Goal: Task Accomplishment & Management: Use online tool/utility

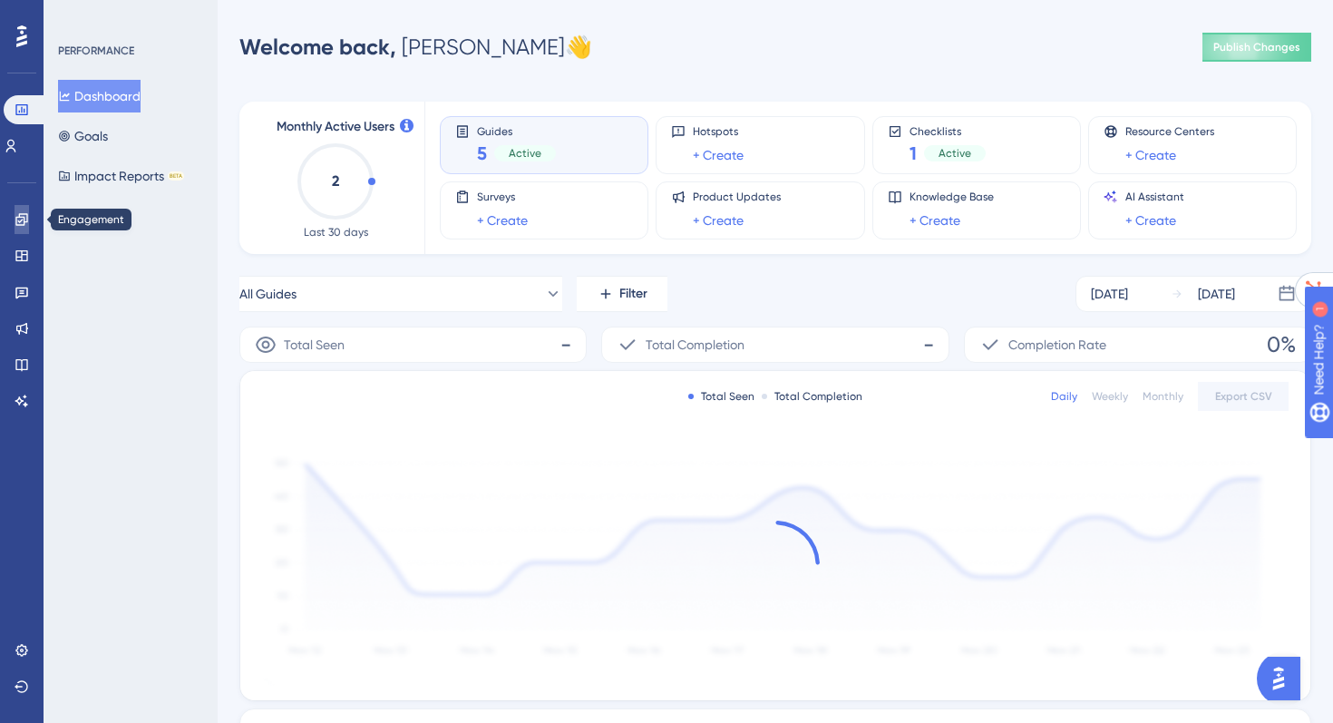
click at [19, 215] on icon at bounding box center [21, 219] width 12 height 12
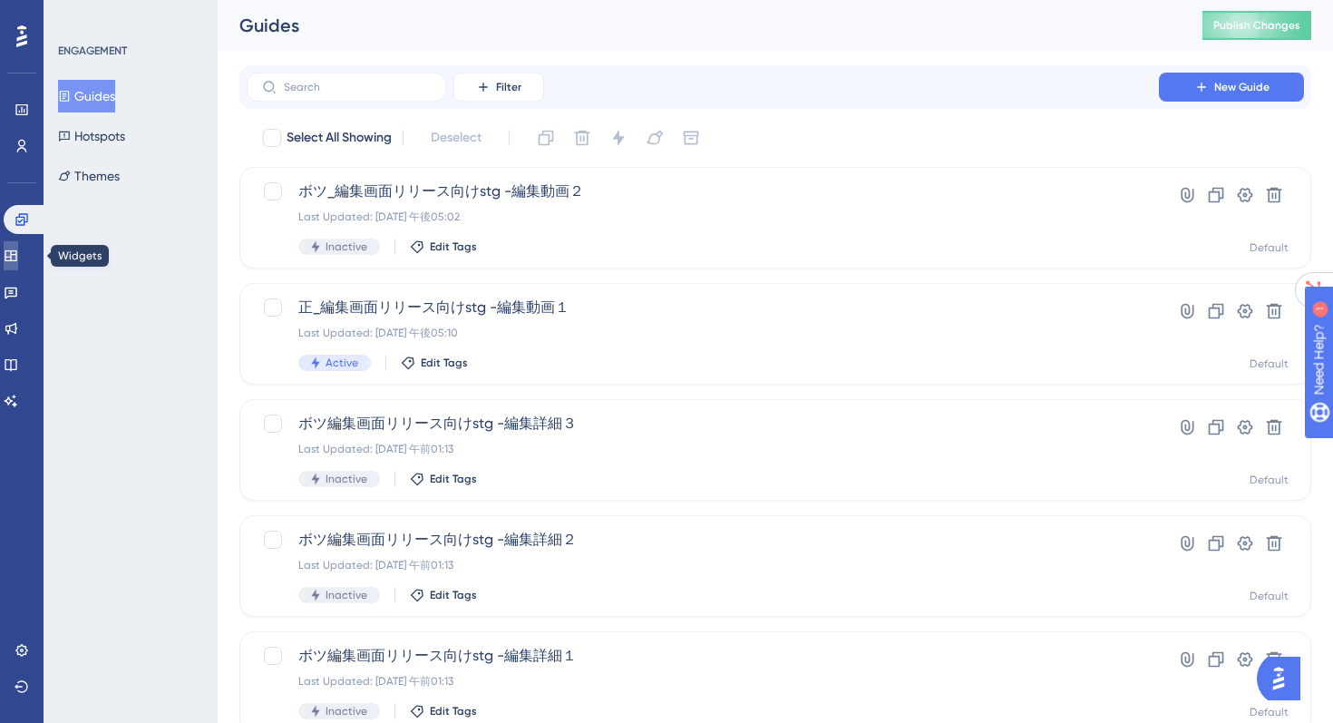
click at [18, 264] on link at bounding box center [11, 255] width 15 height 29
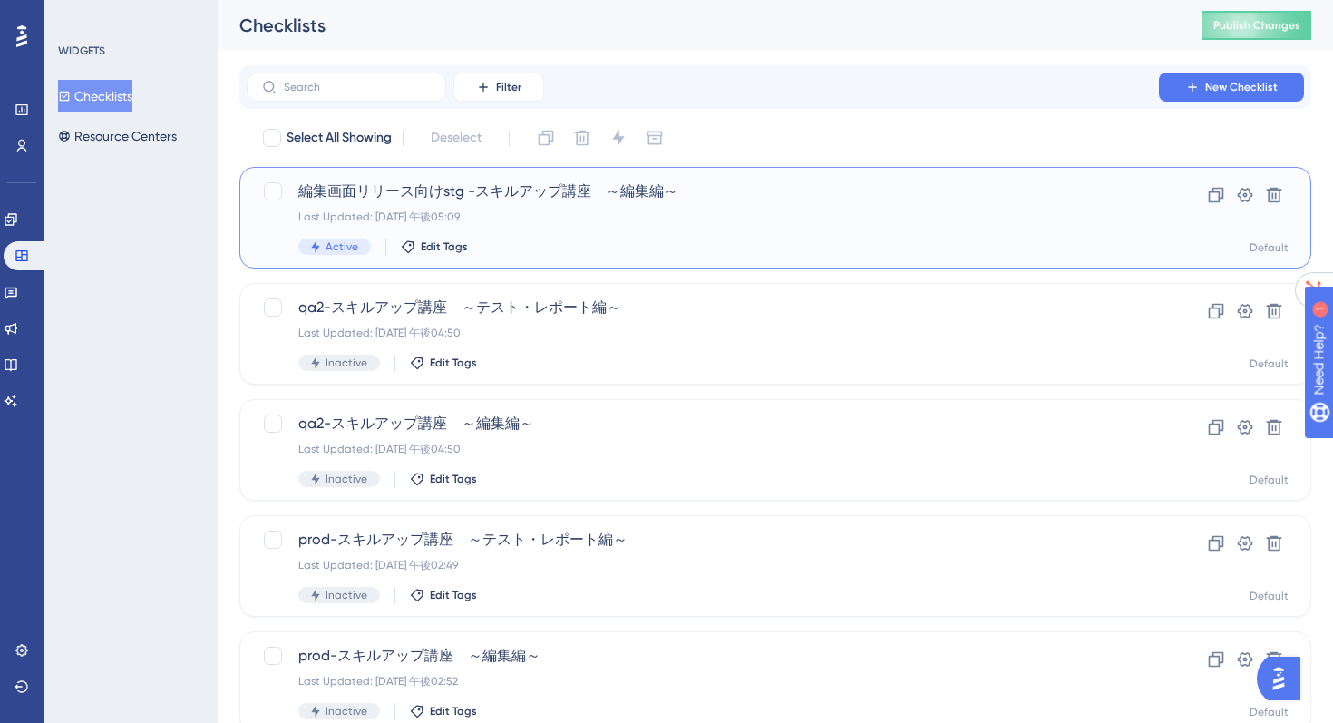
click at [835, 242] on div "Active Edit Tags" at bounding box center [702, 247] width 809 height 16
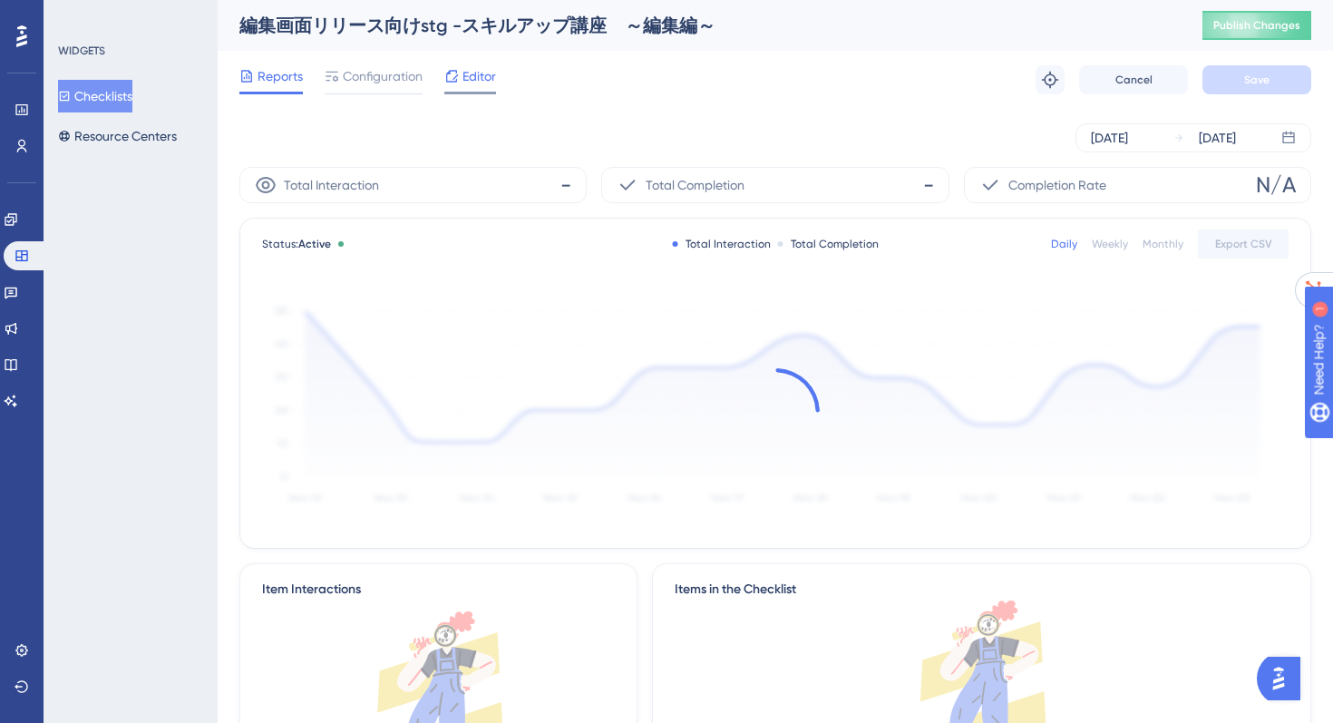
click at [487, 83] on span "Editor" at bounding box center [480, 76] width 34 height 22
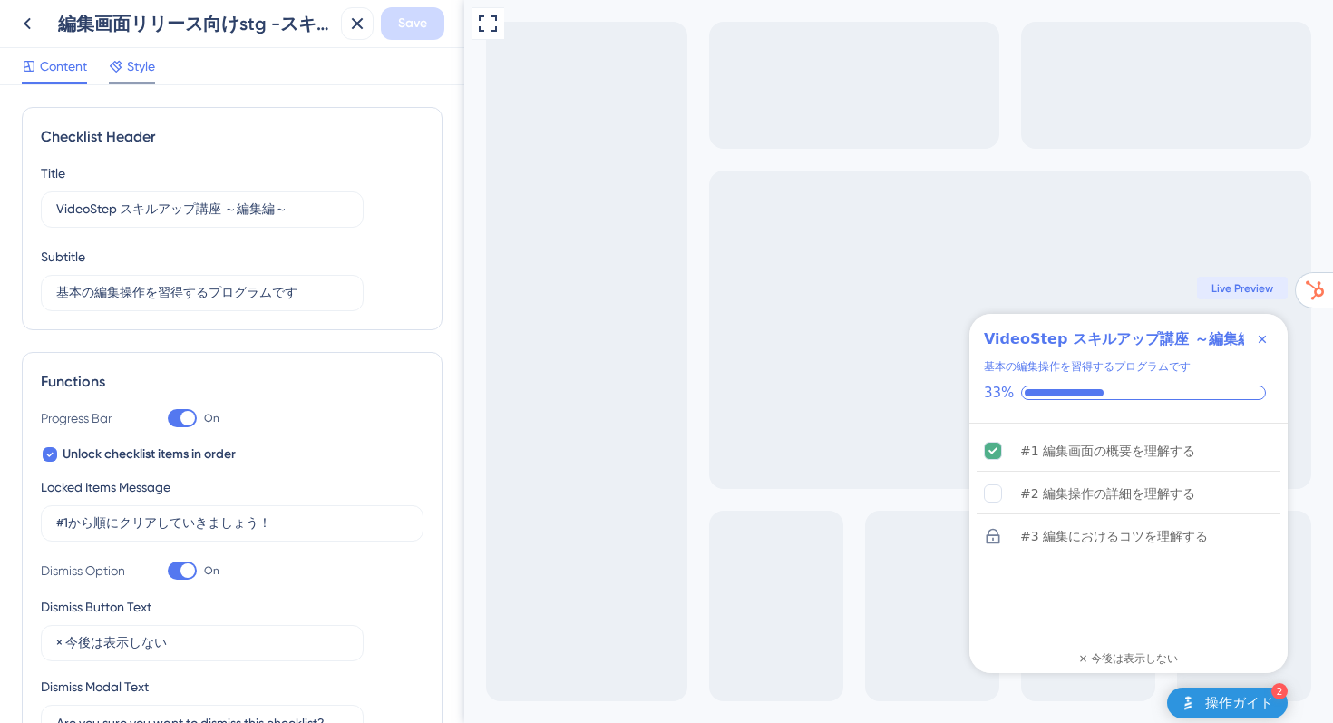
click at [124, 65] on div "Style" at bounding box center [132, 66] width 46 height 22
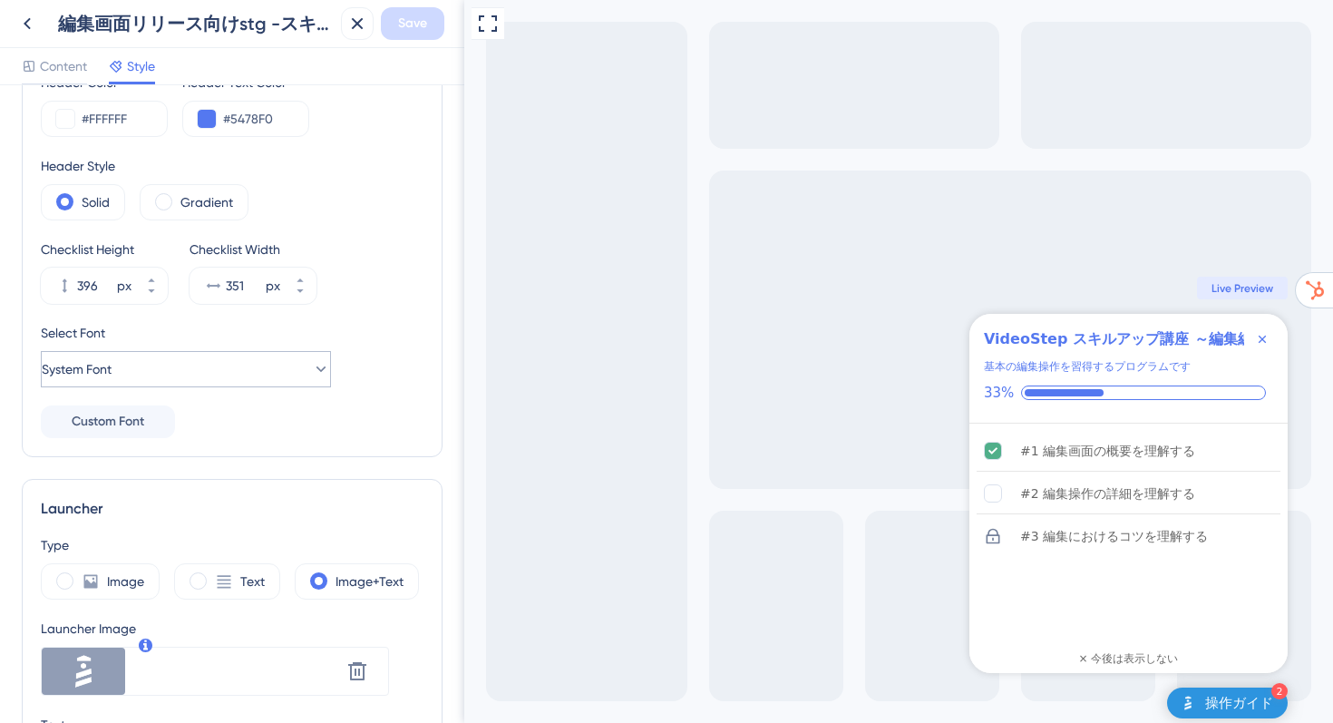
scroll to position [93, 0]
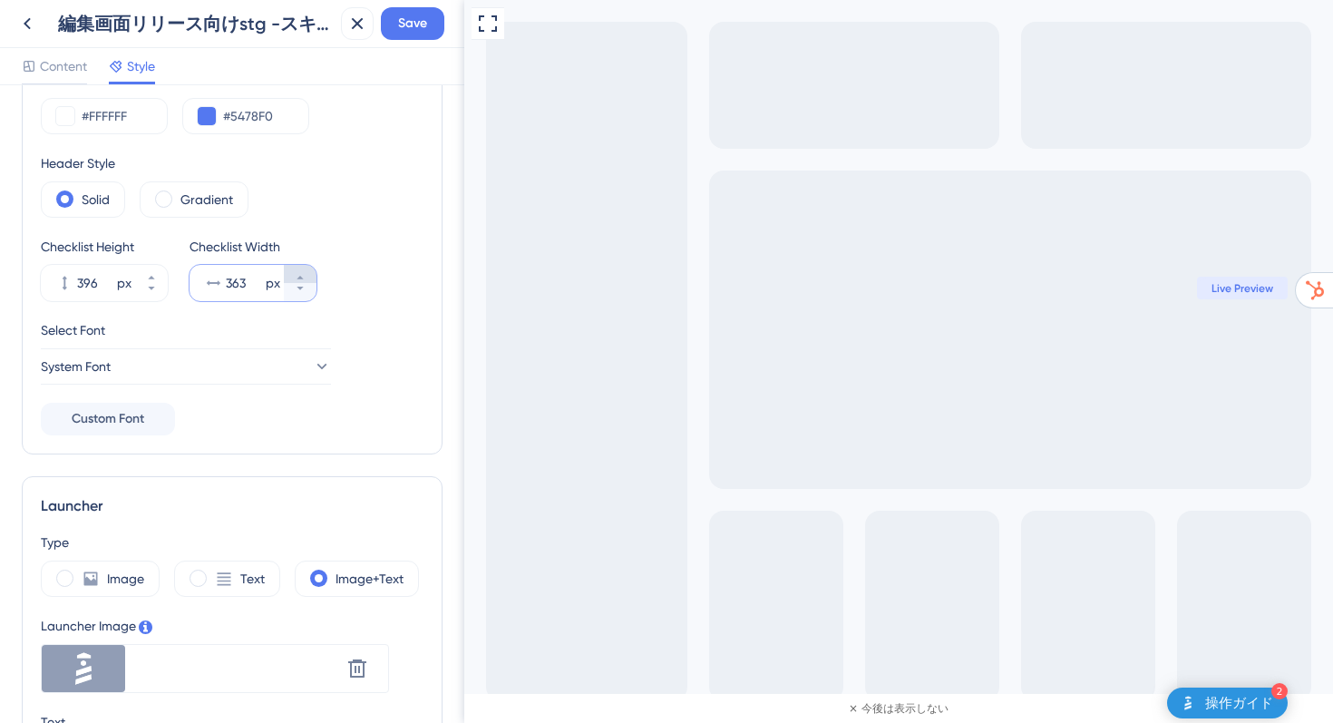
click at [299, 277] on icon at bounding box center [300, 278] width 6 height 4
click at [299, 298] on button "352 px" at bounding box center [300, 292] width 33 height 18
type input "351"
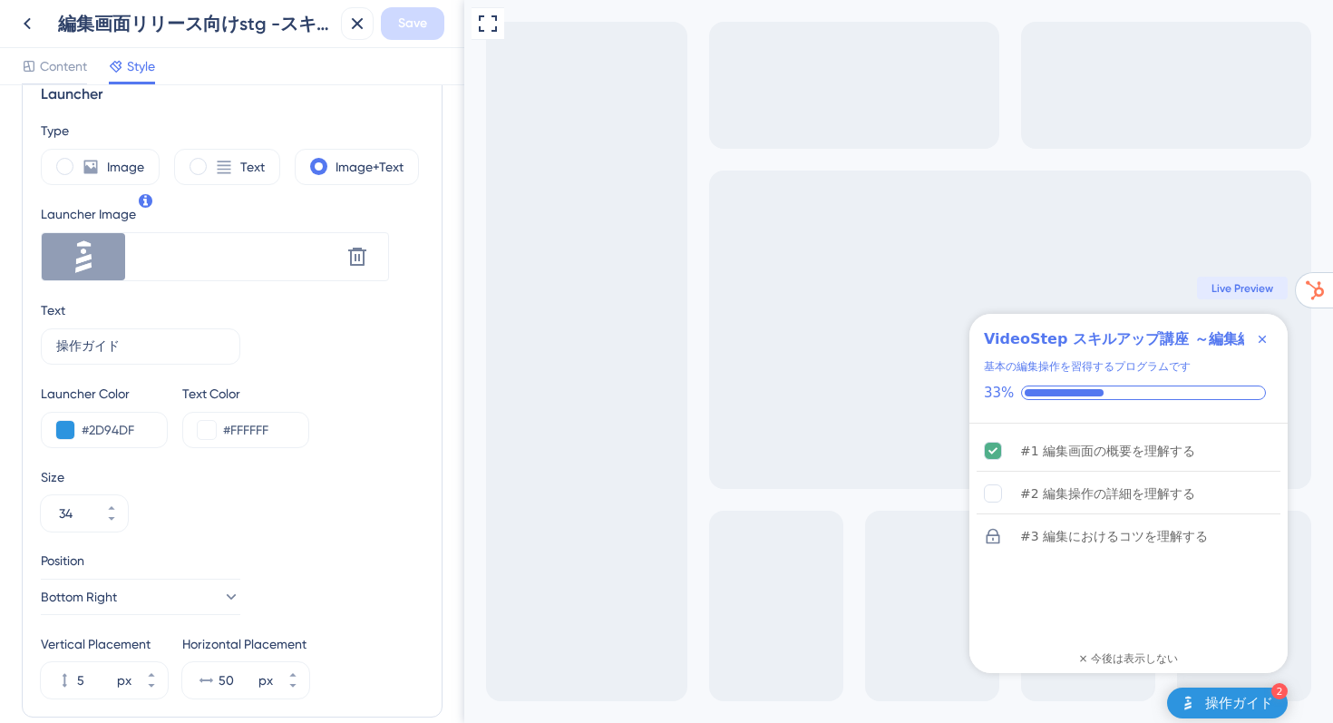
scroll to position [541, 0]
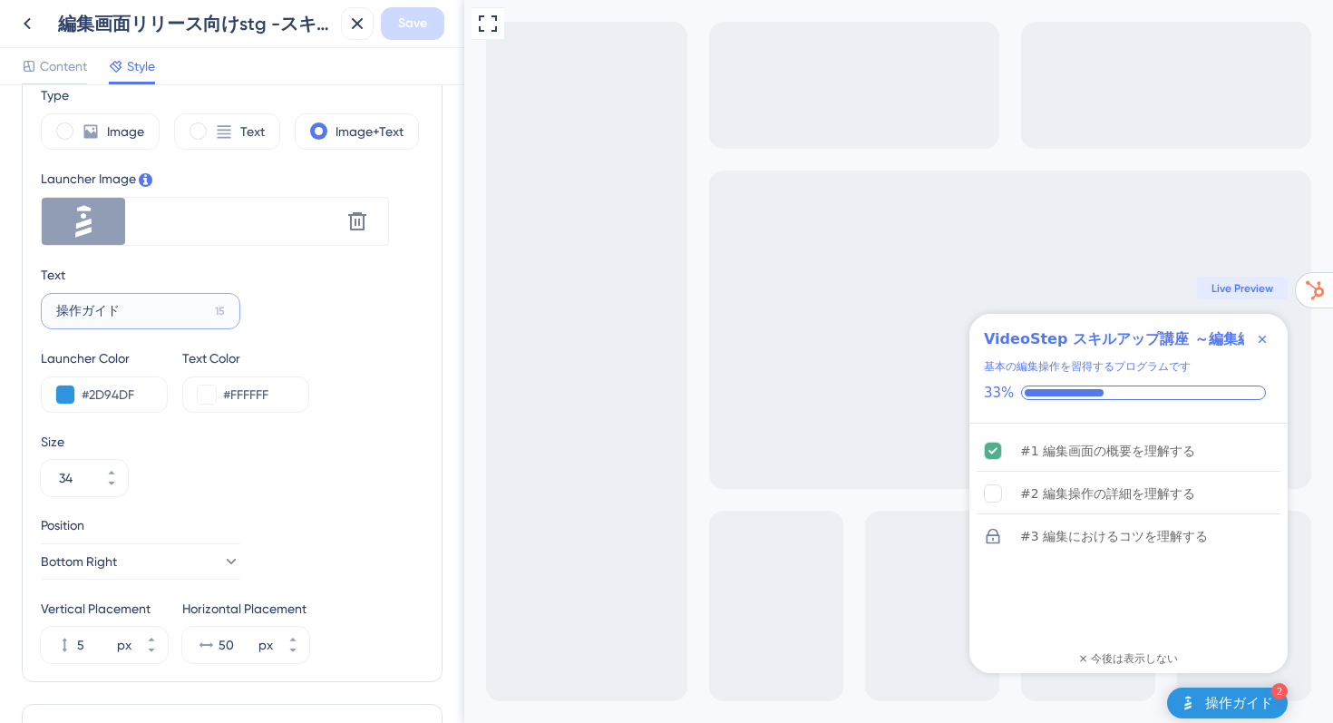
click at [183, 311] on input "操作ガイド" at bounding box center [131, 311] width 151 height 20
type input "[PERSON_NAME]"
click at [183, 311] on input "g" at bounding box center [130, 311] width 149 height 20
type input "ガイド"
click at [221, 566] on icon at bounding box center [230, 561] width 18 height 18
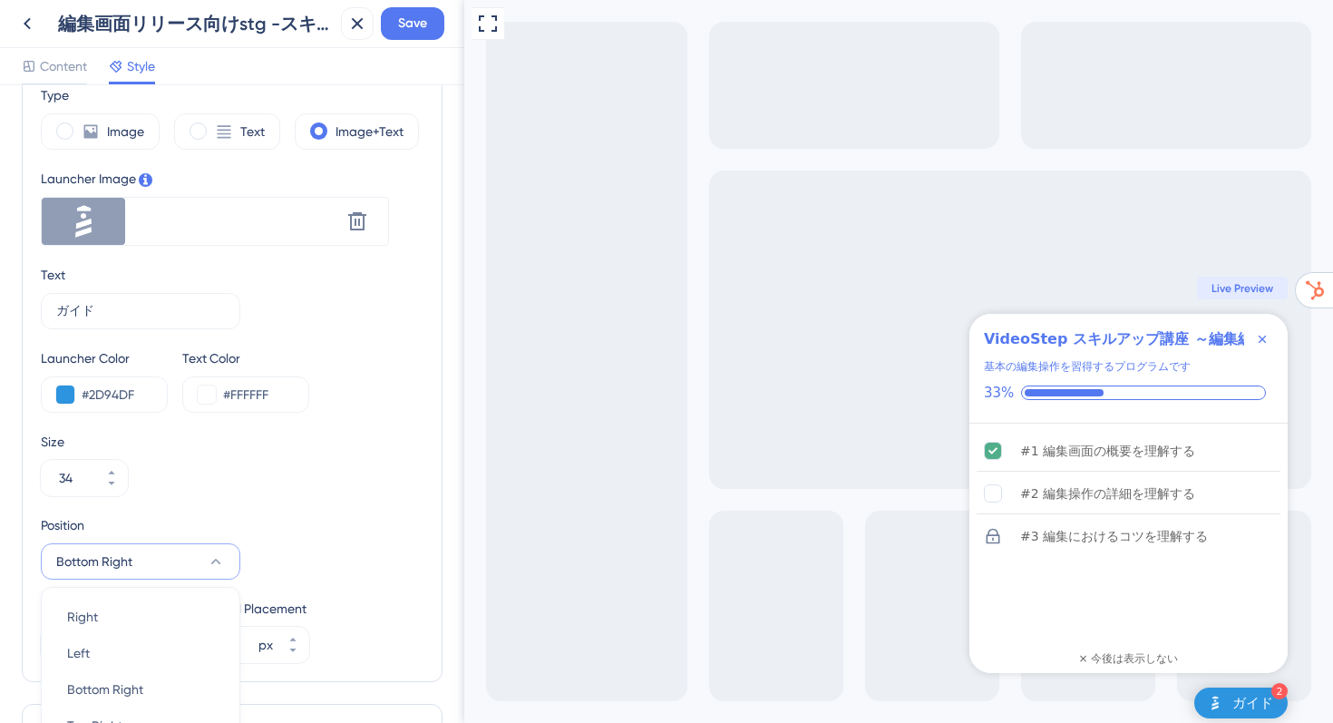
scroll to position [844, 0]
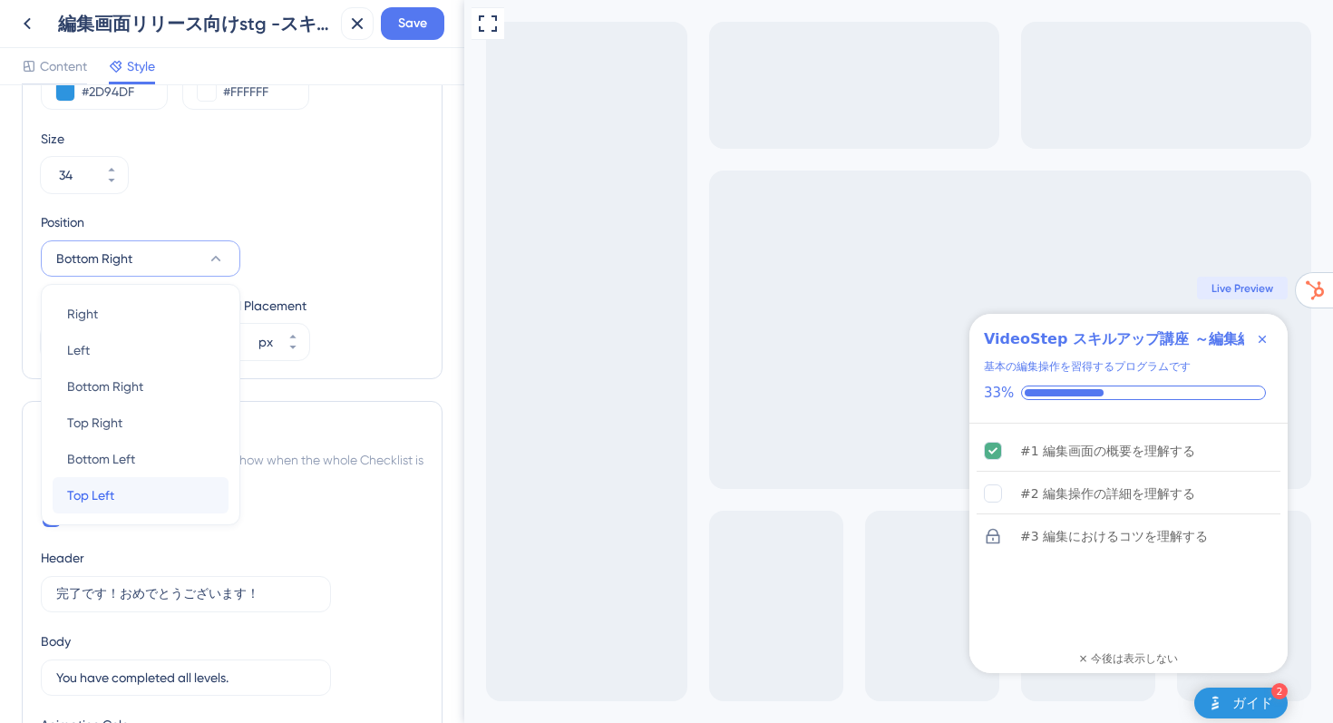
click at [130, 499] on div "Top Left Top Left" at bounding box center [140, 495] width 147 height 36
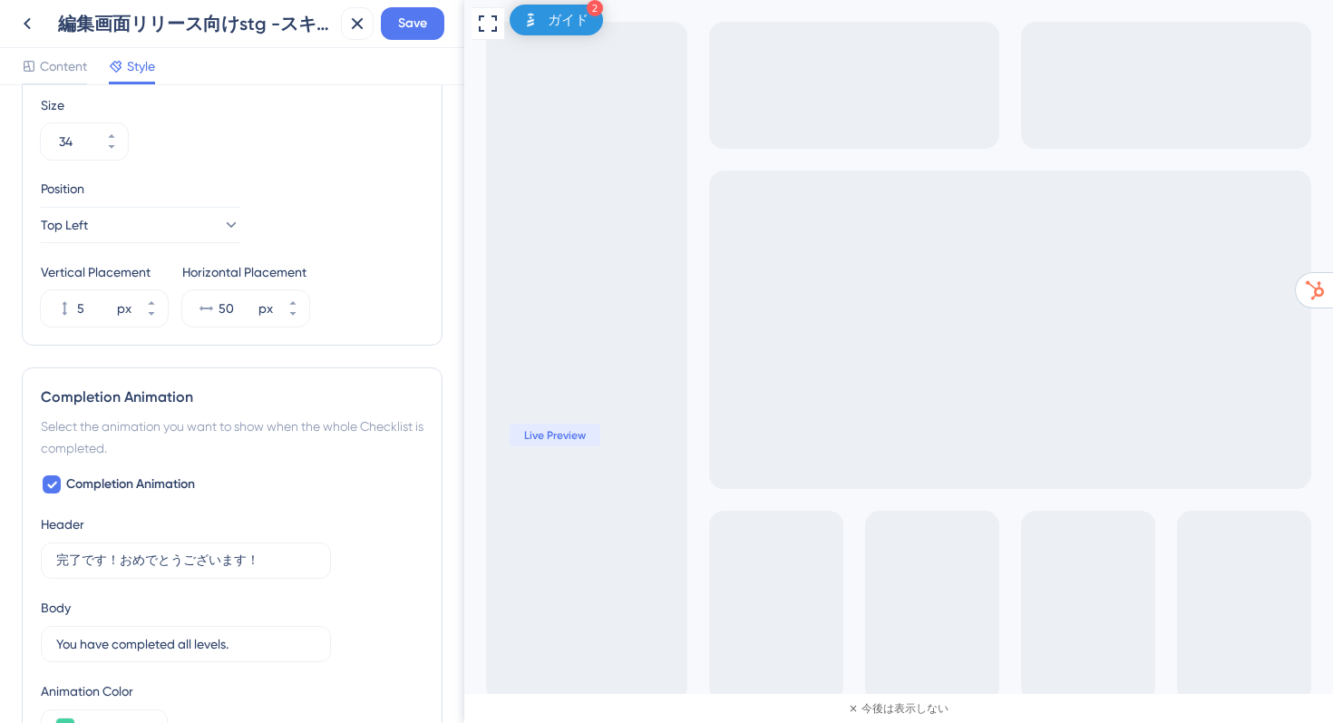
scroll to position [875, 0]
click at [151, 324] on button "-1 px" at bounding box center [151, 319] width 33 height 18
click at [150, 305] on icon at bounding box center [151, 305] width 6 height 4
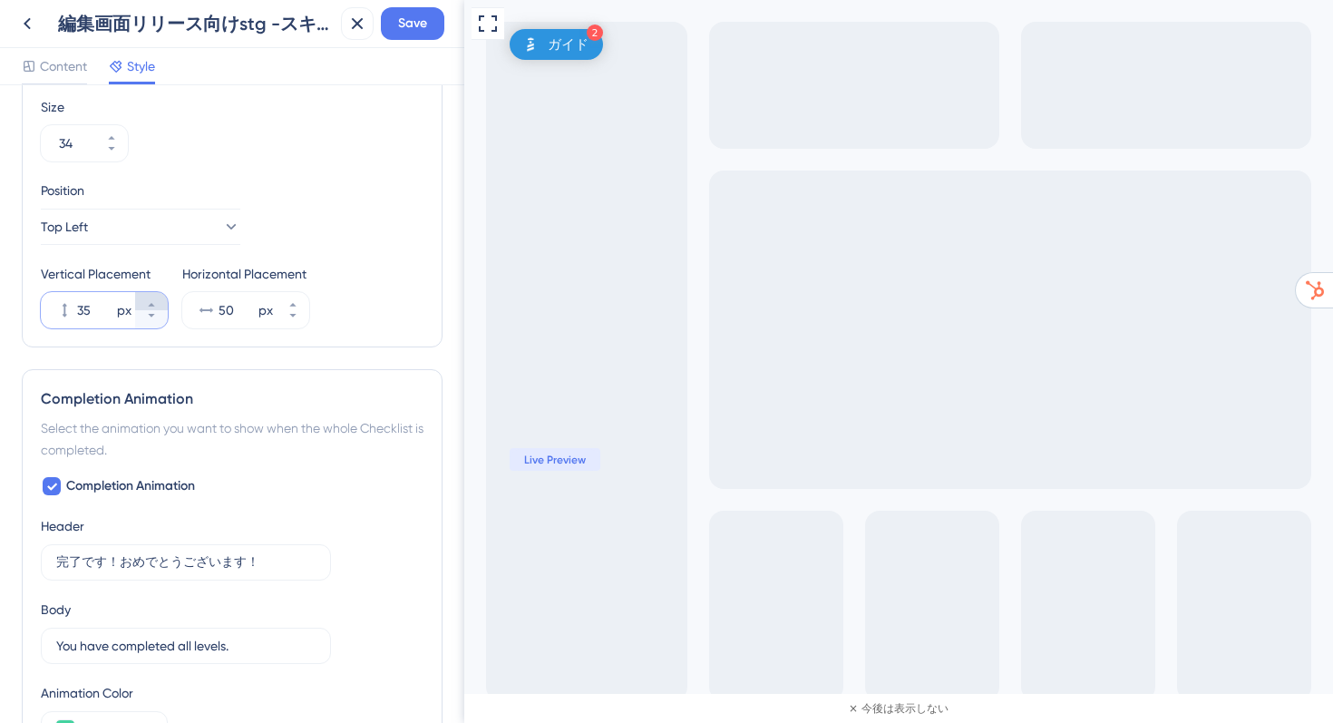
click at [150, 305] on icon at bounding box center [151, 305] width 6 height 4
click at [150, 302] on icon at bounding box center [151, 304] width 11 height 11
click at [150, 300] on icon at bounding box center [151, 304] width 11 height 11
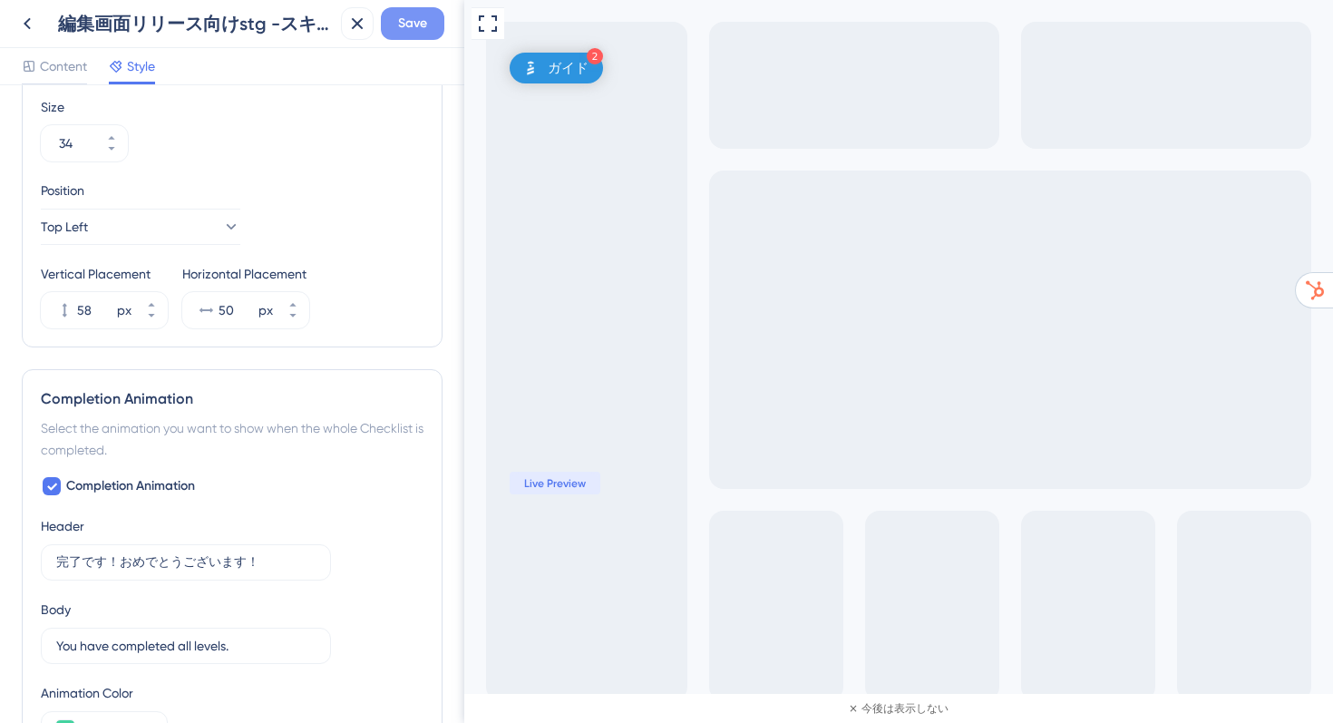
click at [398, 35] on button "Save" at bounding box center [412, 23] width 63 height 33
click at [564, 73] on div "ガイド" at bounding box center [568, 68] width 41 height 18
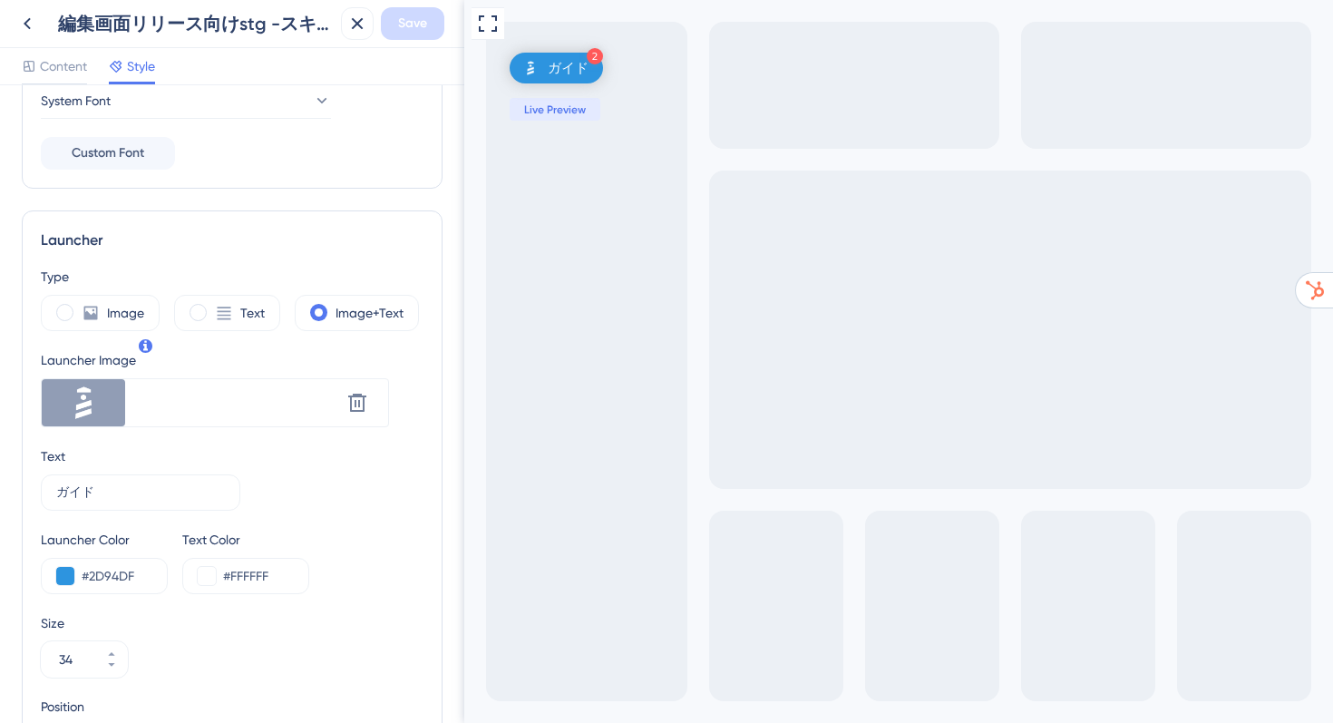
scroll to position [389, 0]
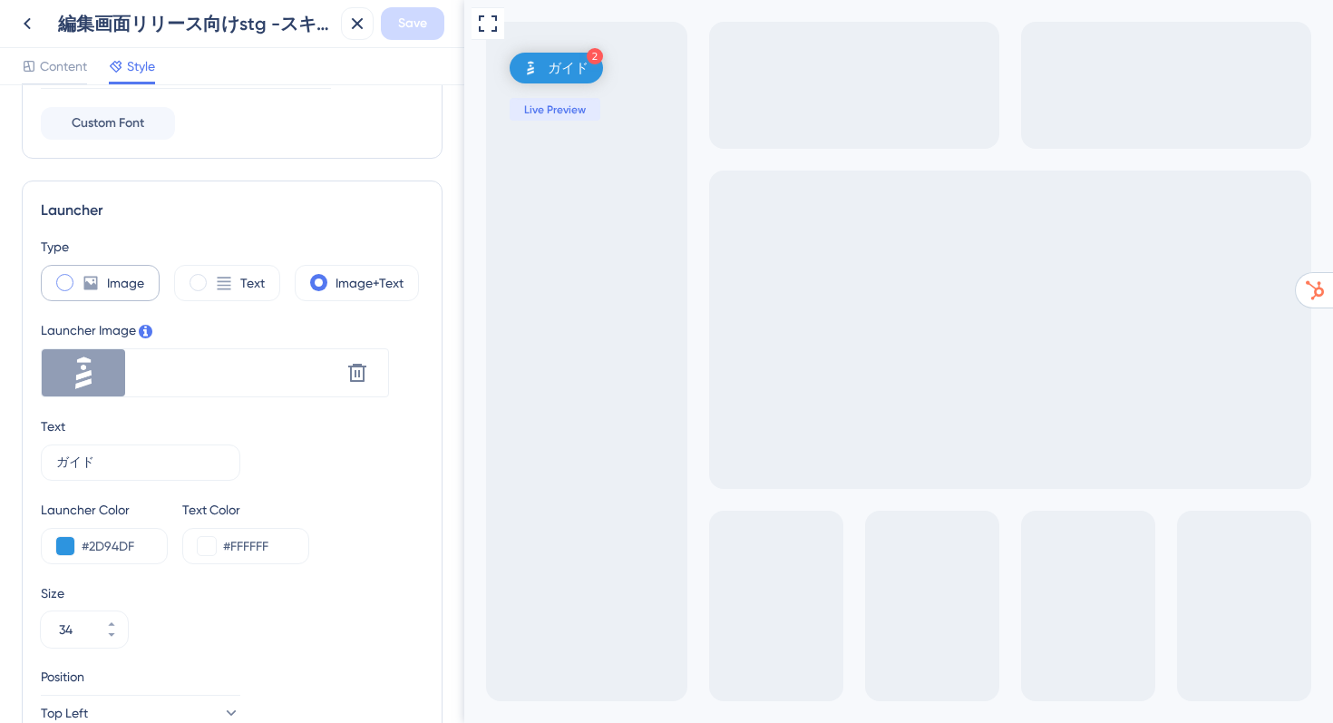
click at [71, 285] on span at bounding box center [64, 282] width 17 height 17
click at [79, 277] on input "radio" at bounding box center [79, 277] width 0 height 0
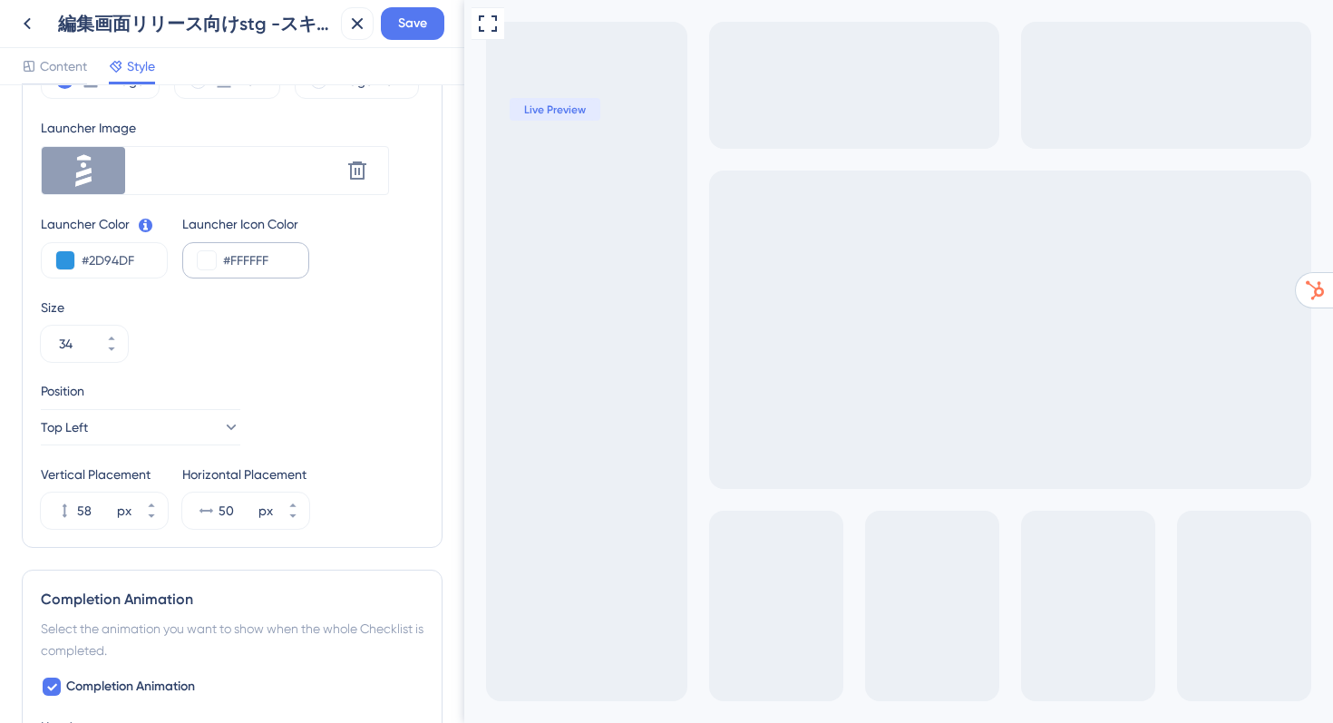
scroll to position [435, 0]
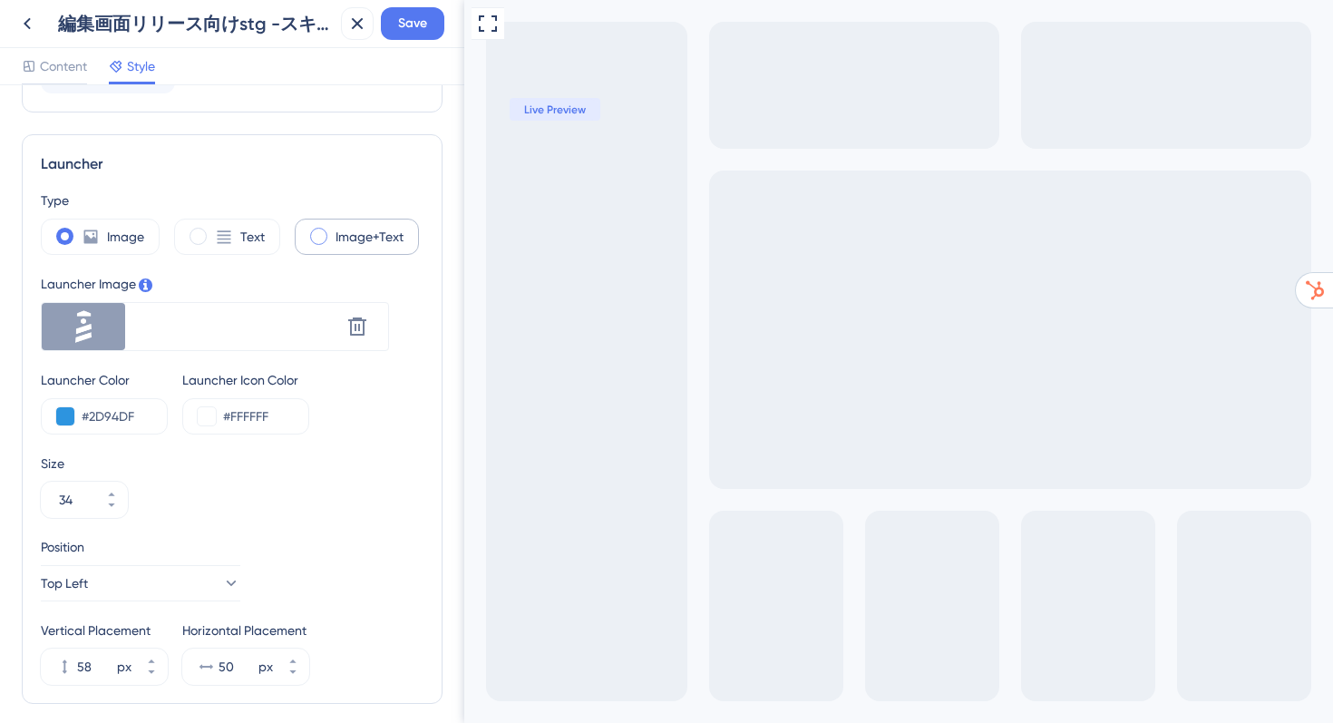
click at [319, 234] on span at bounding box center [318, 236] width 17 height 17
click at [333, 230] on input "radio" at bounding box center [333, 230] width 0 height 0
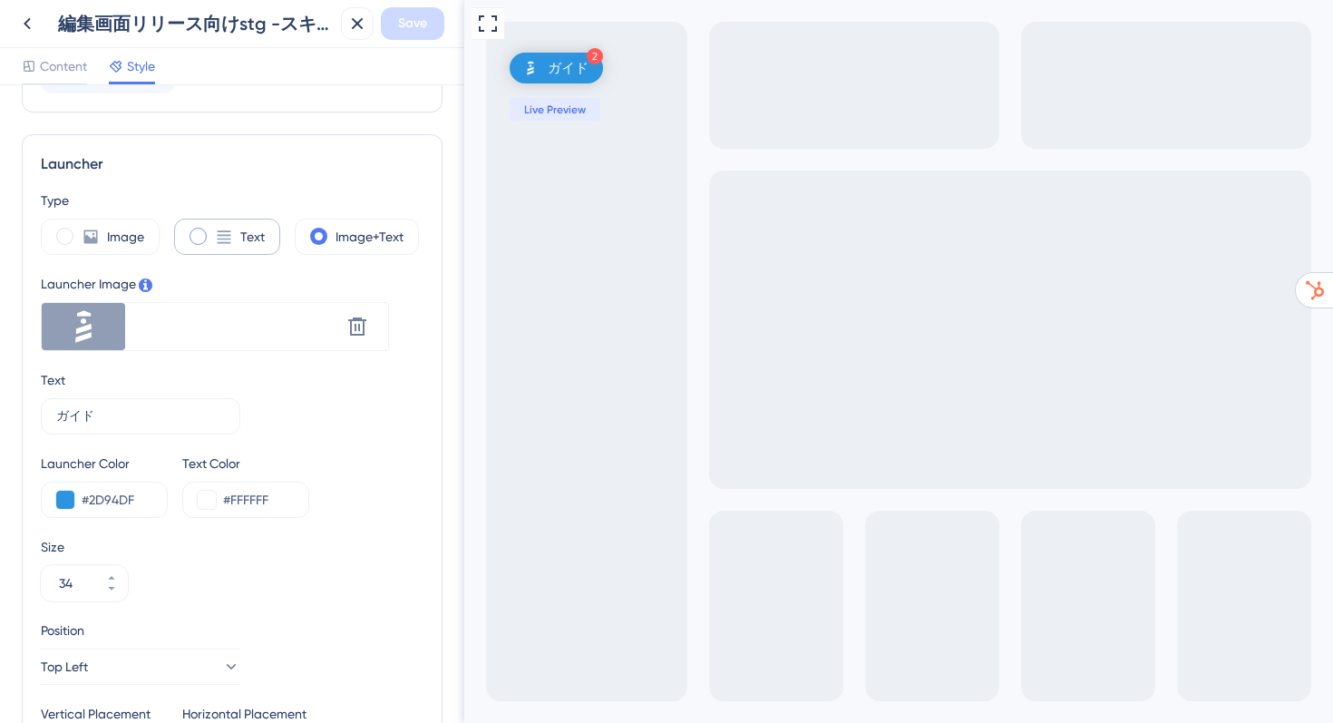
click at [192, 238] on span at bounding box center [198, 236] width 17 height 17
click at [212, 230] on input "radio" at bounding box center [212, 230] width 0 height 0
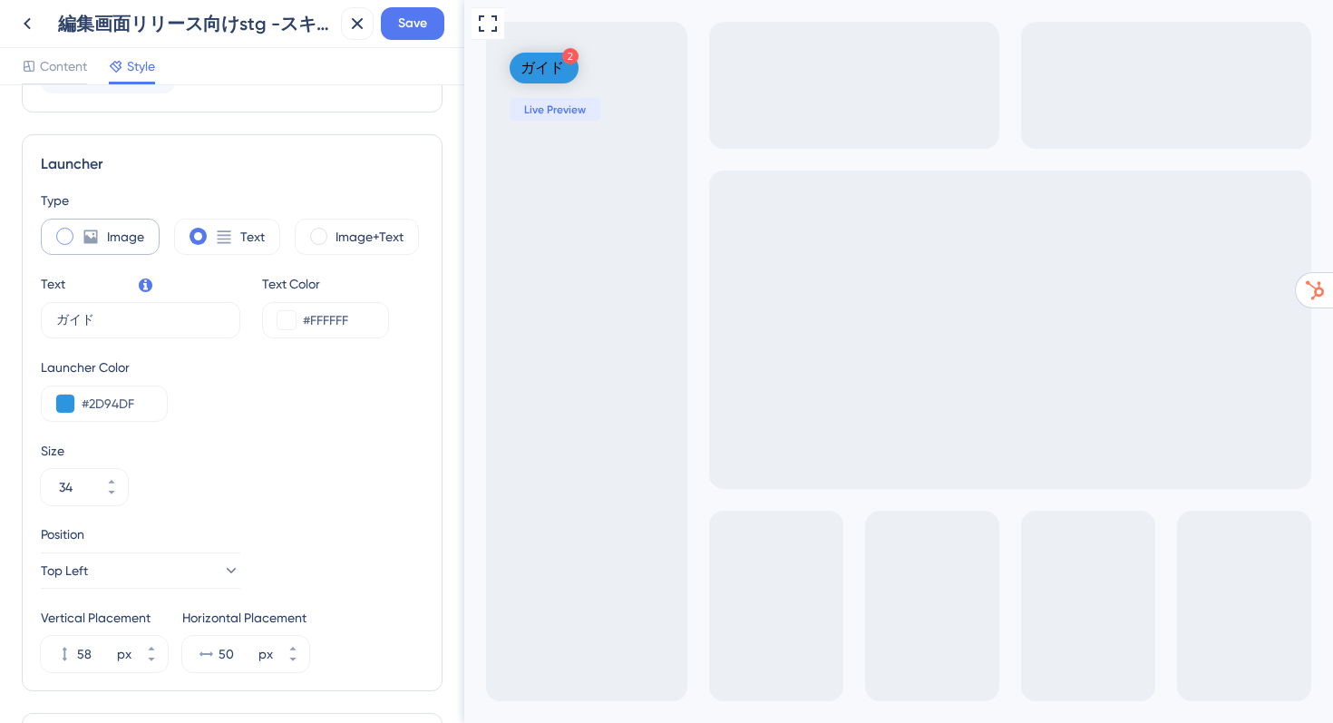
click at [68, 229] on span at bounding box center [64, 236] width 17 height 17
click at [79, 230] on input "radio" at bounding box center [79, 230] width 0 height 0
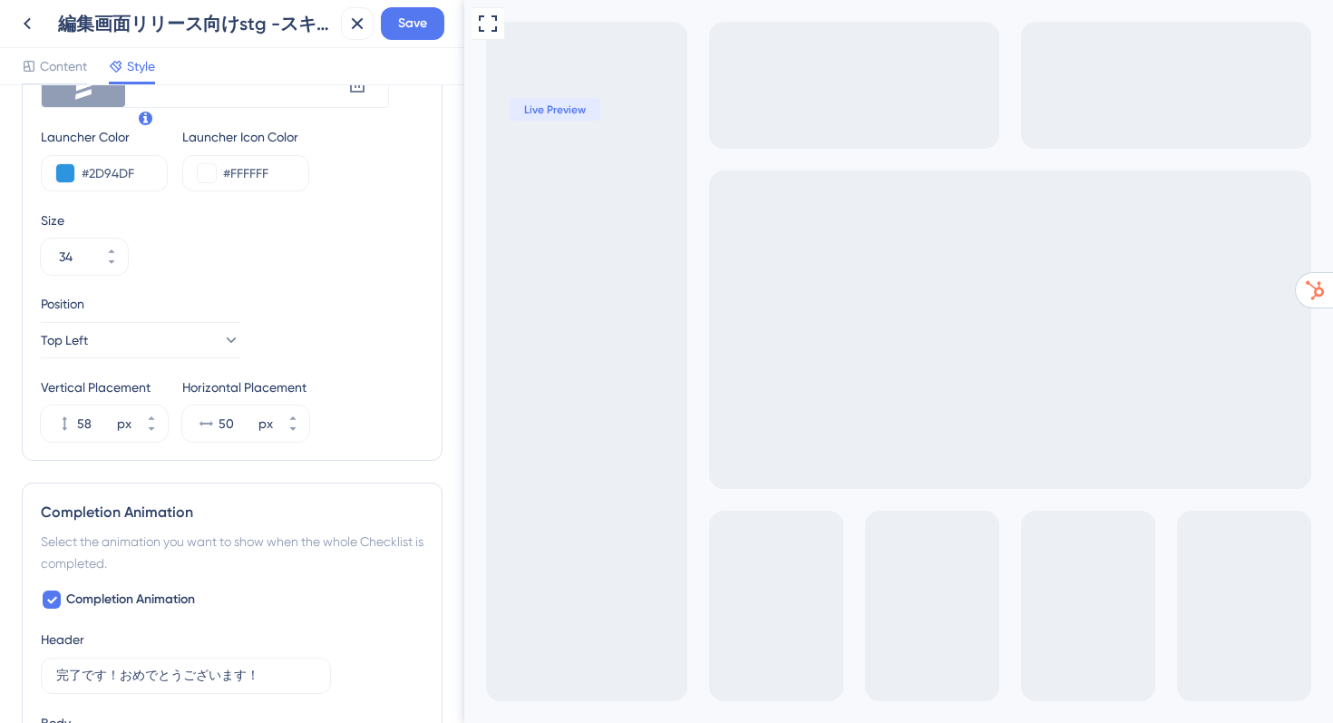
scroll to position [689, 0]
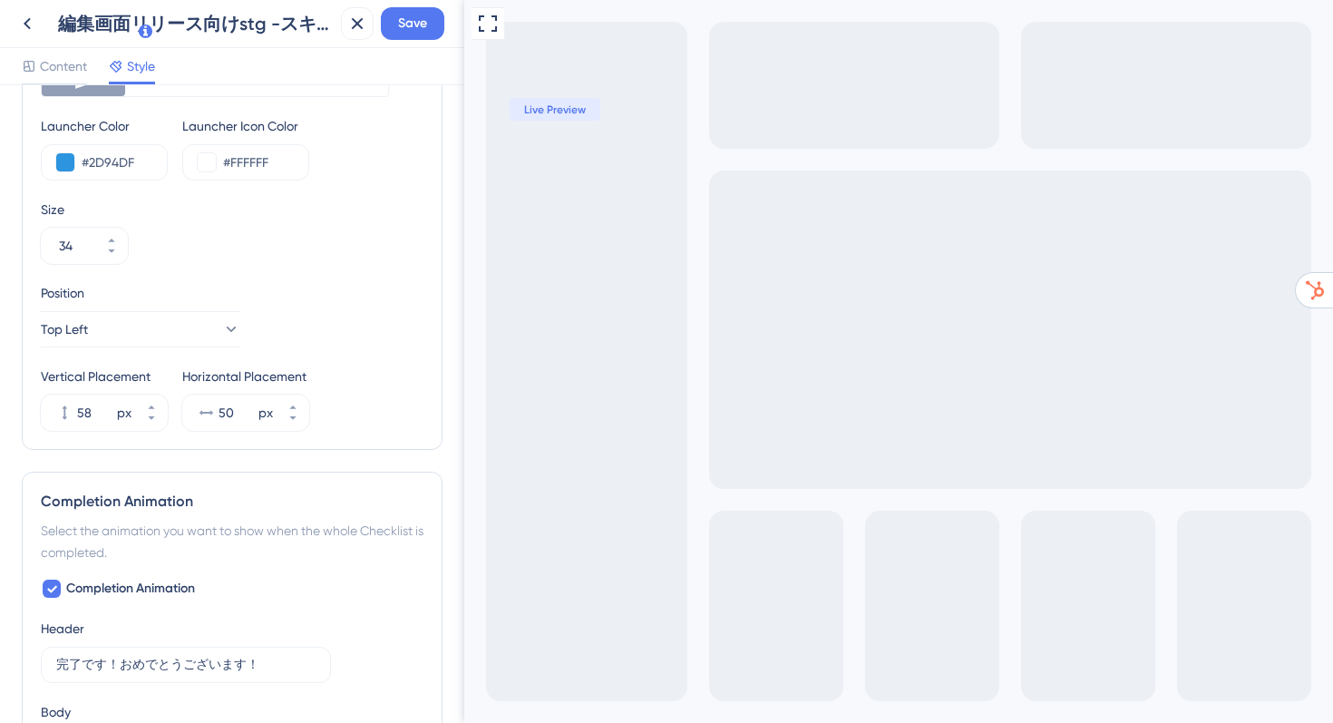
click at [155, 309] on div "Position Top Left" at bounding box center [141, 314] width 200 height 65
click at [158, 328] on button "Top Left" at bounding box center [141, 329] width 200 height 36
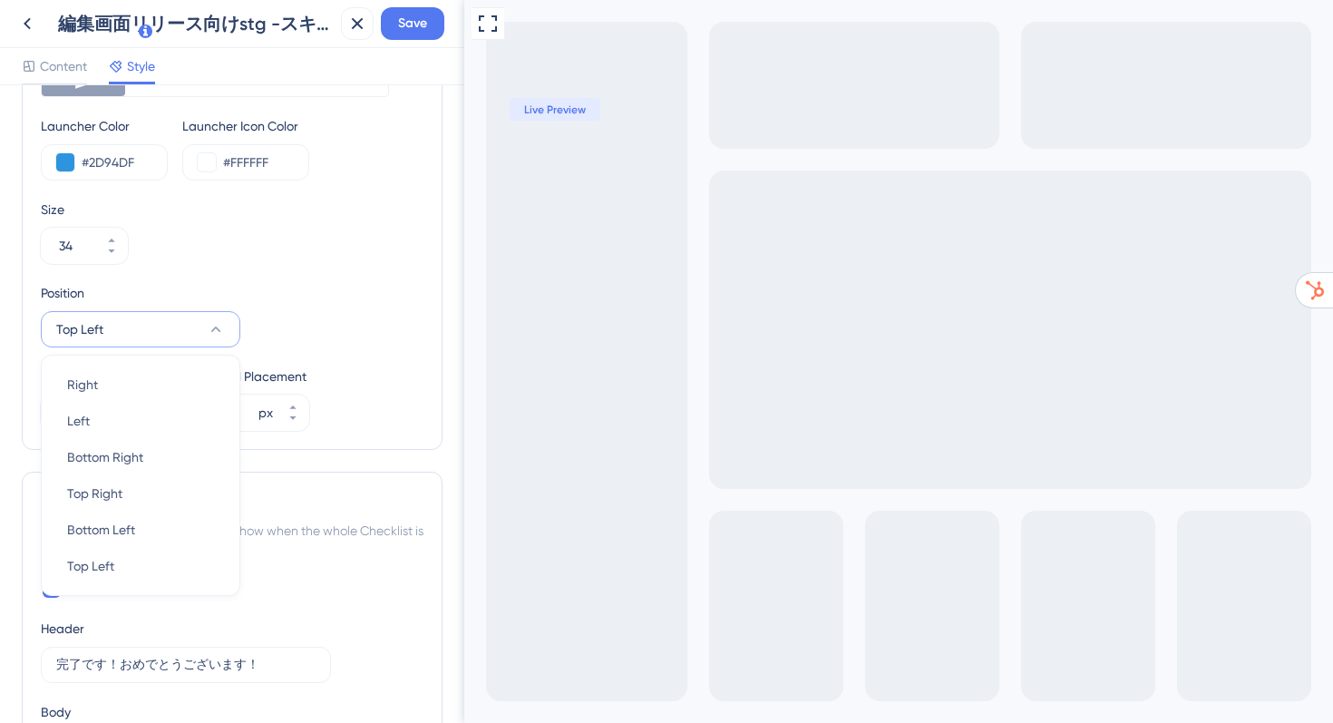
scroll to position [760, 0]
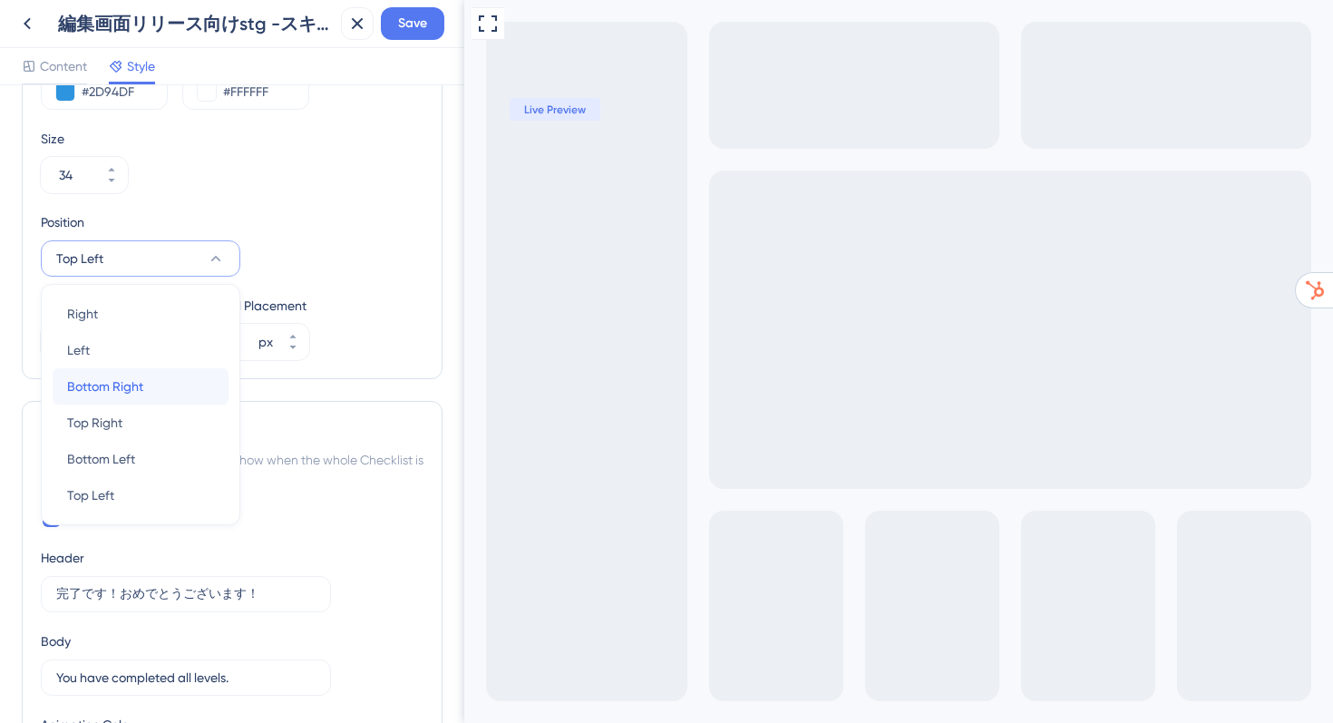
click at [154, 392] on div "Bottom Right Bottom Right" at bounding box center [140, 386] width 147 height 36
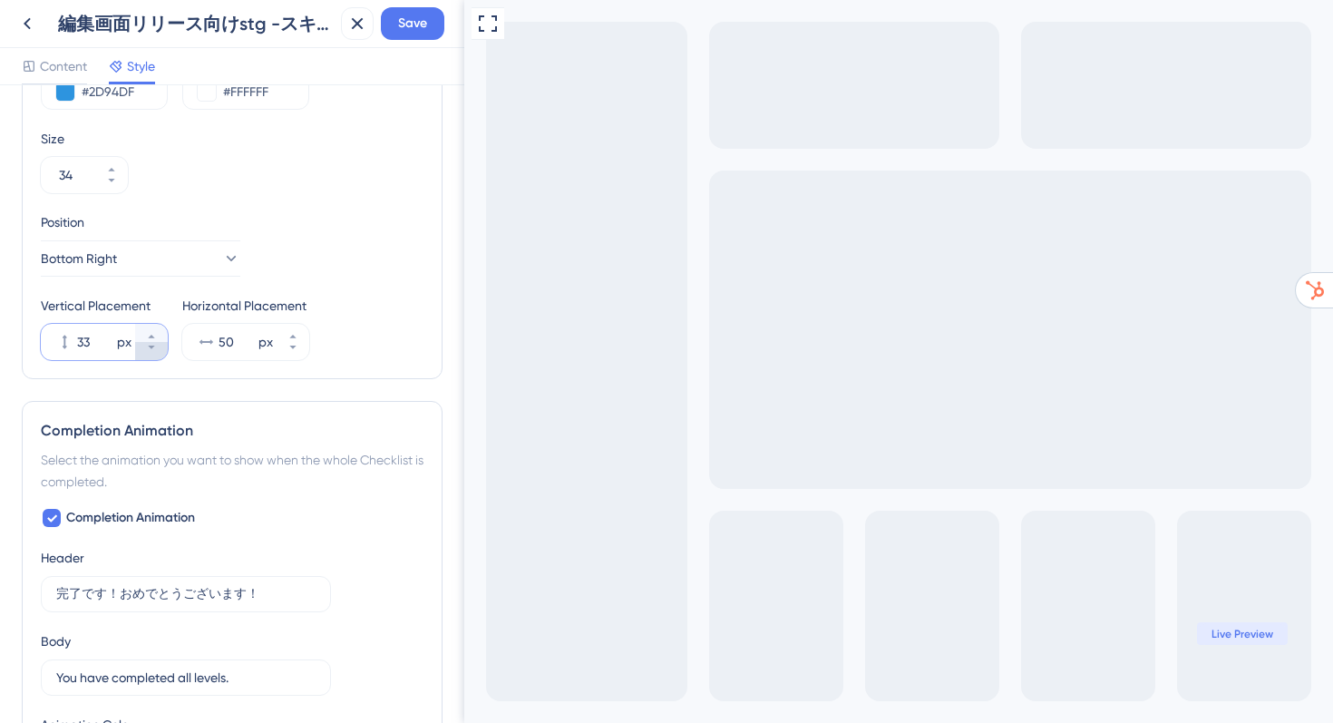
click at [153, 351] on icon at bounding box center [151, 347] width 11 height 11
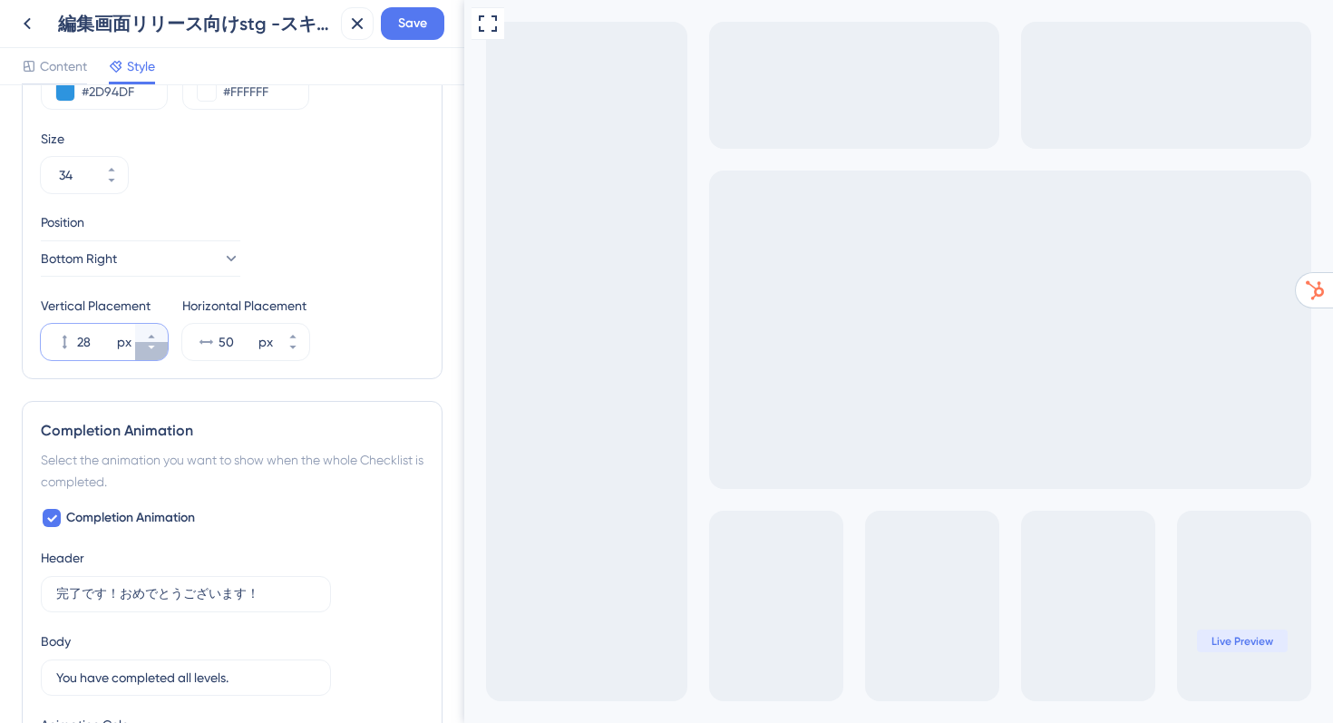
click at [153, 351] on icon at bounding box center [151, 347] width 11 height 11
click at [153, 350] on icon at bounding box center [151, 347] width 11 height 11
click at [153, 351] on icon at bounding box center [151, 347] width 11 height 11
type input "25"
click at [34, 26] on icon at bounding box center [27, 24] width 22 height 22
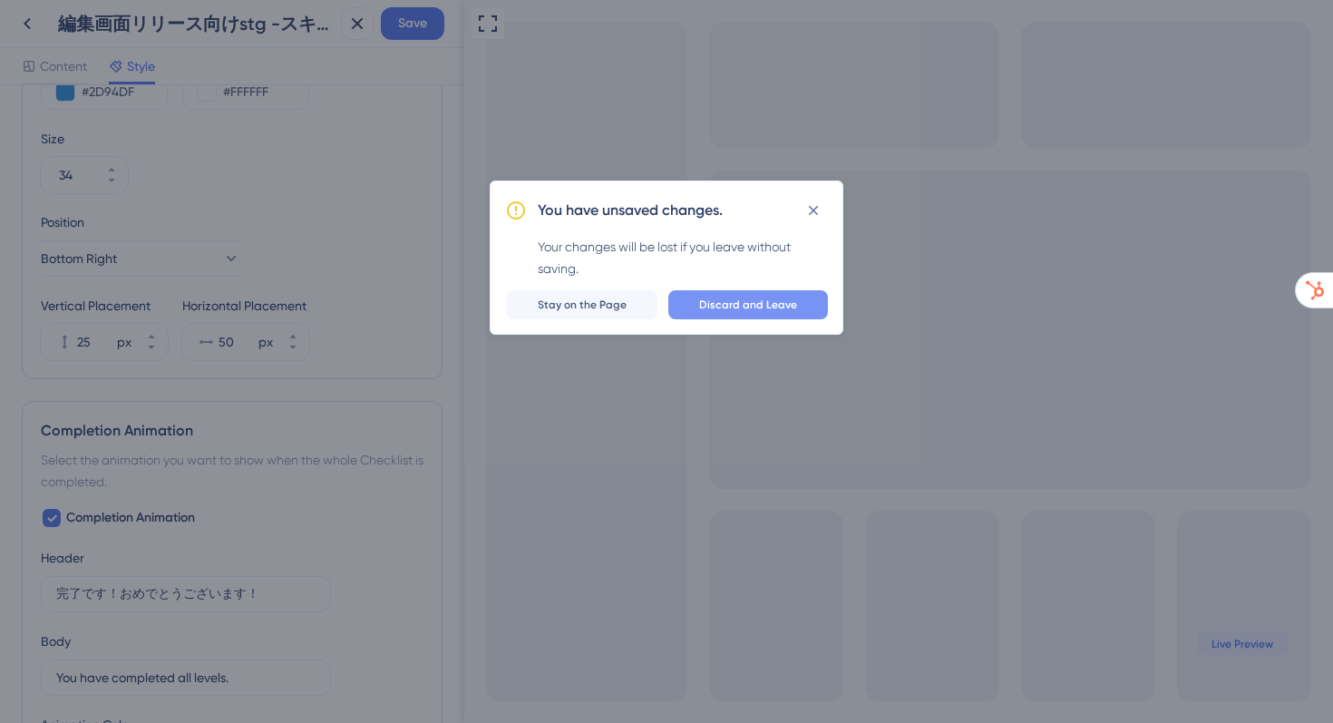
click at [726, 313] on button "Discard and Leave" at bounding box center [749, 304] width 160 height 29
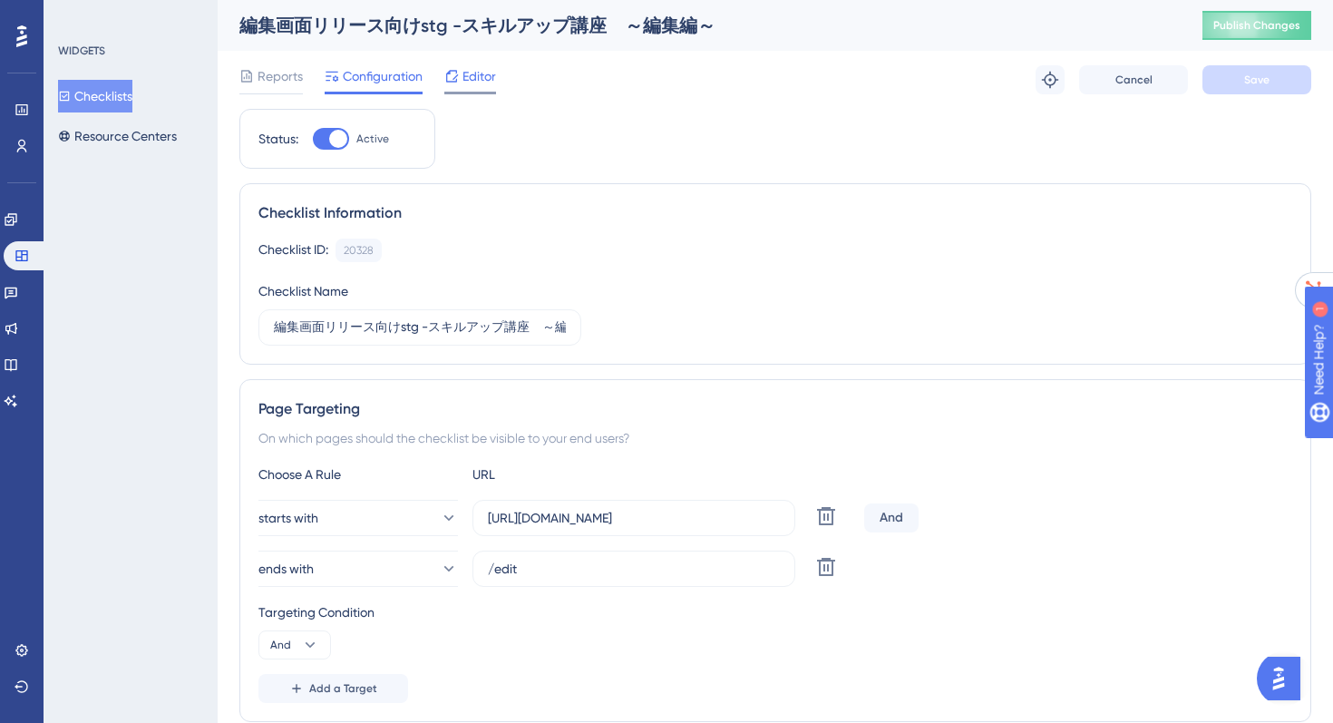
click at [461, 85] on div "Editor" at bounding box center [470, 76] width 52 height 22
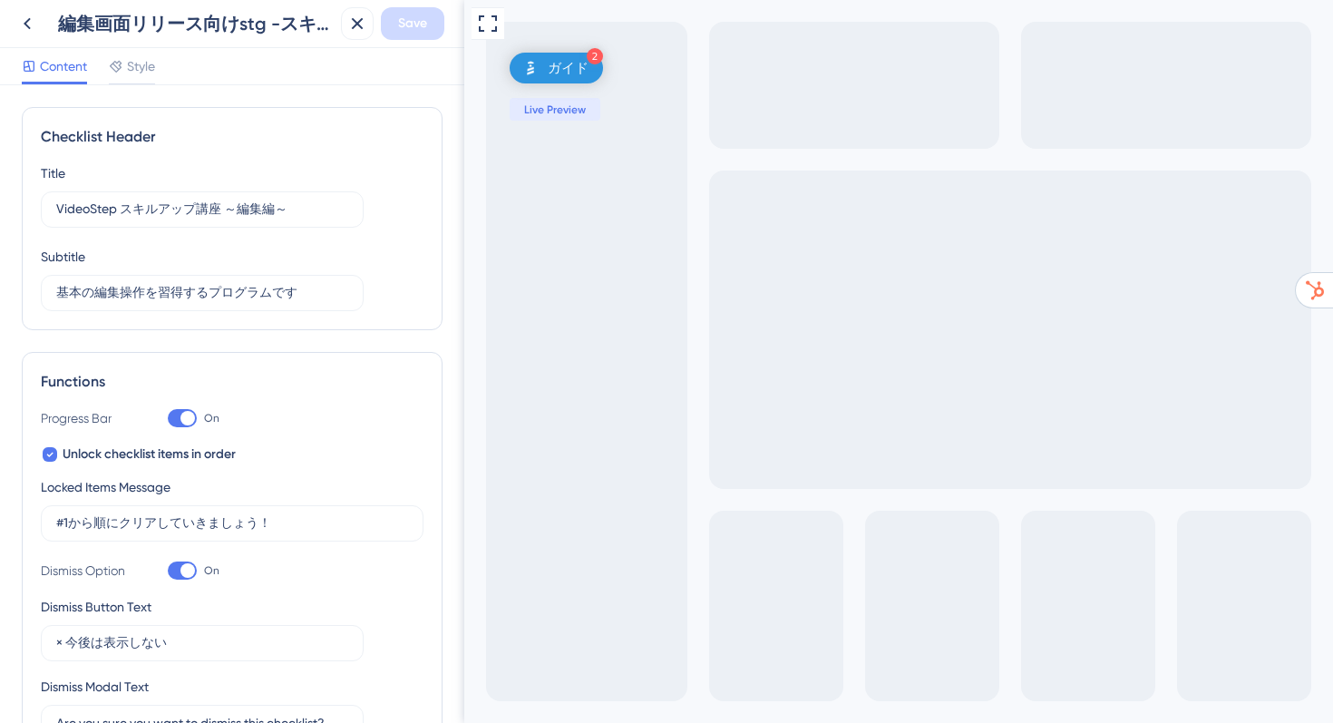
click at [181, 418] on div at bounding box center [188, 418] width 15 height 15
click at [168, 418] on input "On" at bounding box center [167, 418] width 1 height 1
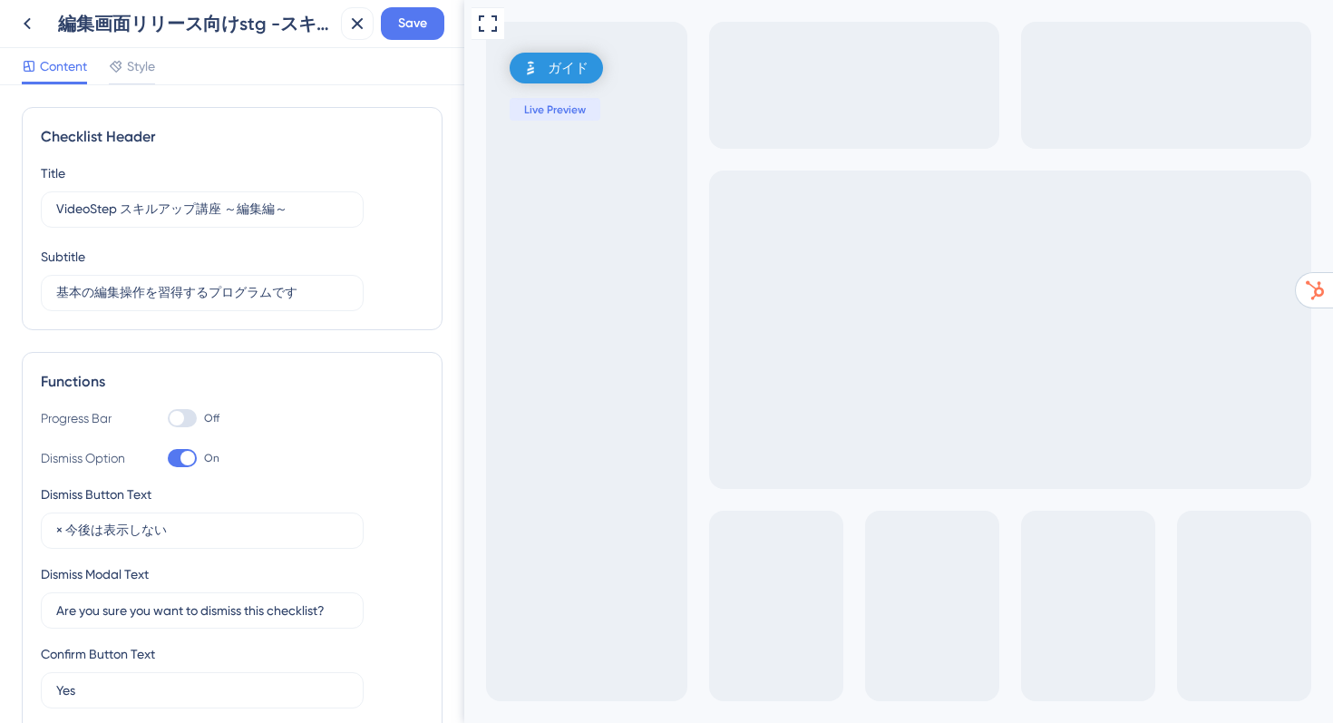
click at [181, 418] on div at bounding box center [177, 418] width 15 height 15
click at [168, 418] on input "Off" at bounding box center [167, 418] width 1 height 1
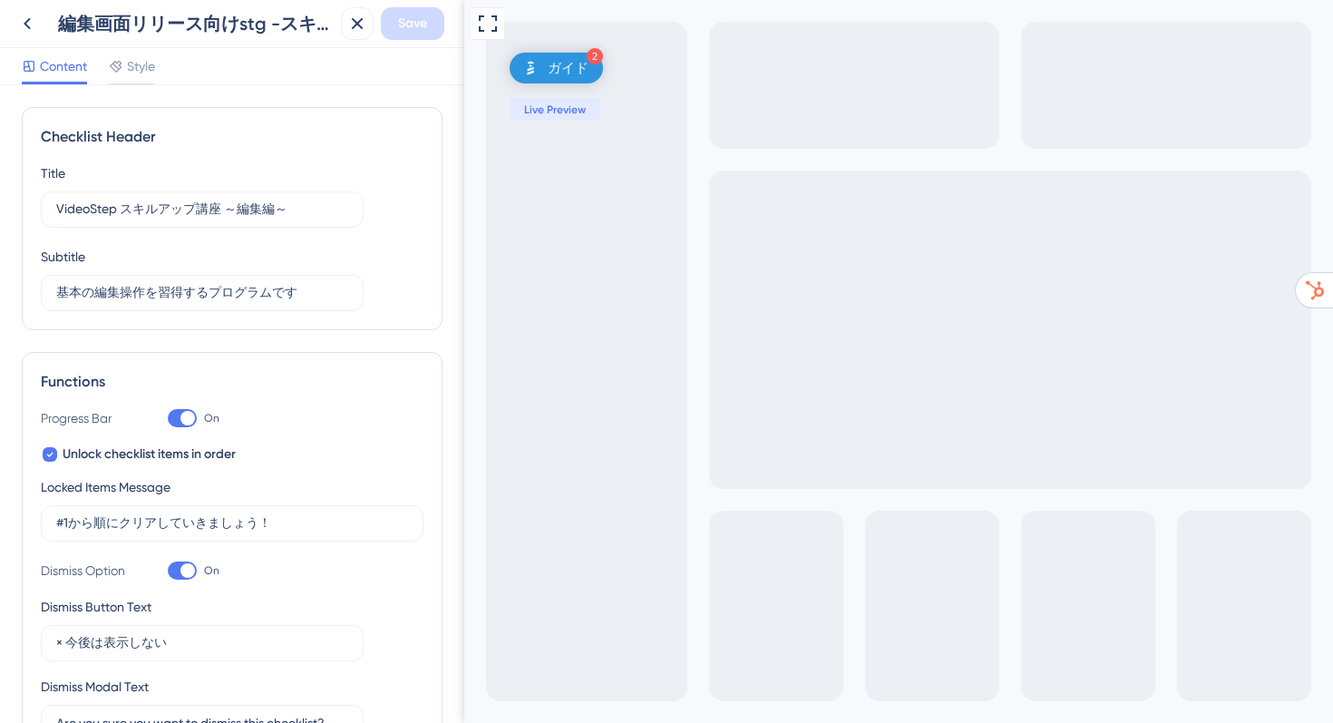
click at [181, 418] on div at bounding box center [188, 418] width 15 height 15
click at [168, 418] on input "On" at bounding box center [167, 418] width 1 height 1
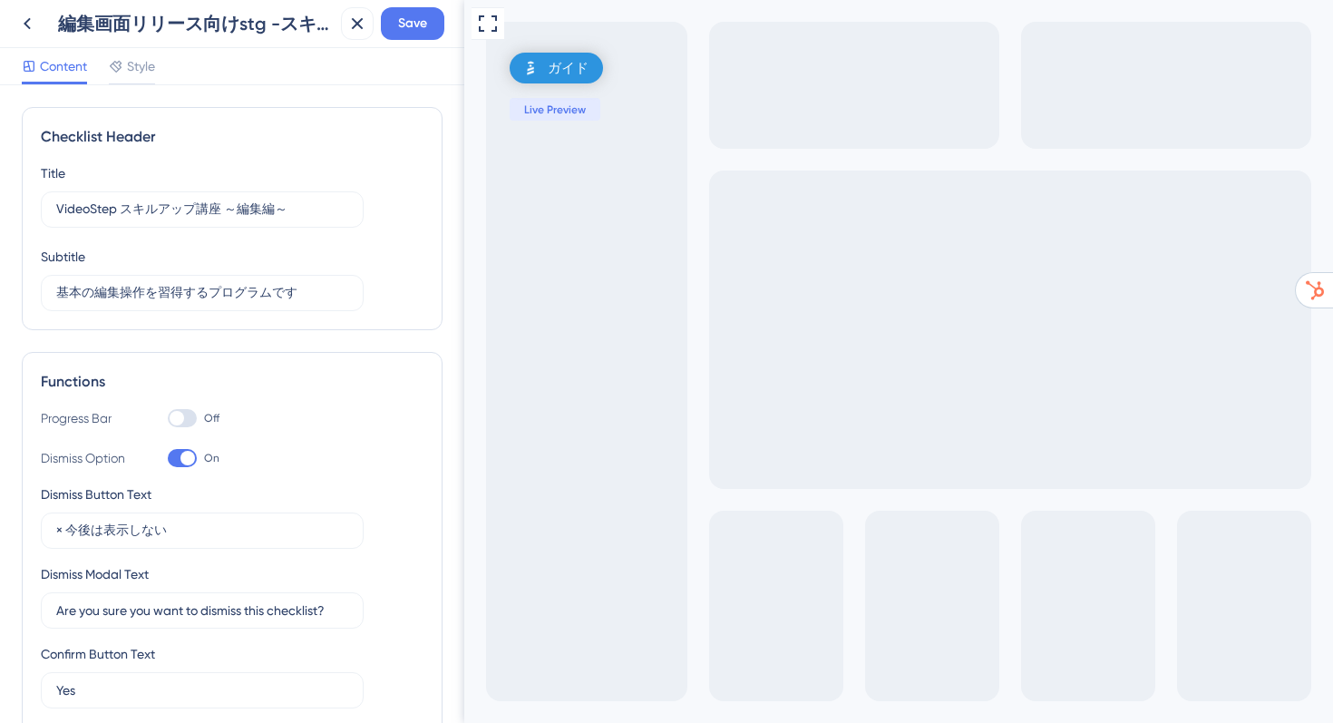
click at [181, 418] on div at bounding box center [177, 418] width 15 height 15
click at [168, 418] on input "Off" at bounding box center [167, 418] width 1 height 1
checkbox input "true"
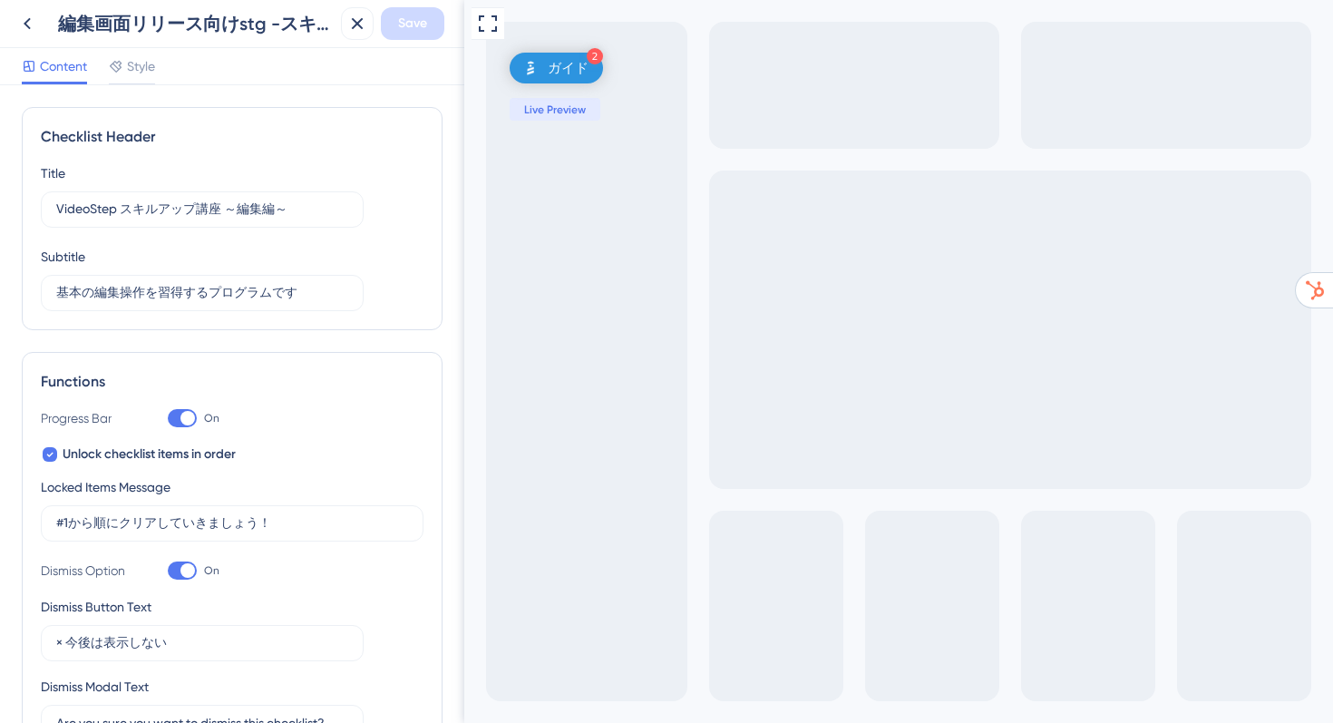
click at [189, 566] on div at bounding box center [188, 570] width 15 height 15
click at [168, 571] on input "On" at bounding box center [167, 571] width 1 height 1
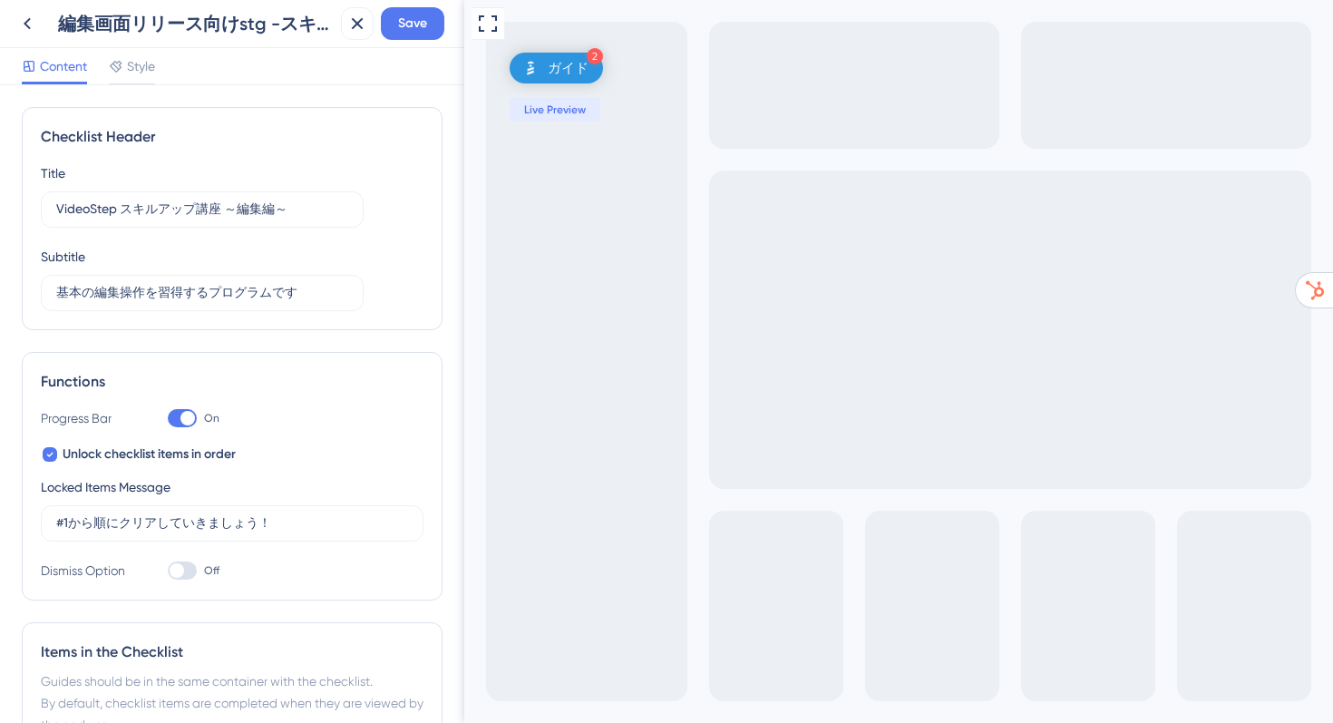
click at [189, 566] on div at bounding box center [182, 570] width 29 height 18
click at [168, 571] on input "Off" at bounding box center [167, 571] width 1 height 1
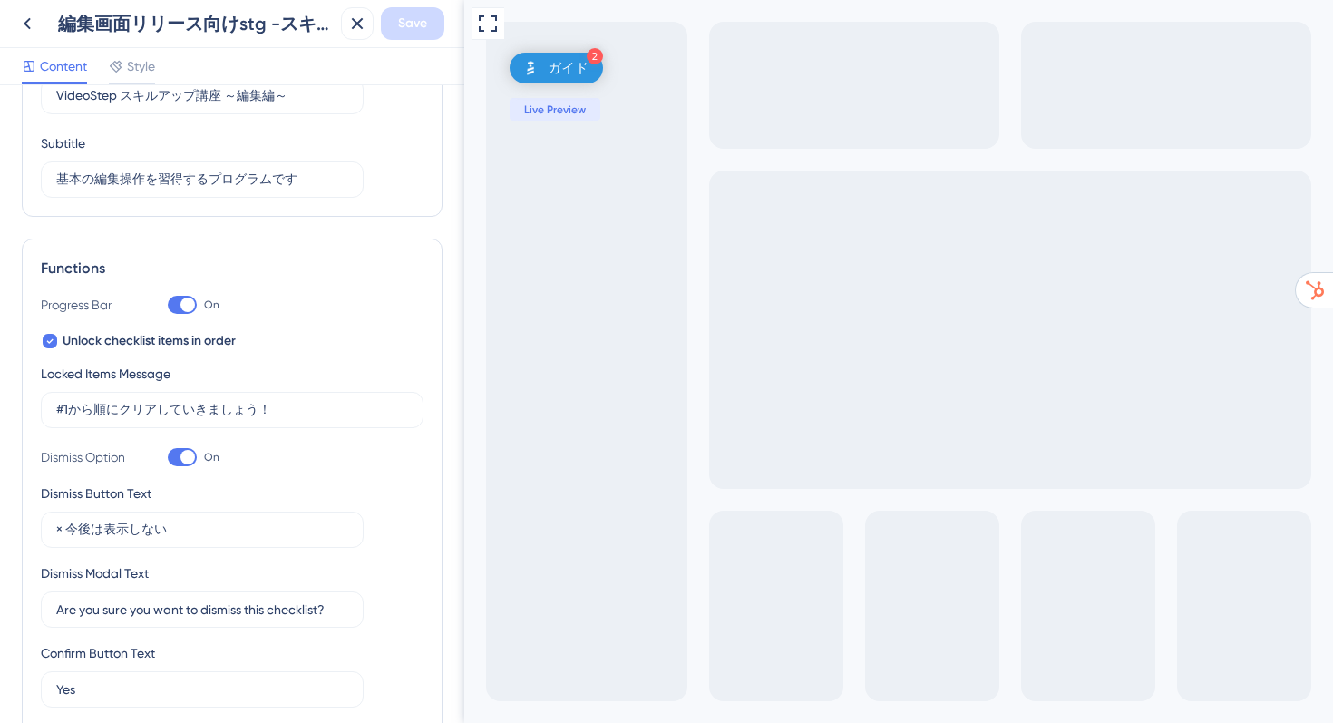
scroll to position [114, 0]
click at [188, 454] on div at bounding box center [188, 456] width 15 height 15
click at [168, 456] on input "On" at bounding box center [167, 456] width 1 height 1
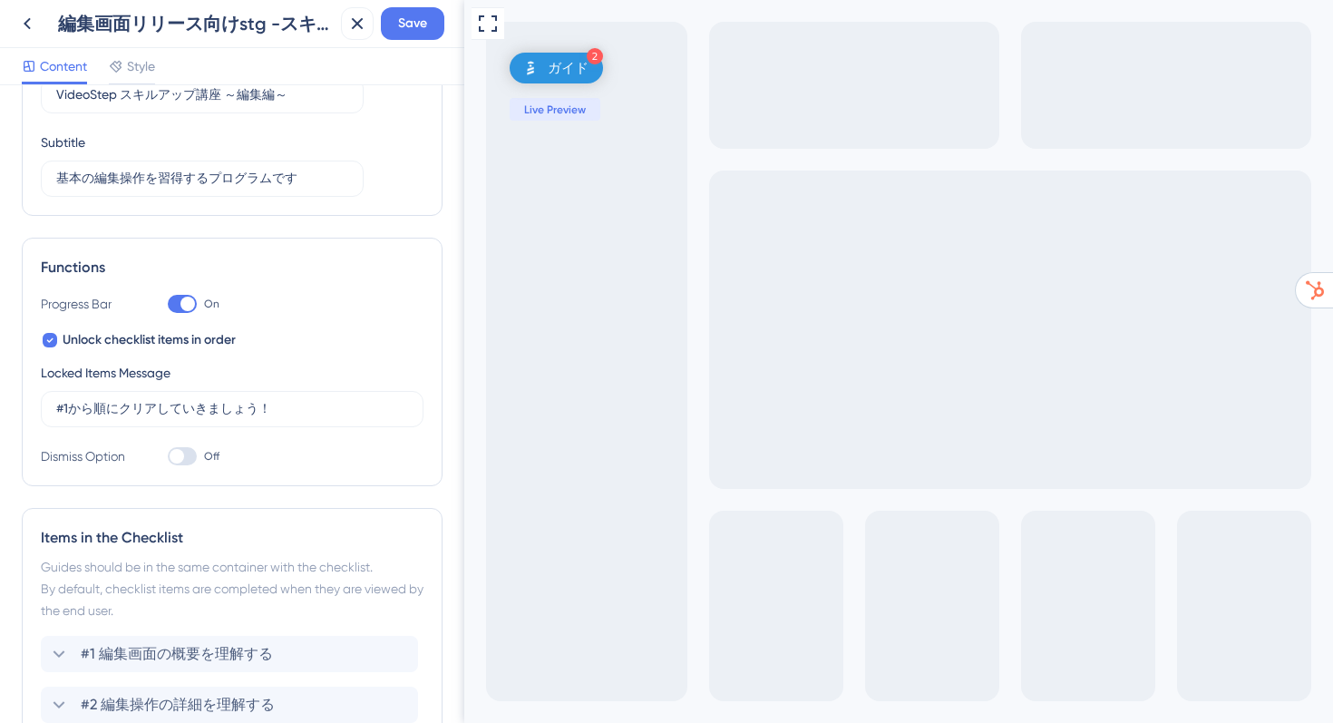
click at [178, 454] on div at bounding box center [177, 456] width 15 height 15
click at [168, 456] on input "Off" at bounding box center [167, 456] width 1 height 1
checkbox input "true"
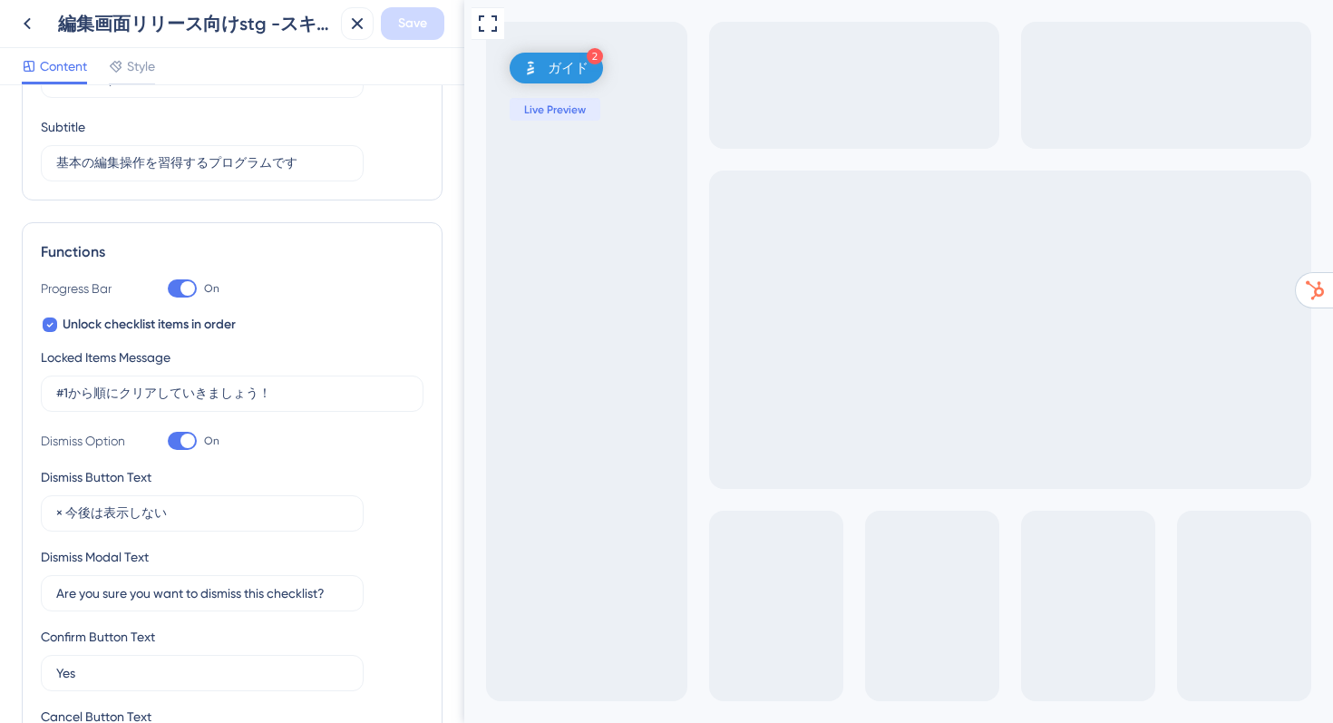
scroll to position [0, 0]
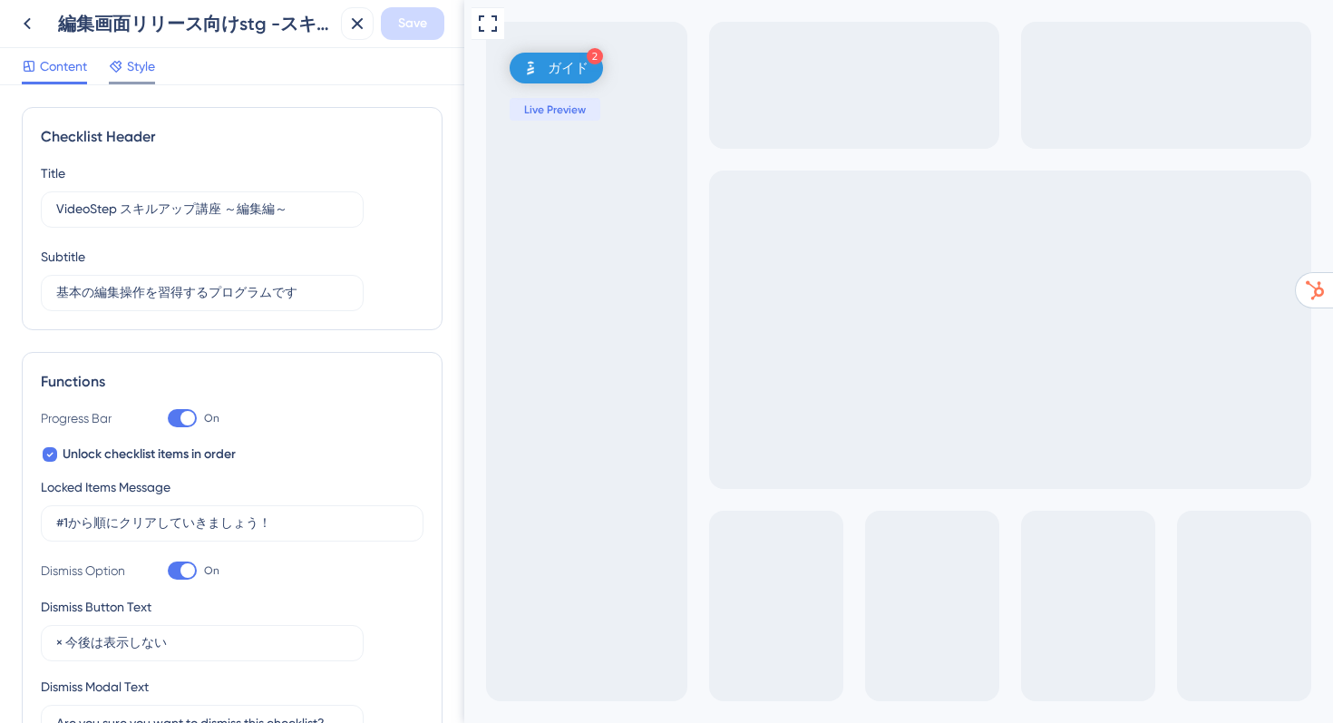
click at [142, 75] on span "Style" at bounding box center [141, 66] width 28 height 22
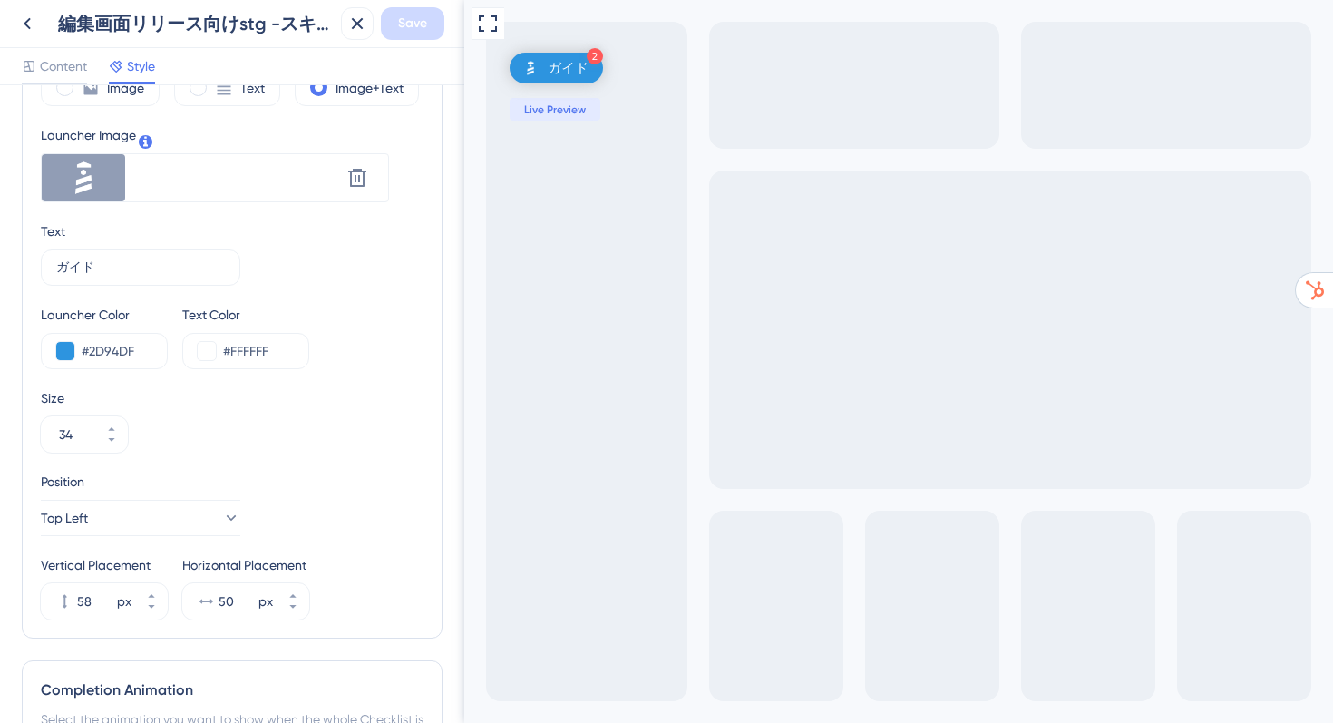
scroll to position [454, 0]
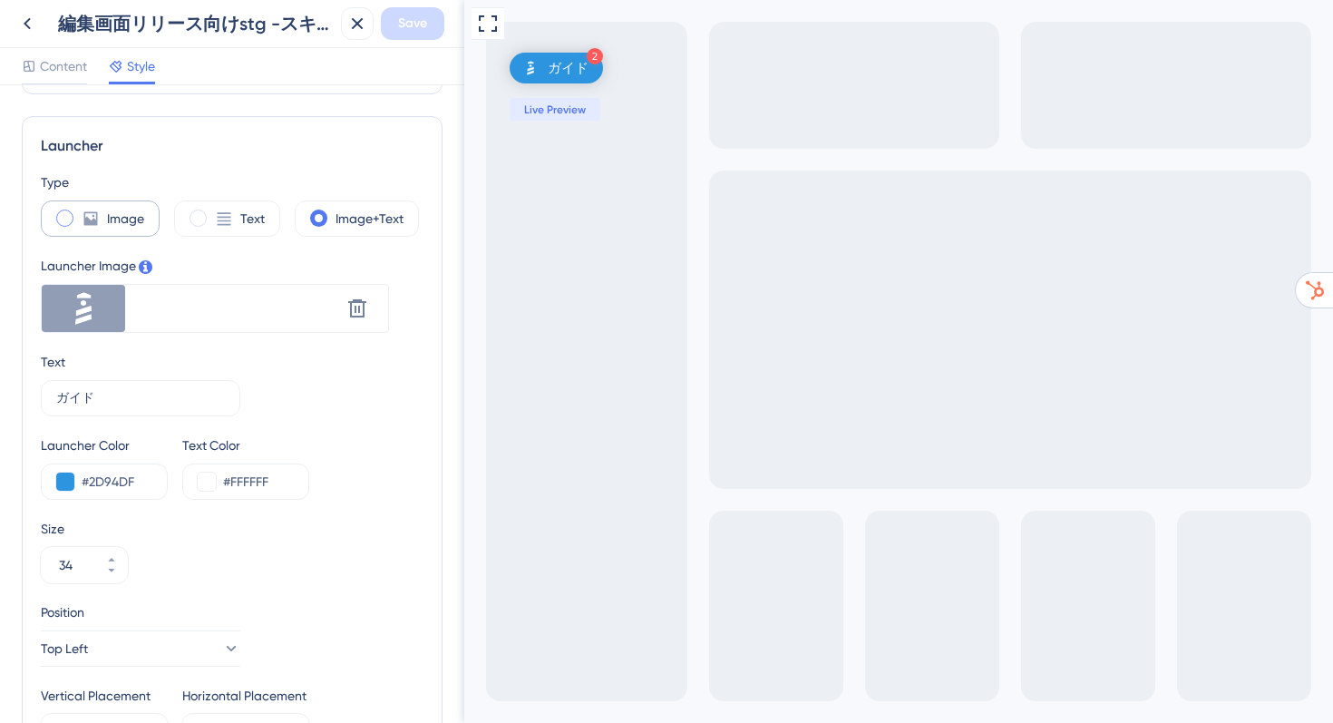
click at [69, 216] on span at bounding box center [64, 218] width 17 height 17
click at [79, 212] on input "radio" at bounding box center [79, 212] width 0 height 0
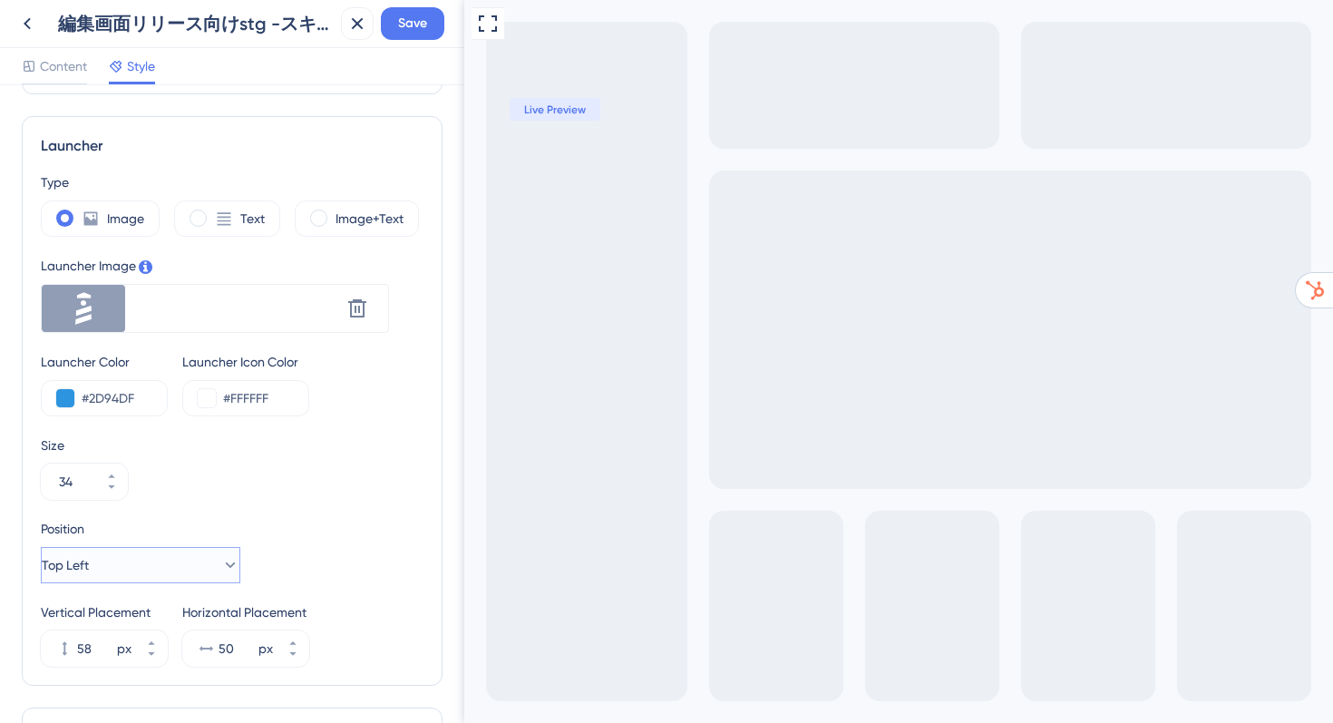
click at [187, 561] on button "Top Left" at bounding box center [141, 565] width 200 height 36
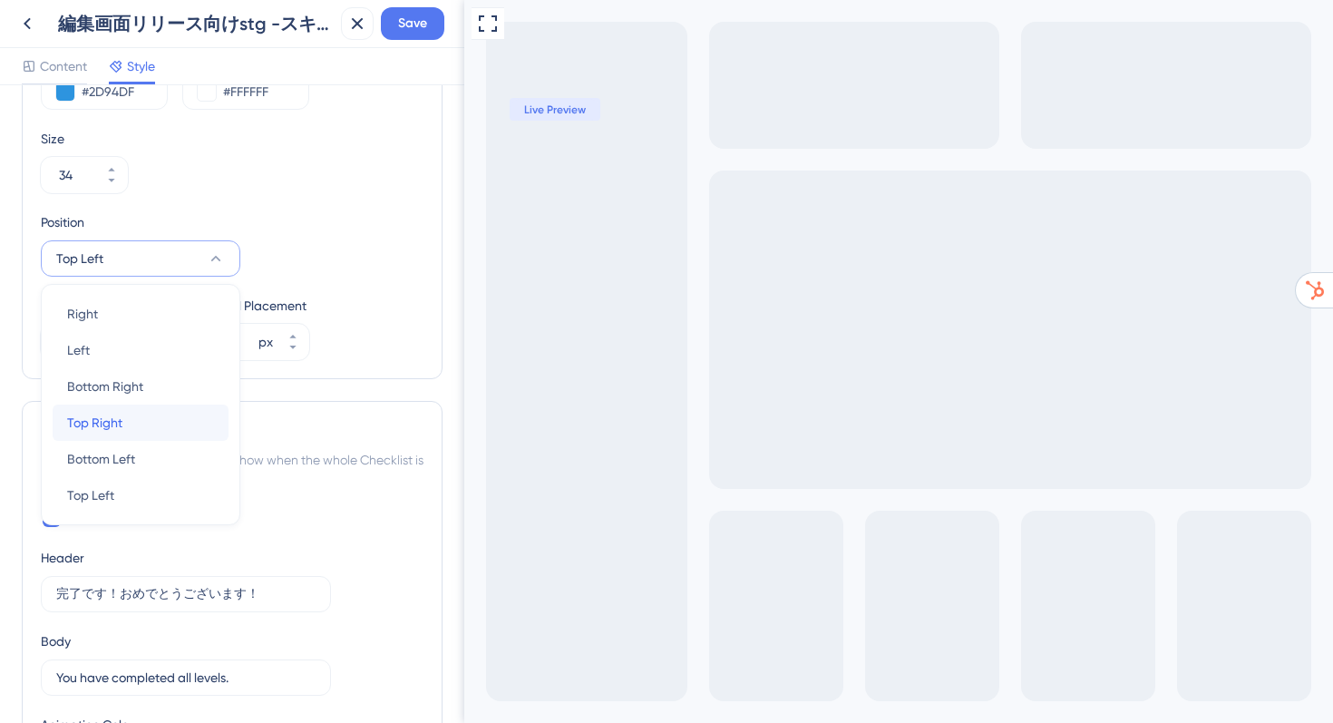
click at [91, 425] on span "Top Right" at bounding box center [94, 423] width 55 height 22
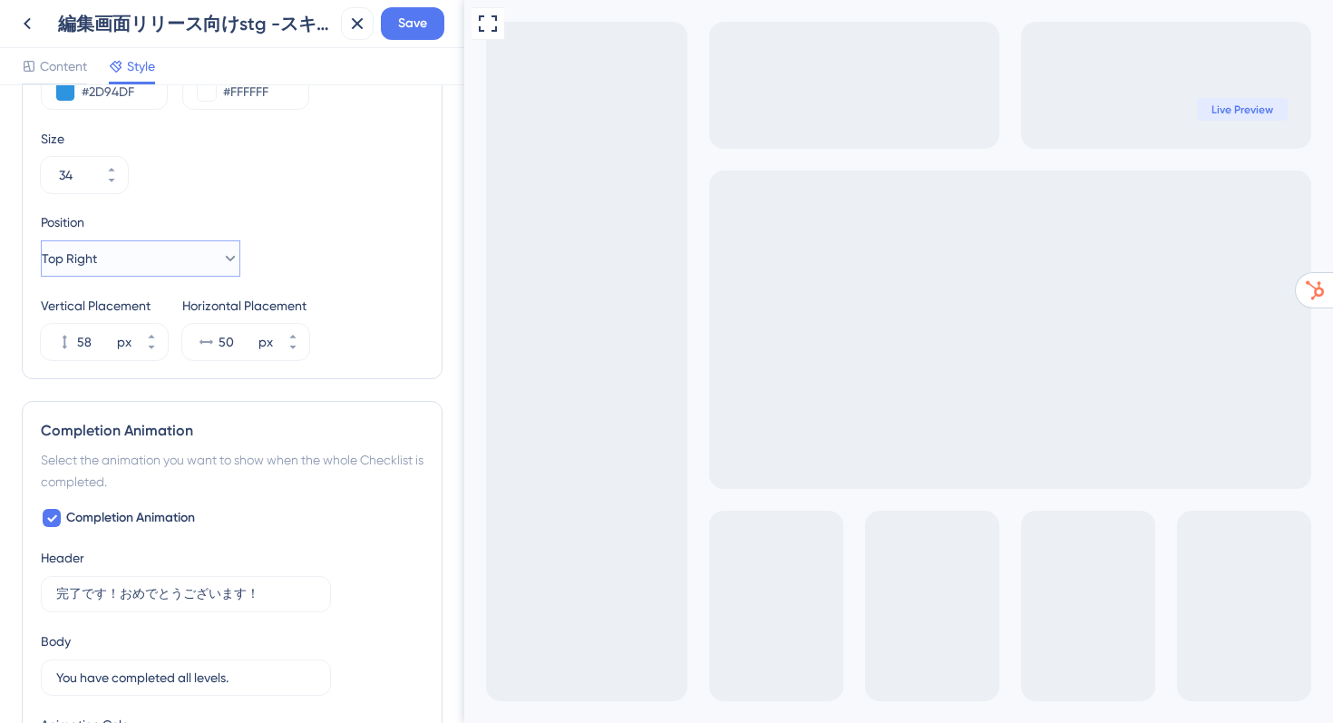
click at [221, 256] on icon at bounding box center [230, 258] width 18 height 18
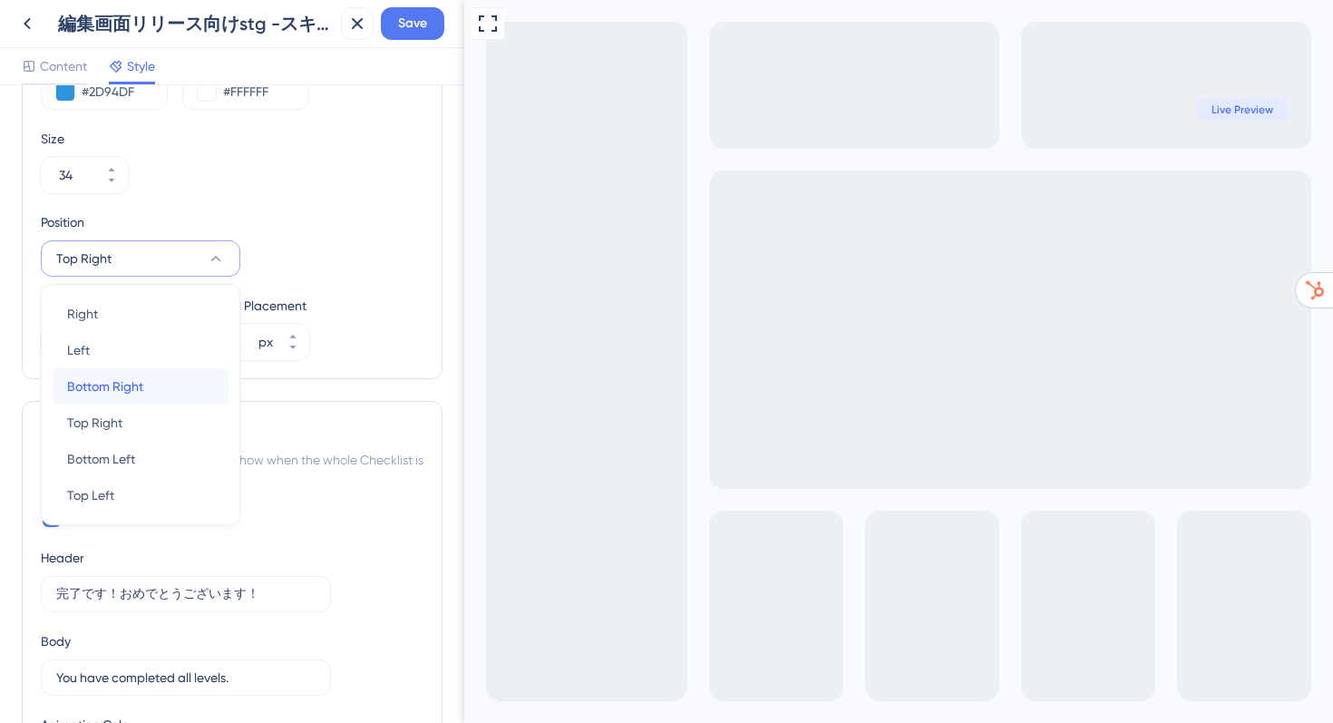
click at [106, 385] on span "Bottom Right" at bounding box center [105, 387] width 76 height 22
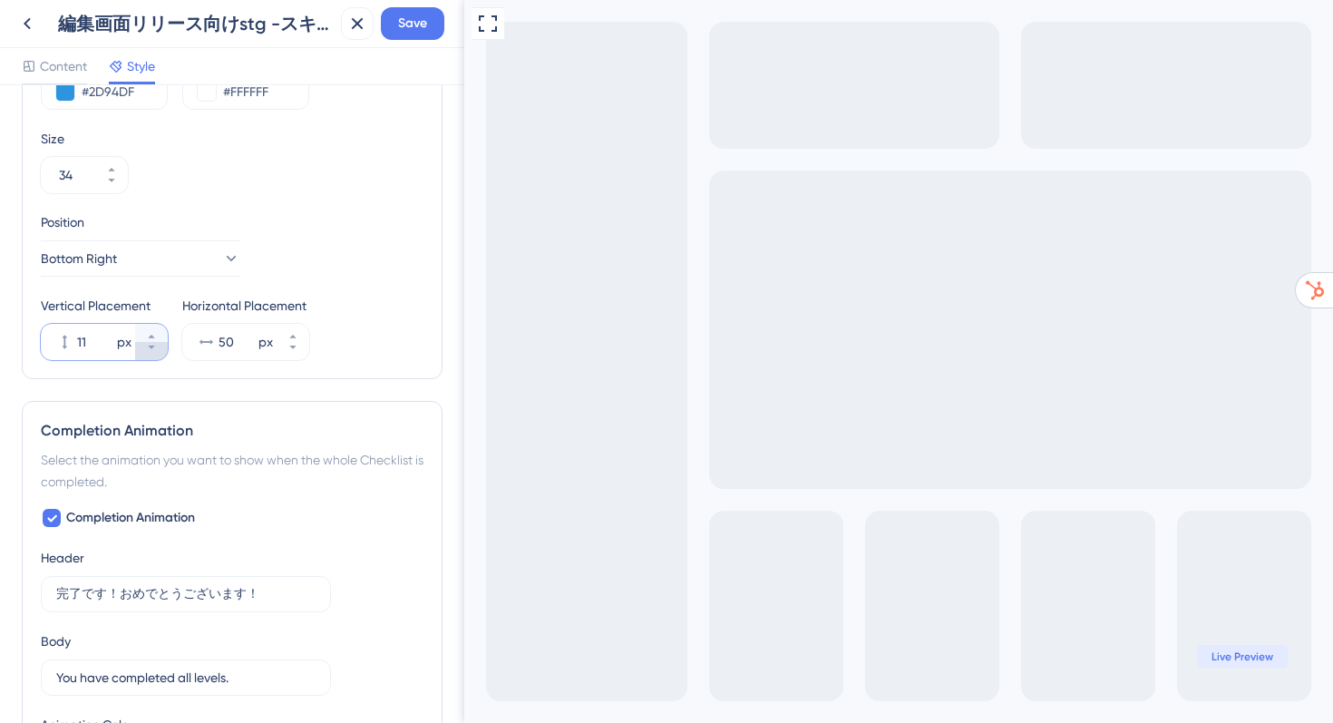
click at [150, 349] on icon at bounding box center [151, 347] width 11 height 11
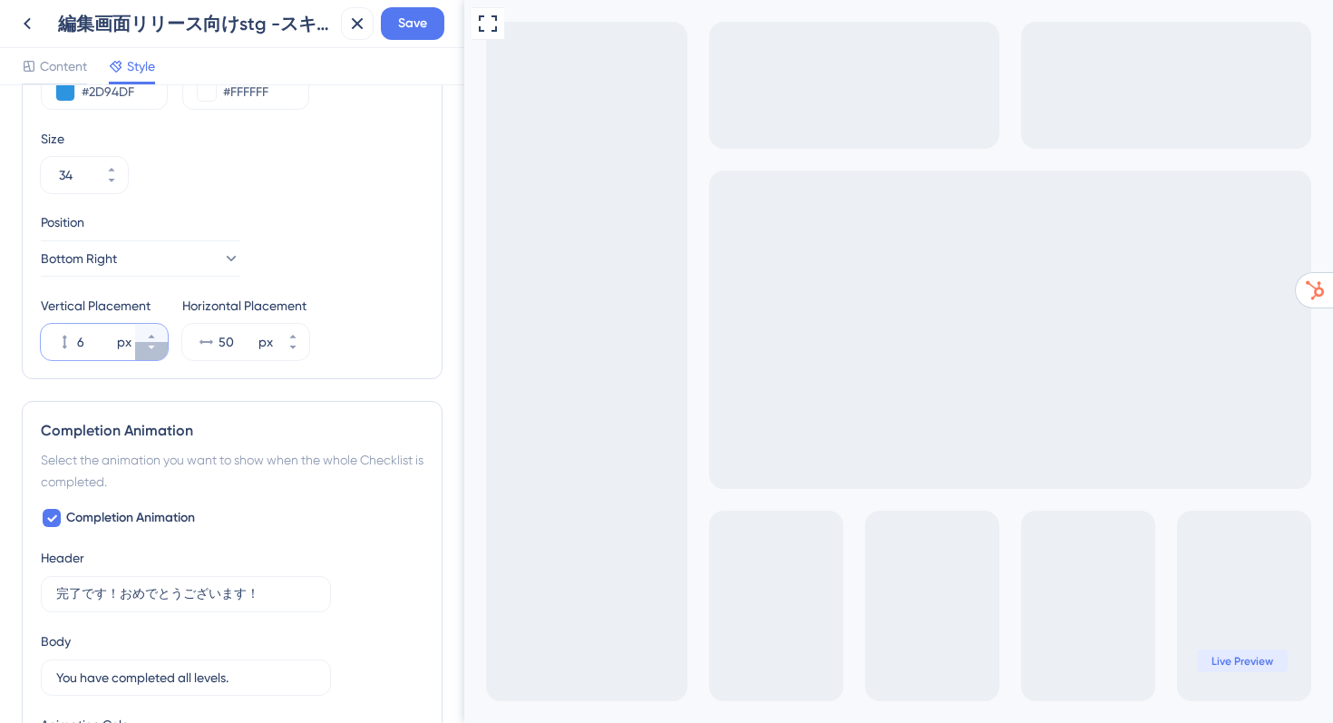
click at [150, 349] on icon at bounding box center [151, 347] width 11 height 11
click at [150, 338] on icon at bounding box center [151, 336] width 11 height 11
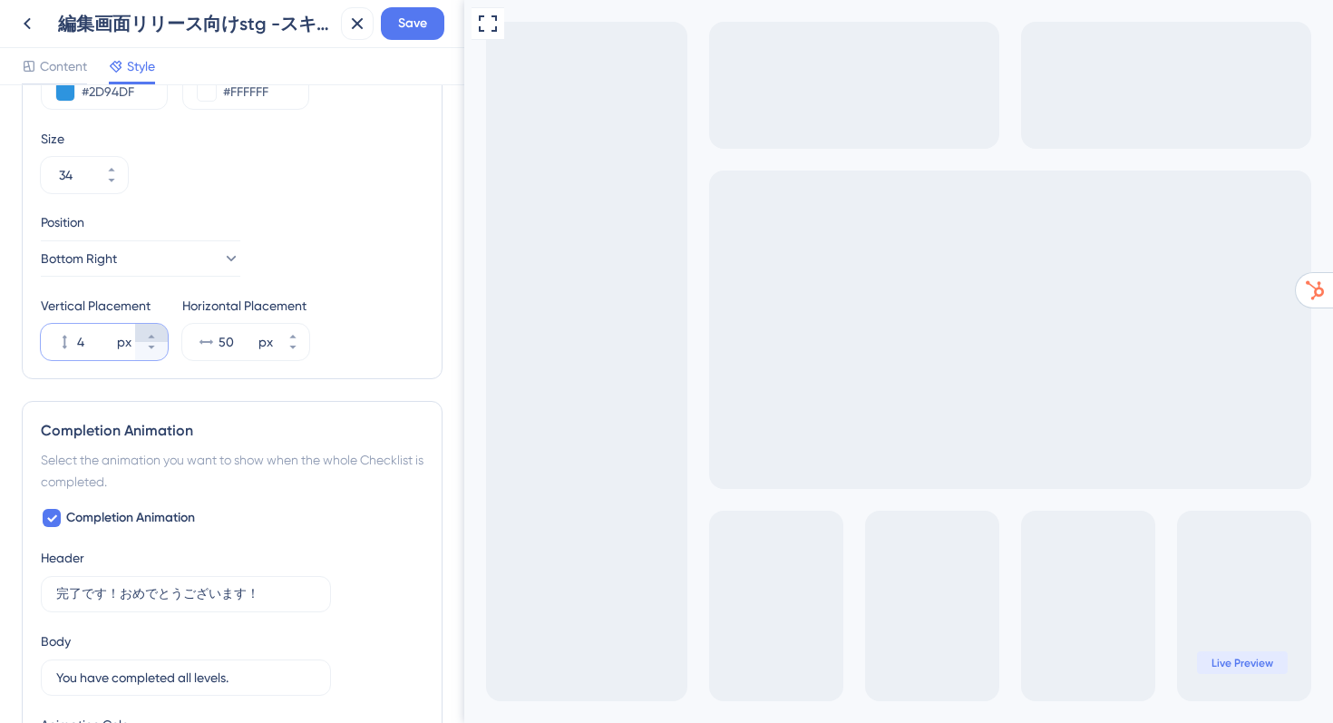
type input "5"
click at [408, 31] on span "Save" at bounding box center [412, 24] width 29 height 22
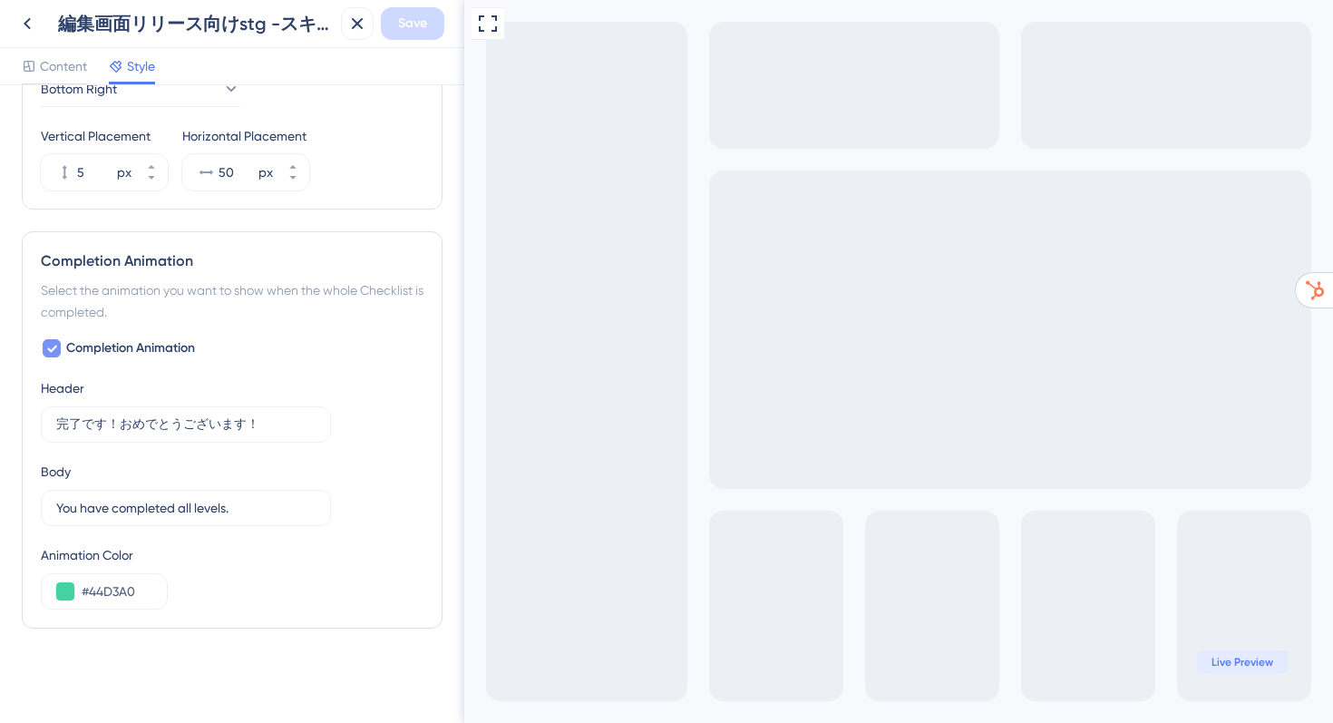
click at [54, 345] on icon at bounding box center [51, 348] width 11 height 15
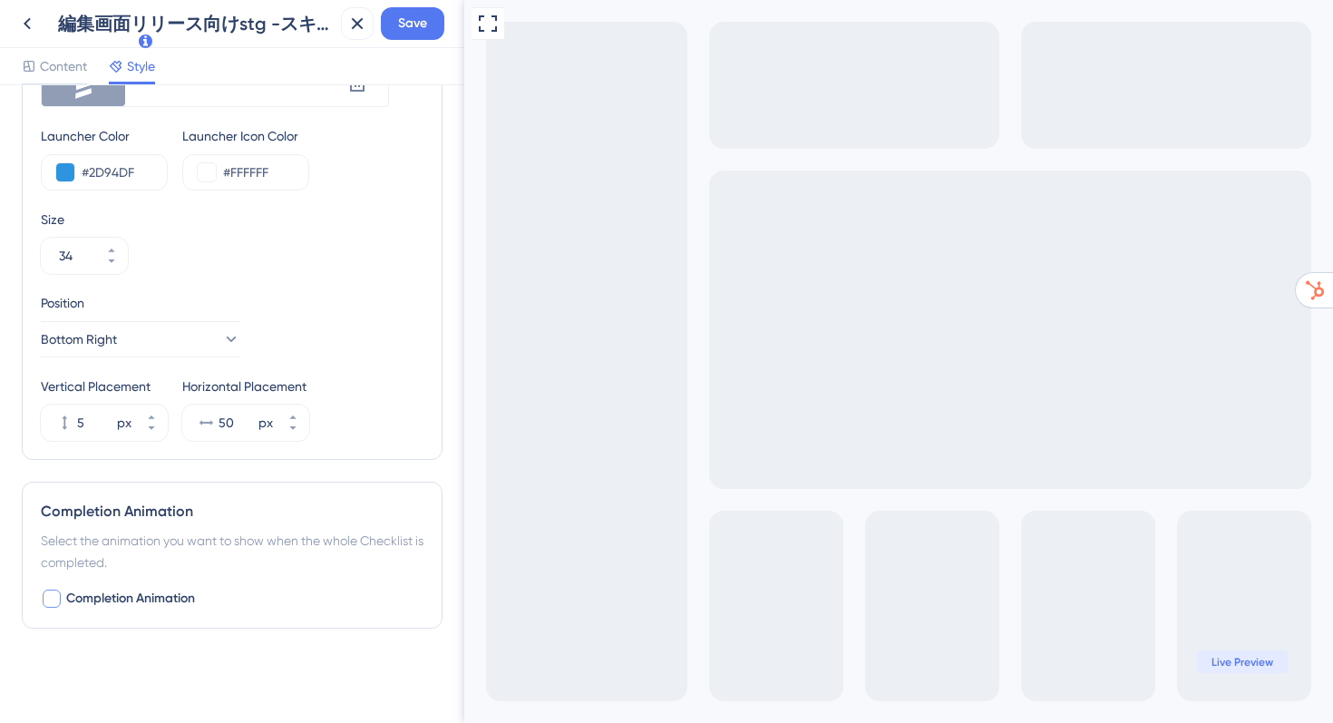
scroll to position [679, 0]
click at [56, 594] on div at bounding box center [52, 599] width 18 height 18
checkbox input "true"
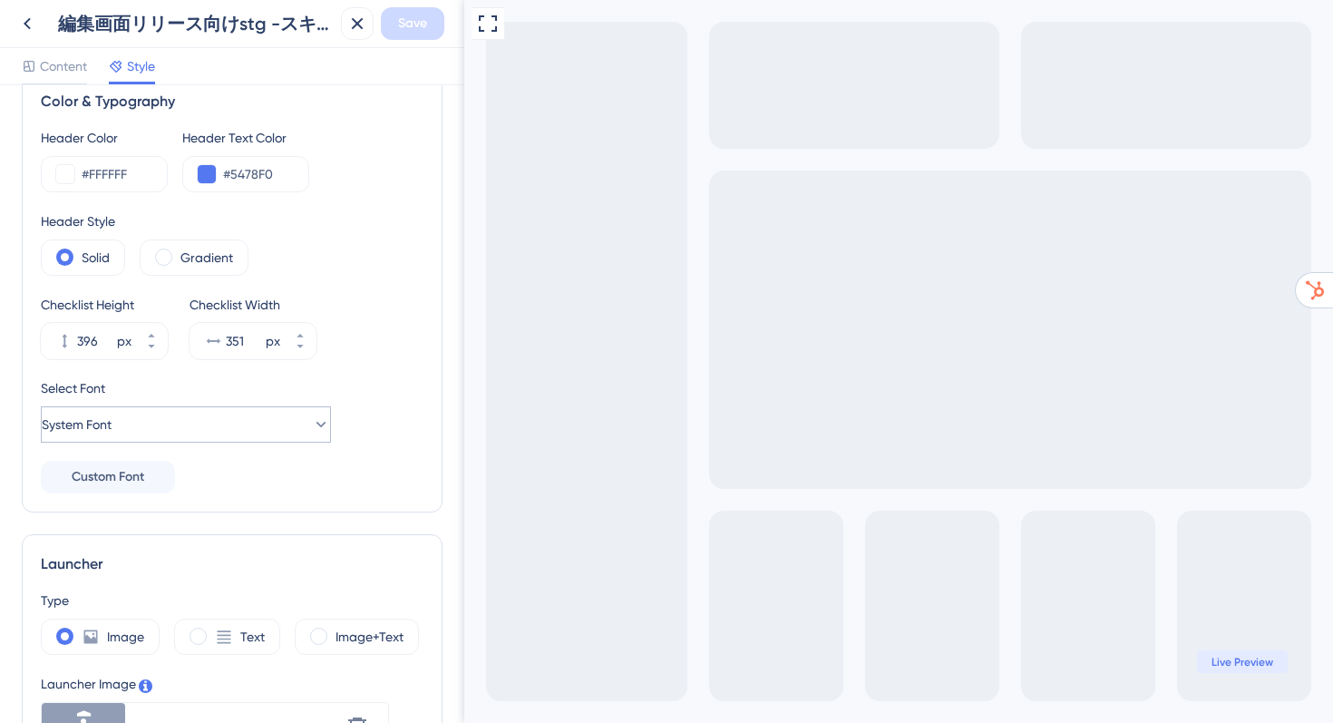
scroll to position [0, 0]
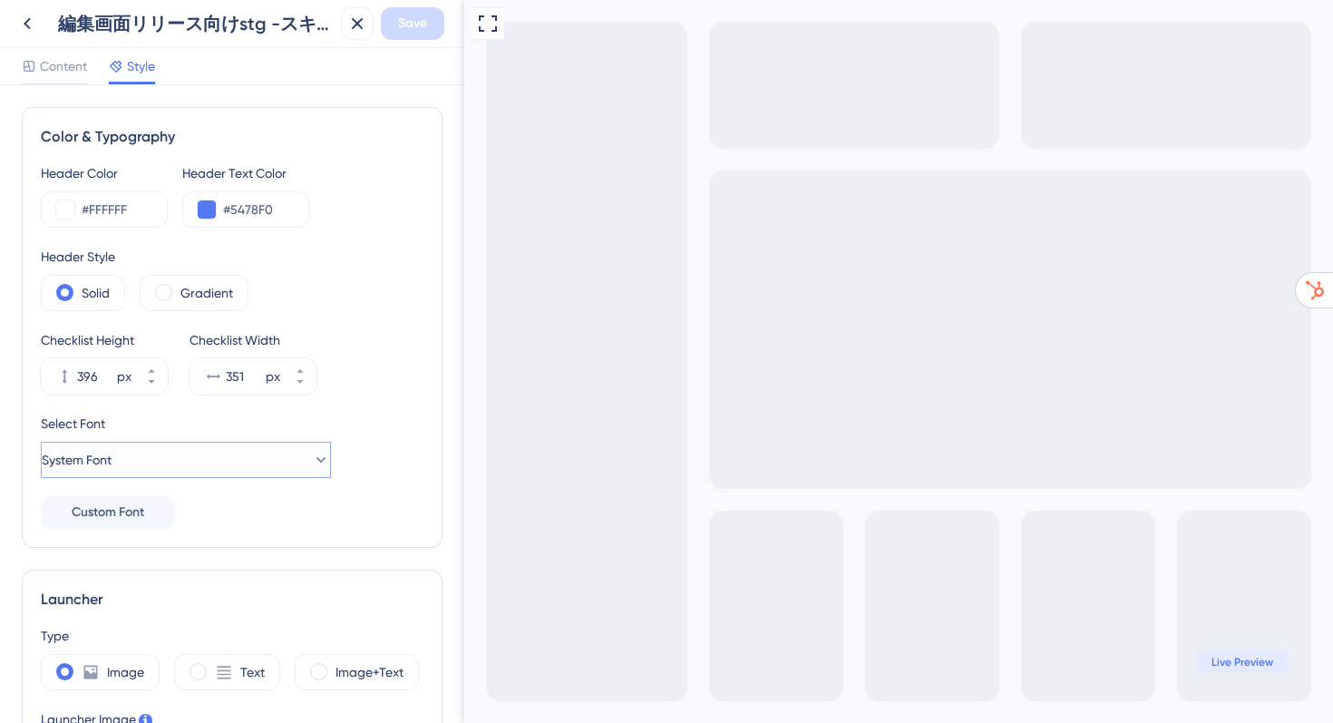
click at [109, 464] on span "System Font" at bounding box center [77, 460] width 70 height 22
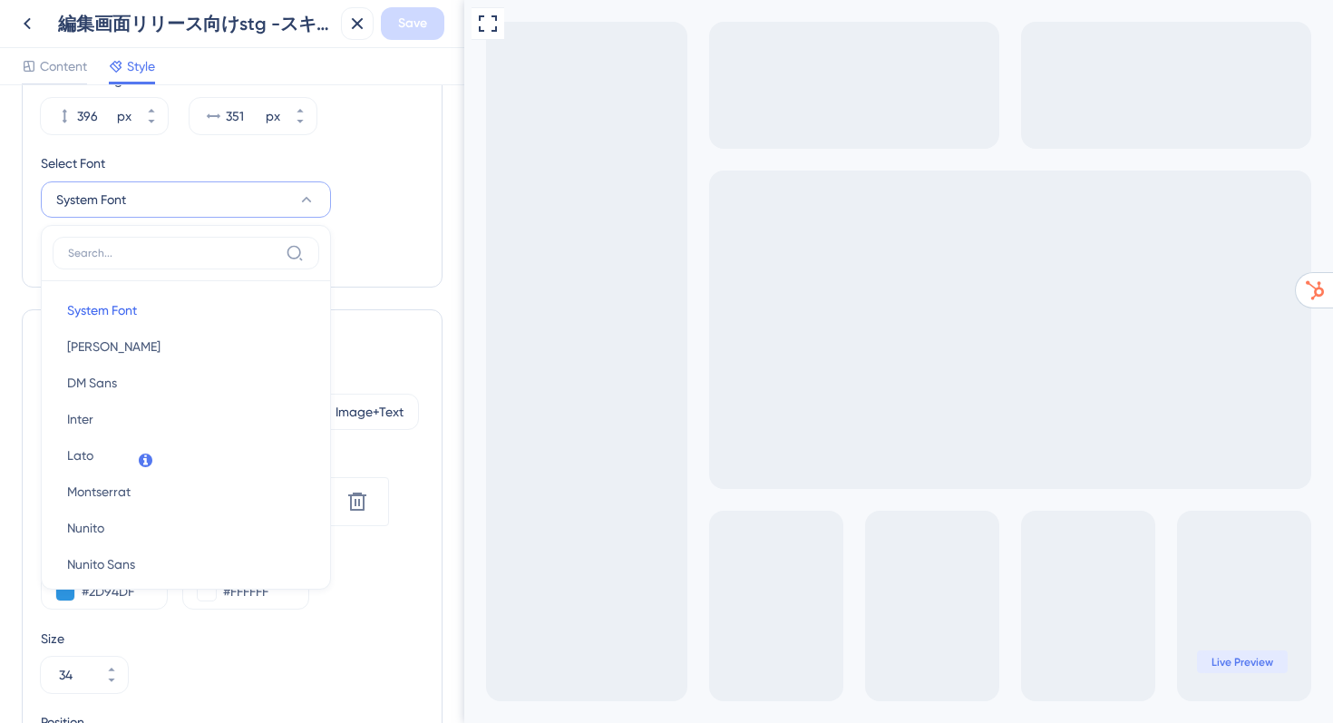
click at [418, 184] on div "Select Font System Font System Font System Font [PERSON_NAME] [PERSON_NAME] DM …" at bounding box center [232, 184] width 383 height 65
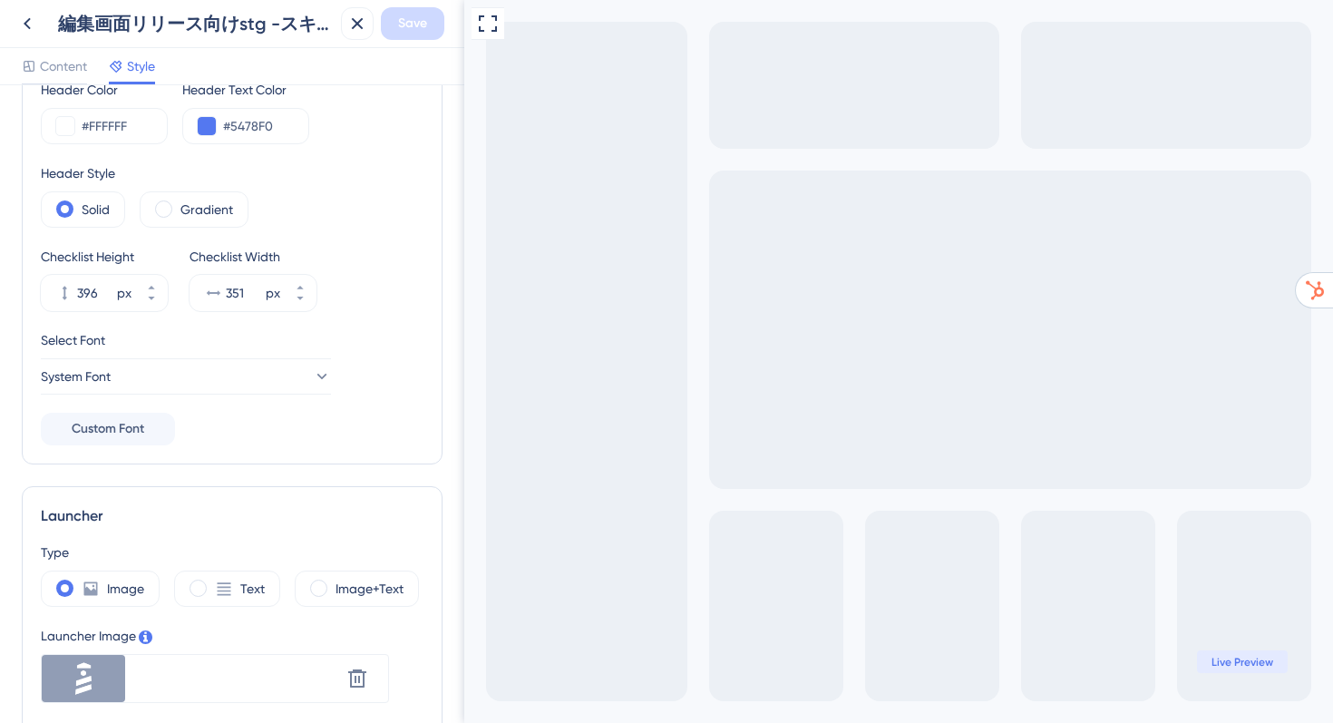
scroll to position [90, 0]
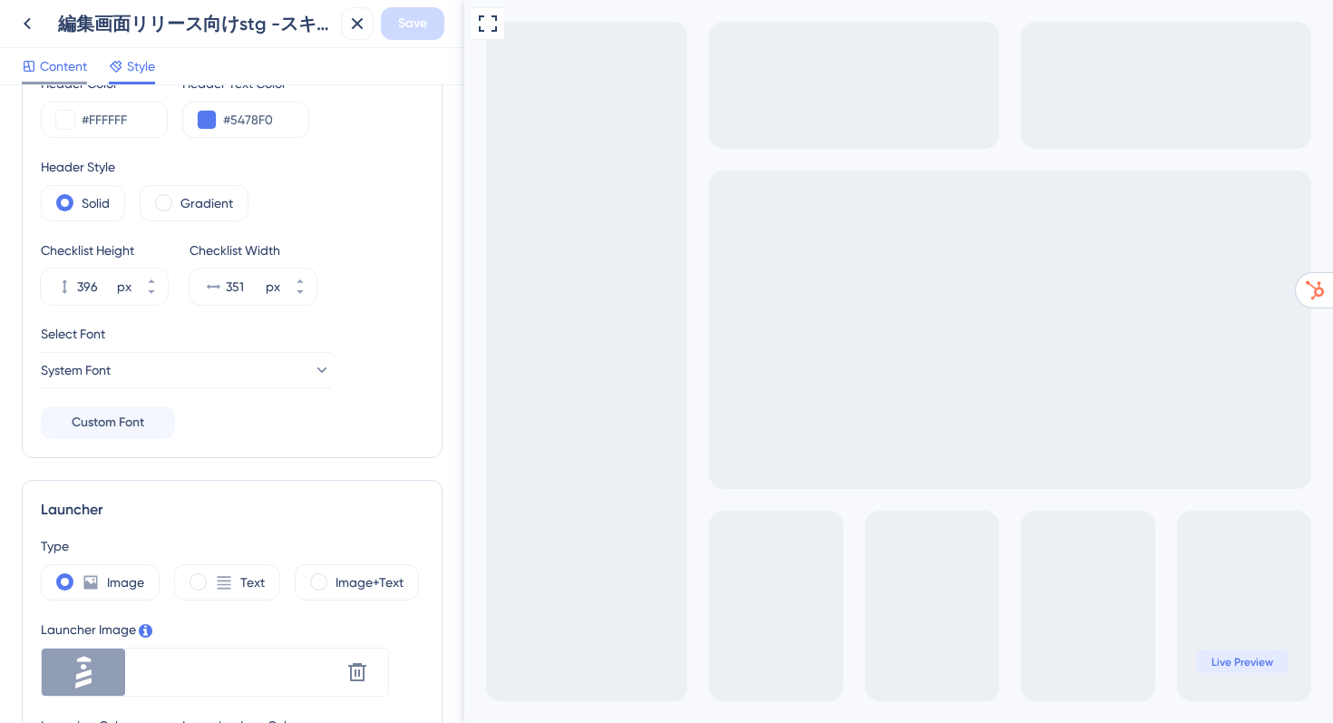
click at [75, 67] on span "Content" at bounding box center [63, 66] width 47 height 22
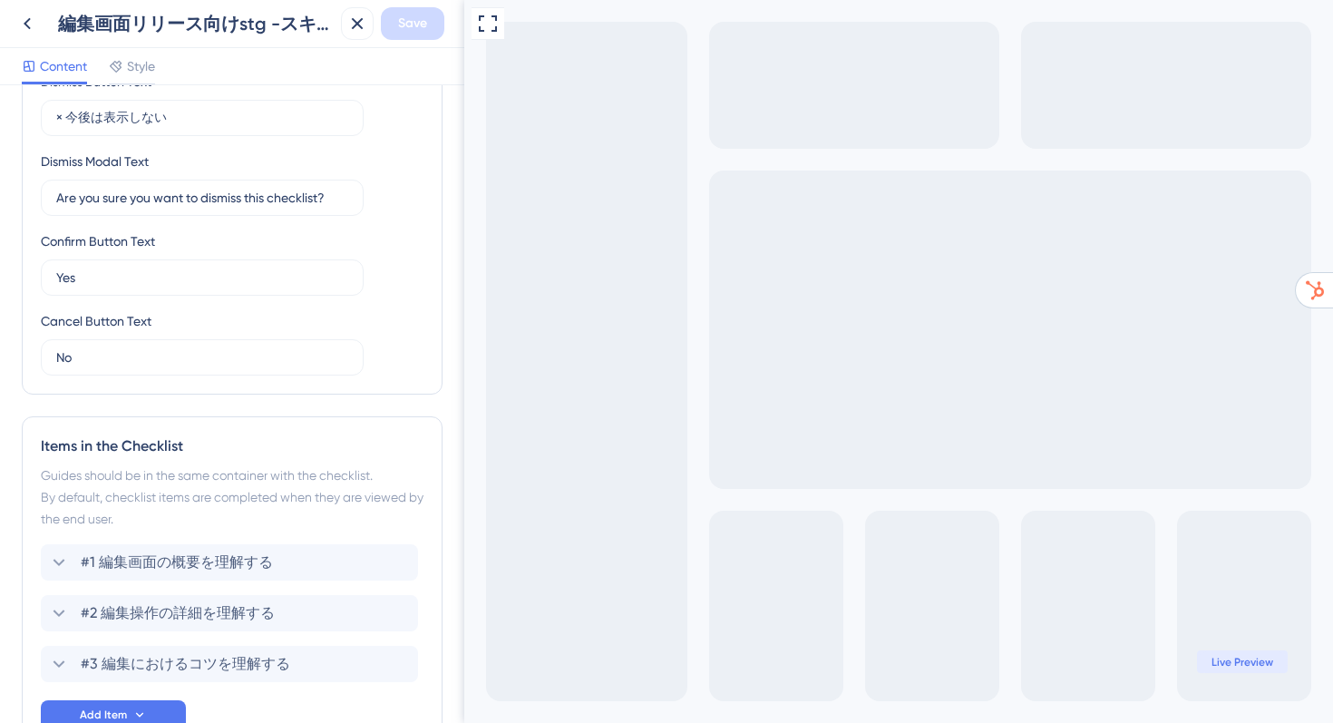
scroll to position [645, 0]
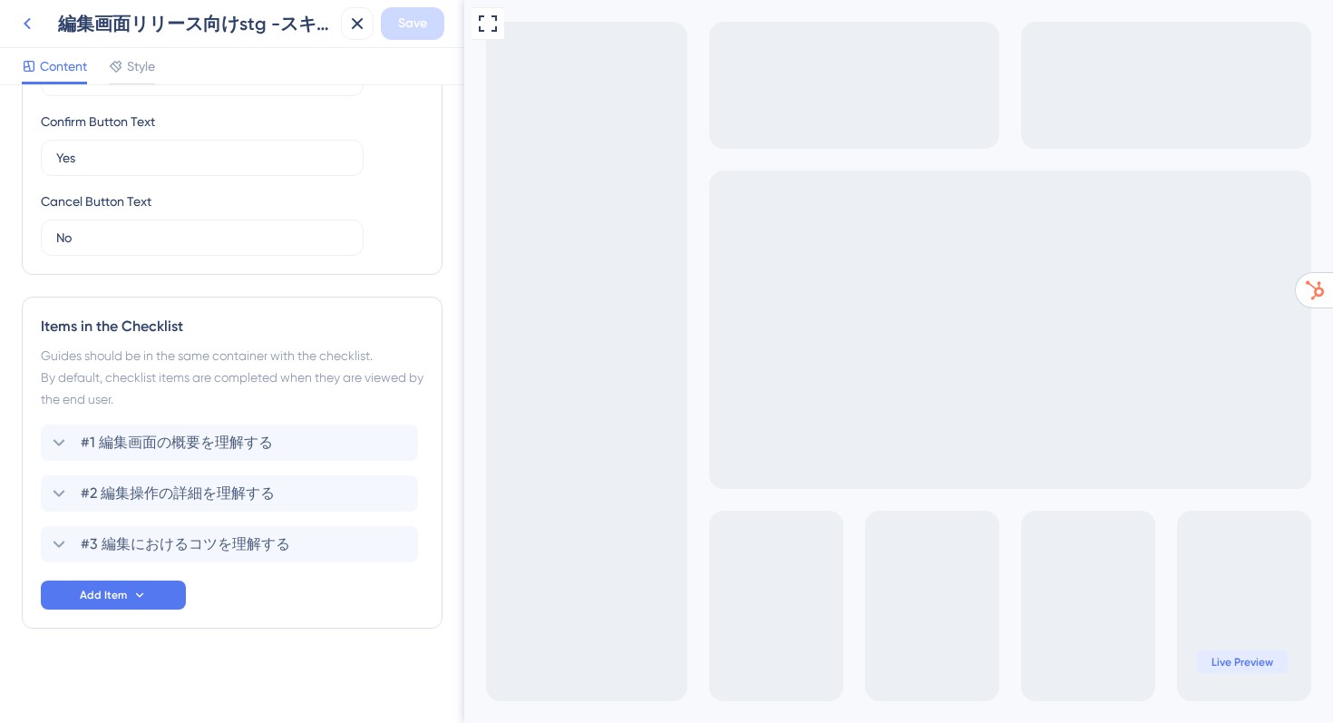
click at [32, 31] on icon at bounding box center [27, 24] width 22 height 22
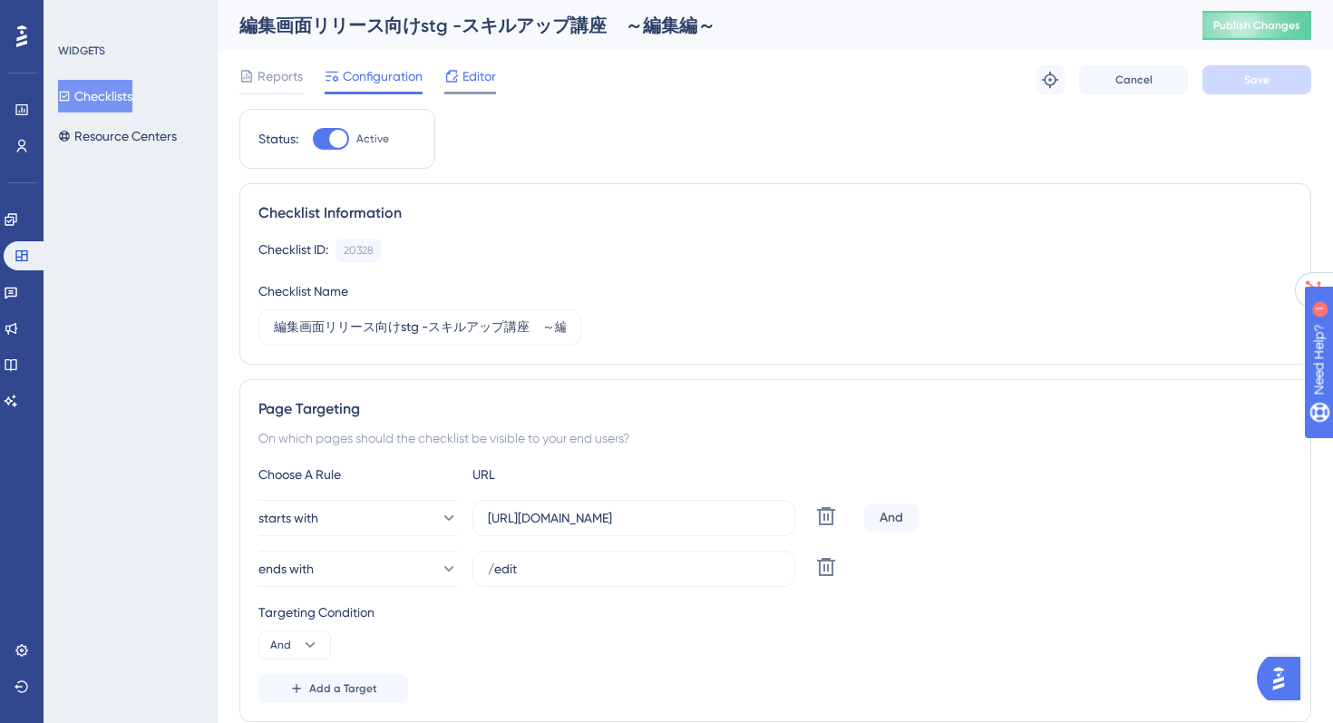
click at [474, 86] on span "Editor" at bounding box center [480, 76] width 34 height 22
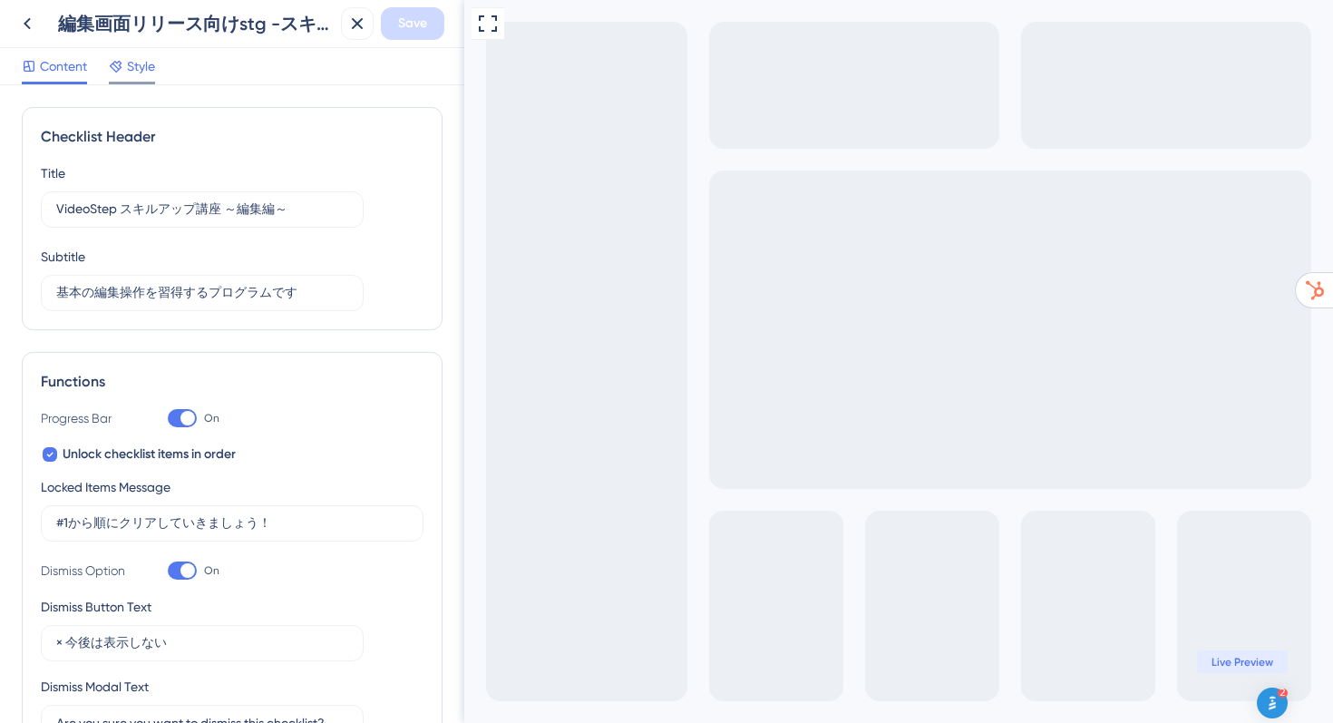
click at [138, 57] on span "Style" at bounding box center [141, 66] width 28 height 22
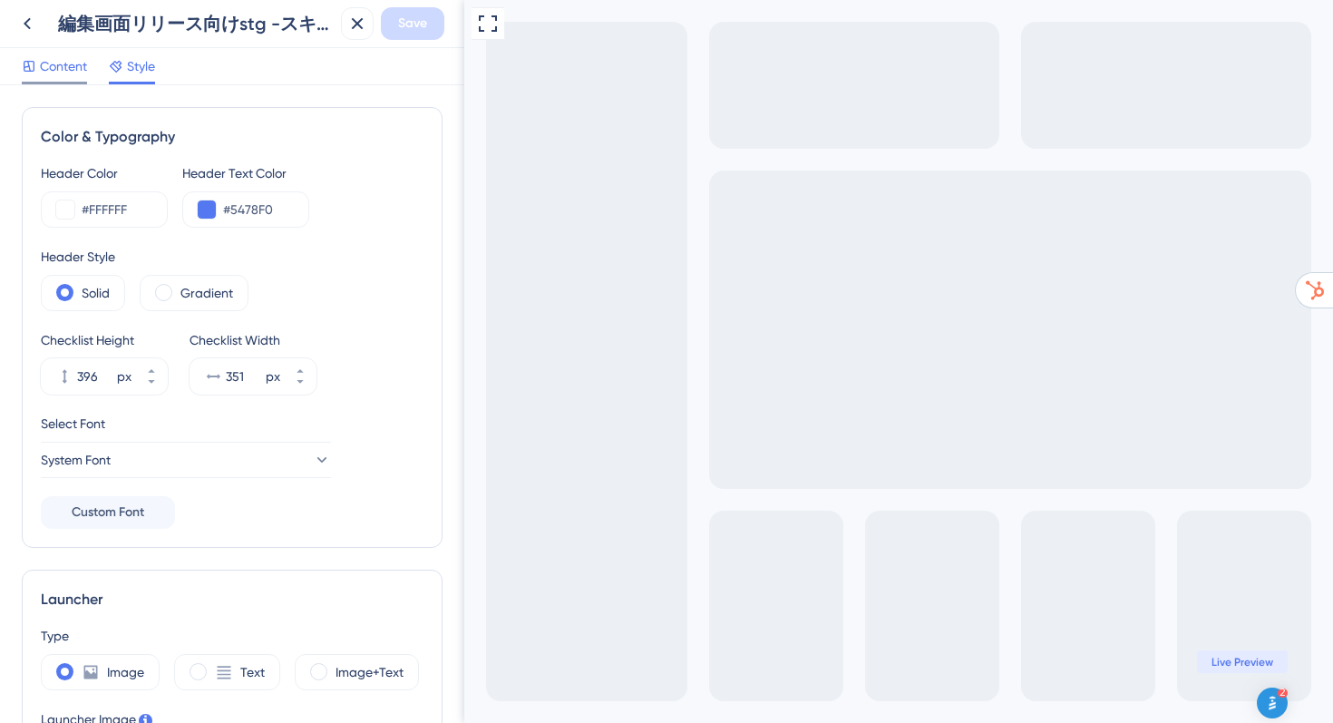
click at [71, 73] on span "Content" at bounding box center [63, 66] width 47 height 22
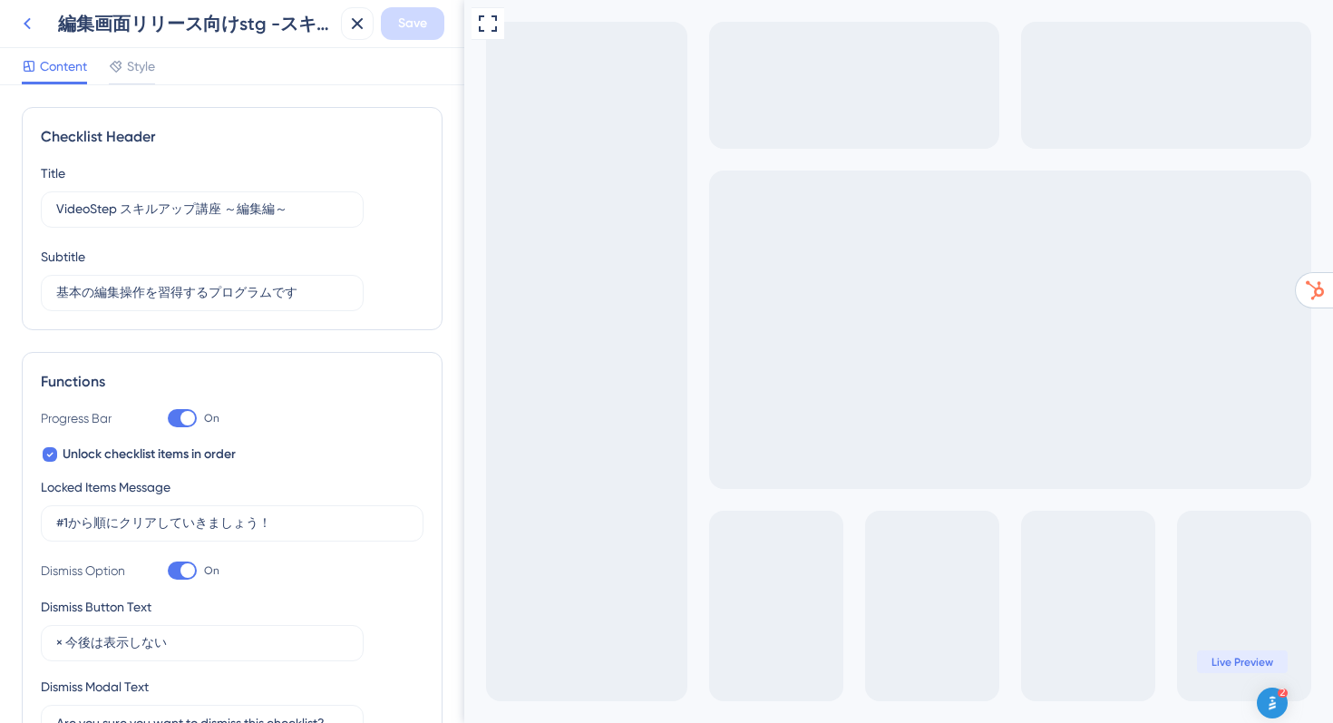
click at [32, 27] on icon at bounding box center [27, 24] width 22 height 22
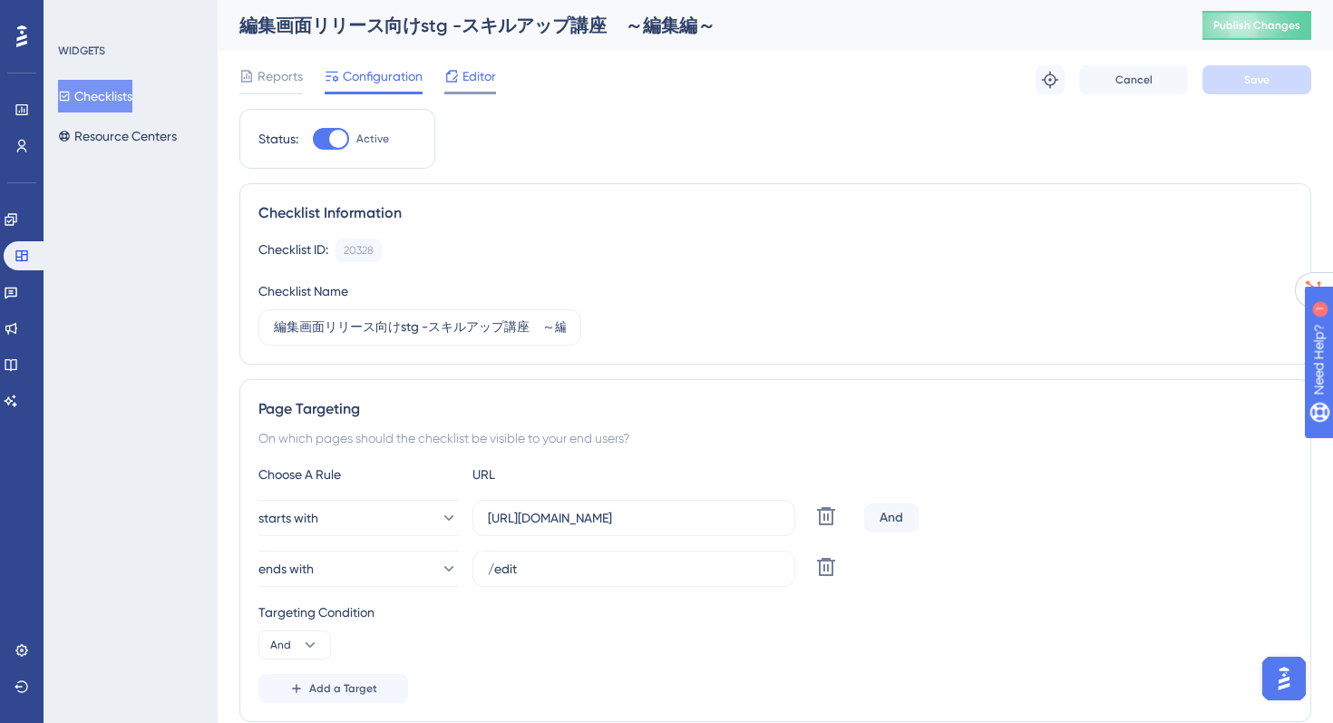
click at [482, 69] on span "Editor" at bounding box center [480, 76] width 34 height 22
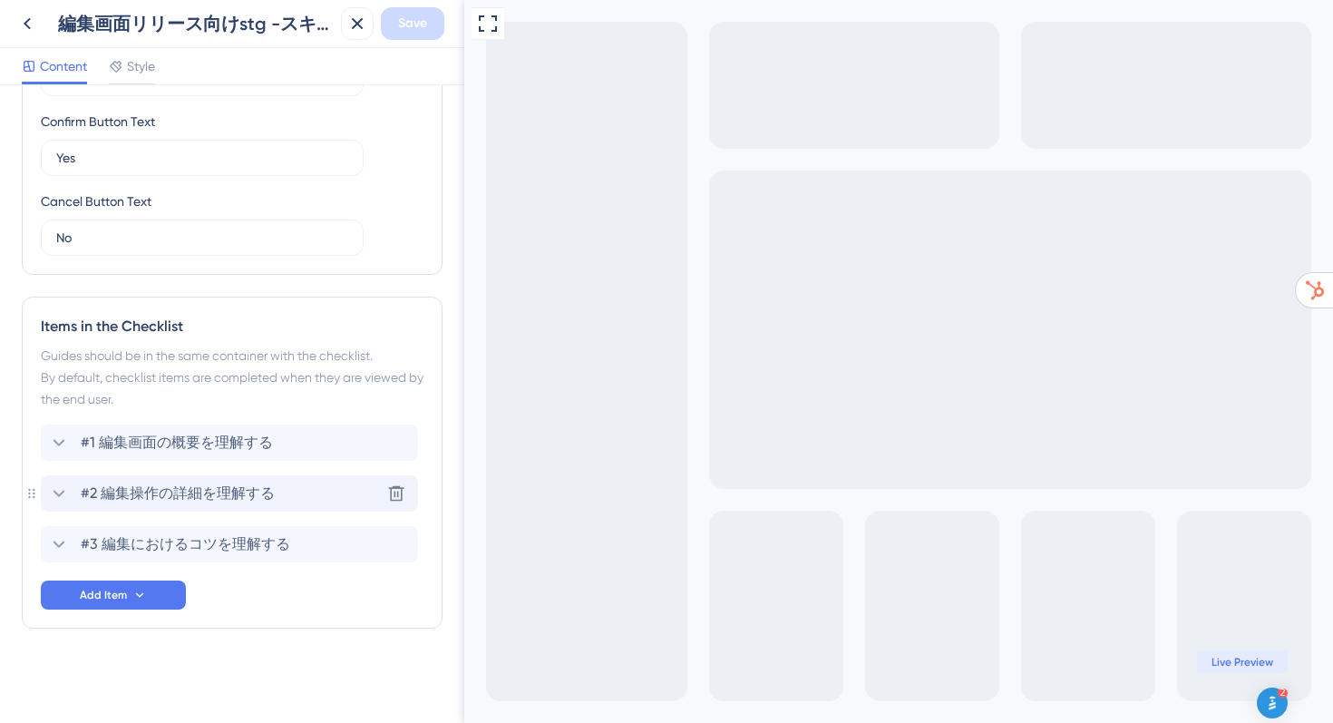
click at [209, 498] on span "#2 編集操作の詳細を理解する" at bounding box center [178, 494] width 194 height 22
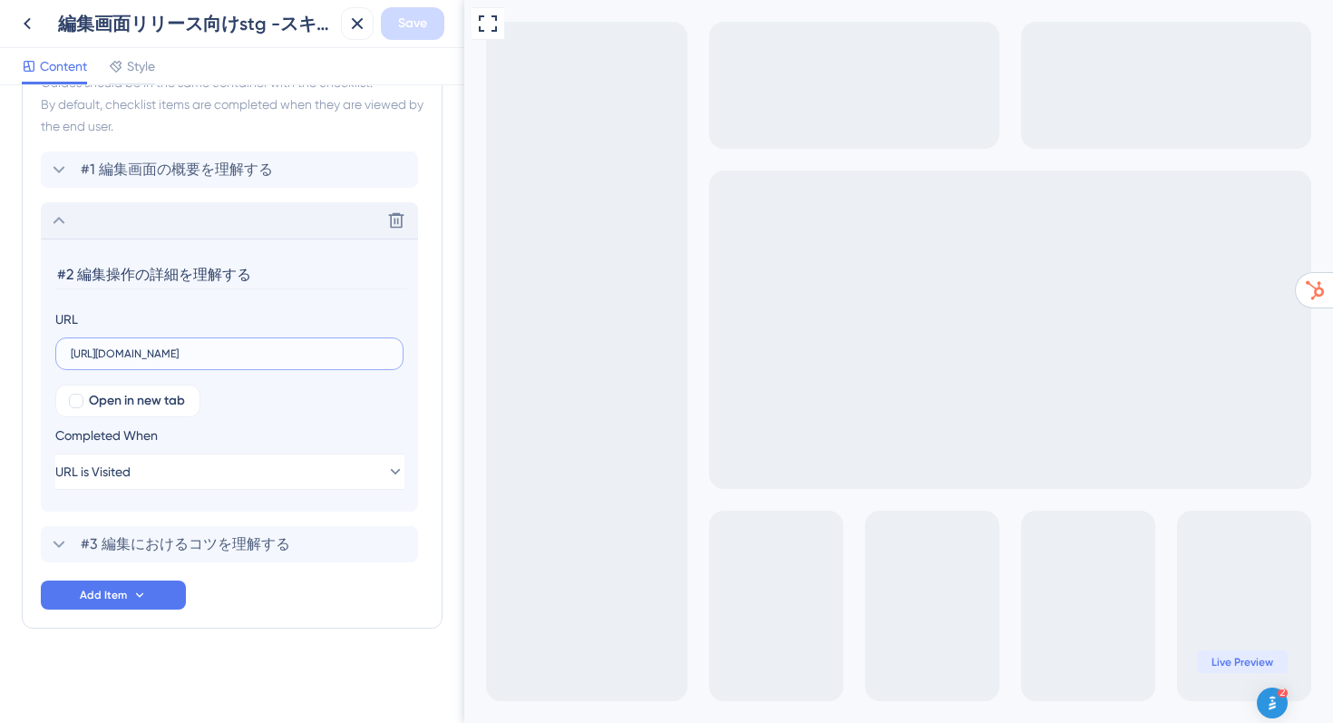
click at [109, 359] on input "[URL][DOMAIN_NAME]" at bounding box center [229, 353] width 317 height 13
drag, startPoint x: 278, startPoint y: 278, endPoint x: 16, endPoint y: 268, distance: 262.3
click at [19, 268] on div "Checklist Header Title VideoStep スキルアップ講座 ～編集編～ Subtitle 基本の編集操作を習得するプログラムです Fu…" at bounding box center [232, 404] width 464 height 638
click at [34, 19] on icon at bounding box center [27, 24] width 22 height 22
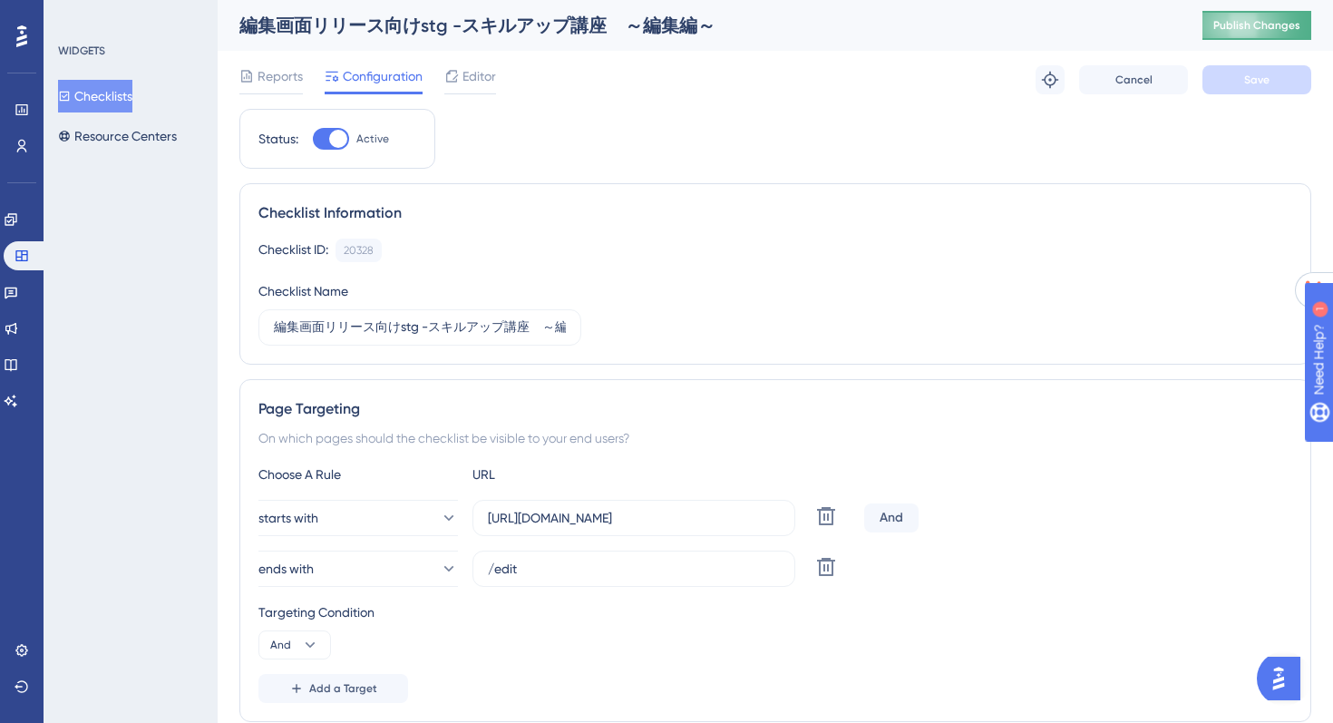
click at [1239, 14] on button "Publish Changes" at bounding box center [1257, 25] width 109 height 29
click at [472, 84] on span "Editor" at bounding box center [480, 76] width 34 height 22
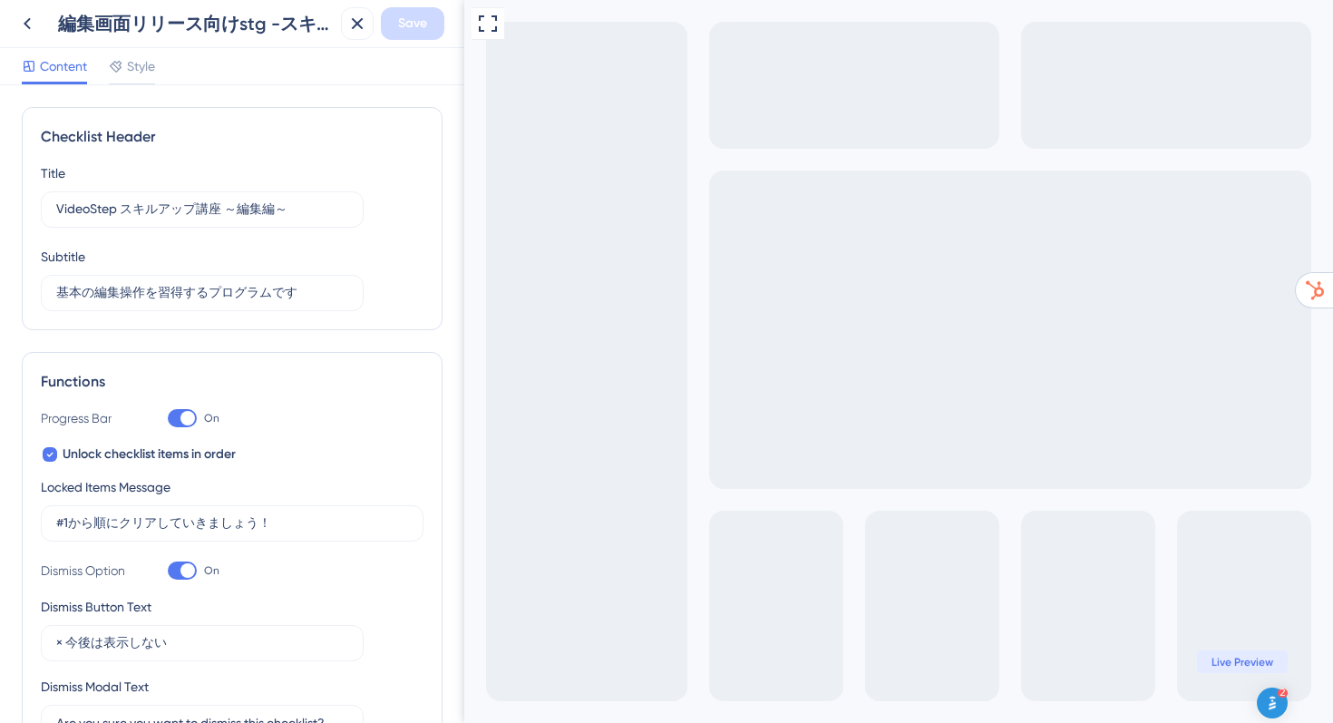
scroll to position [17, 0]
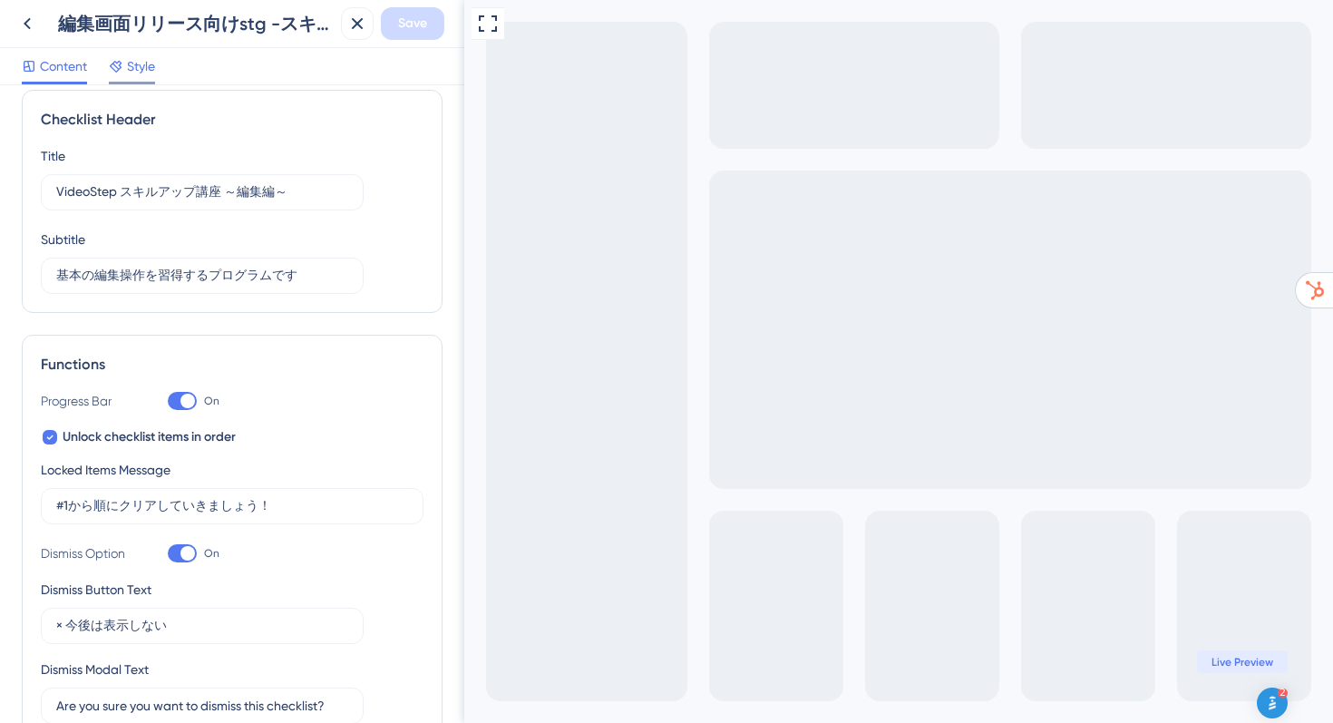
click at [129, 71] on span "Style" at bounding box center [141, 66] width 28 height 22
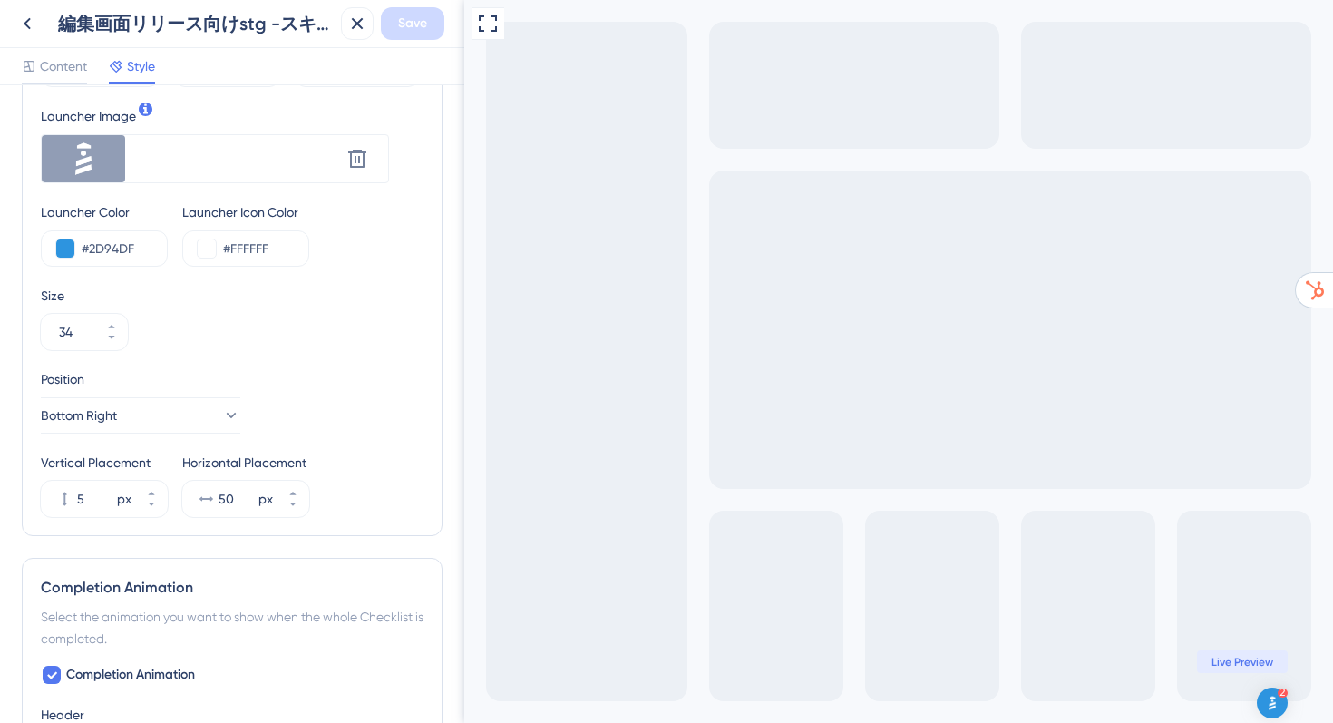
scroll to position [624, 0]
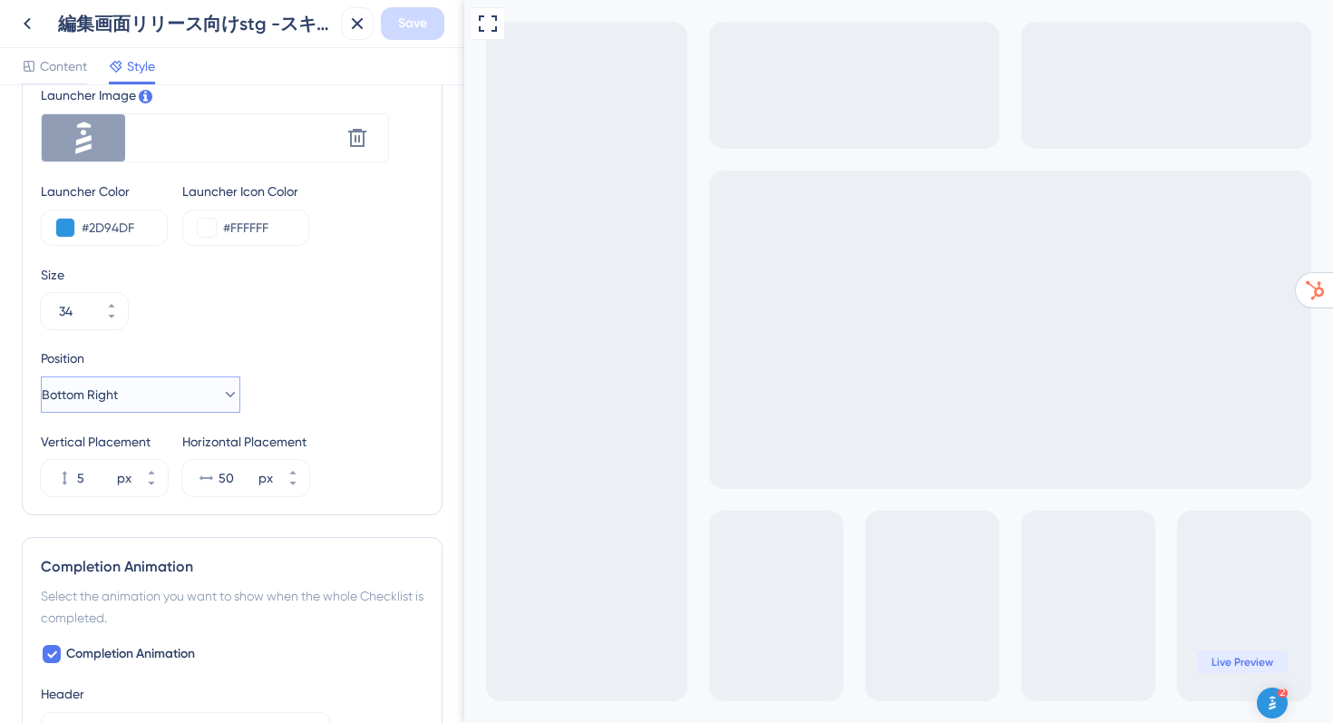
click at [153, 391] on button "Bottom Right" at bounding box center [141, 394] width 200 height 36
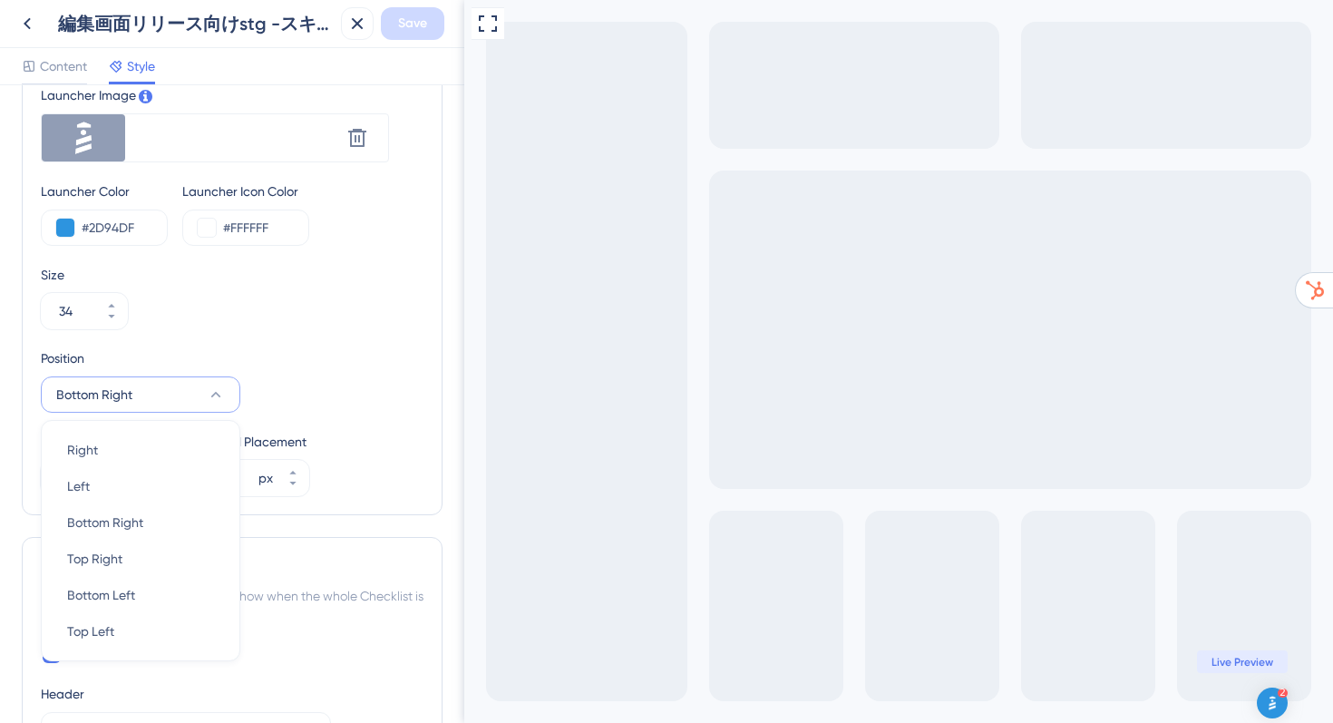
scroll to position [760, 0]
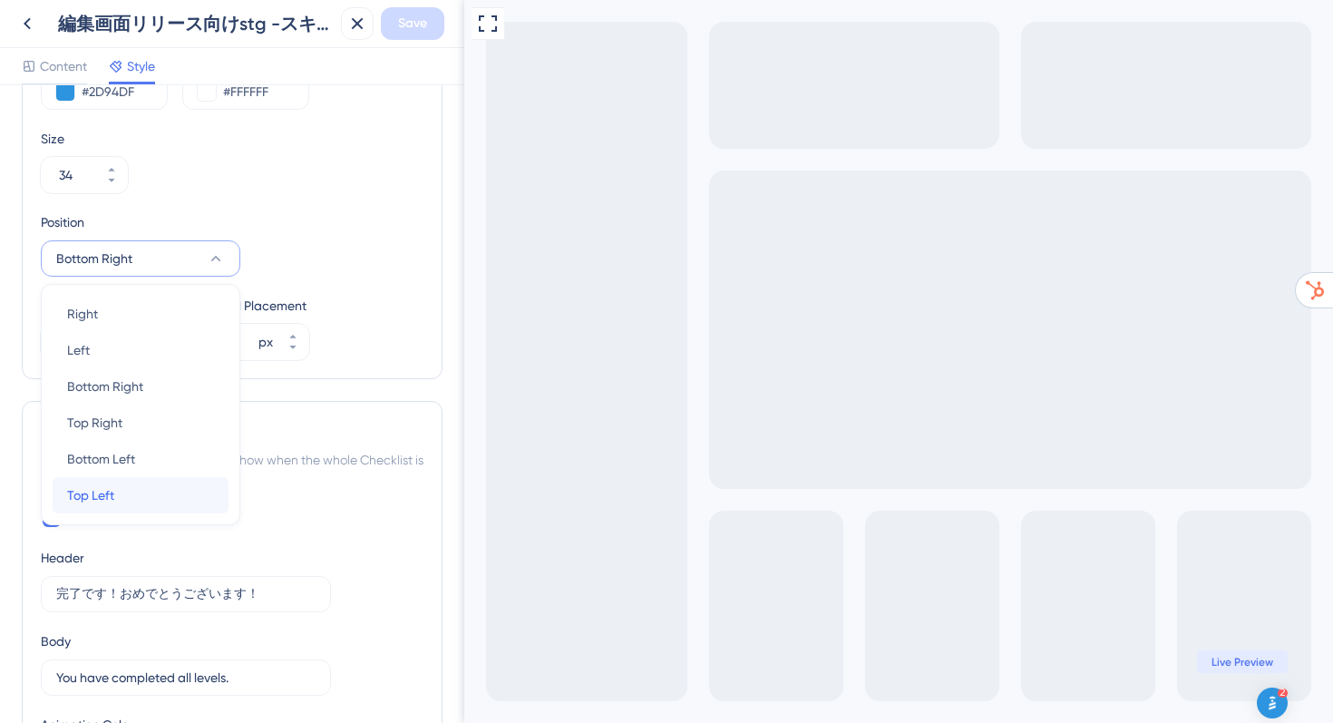
click at [116, 485] on div "Top Left Top Left" at bounding box center [140, 495] width 147 height 36
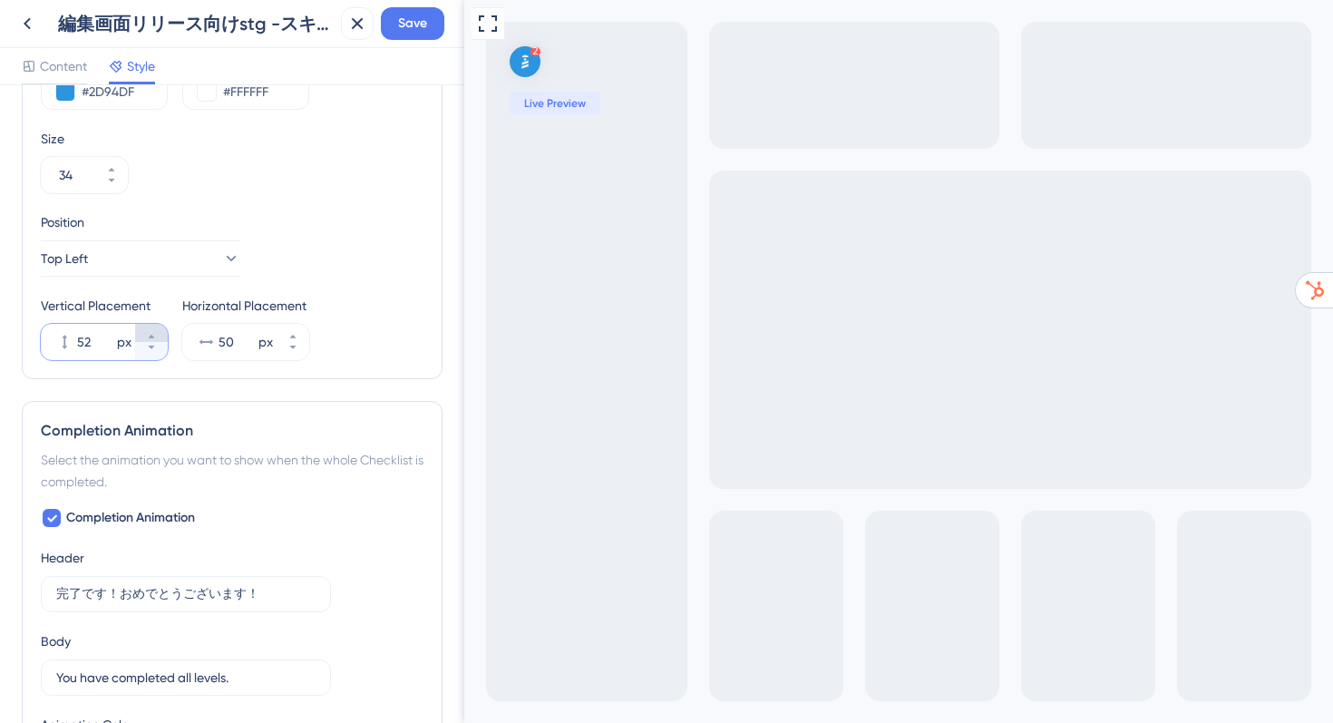
click at [157, 334] on button "52 px" at bounding box center [151, 333] width 33 height 18
type input "53"
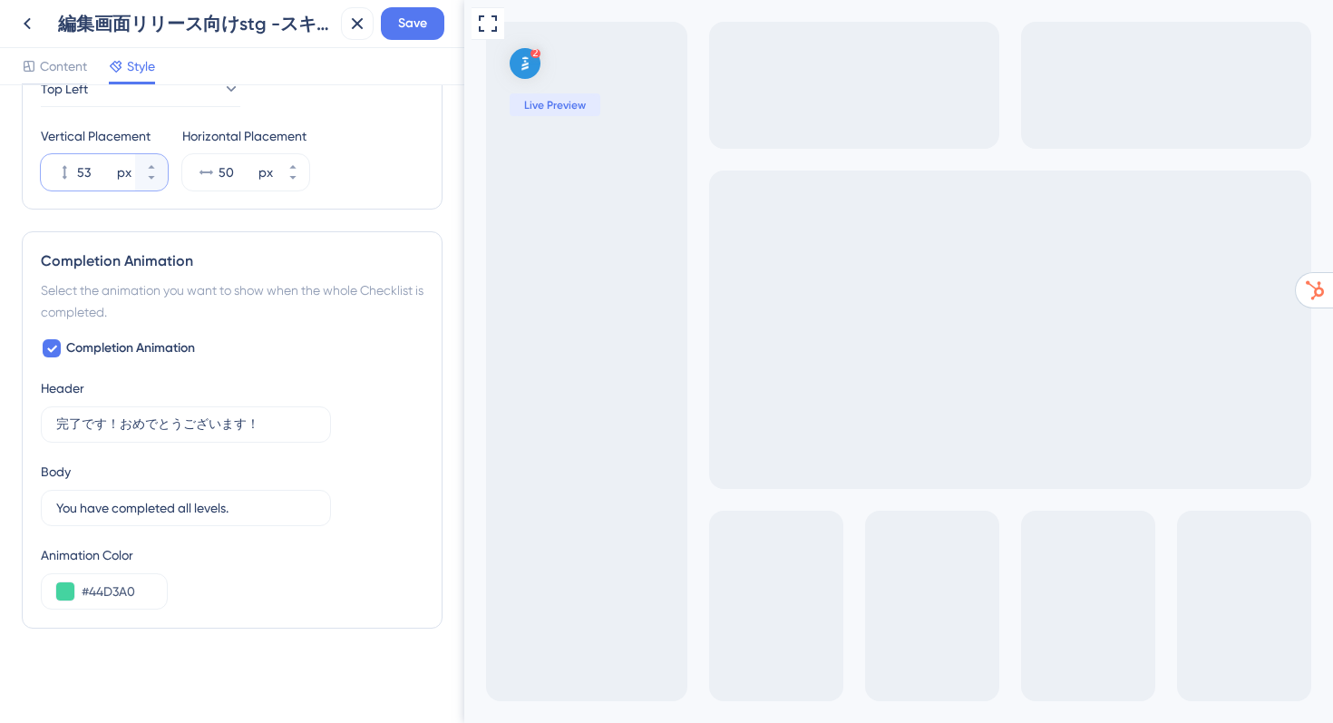
scroll to position [334, 0]
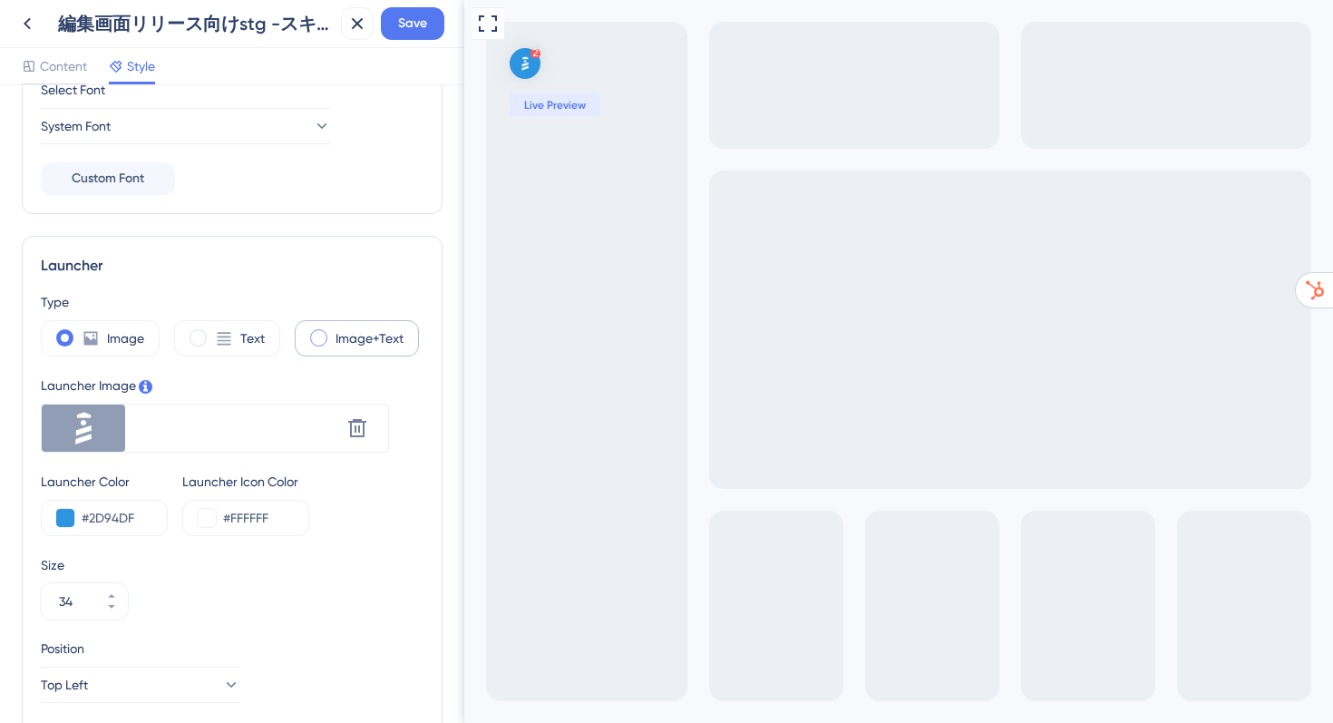
click at [342, 338] on label "Image+Text" at bounding box center [370, 338] width 68 height 22
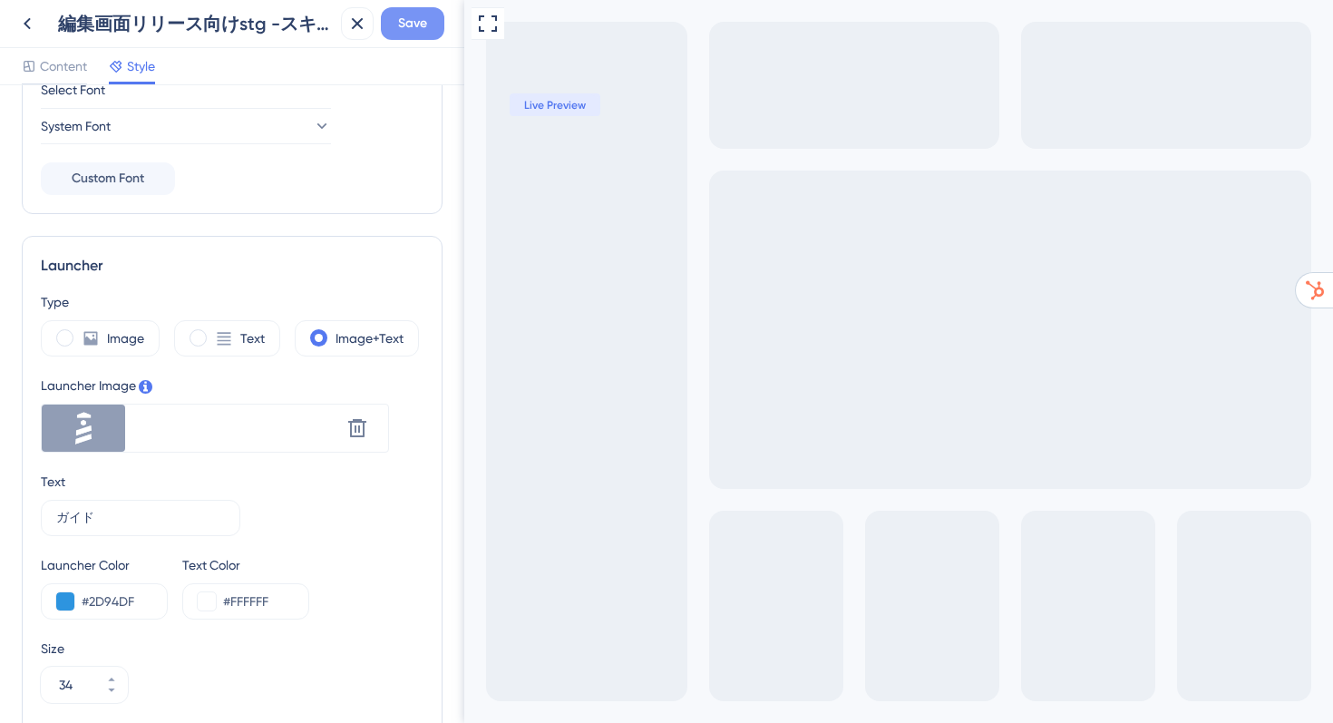
click at [411, 30] on span "Save" at bounding box center [412, 24] width 29 height 22
click at [34, 21] on icon at bounding box center [27, 24] width 22 height 22
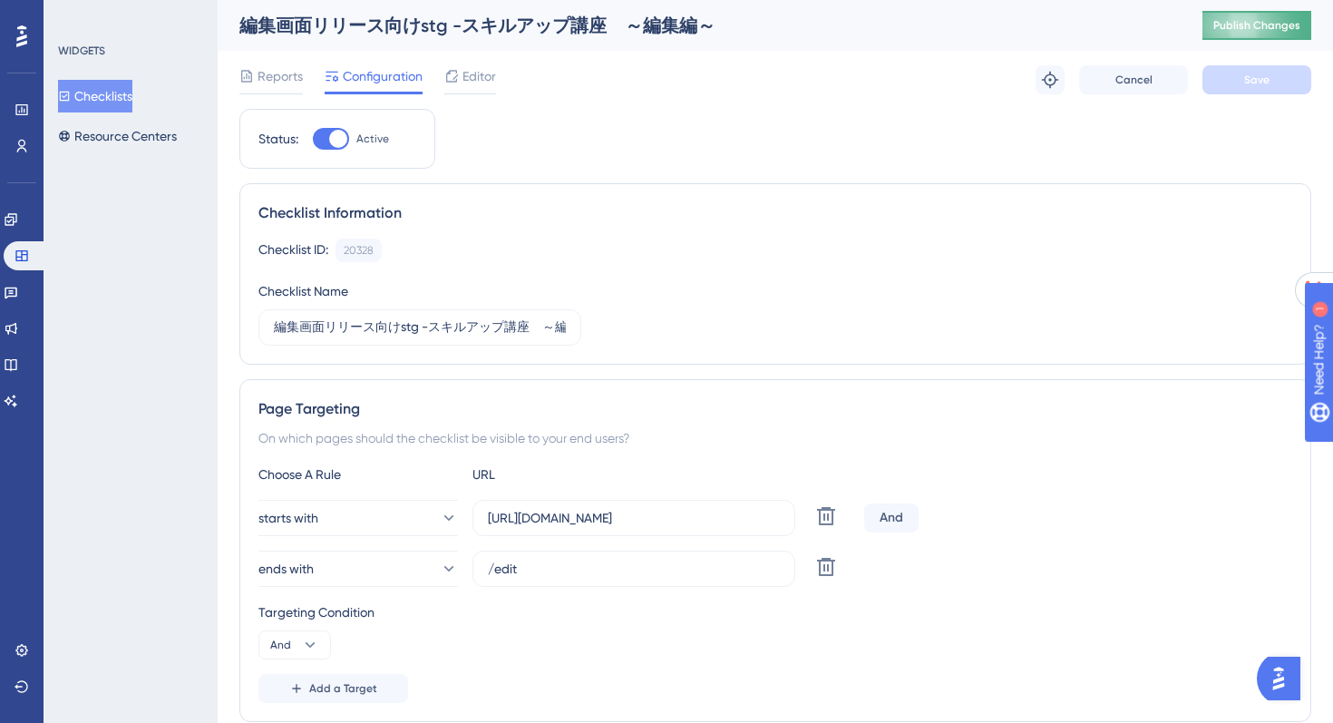
click at [1221, 26] on span "Publish Changes" at bounding box center [1257, 25] width 87 height 15
click at [17, 221] on icon at bounding box center [11, 219] width 15 height 15
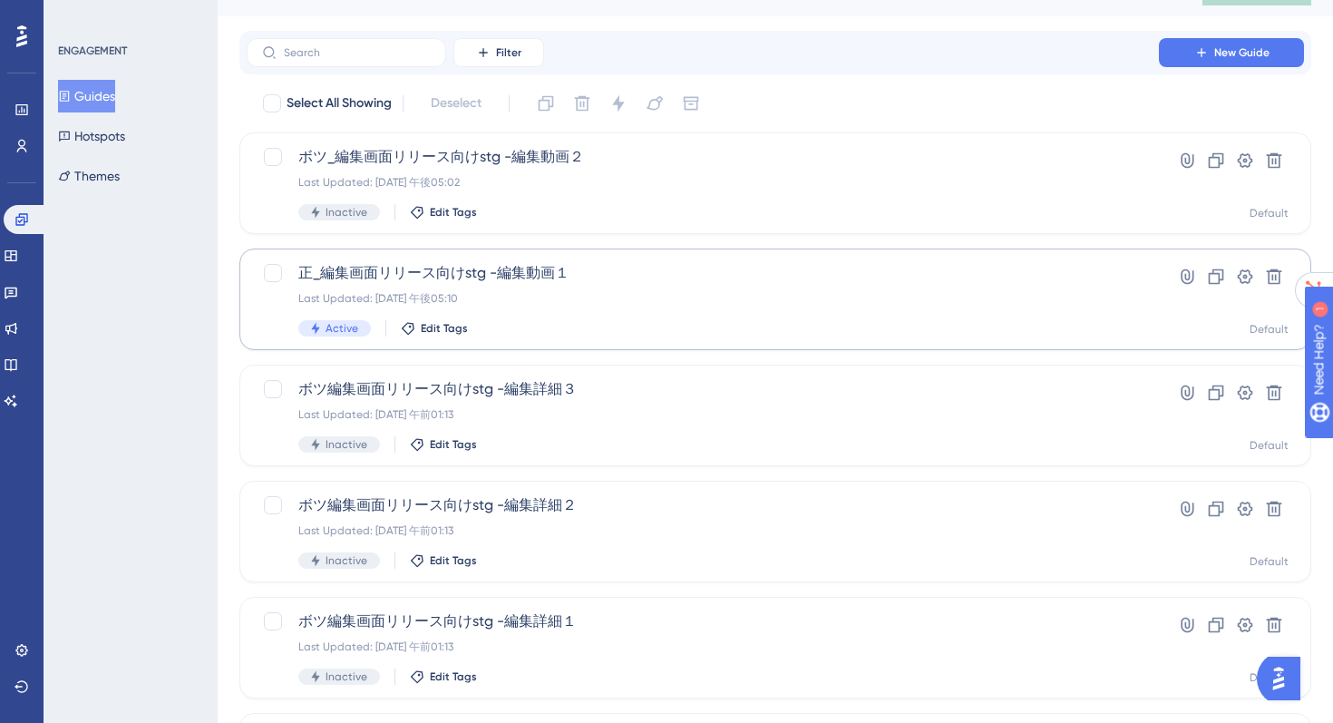
scroll to position [40, 0]
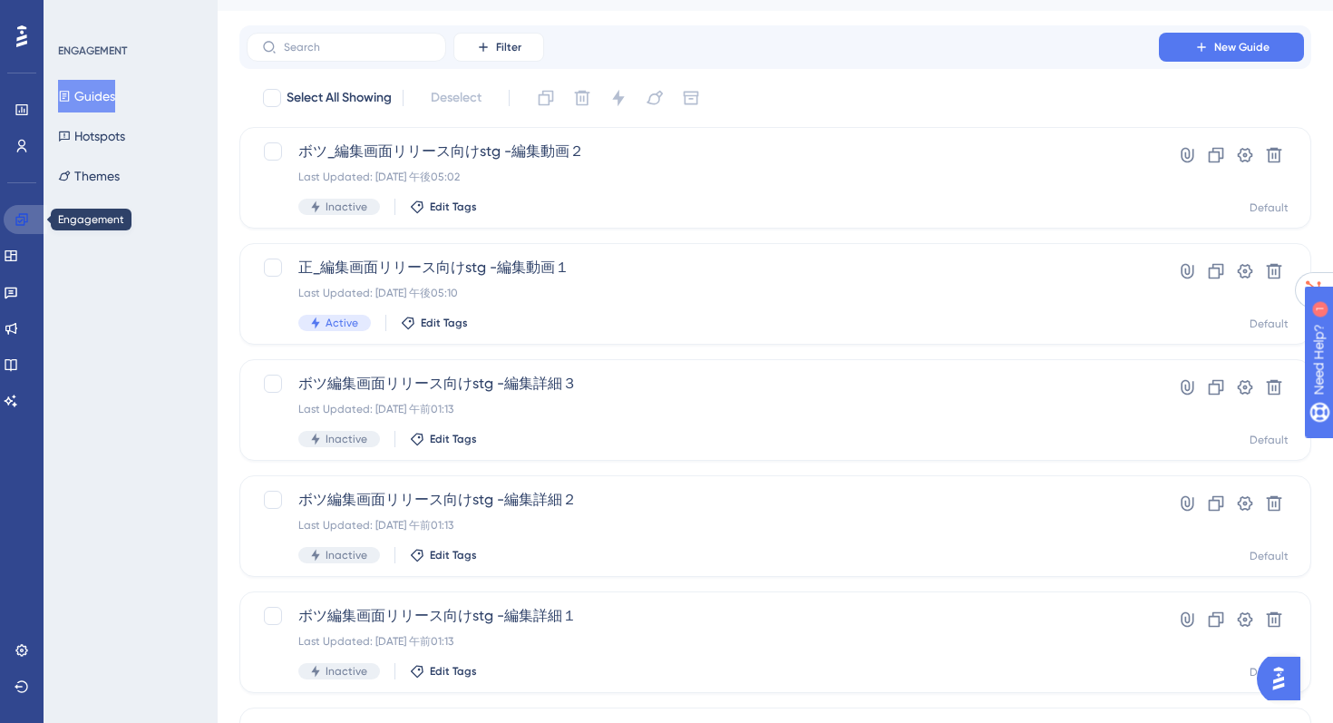
click at [16, 221] on icon at bounding box center [22, 219] width 15 height 15
click at [18, 253] on icon at bounding box center [11, 256] width 15 height 15
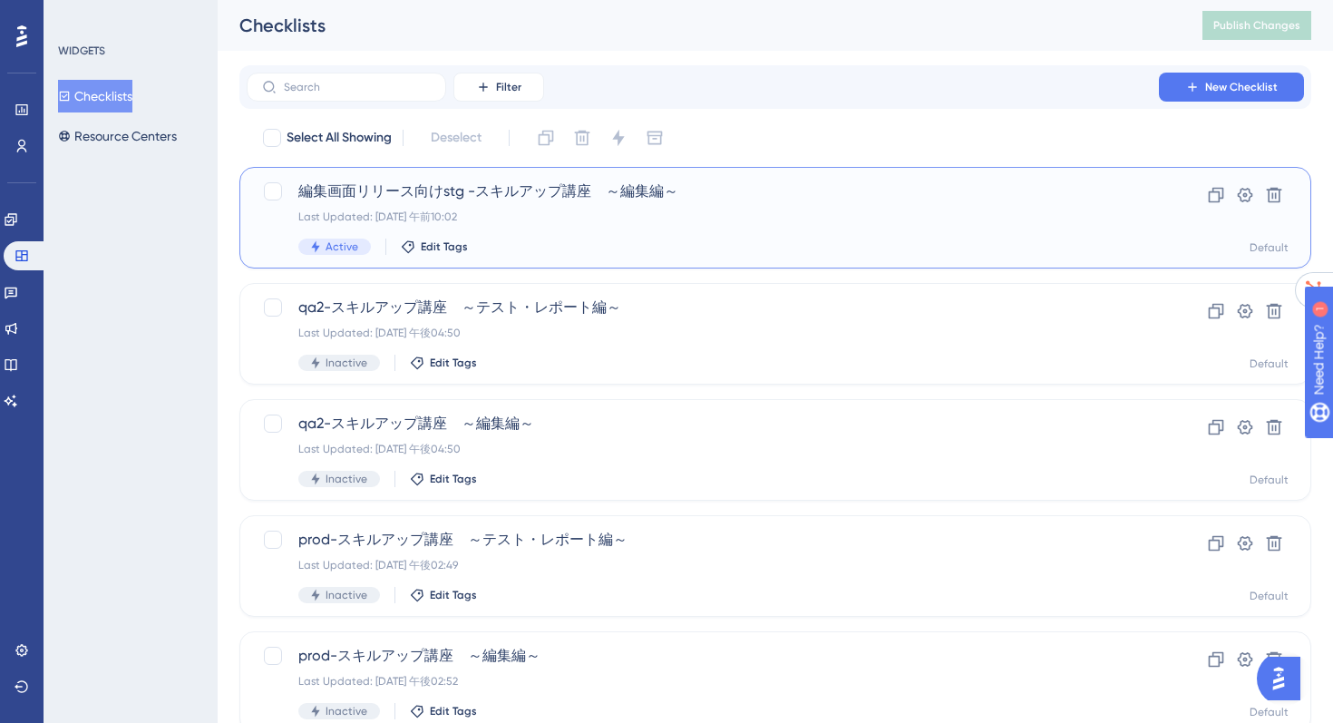
click at [392, 220] on div "Last Updated: [DATE] 午前10:02" at bounding box center [702, 217] width 809 height 15
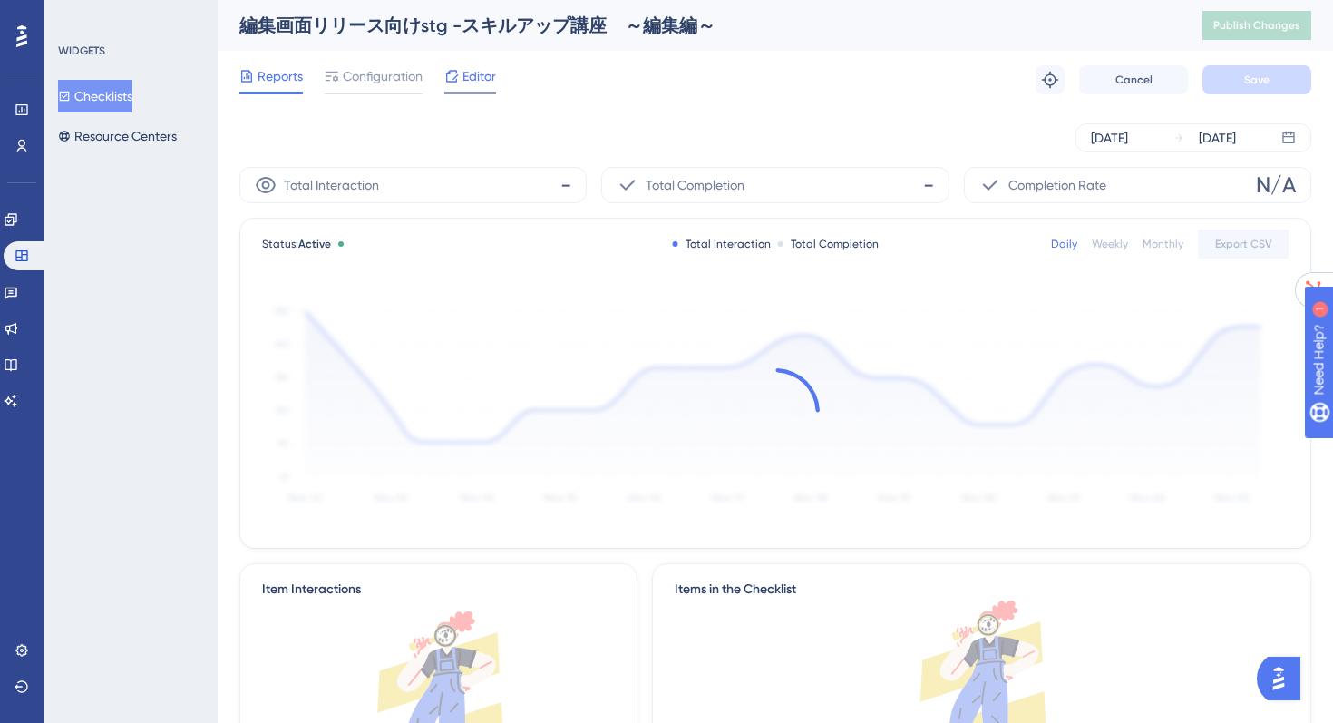
click at [469, 69] on span "Editor" at bounding box center [480, 76] width 34 height 22
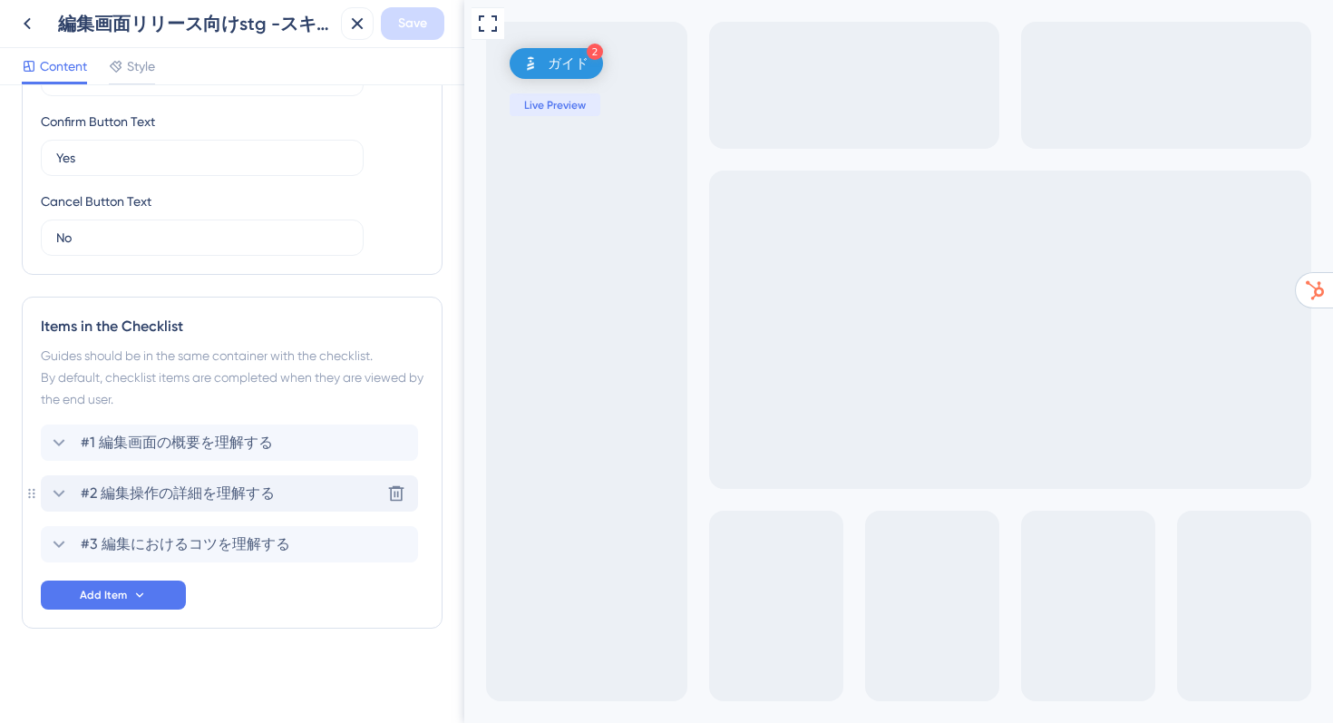
click at [132, 497] on span "#2 編集操作の詳細を理解する" at bounding box center [178, 494] width 194 height 22
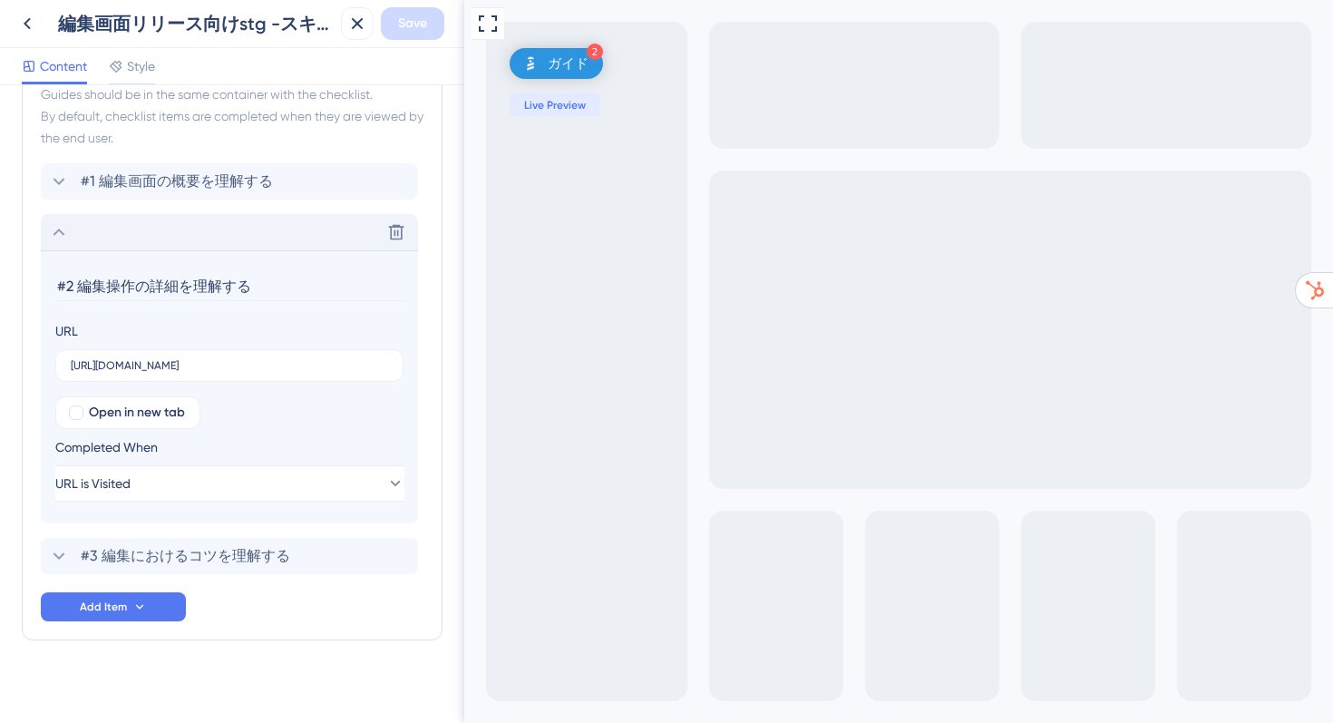
scroll to position [918, 0]
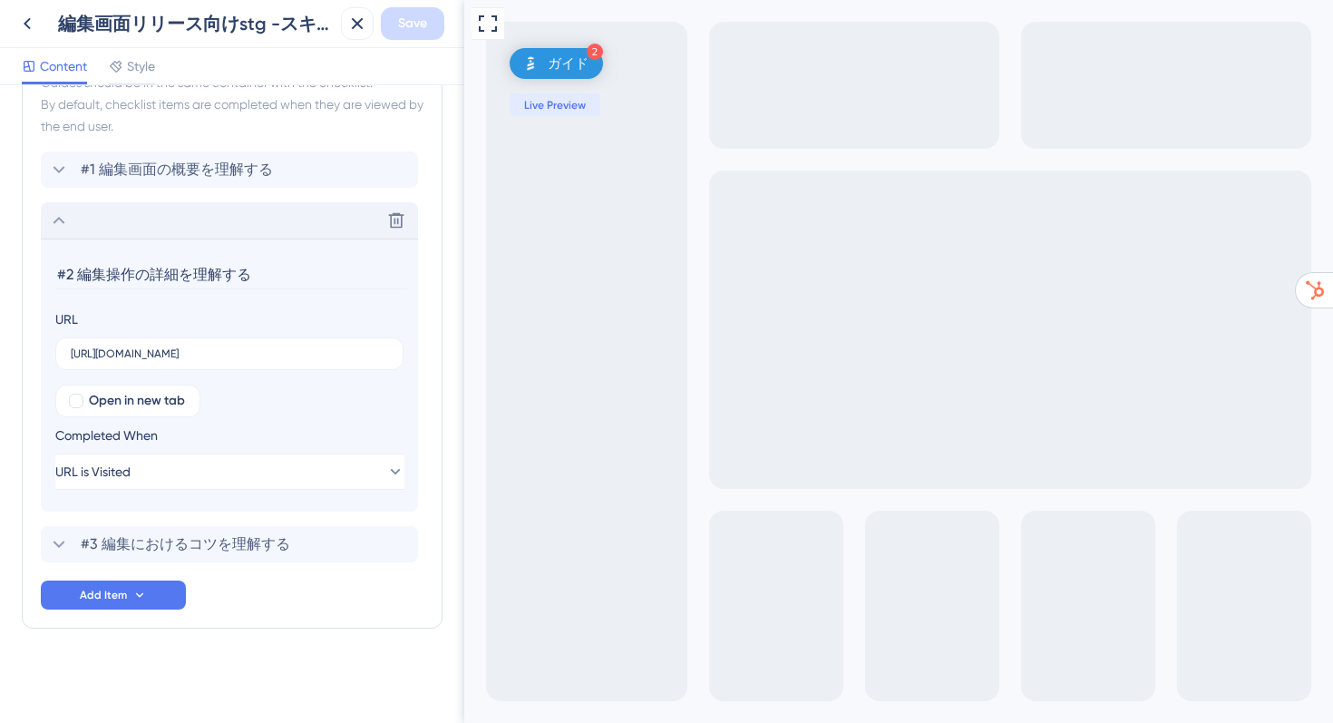
drag, startPoint x: 267, startPoint y: 285, endPoint x: 39, endPoint y: 260, distance: 229.0
click at [38, 260] on div "Items in the Checklist Guides should be in the same container with the checklis…" at bounding box center [232, 326] width 421 height 605
click at [395, 218] on icon at bounding box center [396, 220] width 18 height 18
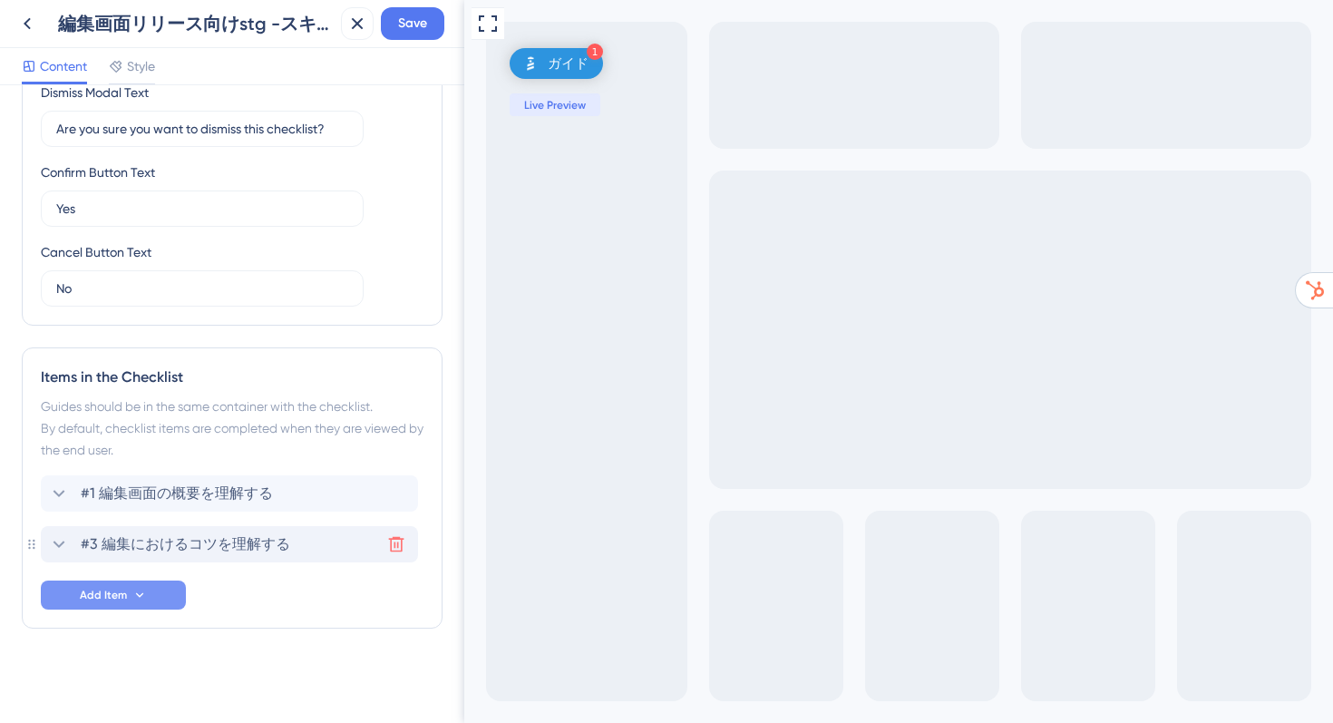
click at [108, 601] on span "Add Item" at bounding box center [103, 595] width 47 height 15
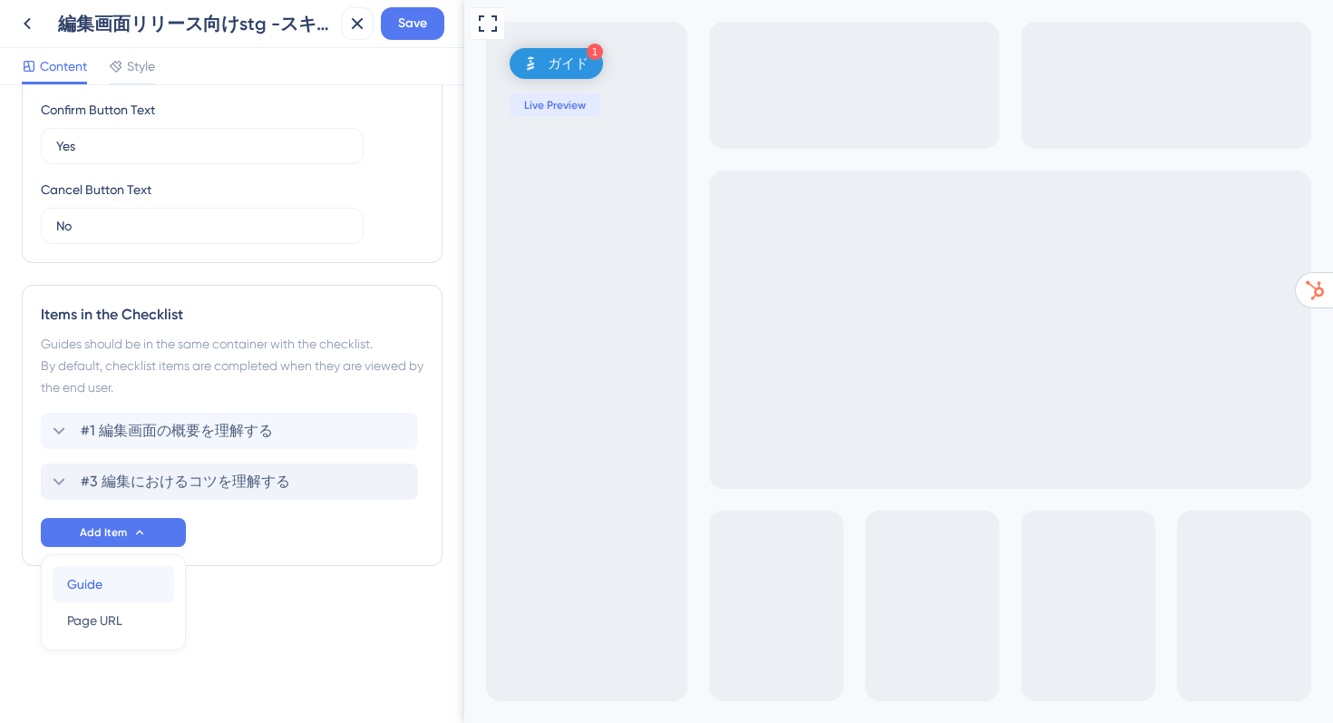
click at [93, 588] on span "Guide" at bounding box center [84, 584] width 35 height 22
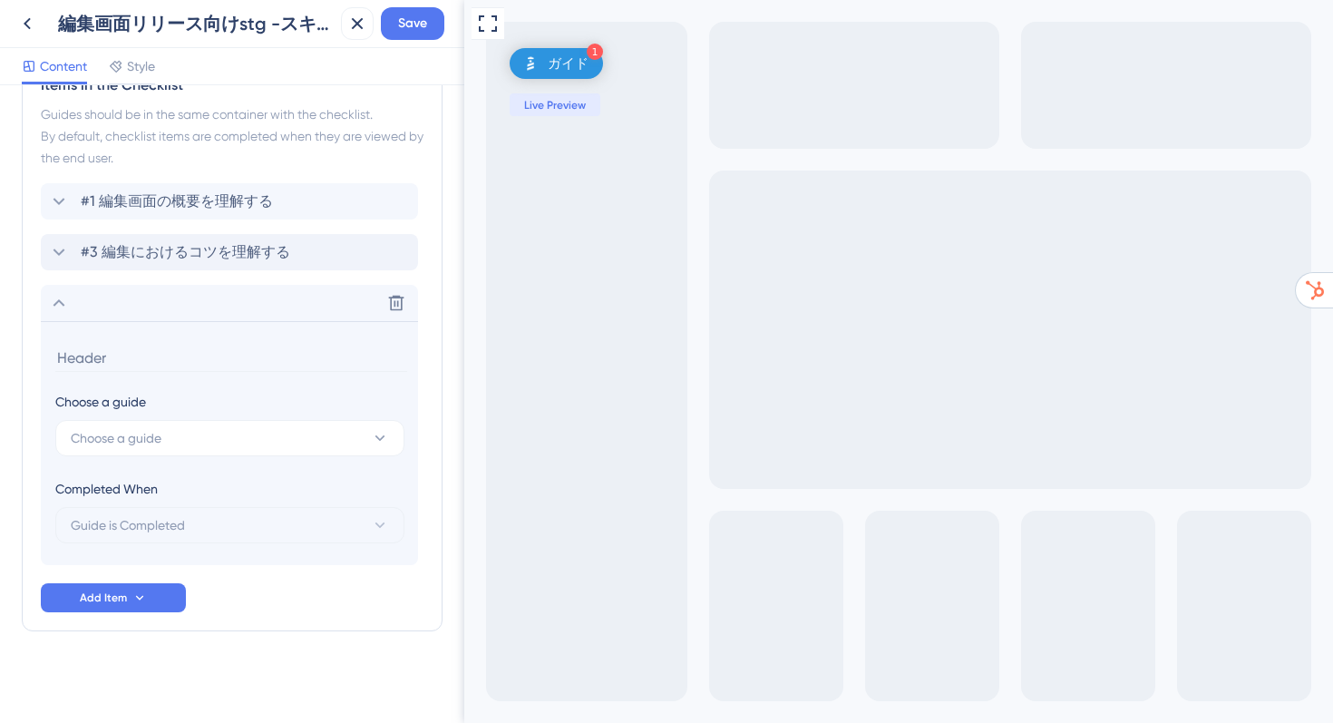
scroll to position [889, 0]
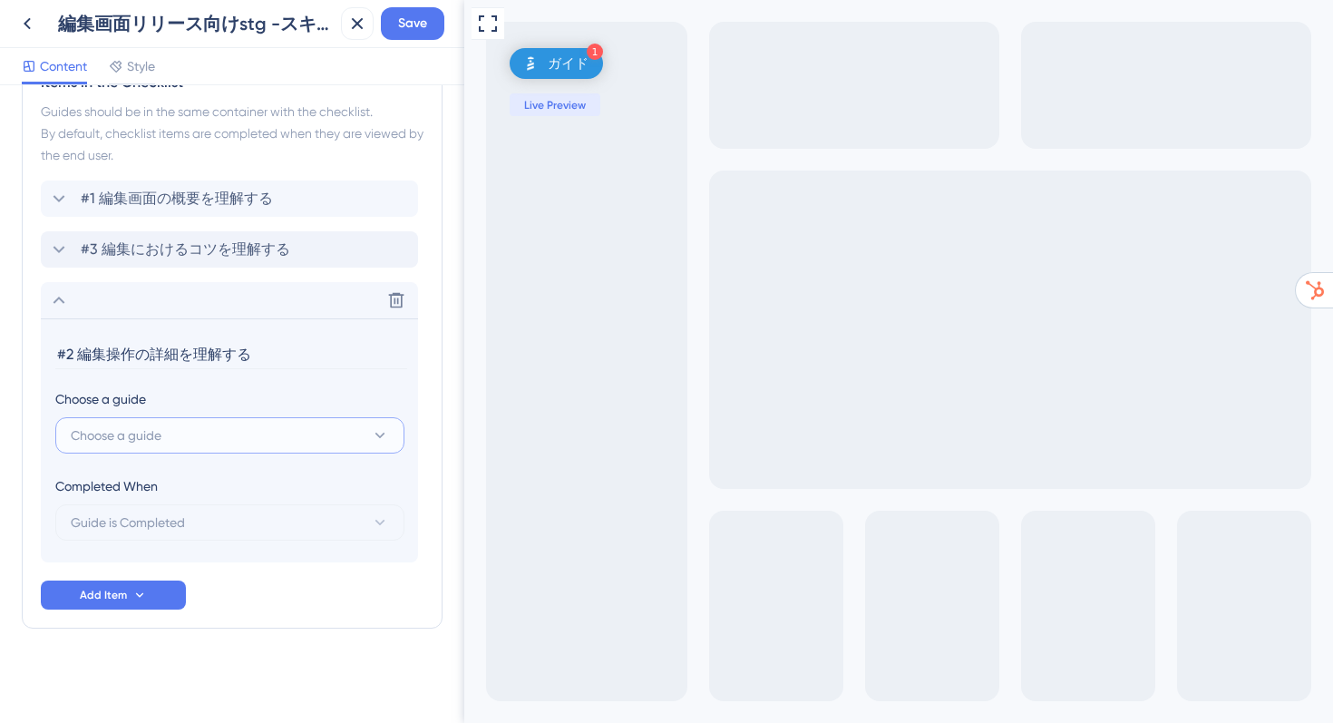
click at [168, 434] on button "Choose a guide" at bounding box center [229, 435] width 349 height 36
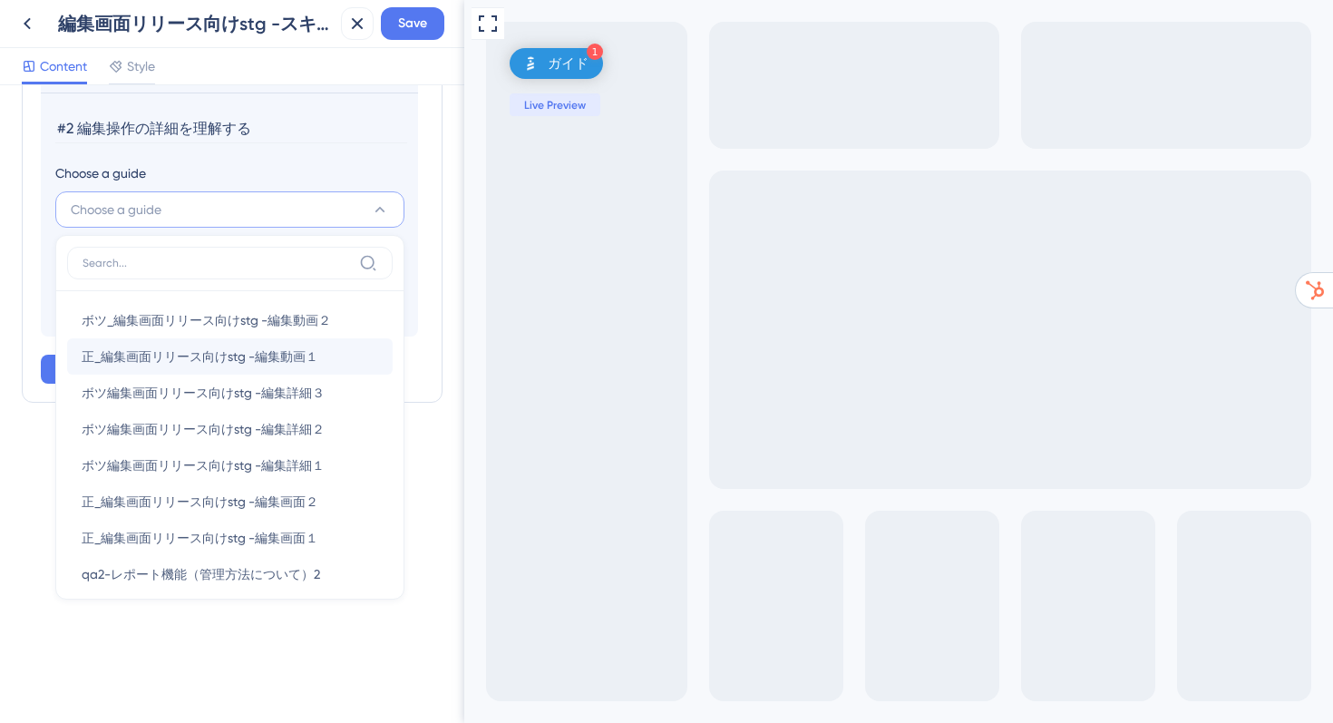
scroll to position [1119, 0]
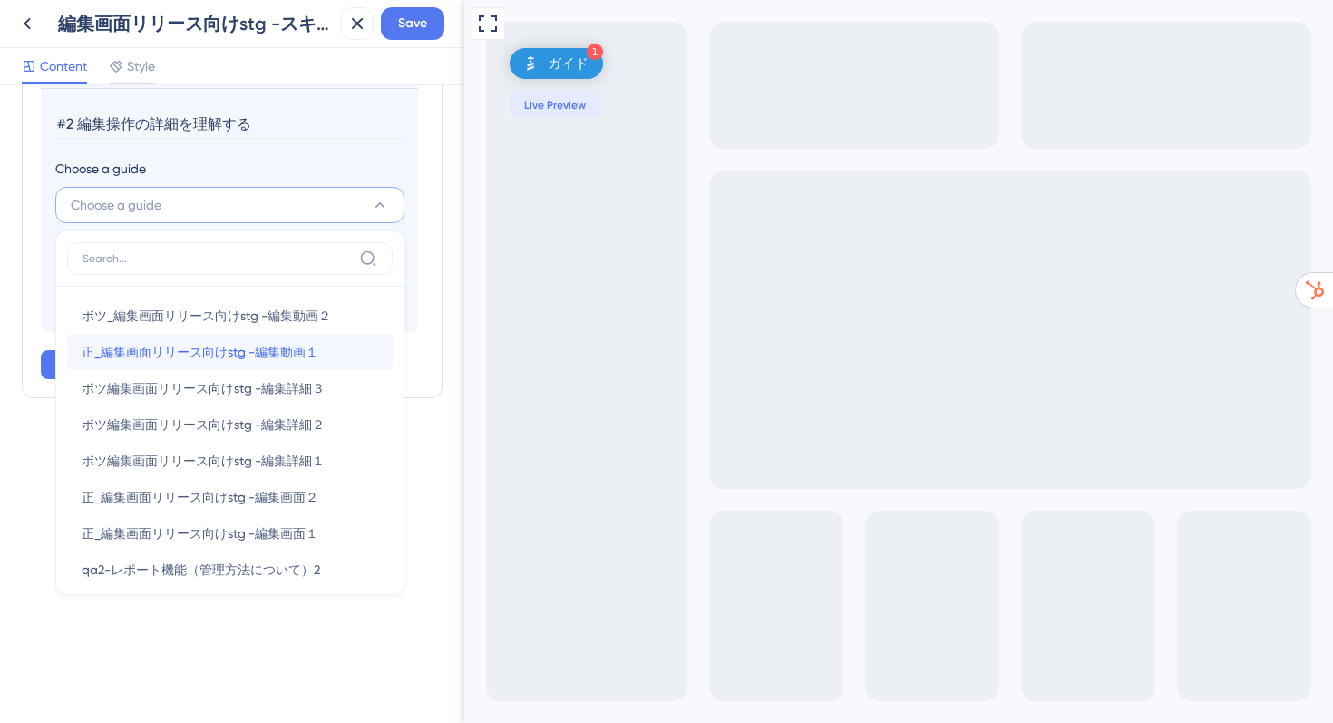
click at [185, 354] on span "正_編集画面リリース向けstg -編集動画１" at bounding box center [200, 352] width 237 height 22
type input "正_編集画面リリース向けstg -編集動画１"
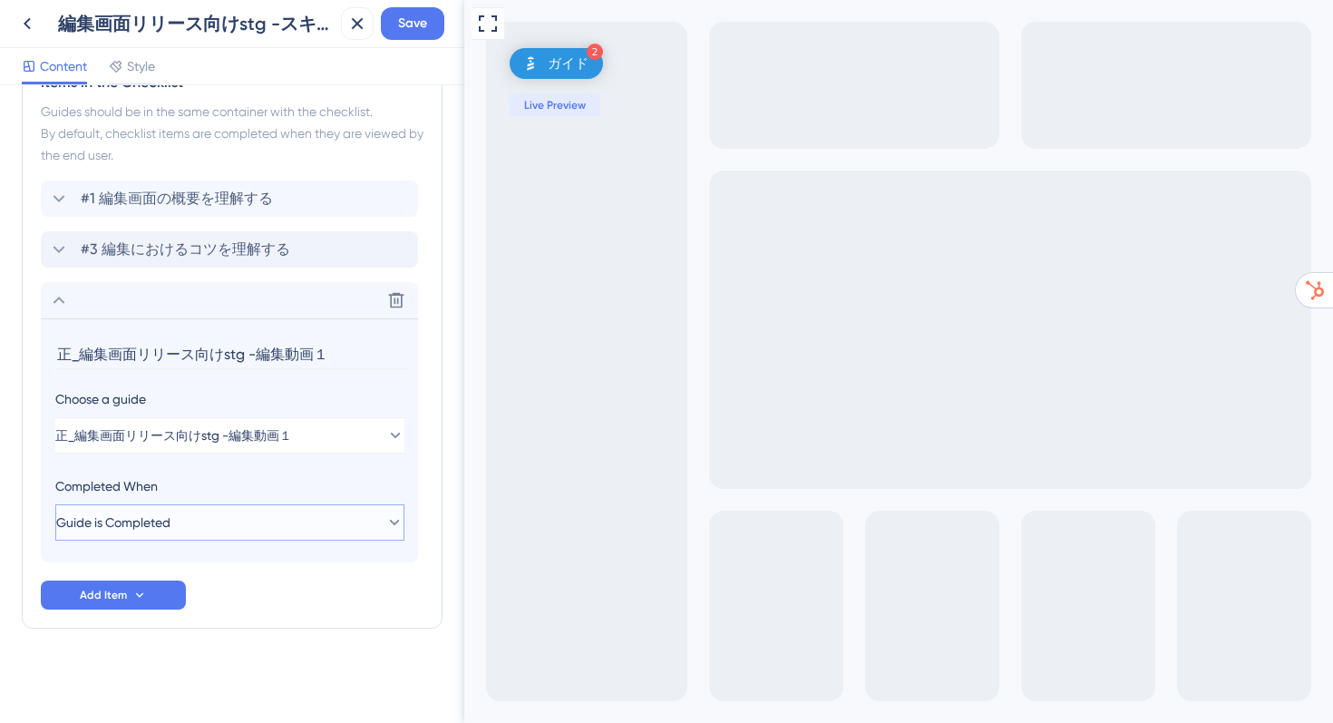
click at [209, 523] on button "Guide is Completed" at bounding box center [229, 522] width 349 height 36
click at [425, 28] on span "Save" at bounding box center [412, 24] width 29 height 22
click at [32, 29] on icon at bounding box center [27, 24] width 22 height 22
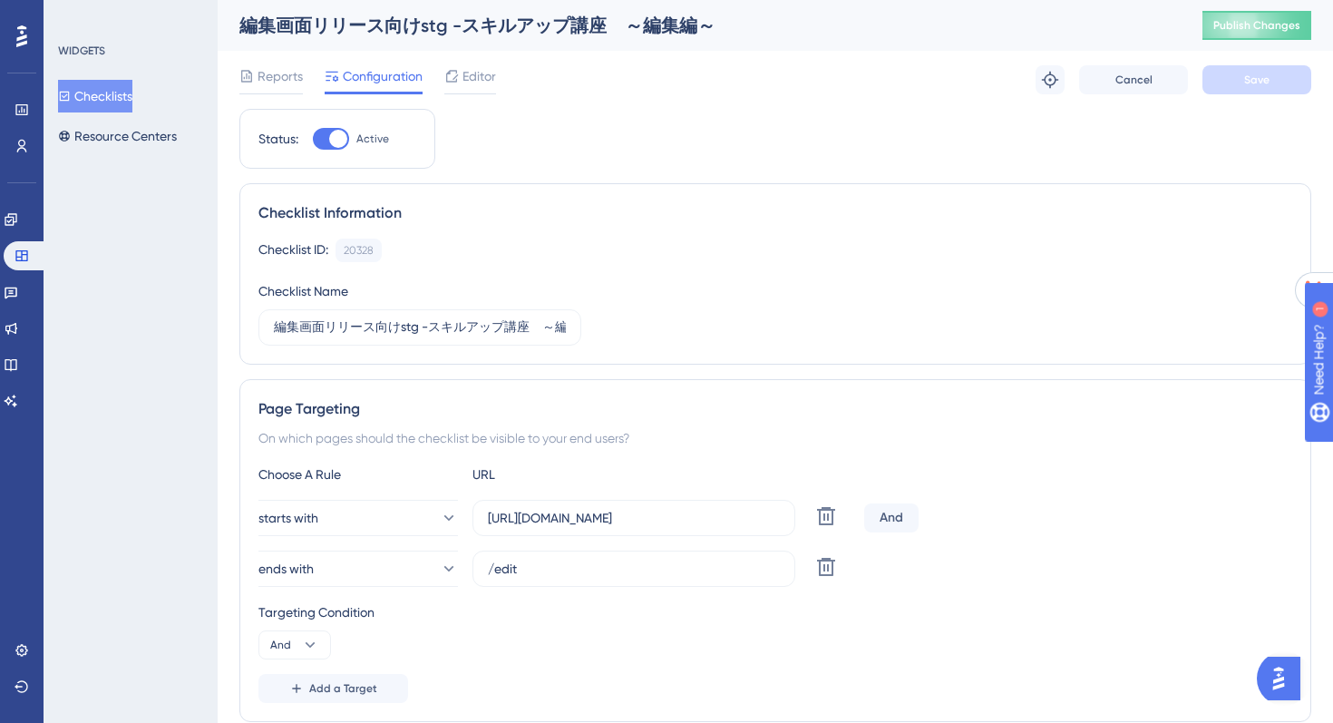
click at [1223, 40] on div "編集画面リリース向けstg -スキルアップ講座　～編集編～ Publish Changes" at bounding box center [776, 25] width 1116 height 51
click at [1222, 22] on button "Publish Changes" at bounding box center [1257, 25] width 109 height 29
click at [7, 265] on link at bounding box center [26, 255] width 44 height 29
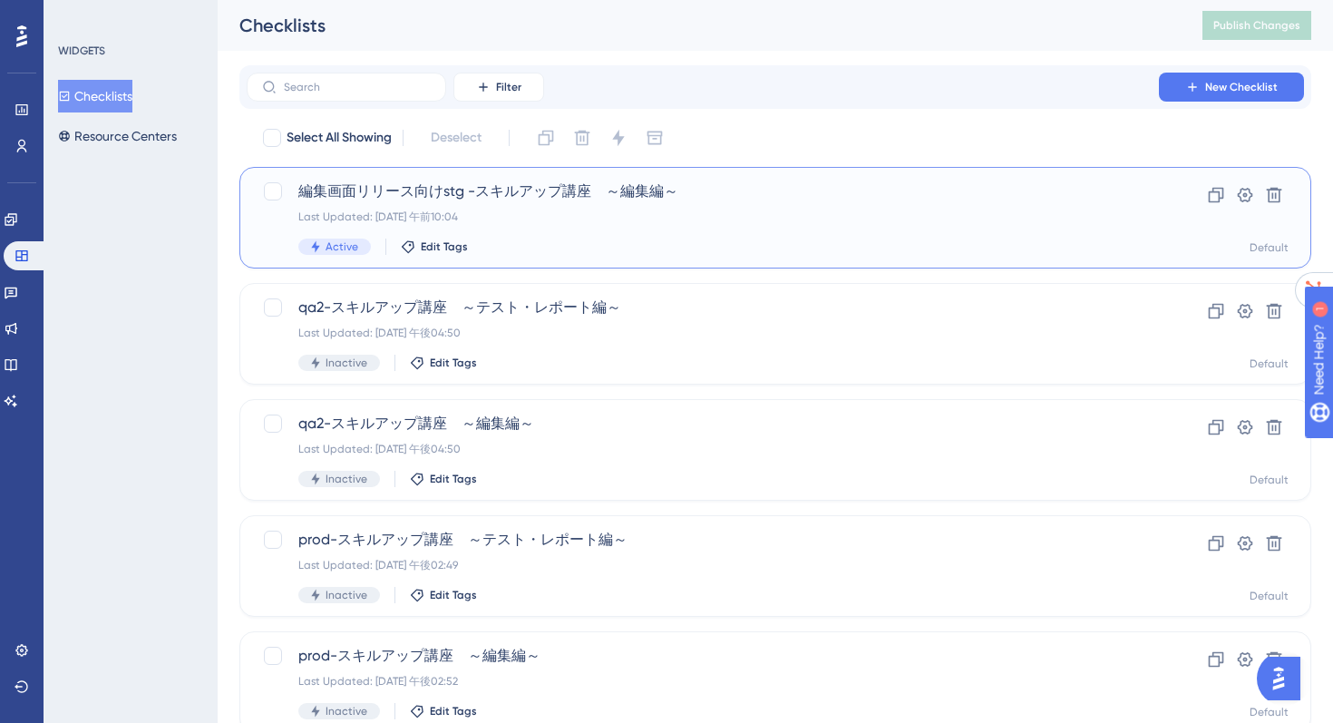
click at [493, 181] on span "編集画面リリース向けstg -スキルアップ講座　～編集編～" at bounding box center [702, 192] width 809 height 22
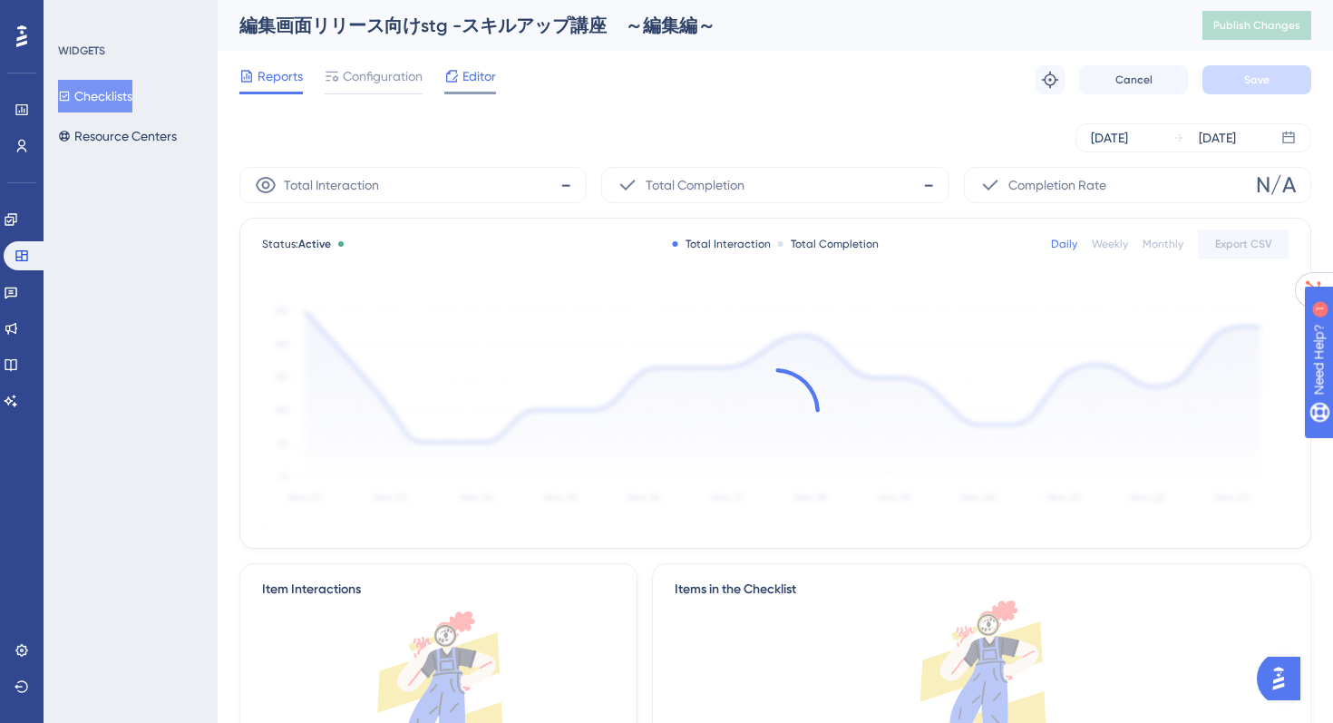
click at [471, 77] on span "Editor" at bounding box center [480, 76] width 34 height 22
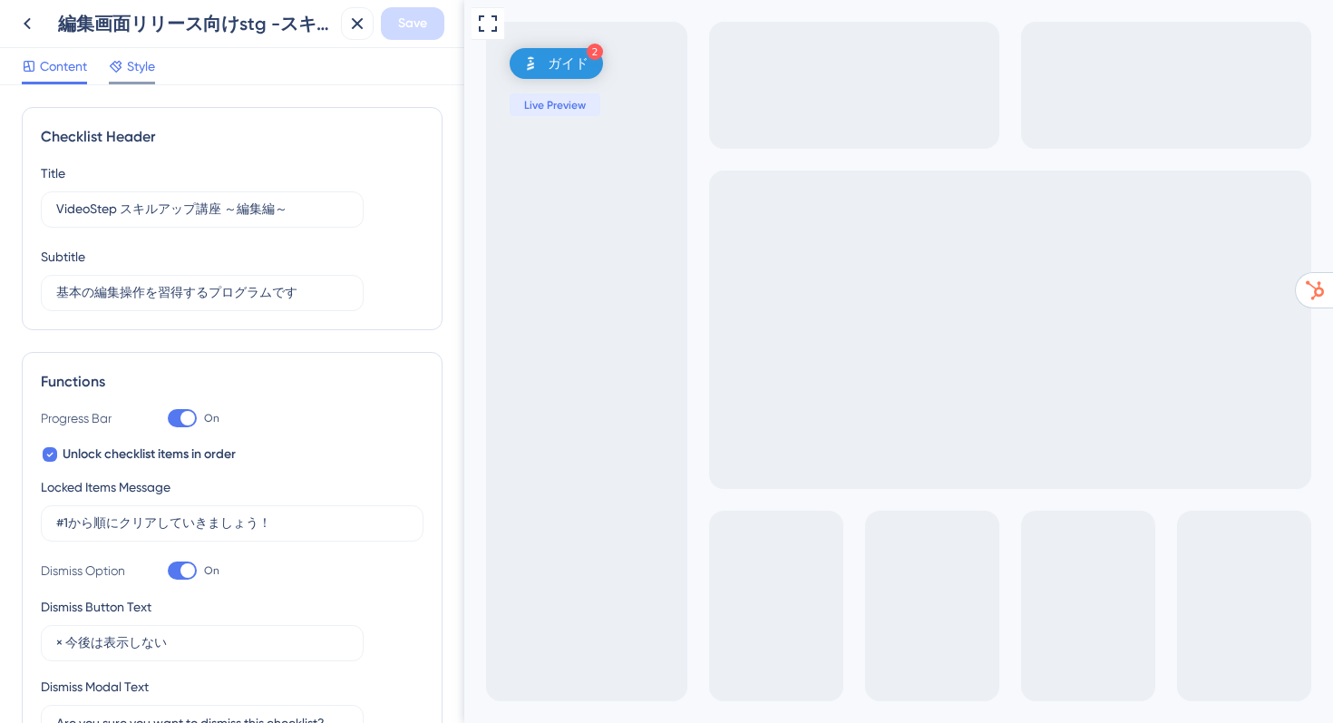
click at [132, 63] on span "Style" at bounding box center [141, 66] width 28 height 22
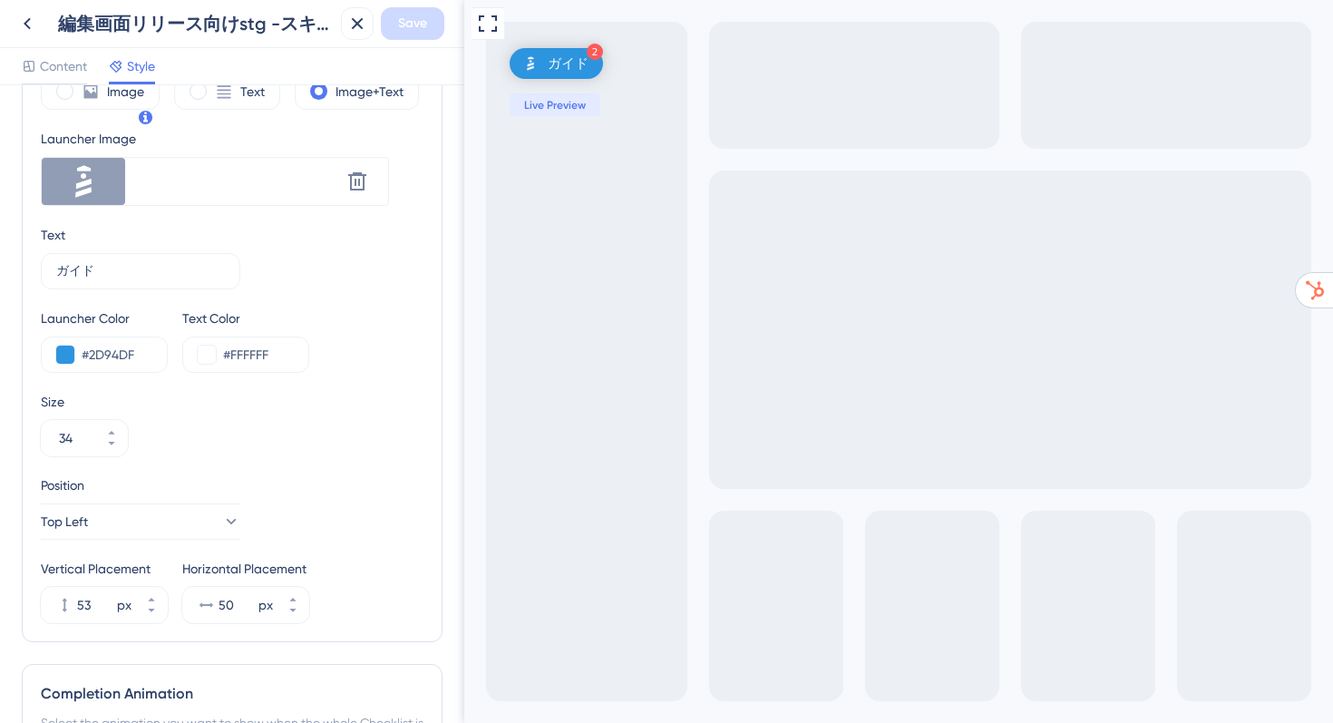
scroll to position [674, 0]
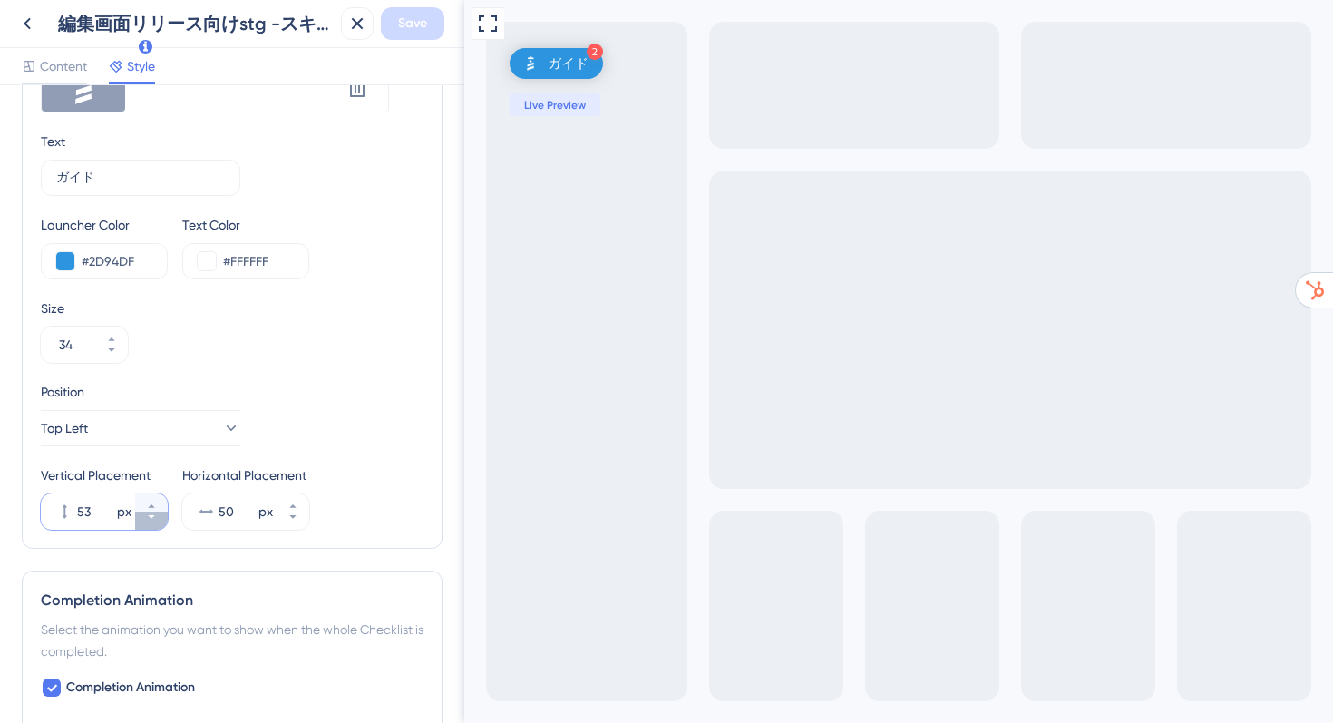
click at [153, 517] on icon at bounding box center [151, 517] width 11 height 11
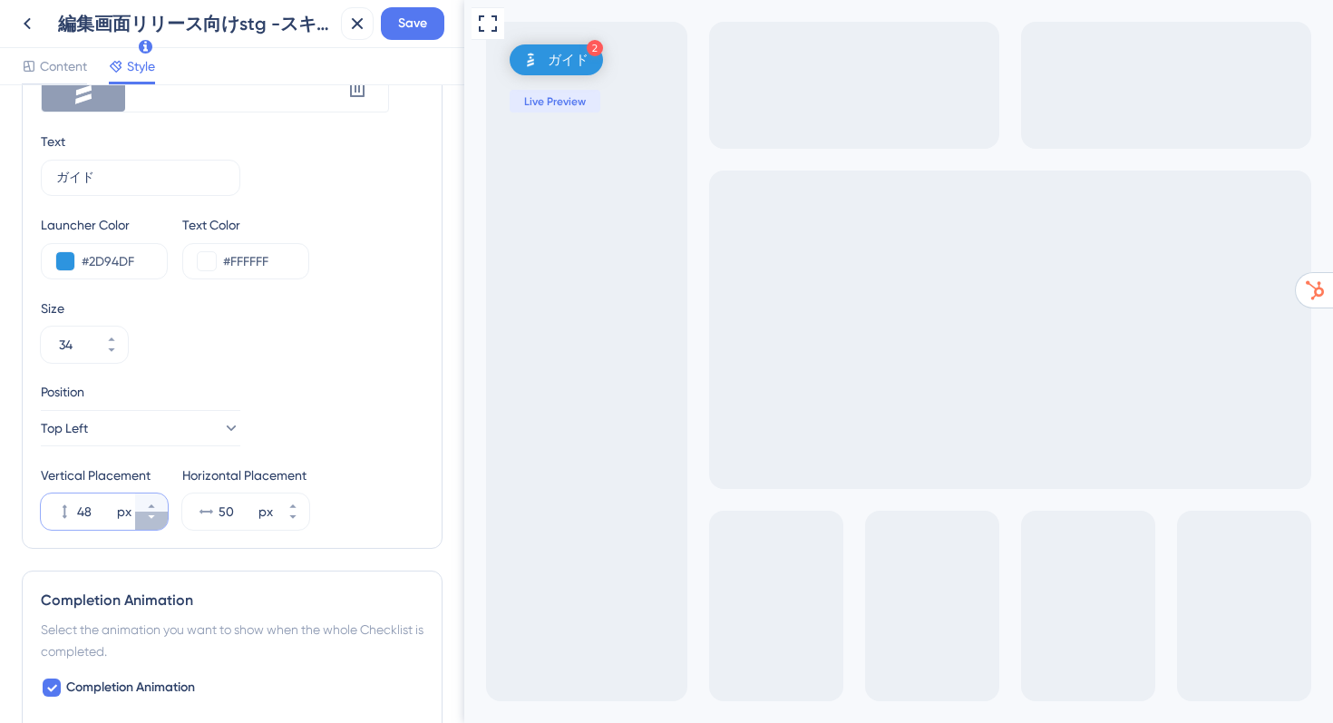
click at [153, 517] on icon at bounding box center [151, 517] width 11 height 11
click at [156, 495] on button "47 px" at bounding box center [151, 502] width 33 height 18
click at [156, 495] on button "48 px" at bounding box center [151, 502] width 33 height 18
click at [156, 495] on button "49 px" at bounding box center [151, 502] width 33 height 18
click at [156, 495] on button "50 px" at bounding box center [151, 502] width 33 height 18
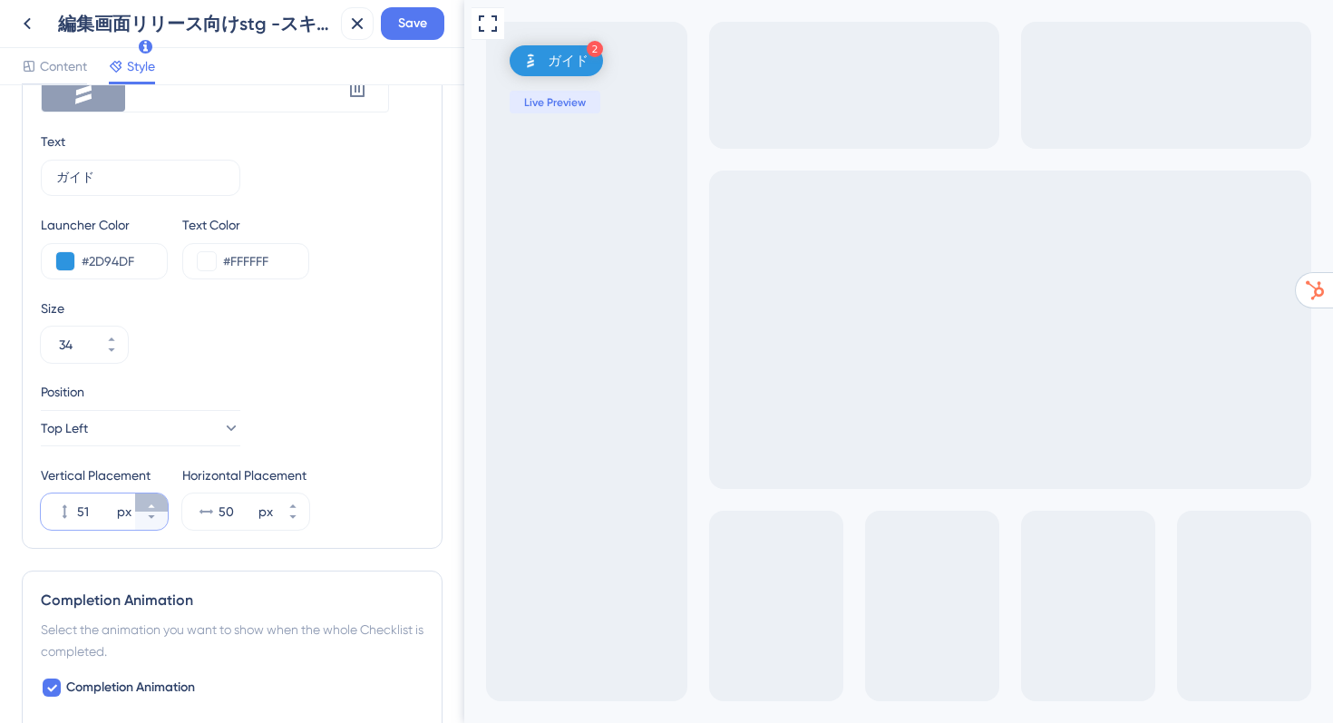
click at [156, 495] on button "51 px" at bounding box center [151, 502] width 33 height 18
click at [156, 495] on button "52 px" at bounding box center [151, 502] width 33 height 18
click at [156, 495] on button "53 px" at bounding box center [151, 502] width 33 height 18
click at [156, 495] on button "54 px" at bounding box center [151, 502] width 33 height 18
click at [156, 495] on button "55 px" at bounding box center [151, 502] width 33 height 18
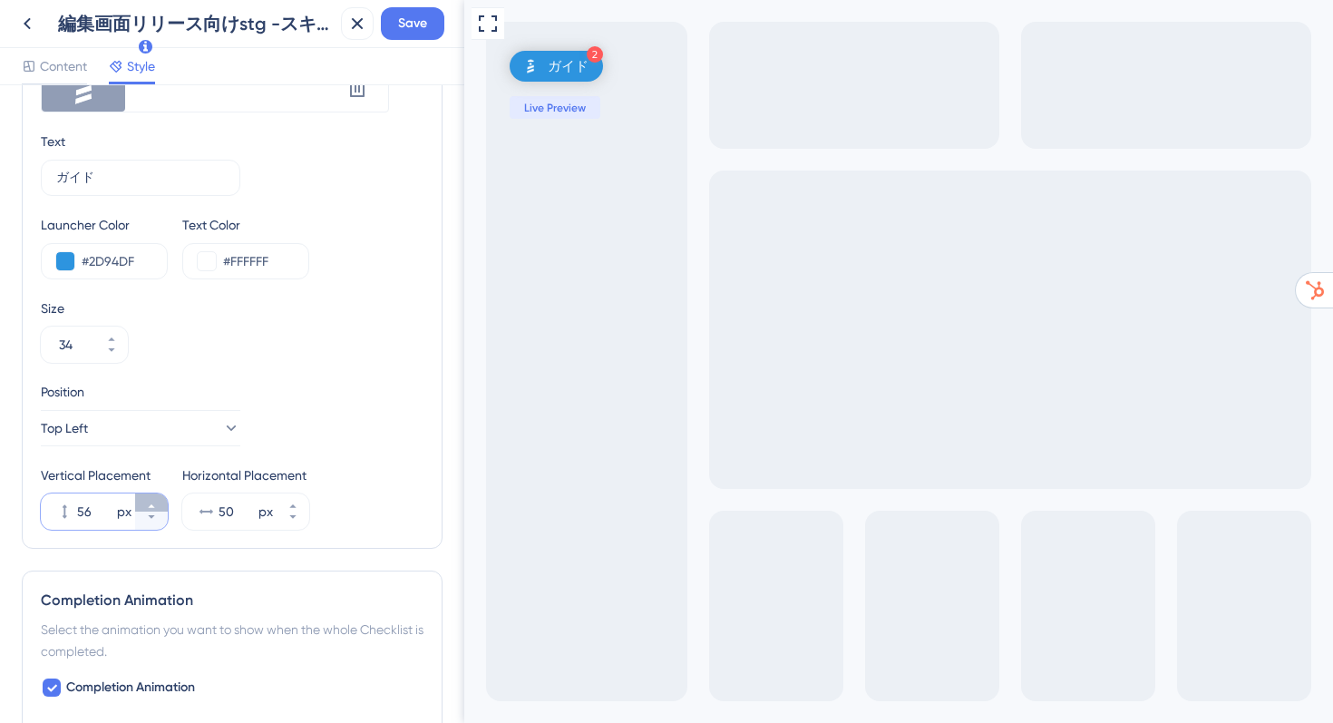
click at [156, 495] on button "56 px" at bounding box center [151, 502] width 33 height 18
click at [156, 495] on button "57 px" at bounding box center [151, 502] width 33 height 18
click at [156, 495] on button "58 px" at bounding box center [151, 502] width 33 height 18
click at [156, 495] on button "59 px" at bounding box center [151, 502] width 33 height 18
type input "60"
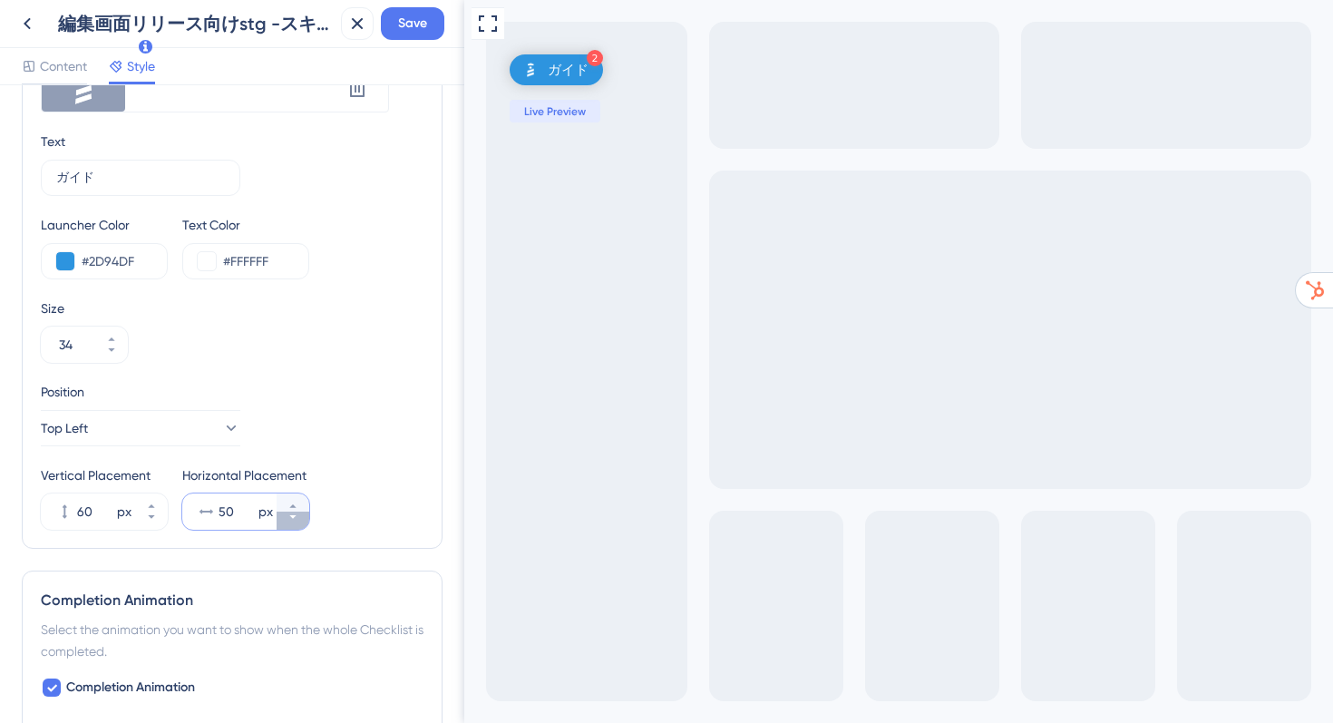
click at [292, 518] on icon at bounding box center [293, 517] width 11 height 11
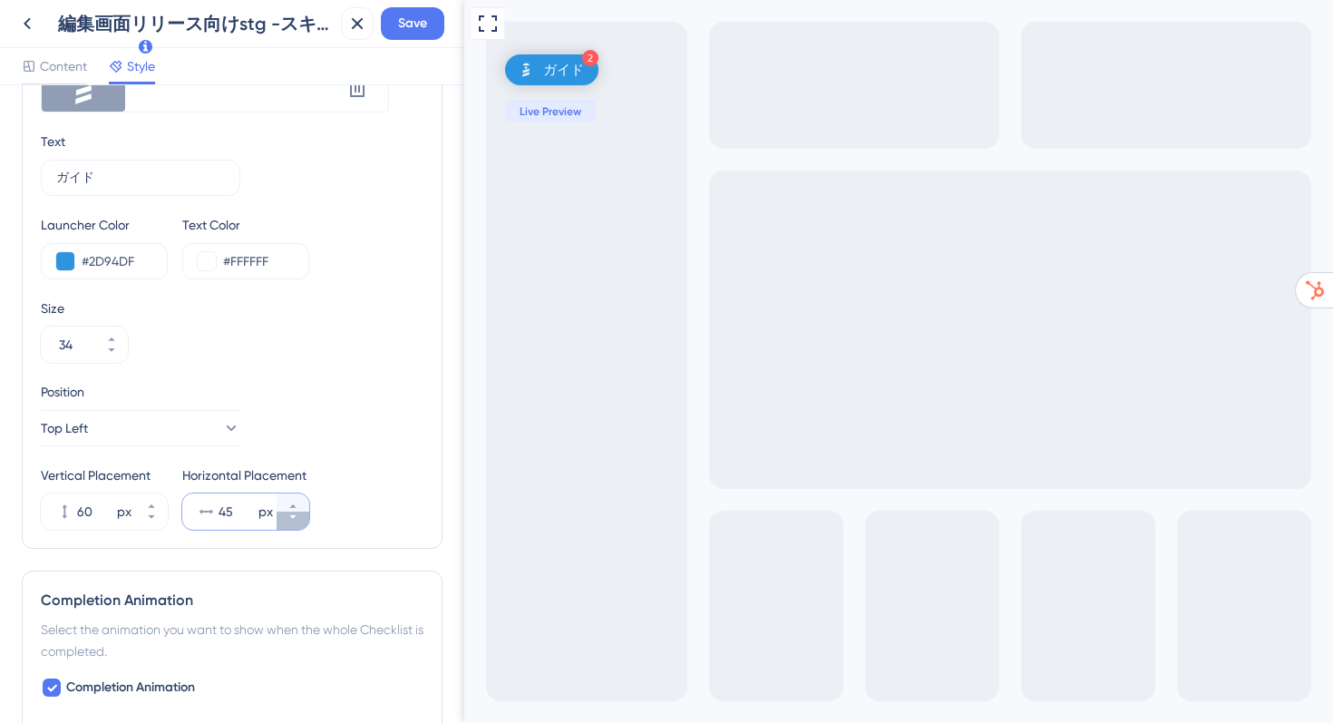
click at [292, 518] on icon at bounding box center [293, 517] width 11 height 11
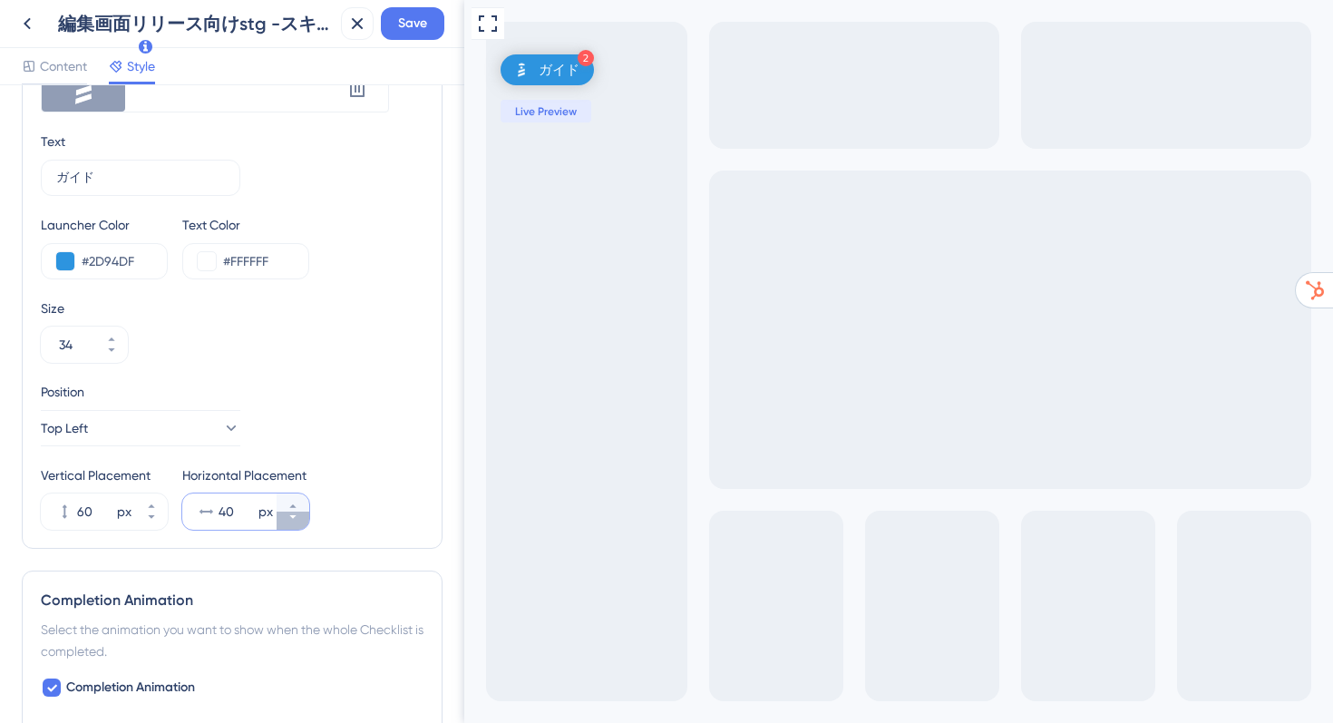
click at [292, 518] on icon at bounding box center [293, 517] width 11 height 11
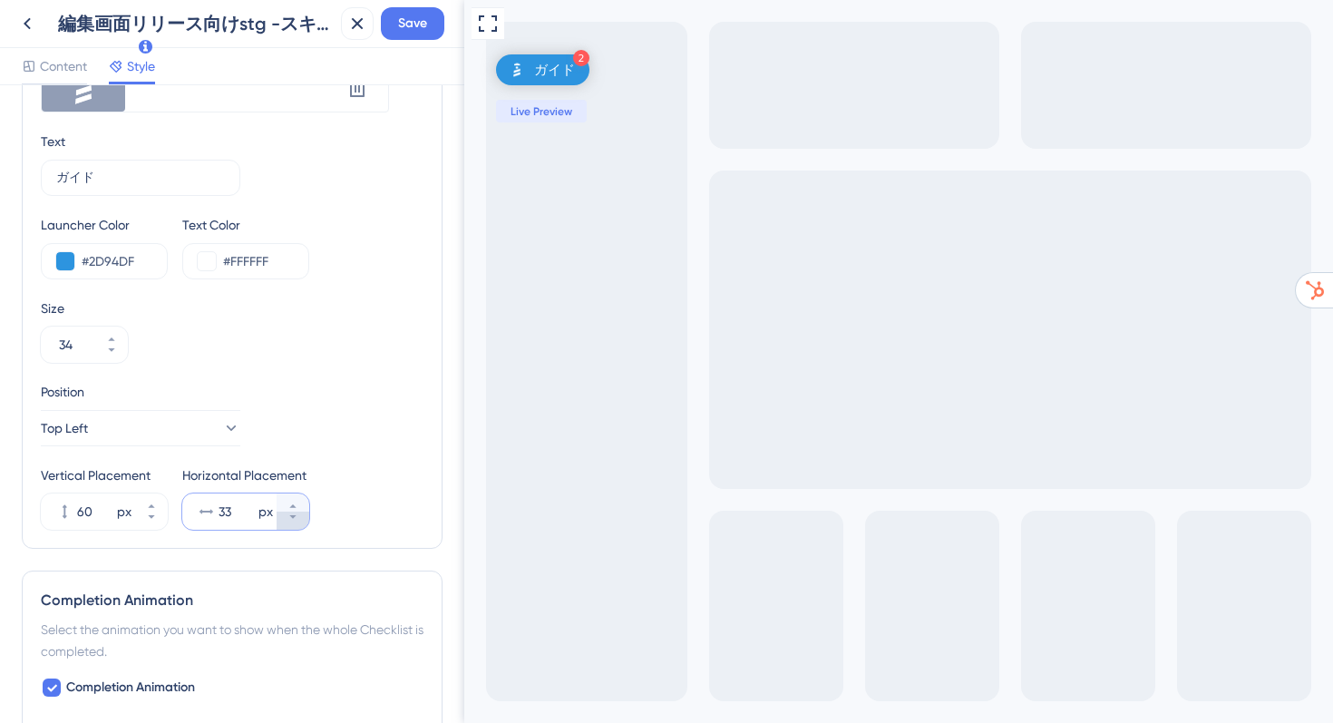
click at [292, 518] on icon at bounding box center [293, 517] width 11 height 11
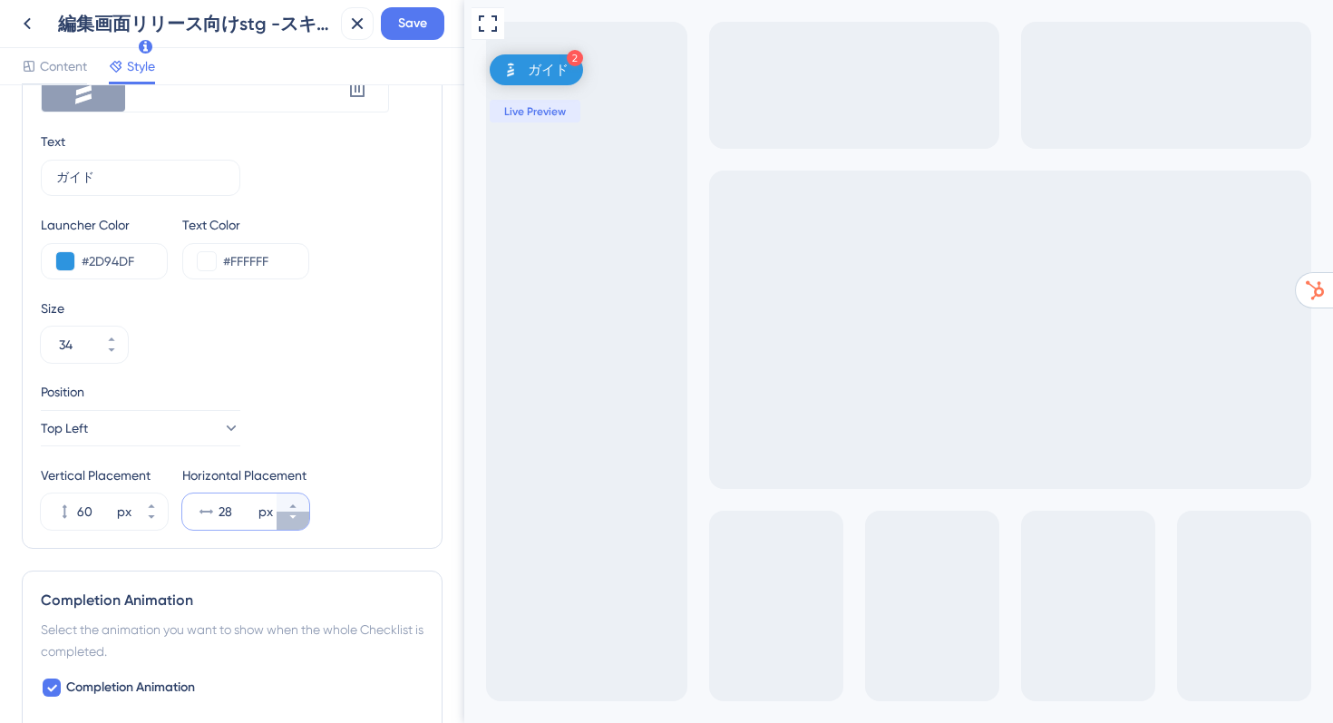
click at [292, 518] on icon at bounding box center [293, 517] width 11 height 11
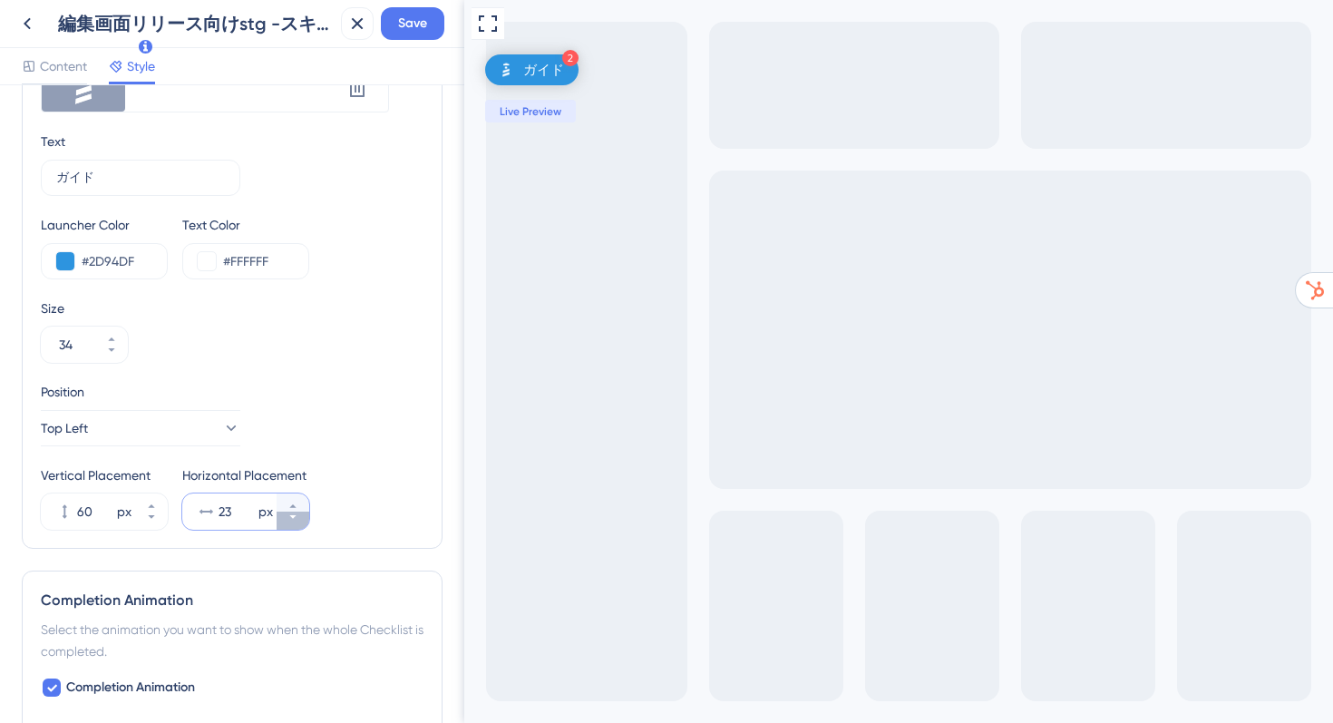
click at [292, 518] on icon at bounding box center [293, 517] width 11 height 11
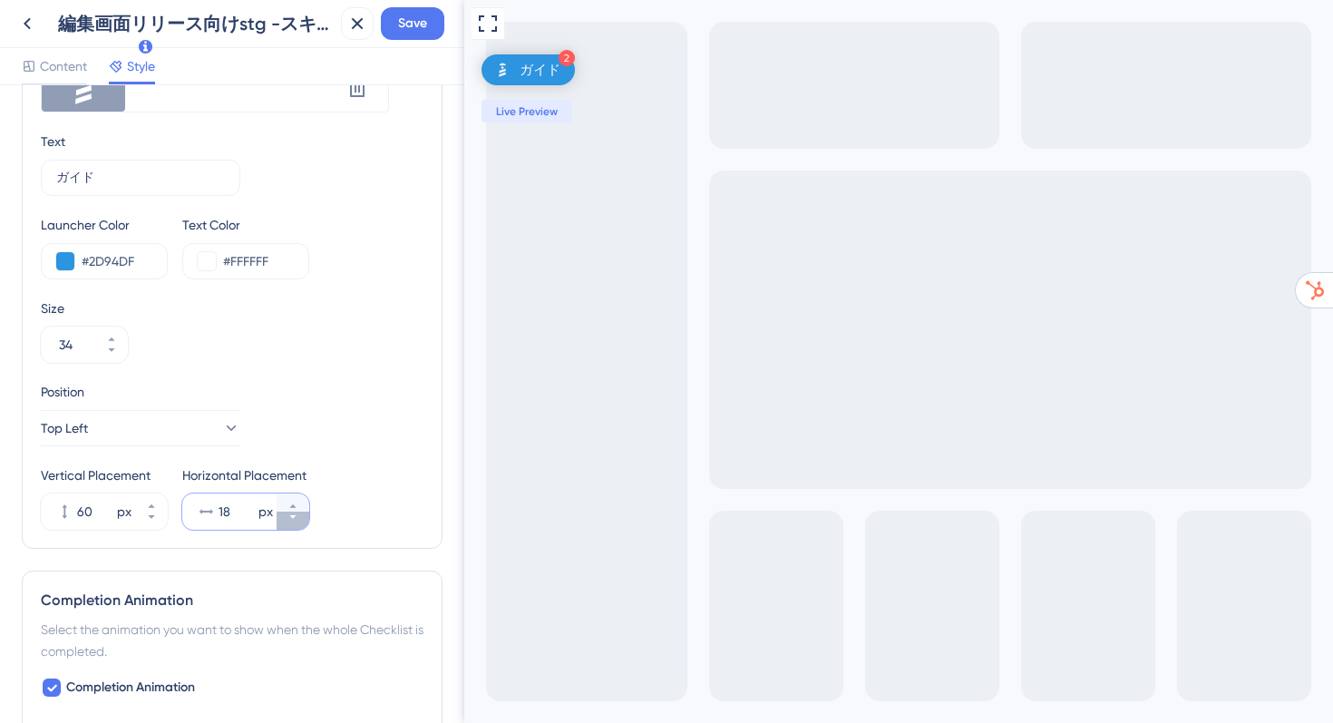
click at [292, 518] on icon at bounding box center [293, 517] width 11 height 11
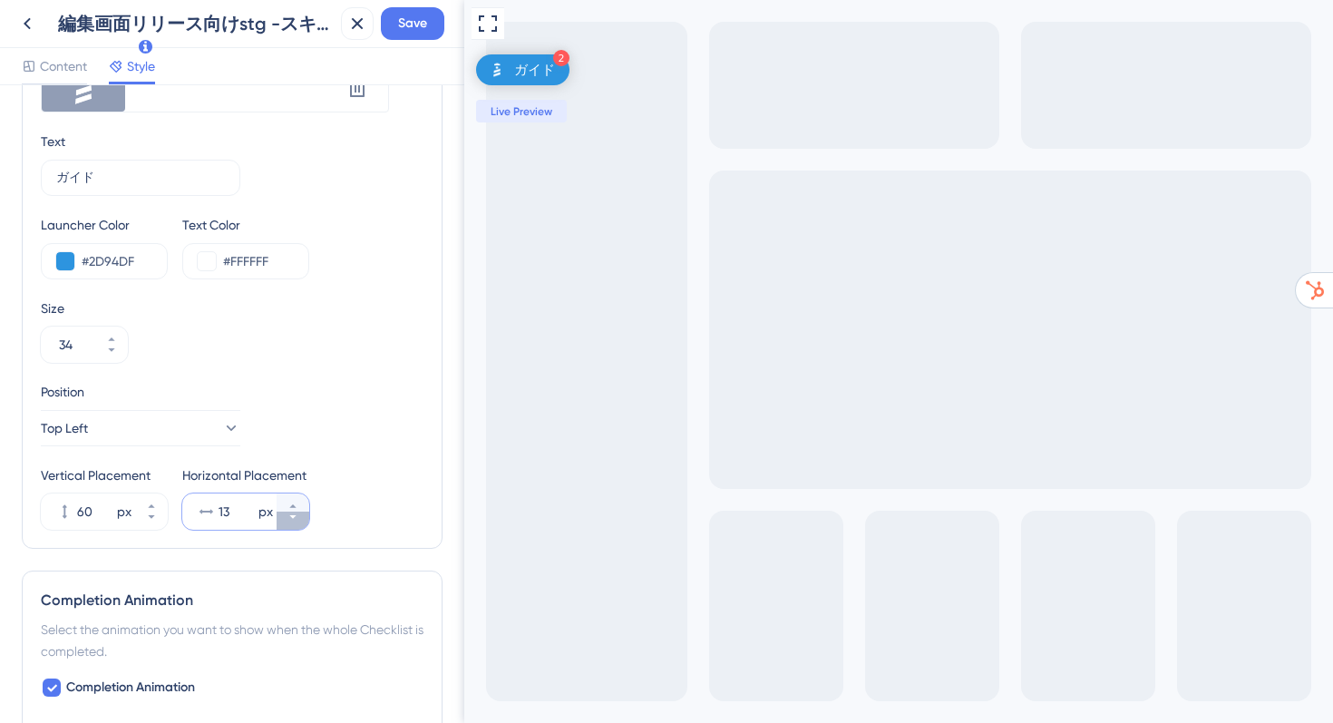
click at [292, 518] on icon at bounding box center [293, 517] width 11 height 11
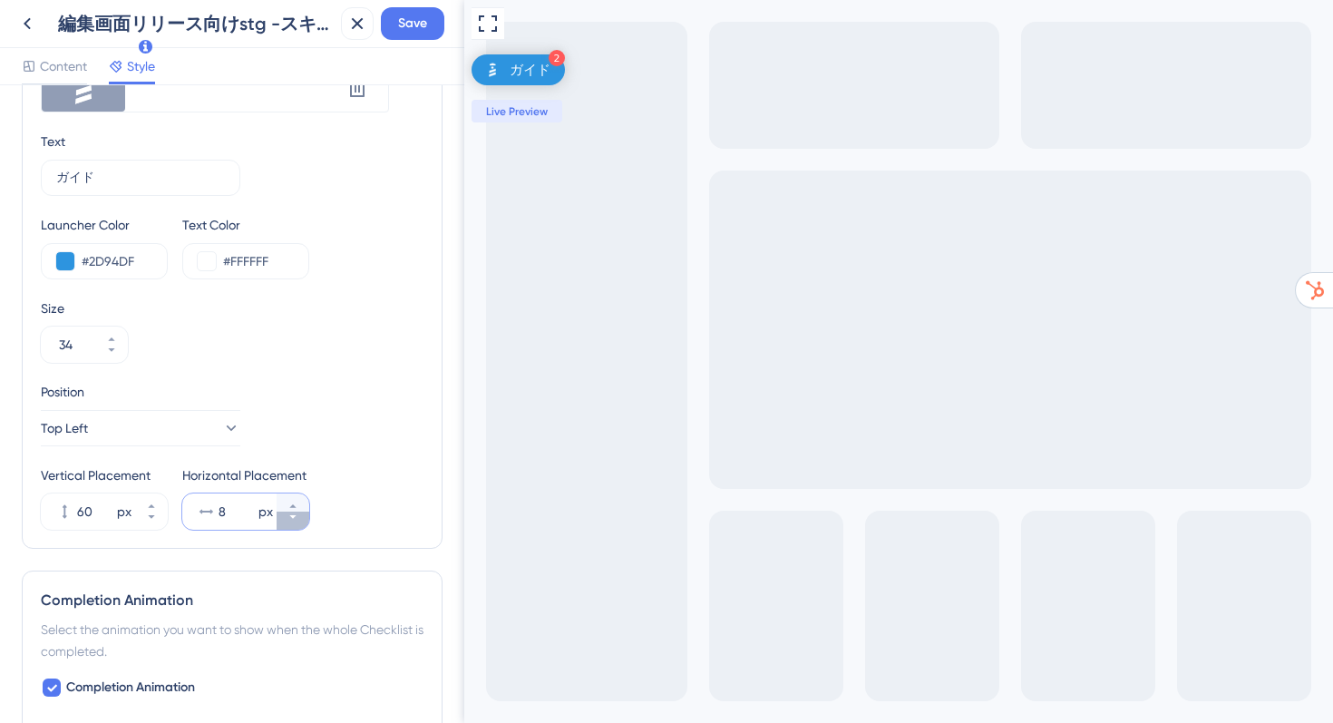
click at [292, 518] on icon at bounding box center [293, 517] width 11 height 11
type input "5"
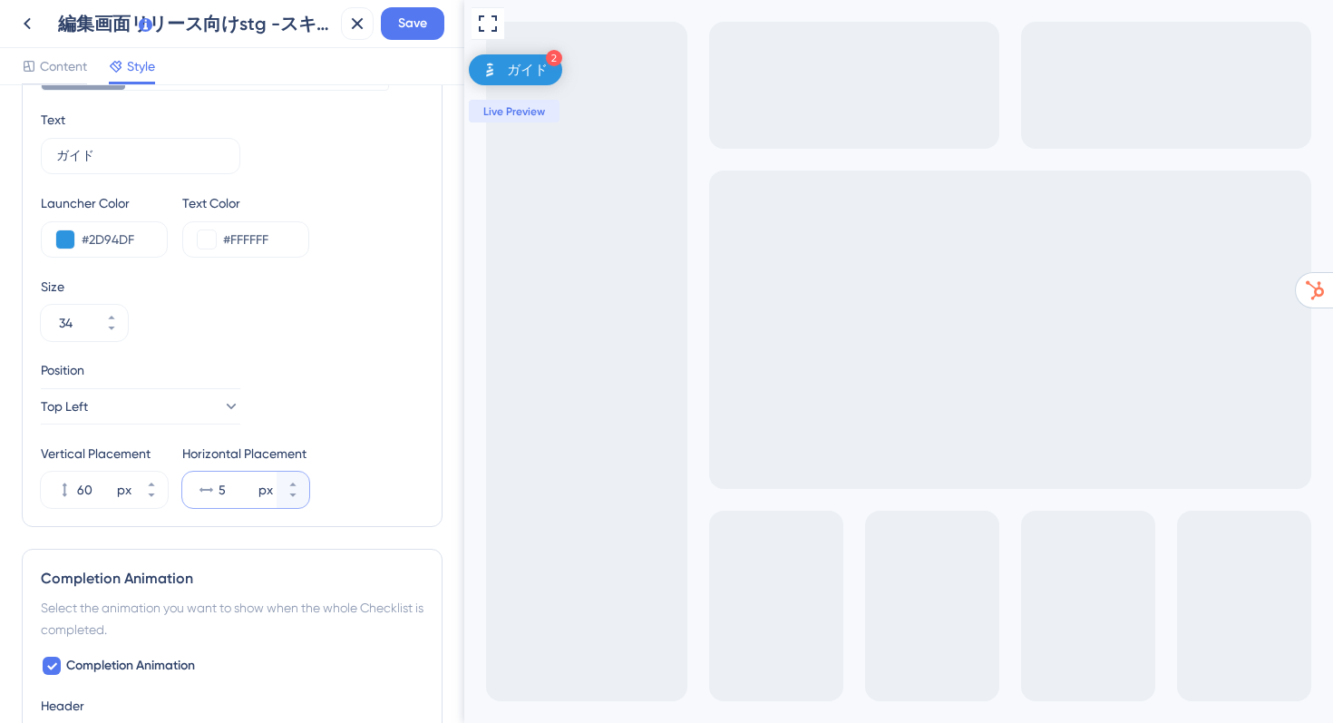
scroll to position [604, 0]
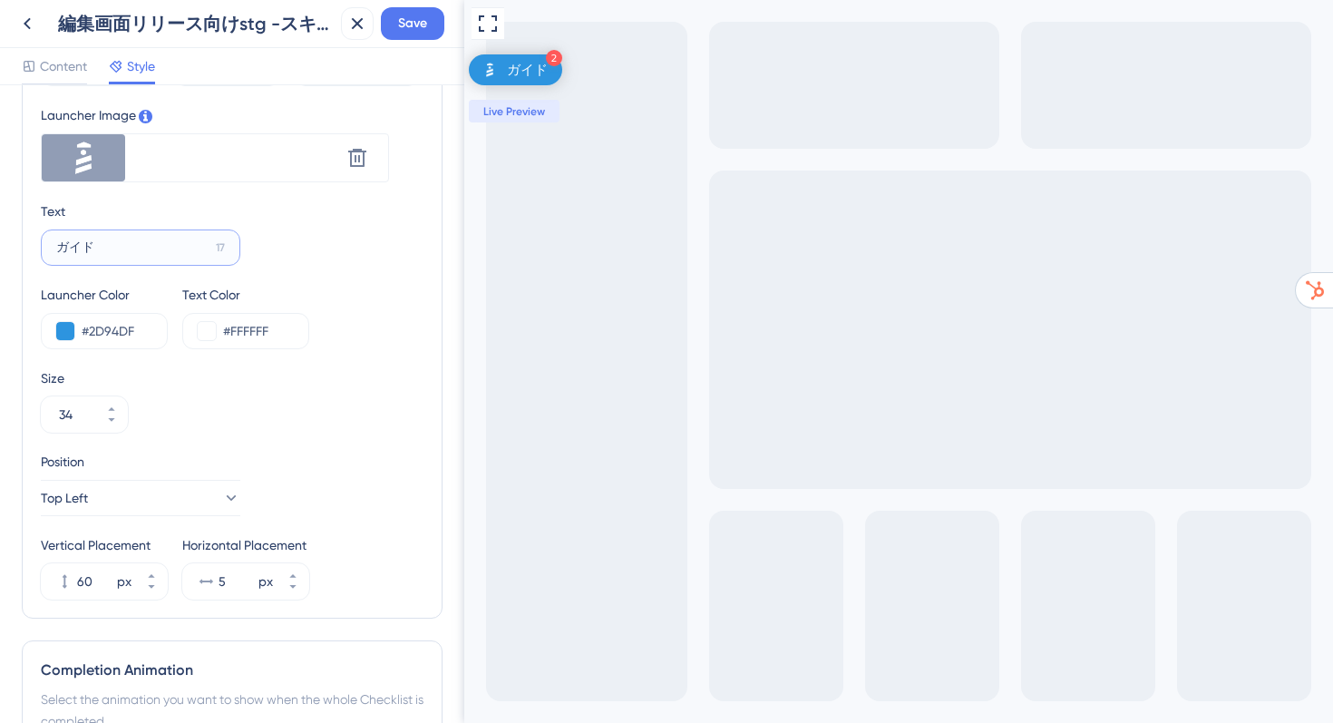
click at [56, 251] on input "ガイド" at bounding box center [132, 248] width 152 height 20
type input "操作ガイド"
click at [415, 16] on span "Save" at bounding box center [412, 24] width 29 height 22
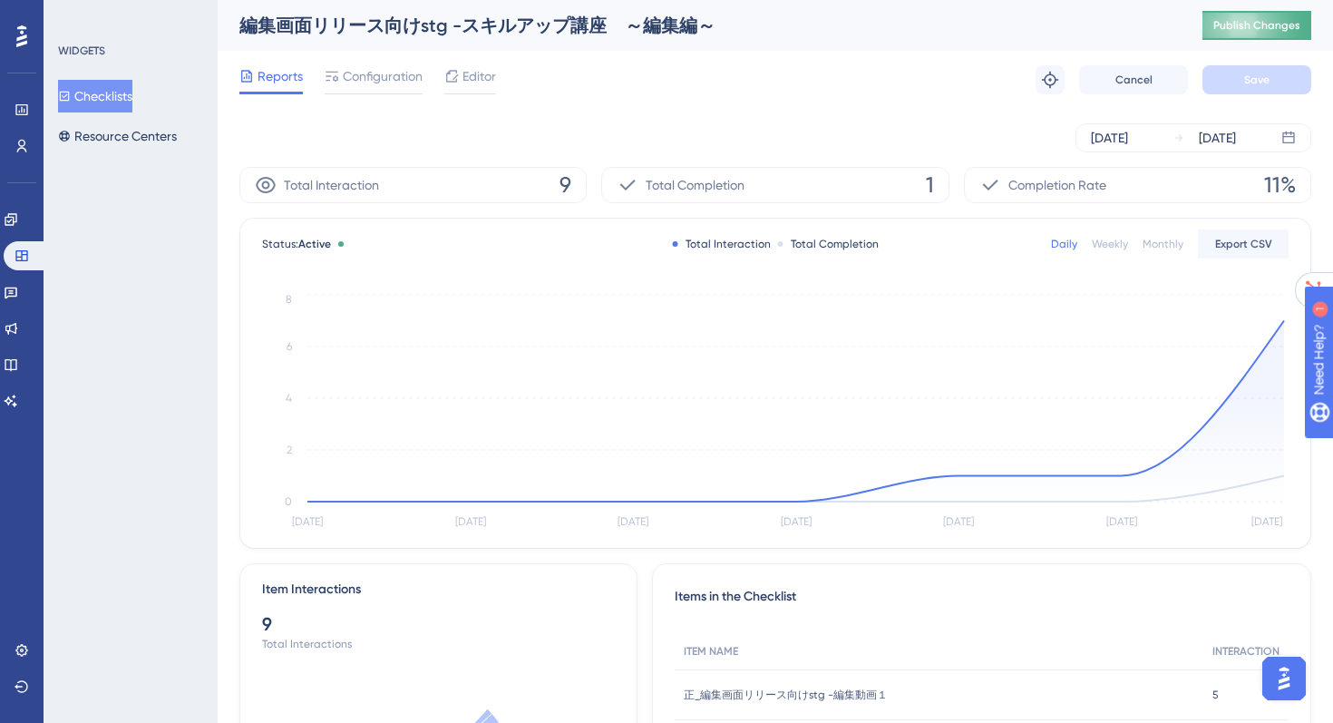
click at [1268, 29] on span "Publish Changes" at bounding box center [1257, 25] width 87 height 15
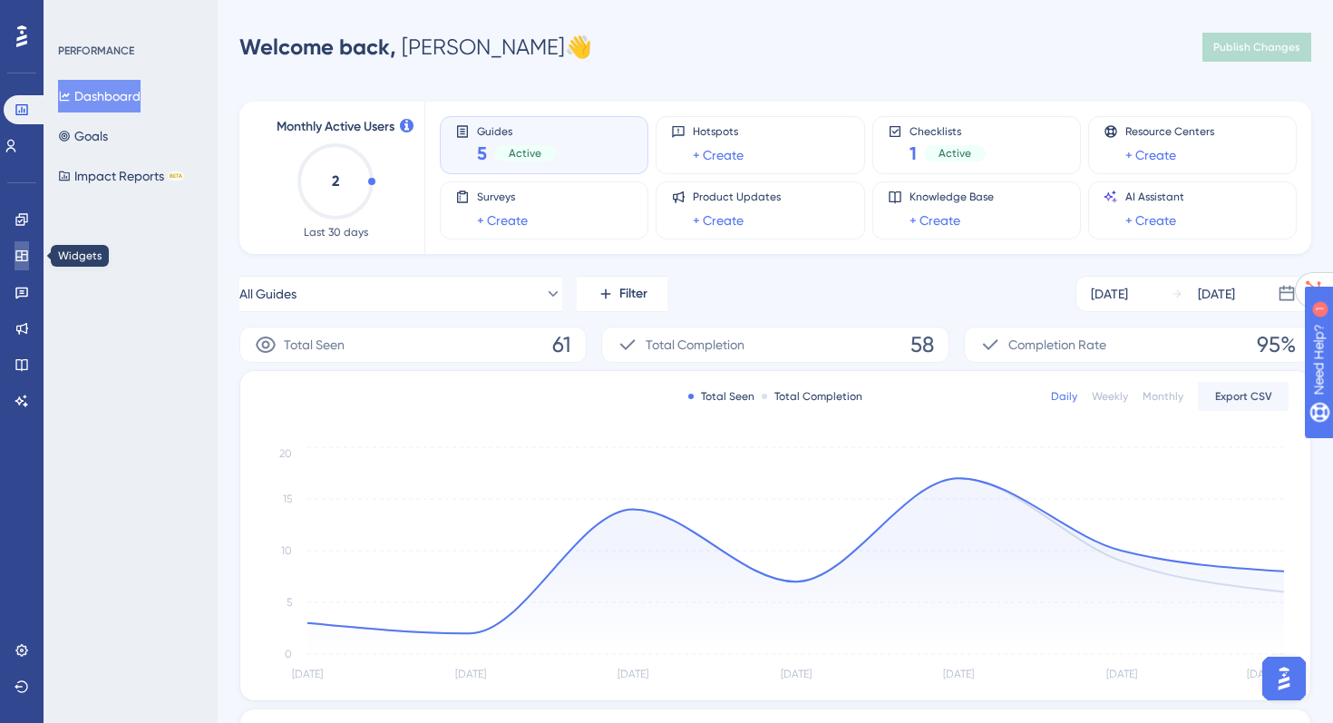
click at [15, 268] on link at bounding box center [22, 255] width 15 height 29
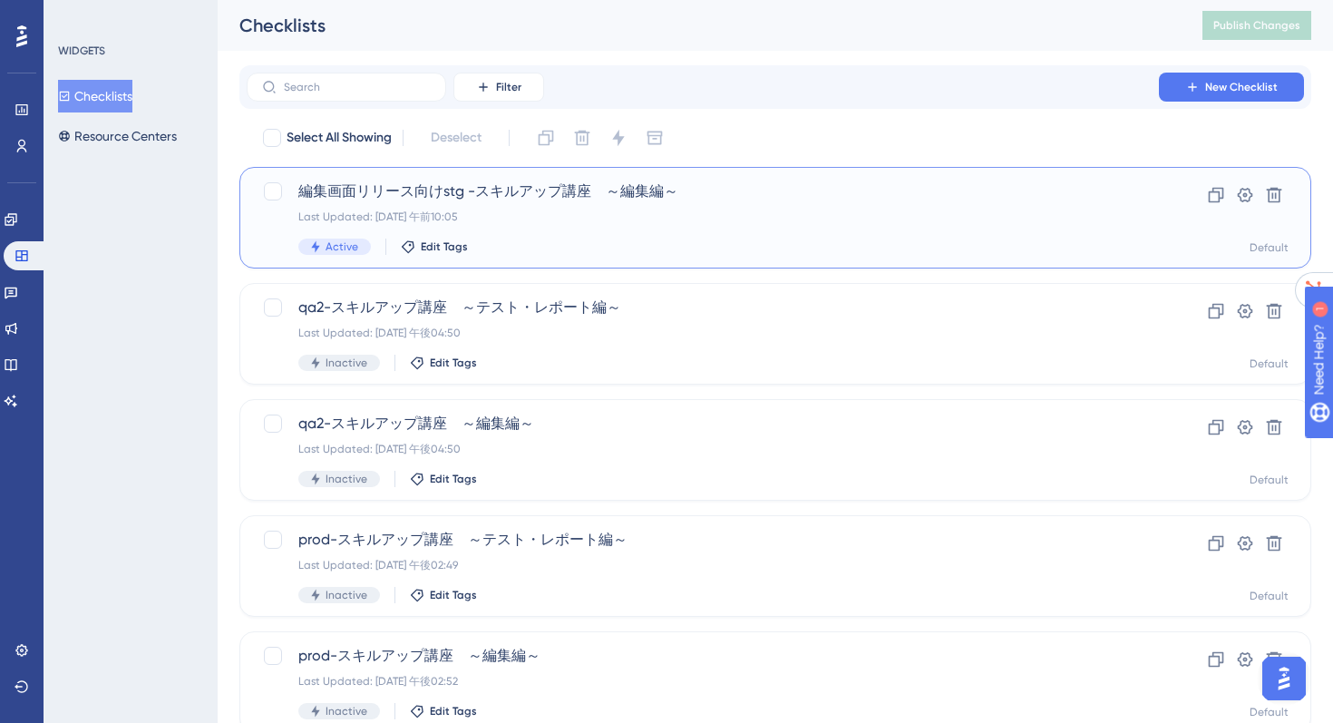
click at [428, 199] on span "編集画面リリース向けstg -スキルアップ講座　～編集編～" at bounding box center [702, 192] width 809 height 22
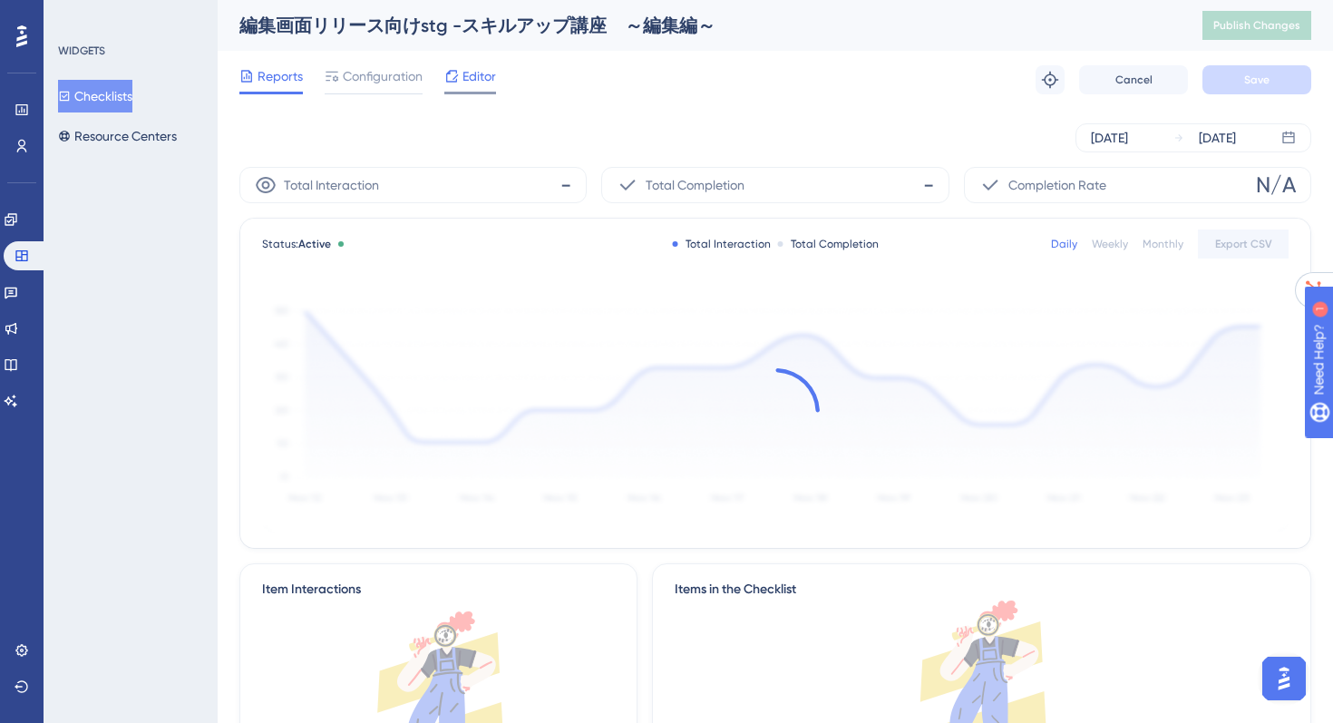
click at [461, 81] on div "Editor" at bounding box center [470, 76] width 52 height 22
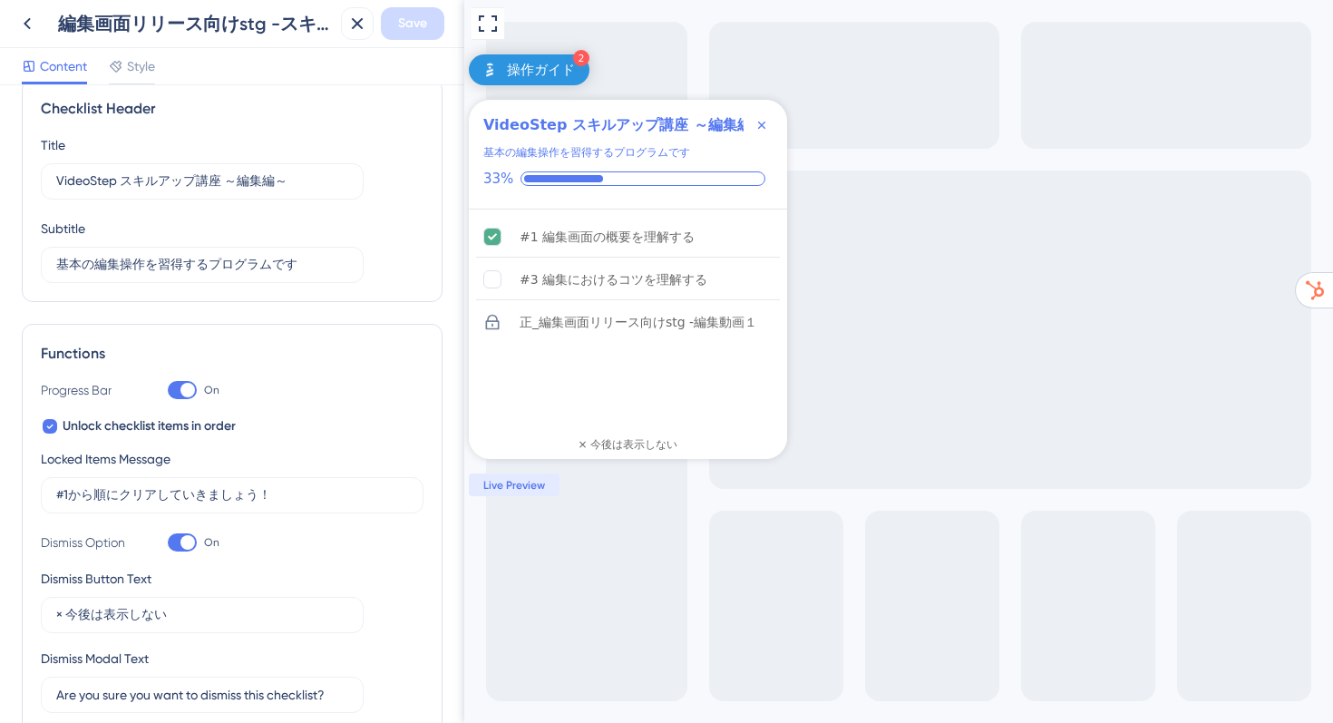
scroll to position [33, 0]
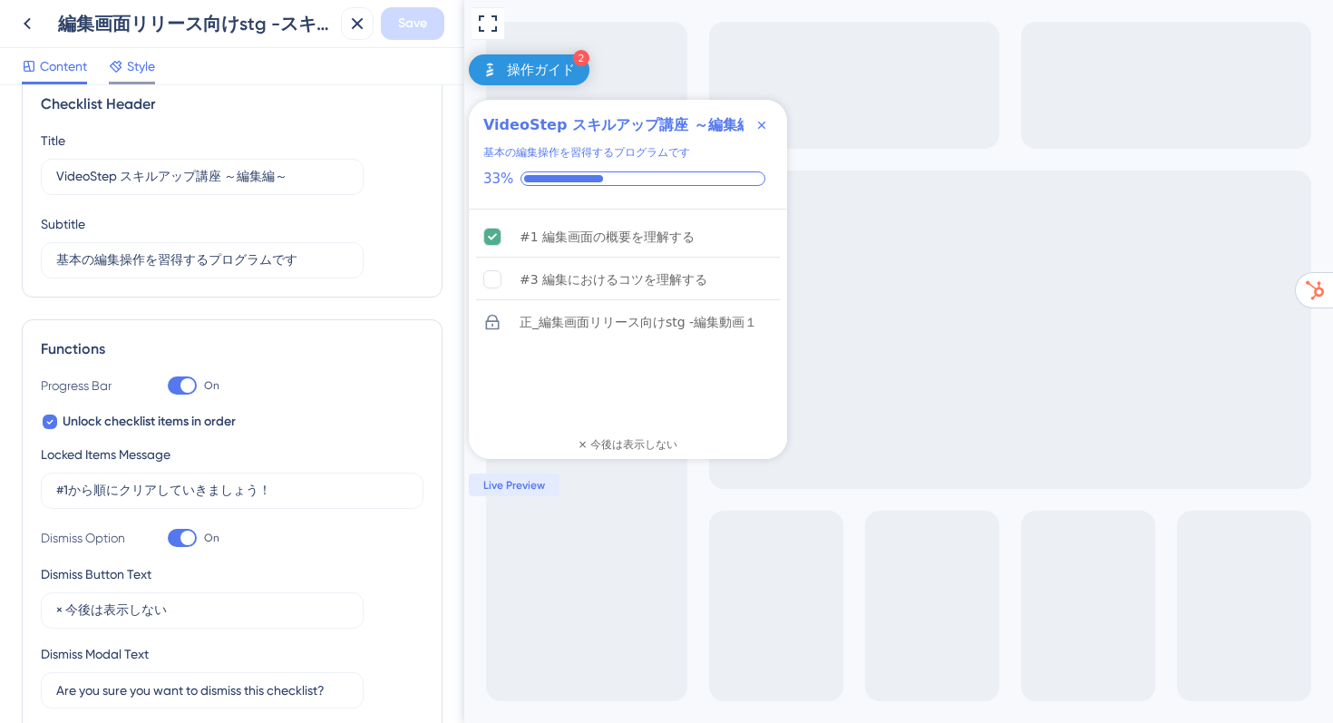
click at [136, 83] on div at bounding box center [132, 83] width 46 height 3
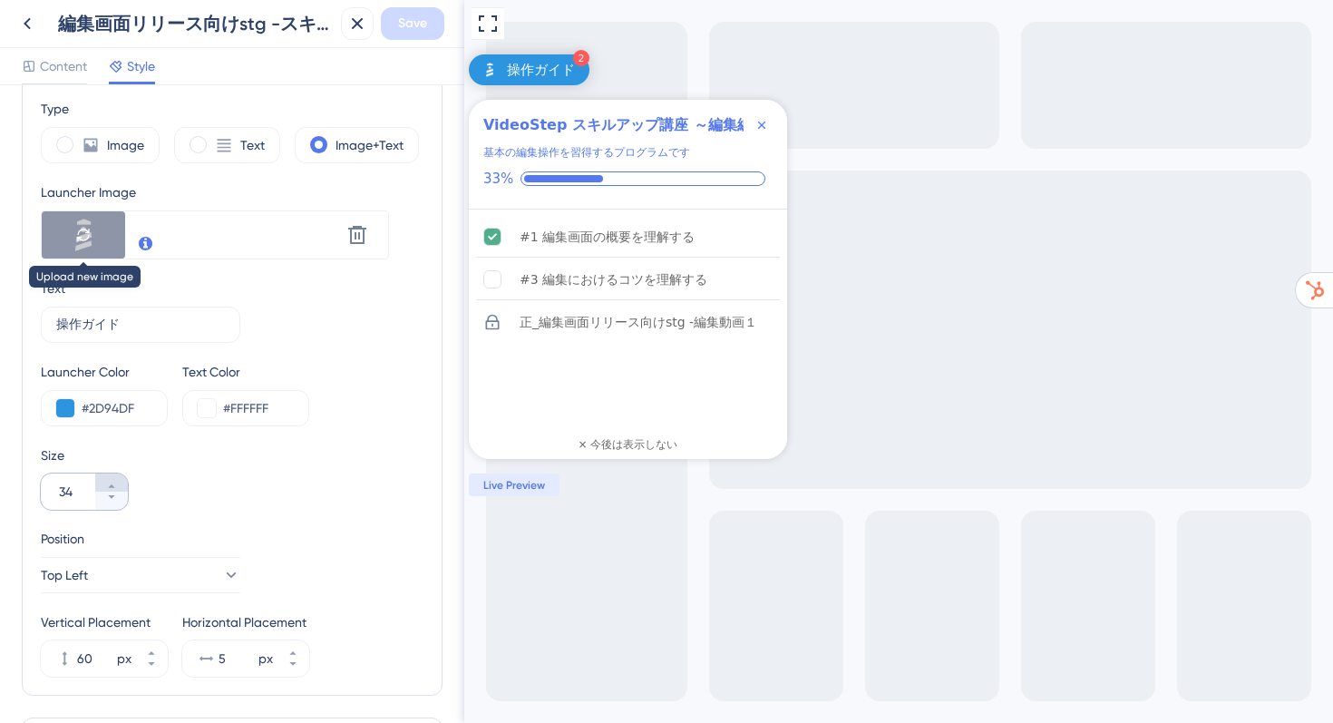
scroll to position [435, 0]
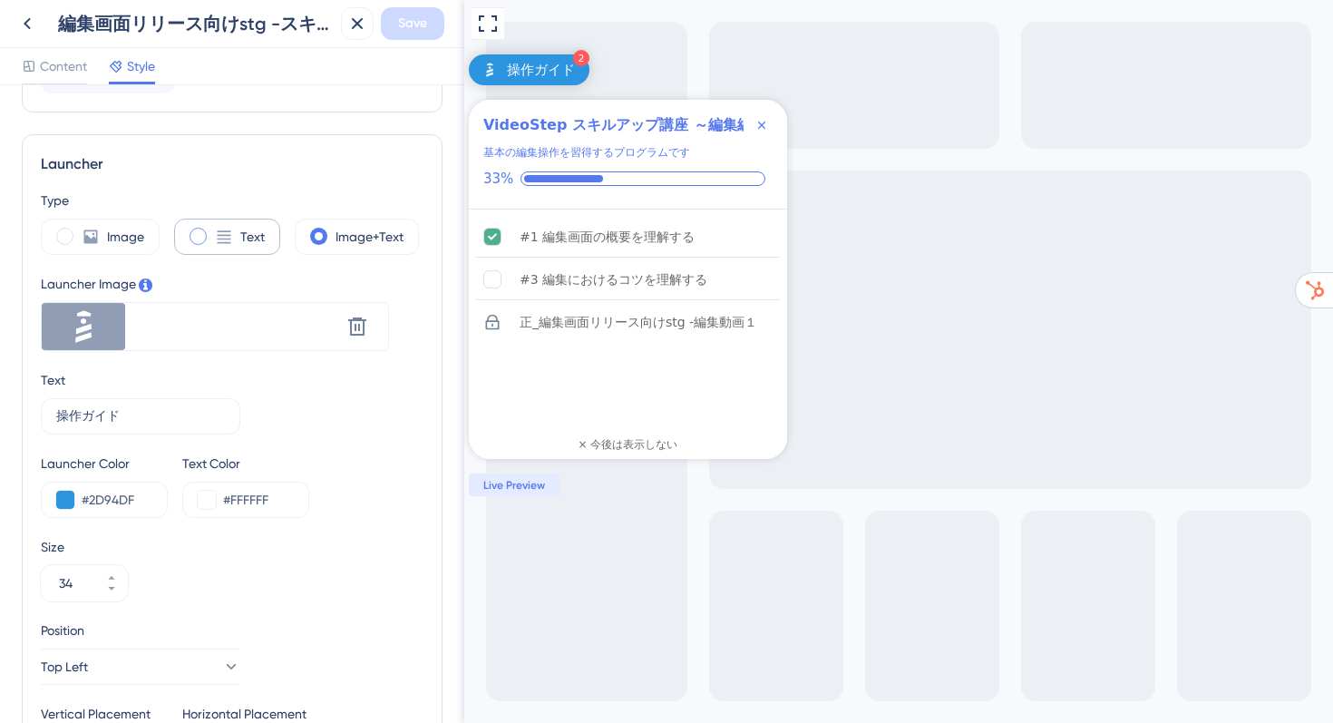
click at [234, 219] on div "Text" at bounding box center [227, 237] width 106 height 36
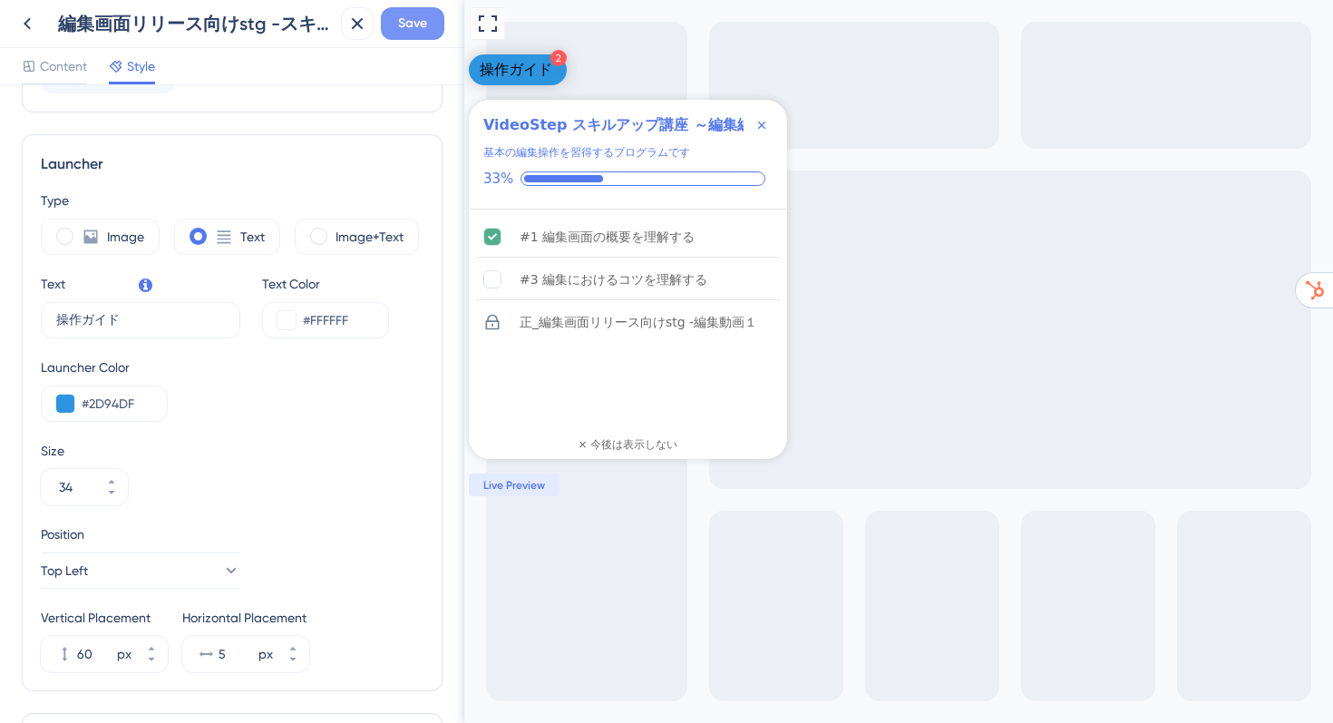
click at [418, 26] on span "Save" at bounding box center [412, 24] width 29 height 22
click at [32, 24] on icon at bounding box center [27, 24] width 22 height 22
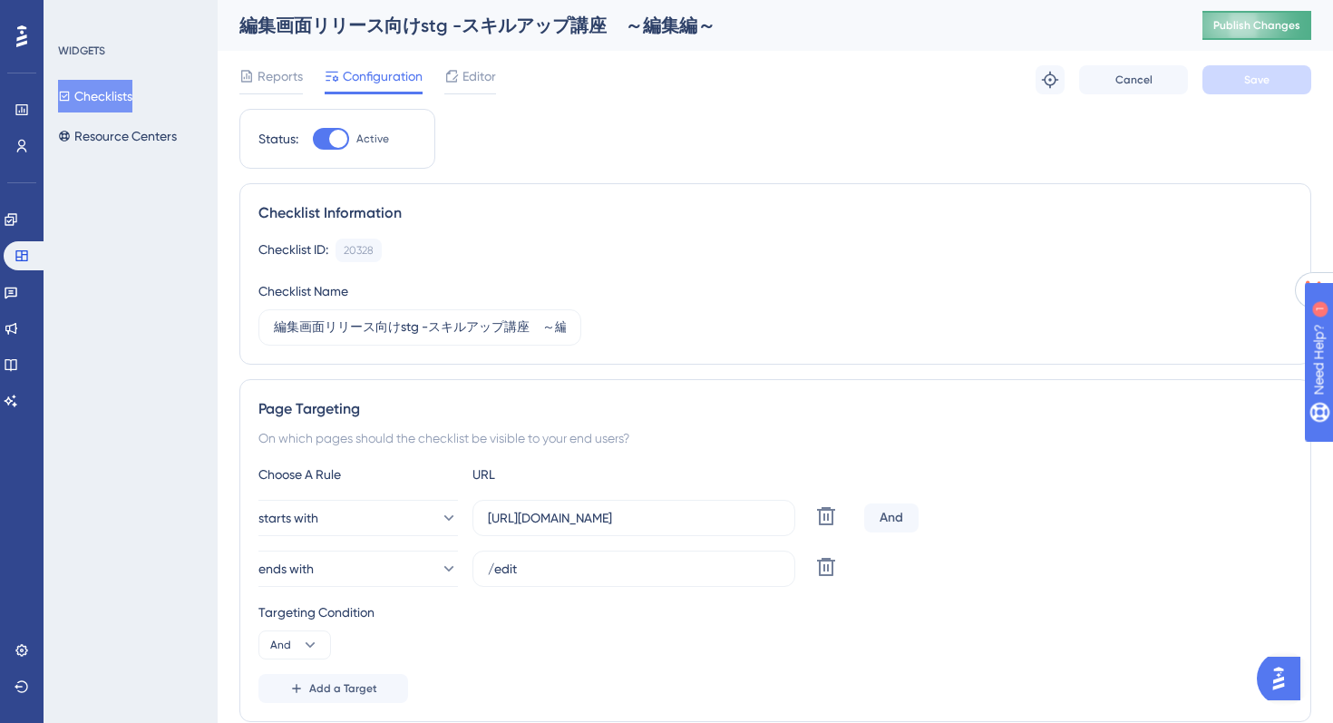
click at [1231, 26] on span "Publish Changes" at bounding box center [1257, 25] width 87 height 15
click at [473, 102] on div "Reports Configuration Editor Troubleshoot Cancel Save" at bounding box center [775, 80] width 1072 height 58
click at [471, 83] on span "Editor" at bounding box center [480, 76] width 34 height 22
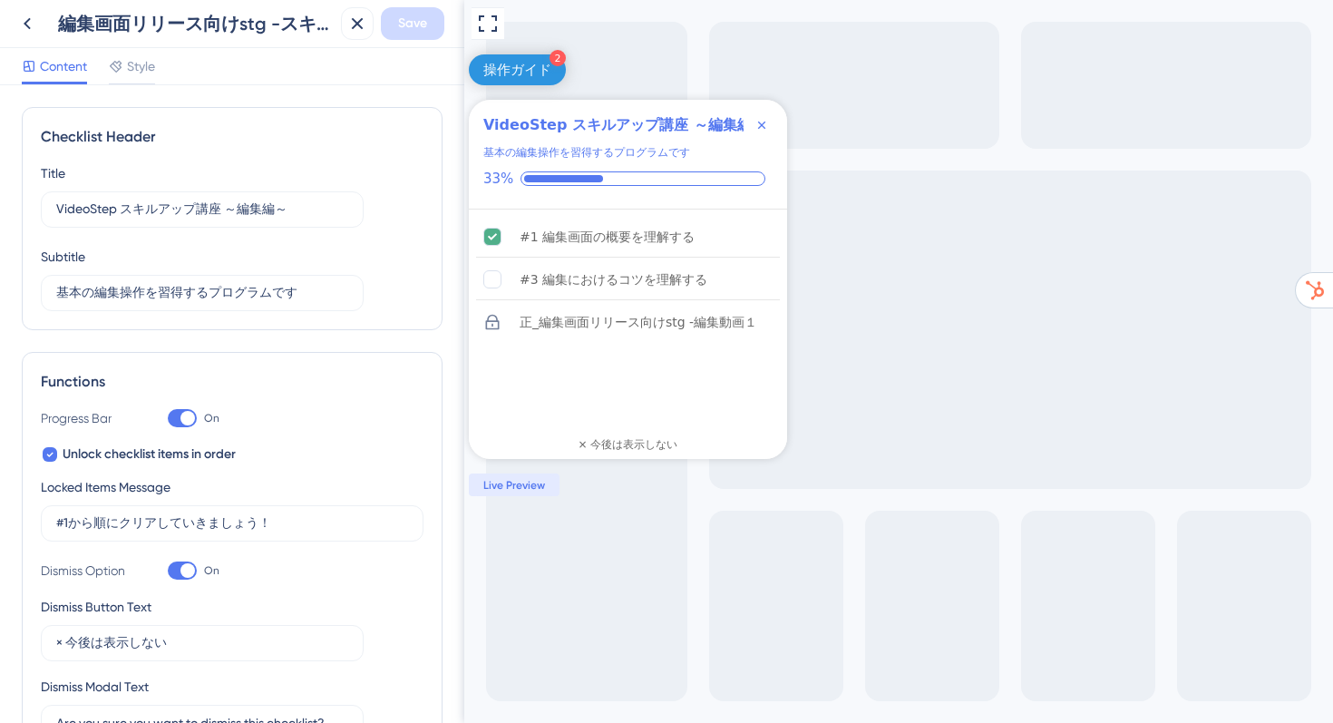
click at [171, 76] on div "Content Style" at bounding box center [232, 66] width 464 height 37
click at [158, 74] on div "Content Style" at bounding box center [232, 66] width 464 height 37
click at [148, 74] on span "Style" at bounding box center [141, 66] width 28 height 22
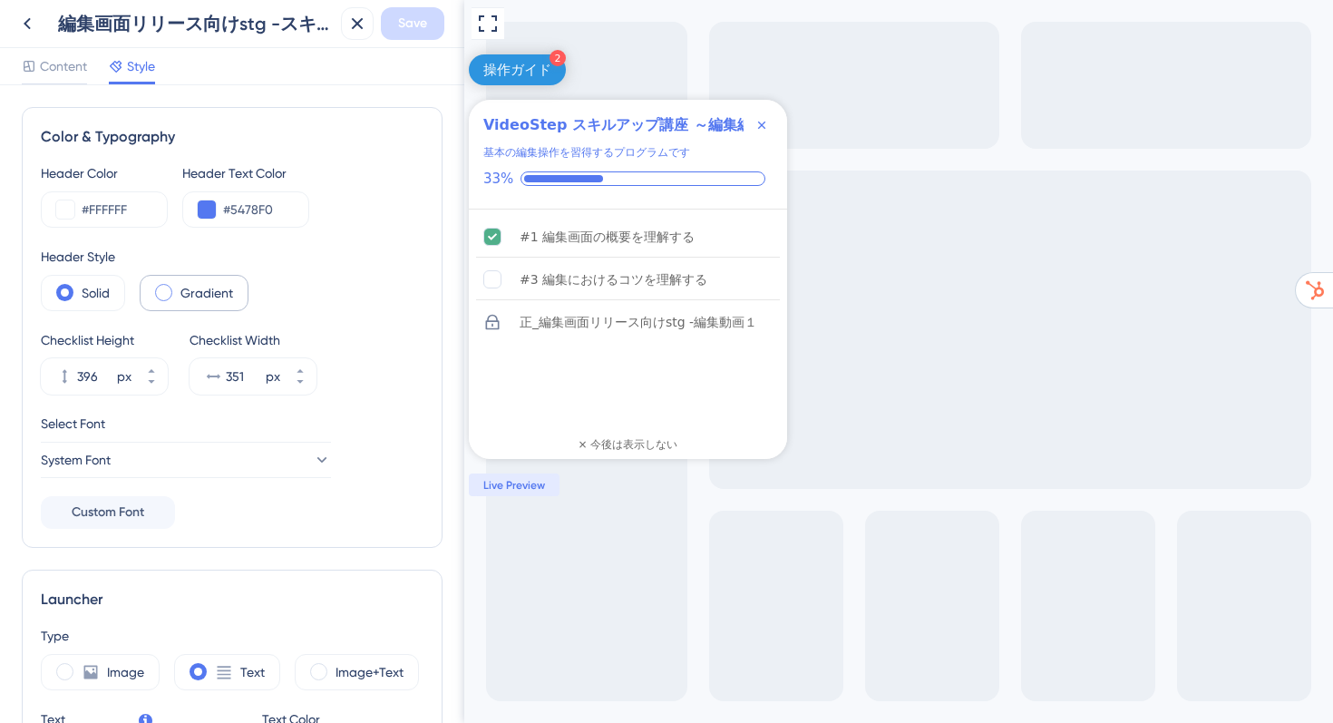
click at [170, 291] on span at bounding box center [163, 292] width 17 height 17
click at [178, 287] on input "radio" at bounding box center [178, 287] width 0 height 0
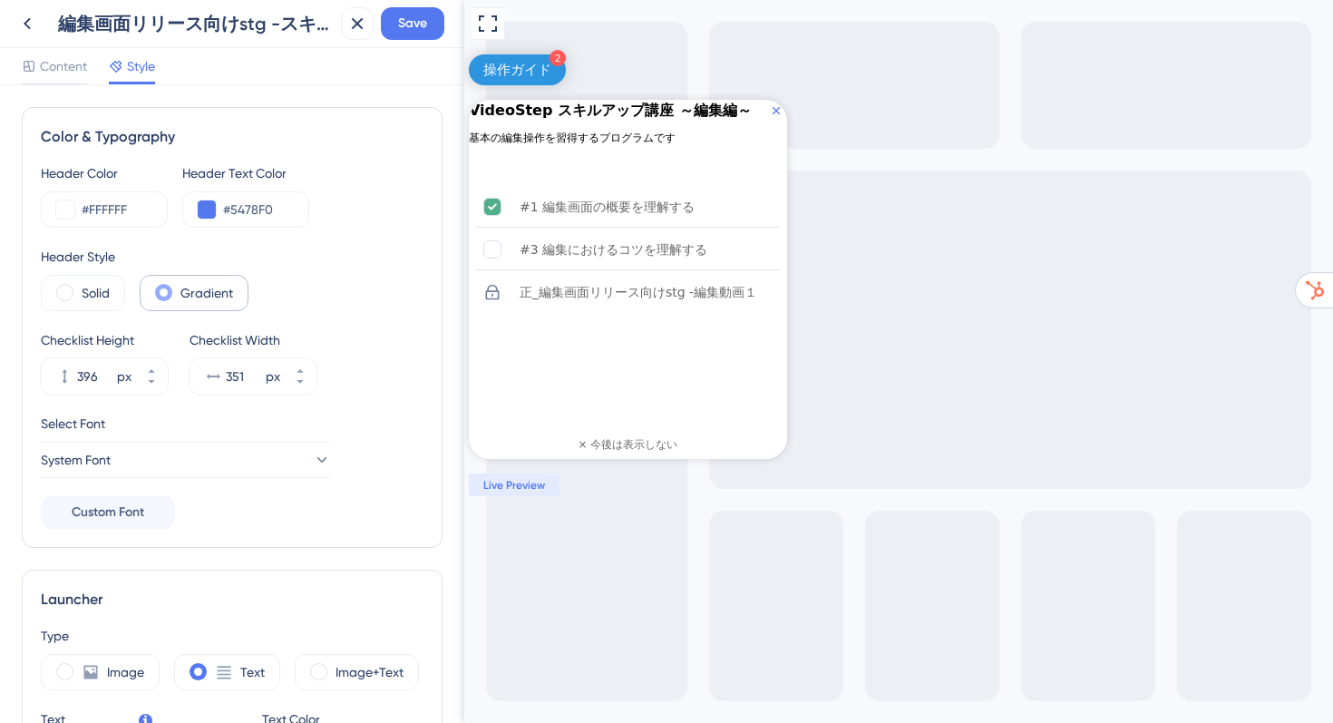
click at [169, 291] on span at bounding box center [163, 292] width 17 height 17
click at [178, 287] on input "radio" at bounding box center [178, 287] width 0 height 0
click at [92, 288] on label "Solid" at bounding box center [96, 293] width 28 height 22
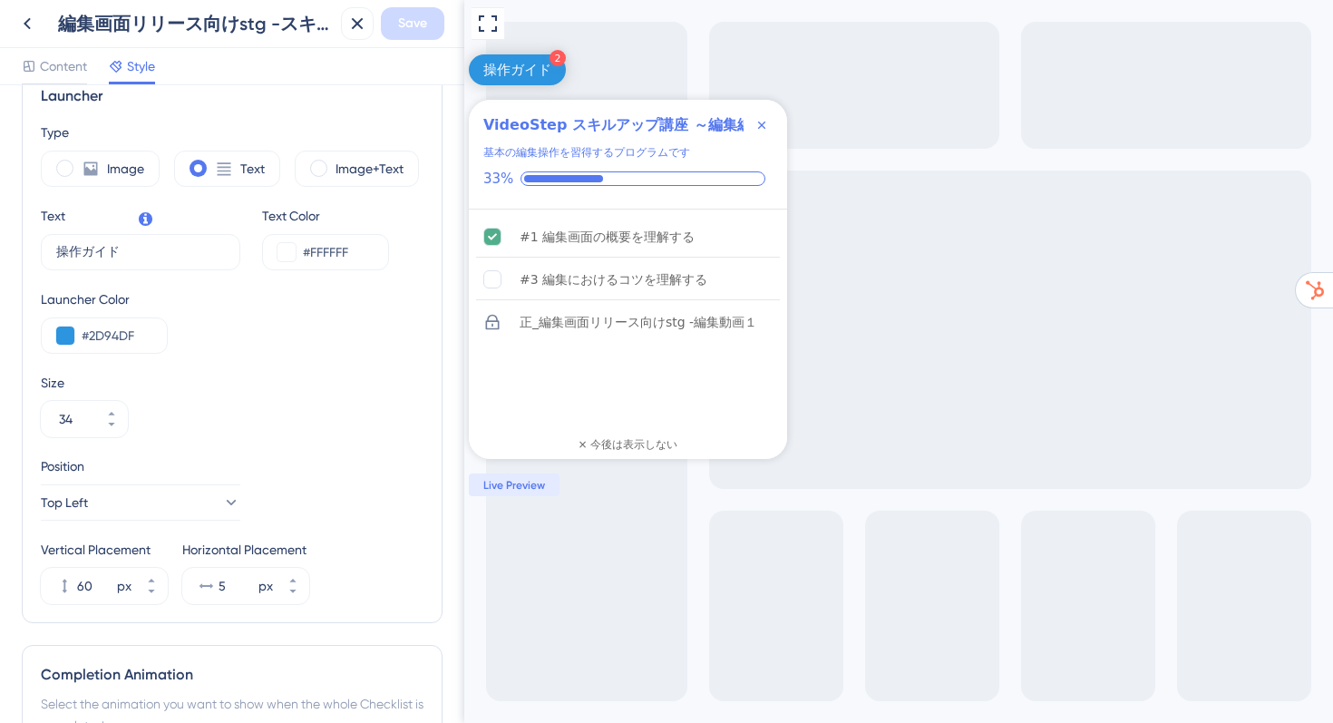
scroll to position [502, 0]
click at [114, 427] on icon at bounding box center [111, 426] width 11 height 11
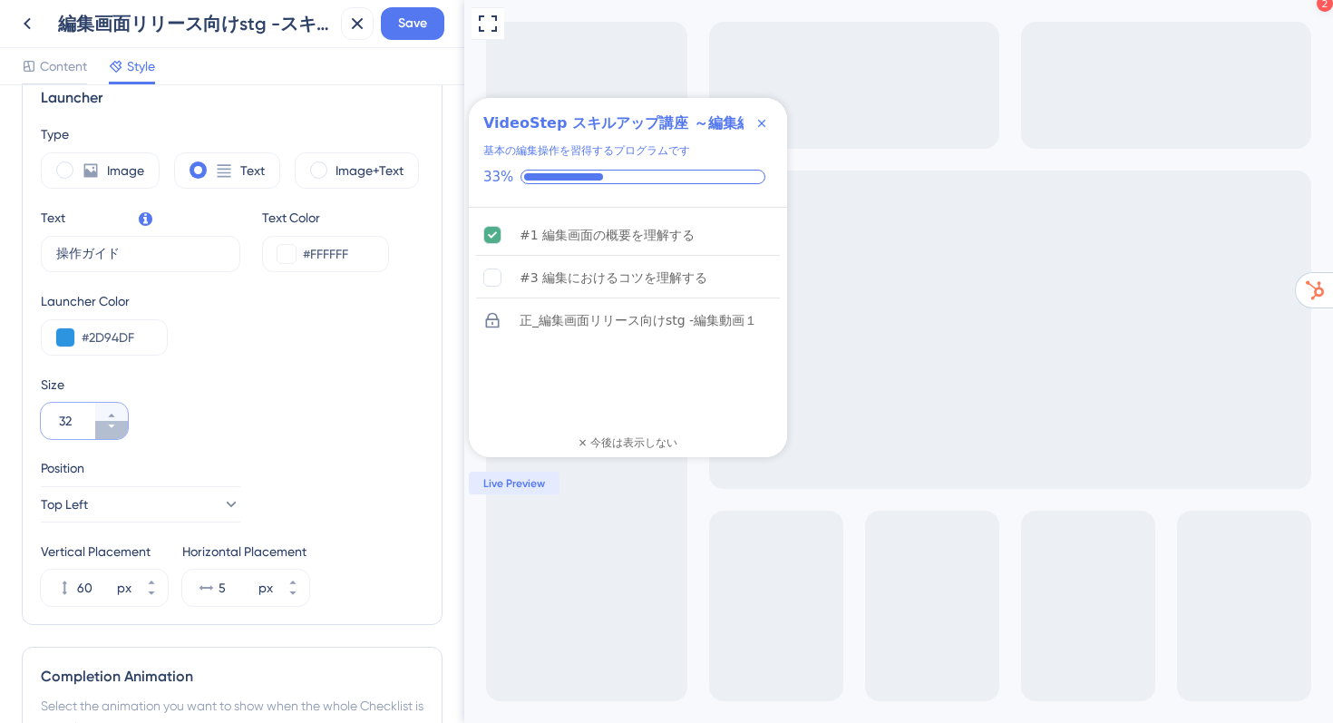
click at [114, 427] on icon at bounding box center [111, 426] width 11 height 11
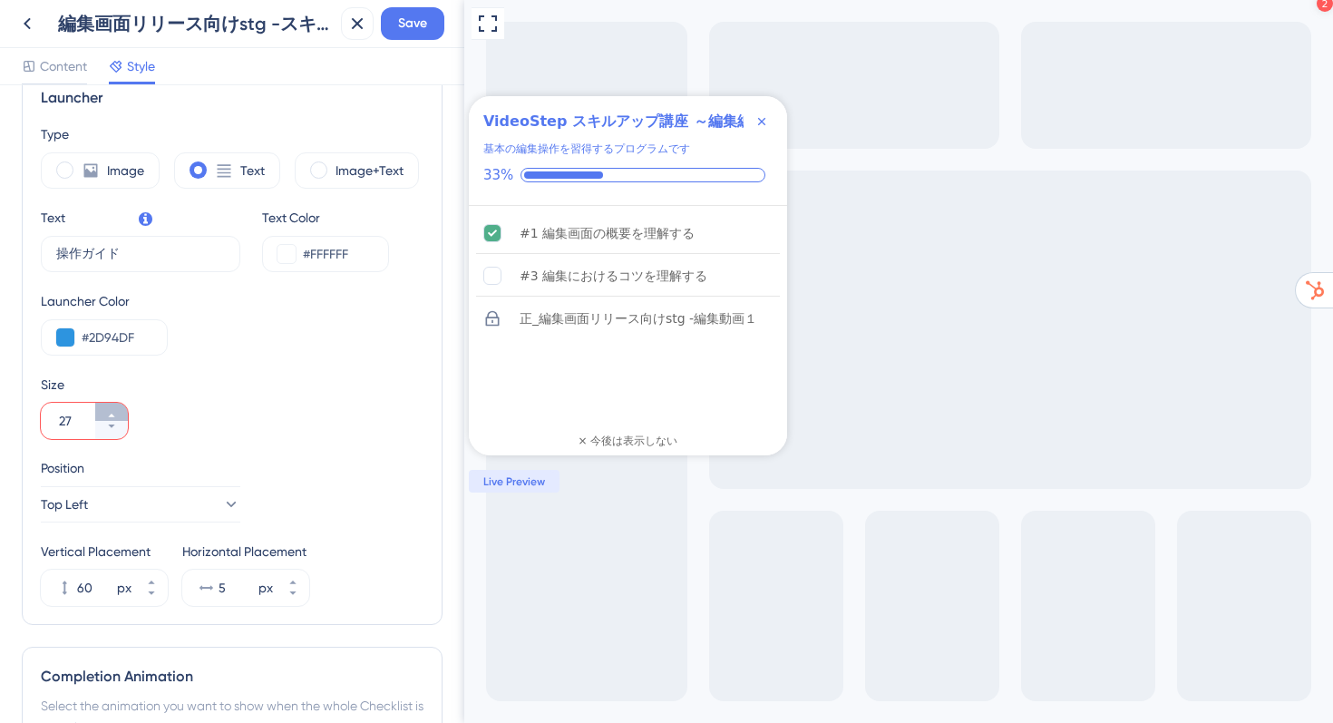
click at [111, 414] on icon at bounding box center [111, 415] width 11 height 11
type input "30"
click at [406, 28] on span "Save" at bounding box center [412, 24] width 29 height 22
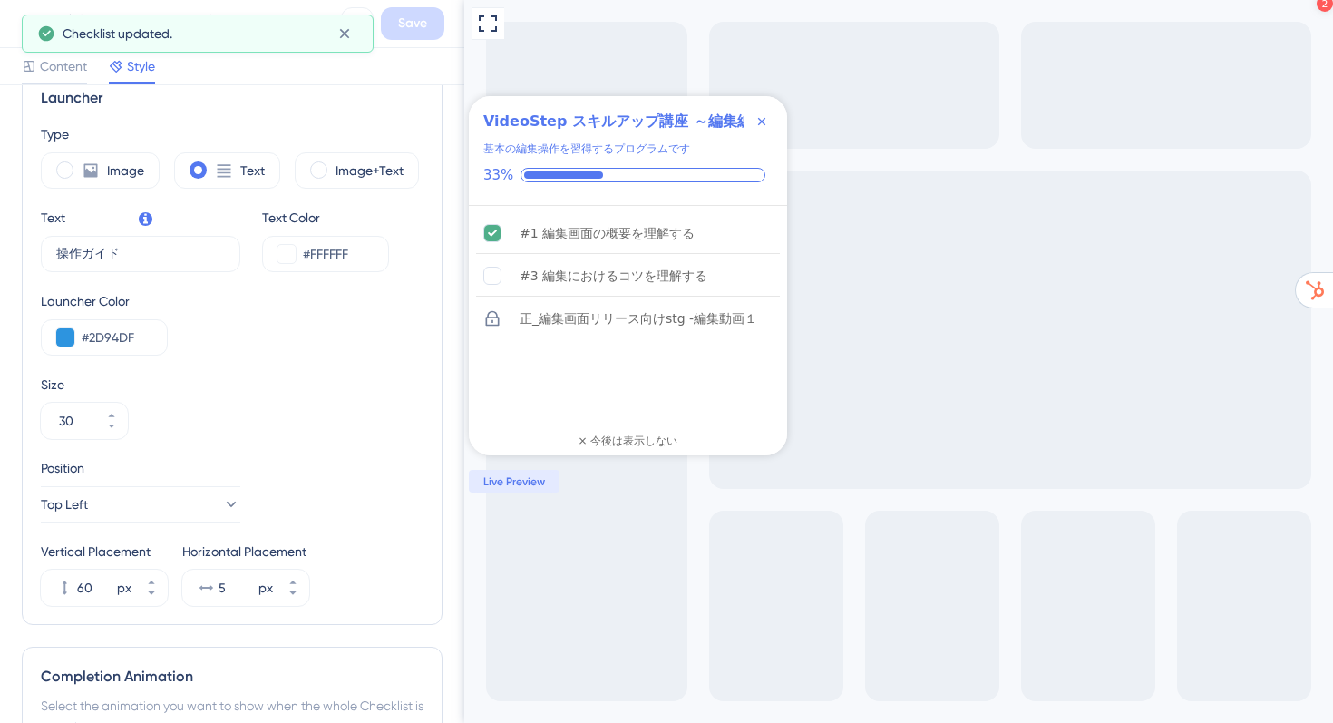
click at [24, 23] on div "Checklist updated." at bounding box center [198, 34] width 352 height 38
click at [9, 26] on div "編集画面リリース向けstg -スキルアップ講座　～編集編～ Save" at bounding box center [232, 24] width 464 height 48
click at [143, 118] on div "Launcher Type Image Text Image+Text Text 操作ガイド 15 Text Color #FFFFFF Launcher C…" at bounding box center [232, 346] width 421 height 557
click at [18, 18] on icon at bounding box center [27, 24] width 22 height 22
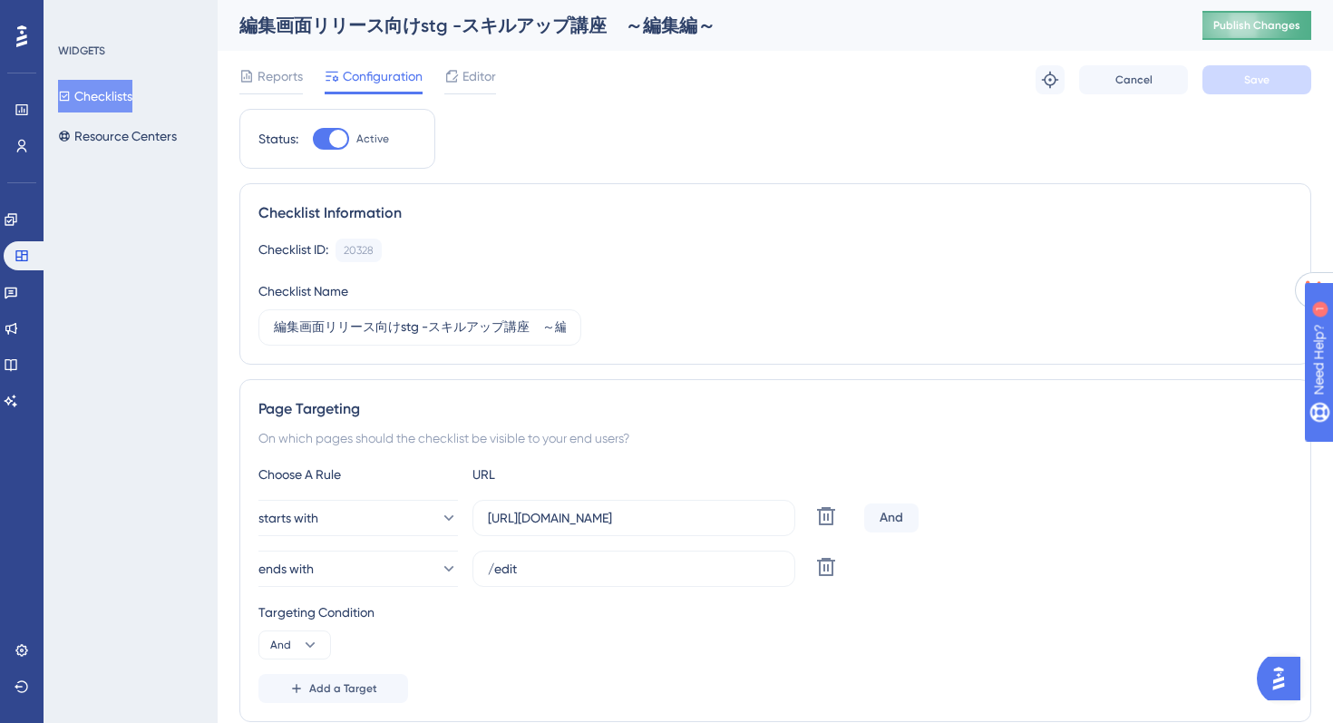
click at [1224, 26] on span "Publish Changes" at bounding box center [1257, 25] width 87 height 15
click at [462, 80] on div "Editor" at bounding box center [470, 76] width 52 height 22
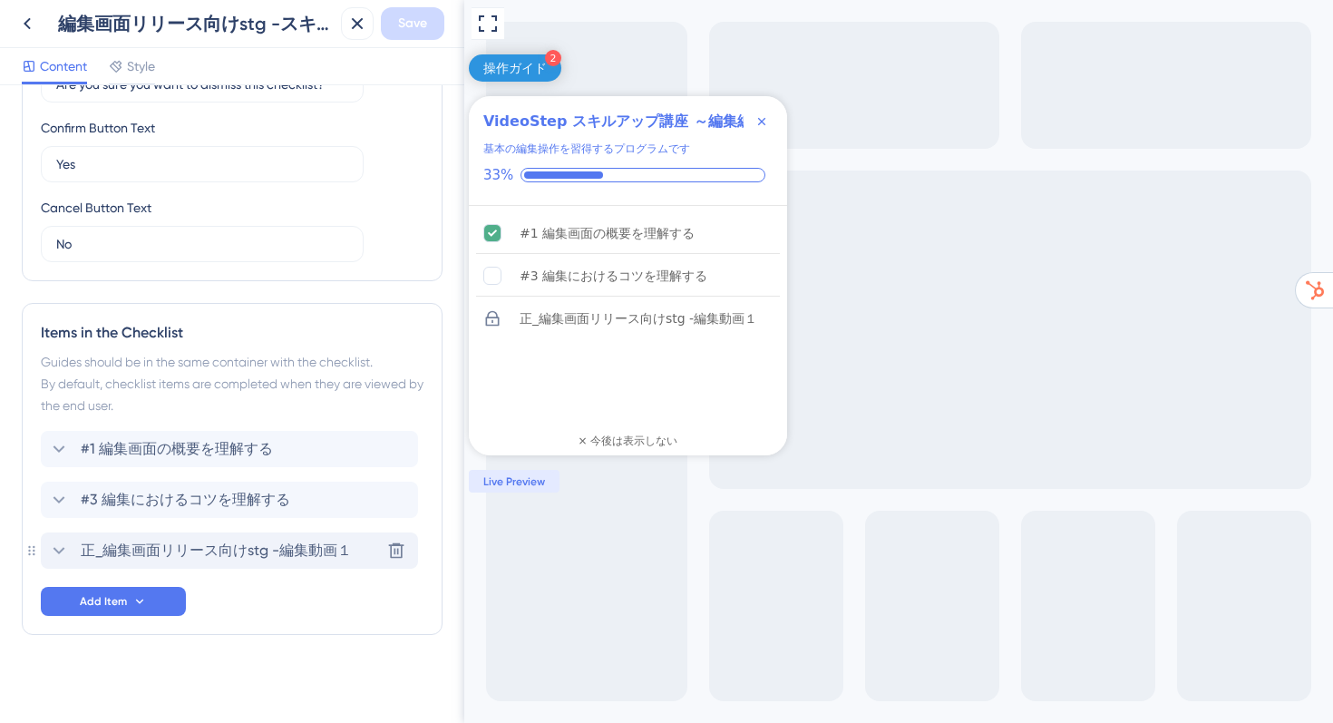
click at [266, 552] on span "正_編集画面リリース向けstg -編集動画１" at bounding box center [216, 551] width 271 height 22
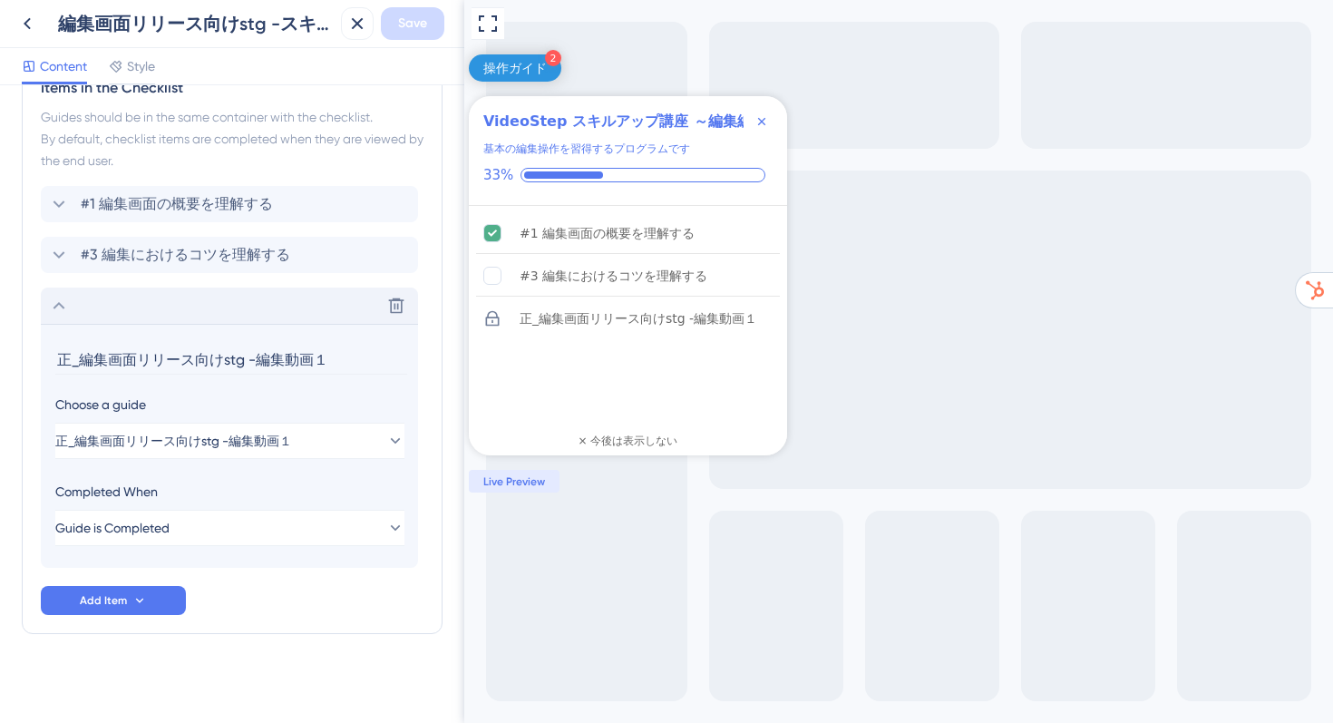
scroll to position [889, 0]
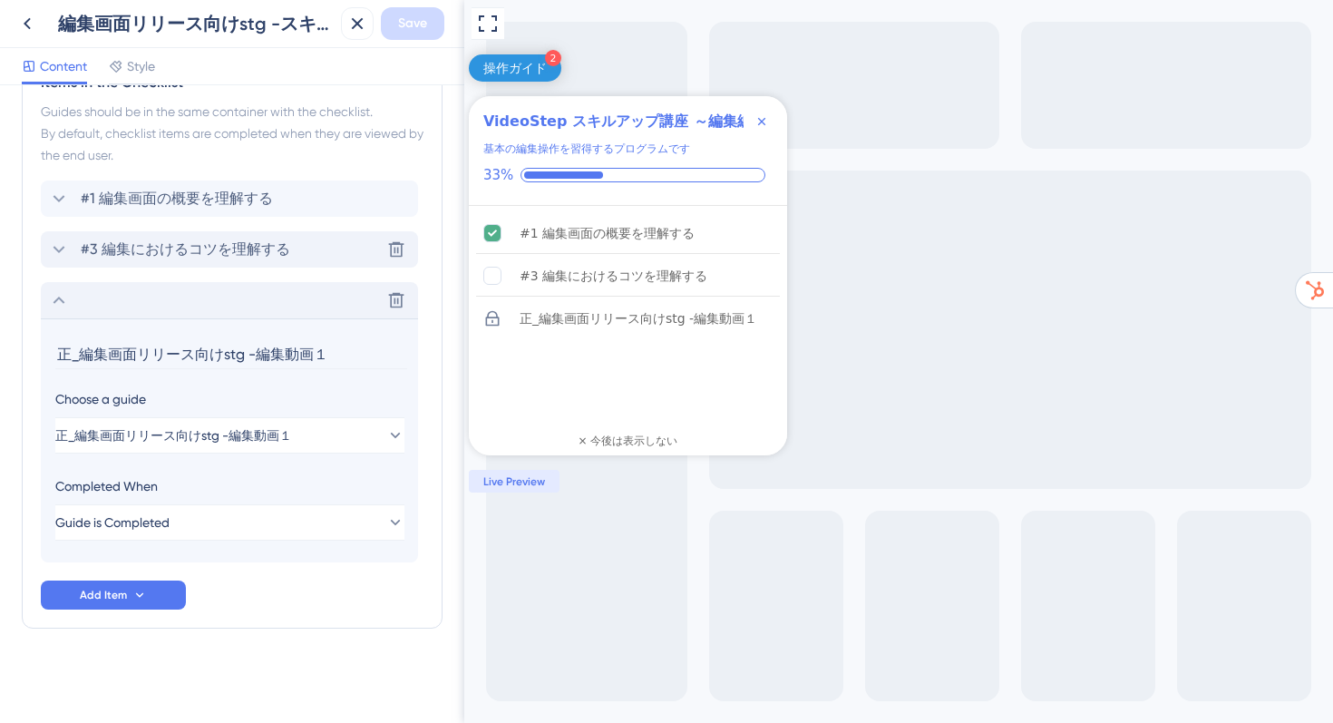
drag, startPoint x: 317, startPoint y: 248, endPoint x: 283, endPoint y: 247, distance: 34.5
click at [283, 247] on div "#3 編集におけるコツを理解する Delete" at bounding box center [229, 249] width 377 height 36
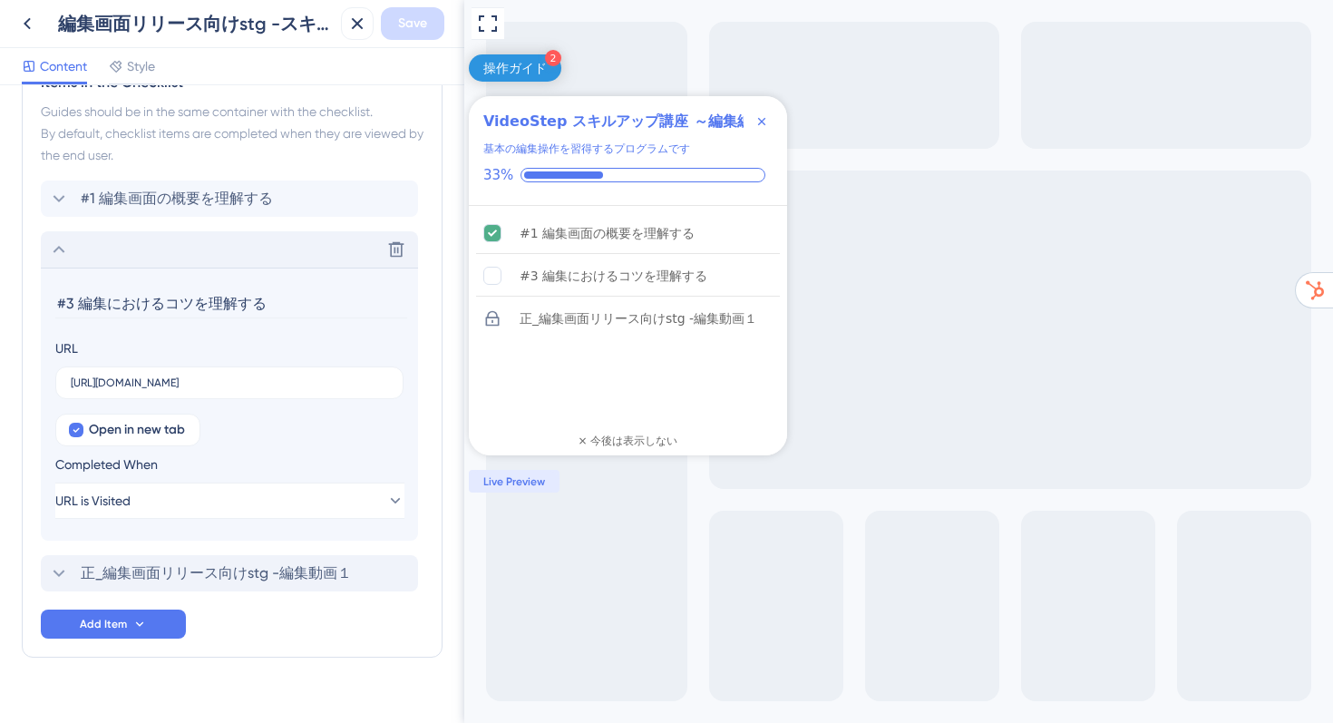
scroll to position [918, 0]
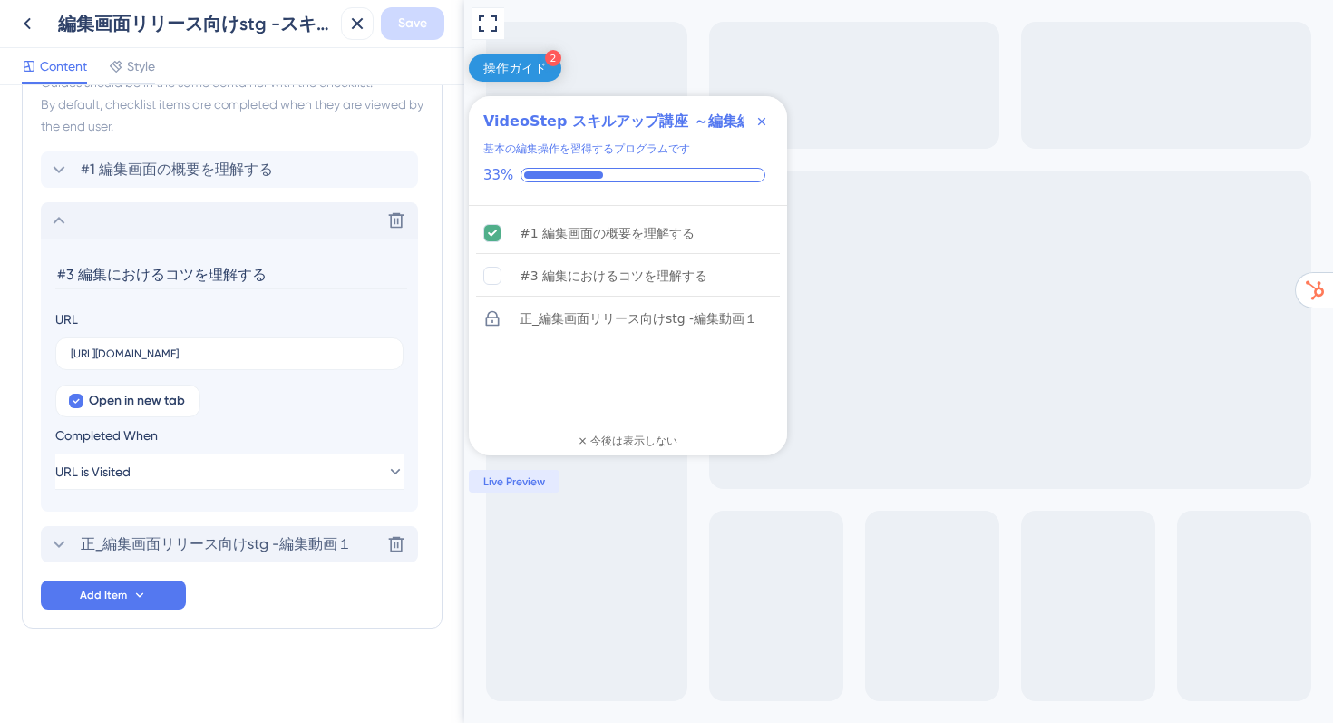
click at [203, 542] on span "正_編集画面リリース向けstg -編集動画１" at bounding box center [216, 544] width 271 height 22
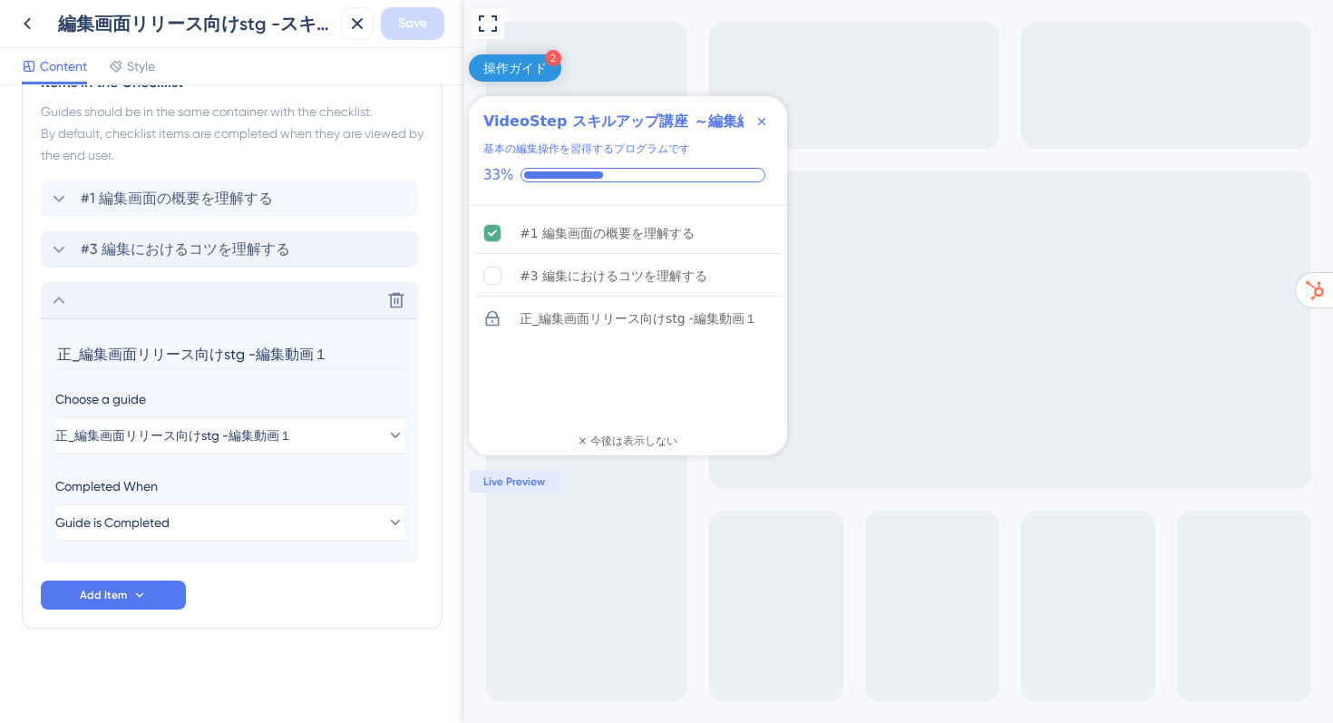
drag, startPoint x: 347, startPoint y: 353, endPoint x: 0, endPoint y: 348, distance: 347.4
click at [0, 348] on div "Checklist Header Title VideoStep スキルアップ講座 ～編集編～ Subtitle 基本の編集操作を習得するプログラムです Fu…" at bounding box center [232, 404] width 464 height 638
type input "#2 編集操作の詳細を理解する"
click at [257, 619] on div "Items in the Checklist Guides should be in the same container with the checklis…" at bounding box center [232, 341] width 421 height 576
click at [58, 298] on icon at bounding box center [60, 300] width 12 height 7
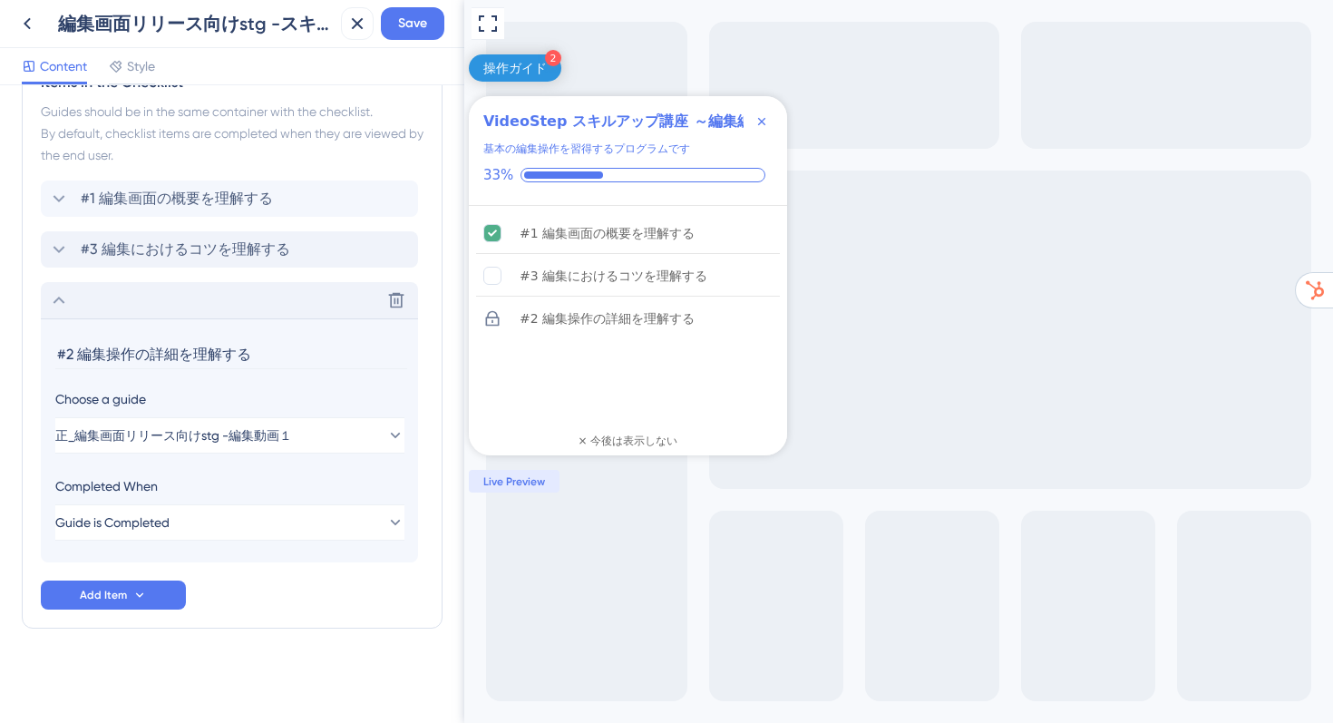
scroll to position [645, 0]
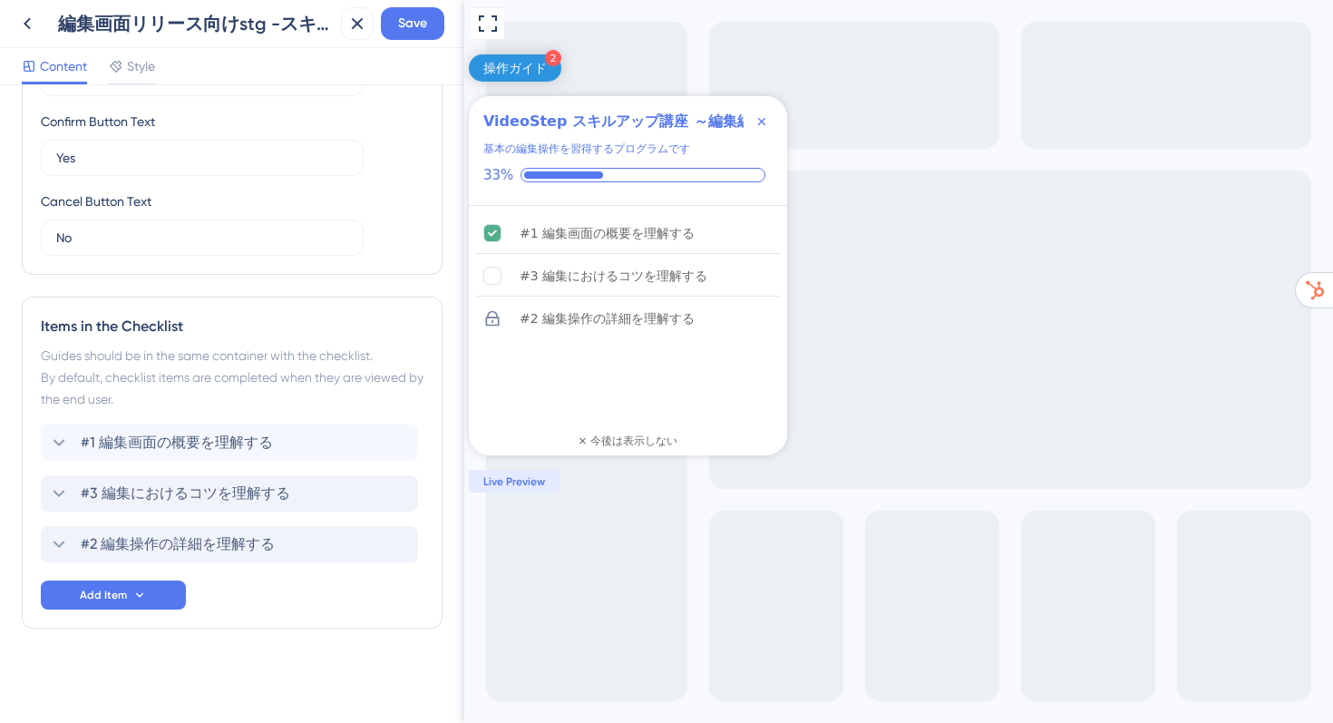
click at [29, 539] on div "Items in the Checklist Guides should be in the same container with the checklis…" at bounding box center [232, 463] width 421 height 332
drag, startPoint x: 34, startPoint y: 542, endPoint x: 36, endPoint y: 510, distance: 31.8
click at [36, 510] on div "Items in the Checklist Guides should be in the same container with the checklis…" at bounding box center [232, 463] width 421 height 332
click at [423, 17] on span "Save" at bounding box center [412, 24] width 29 height 22
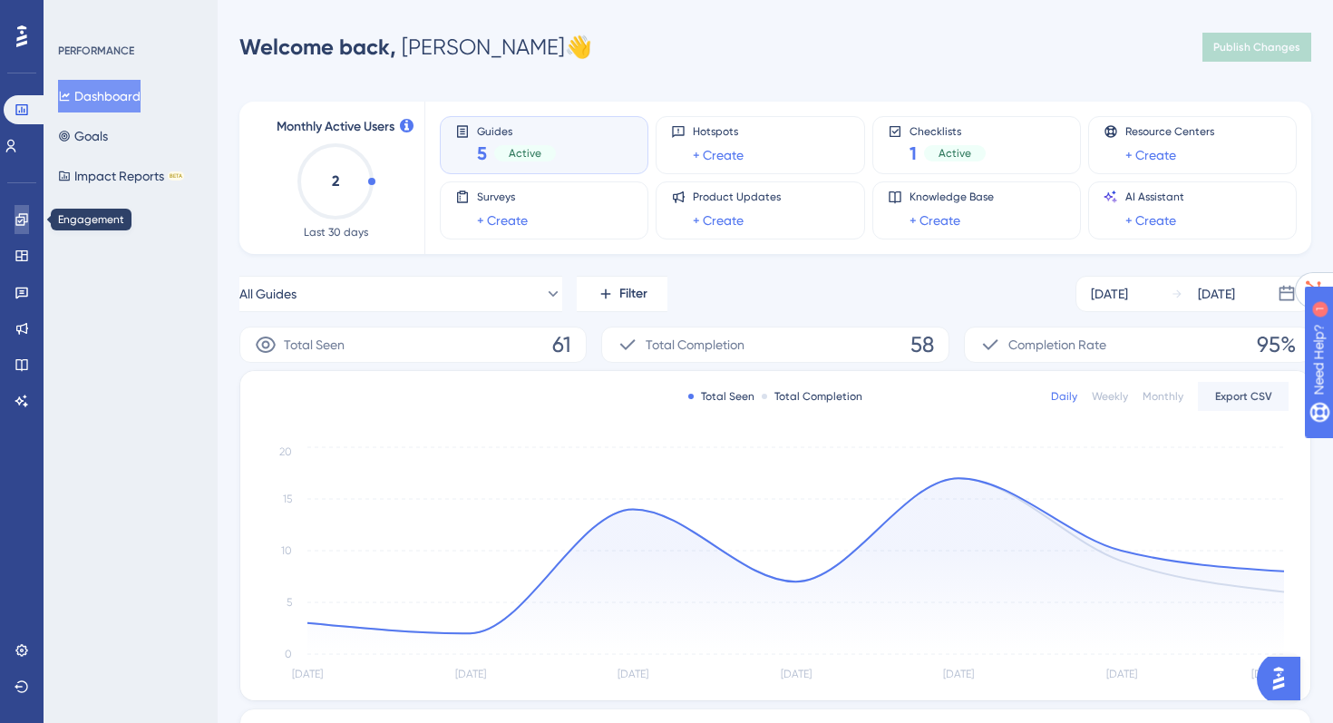
click at [20, 222] on icon at bounding box center [22, 219] width 15 height 15
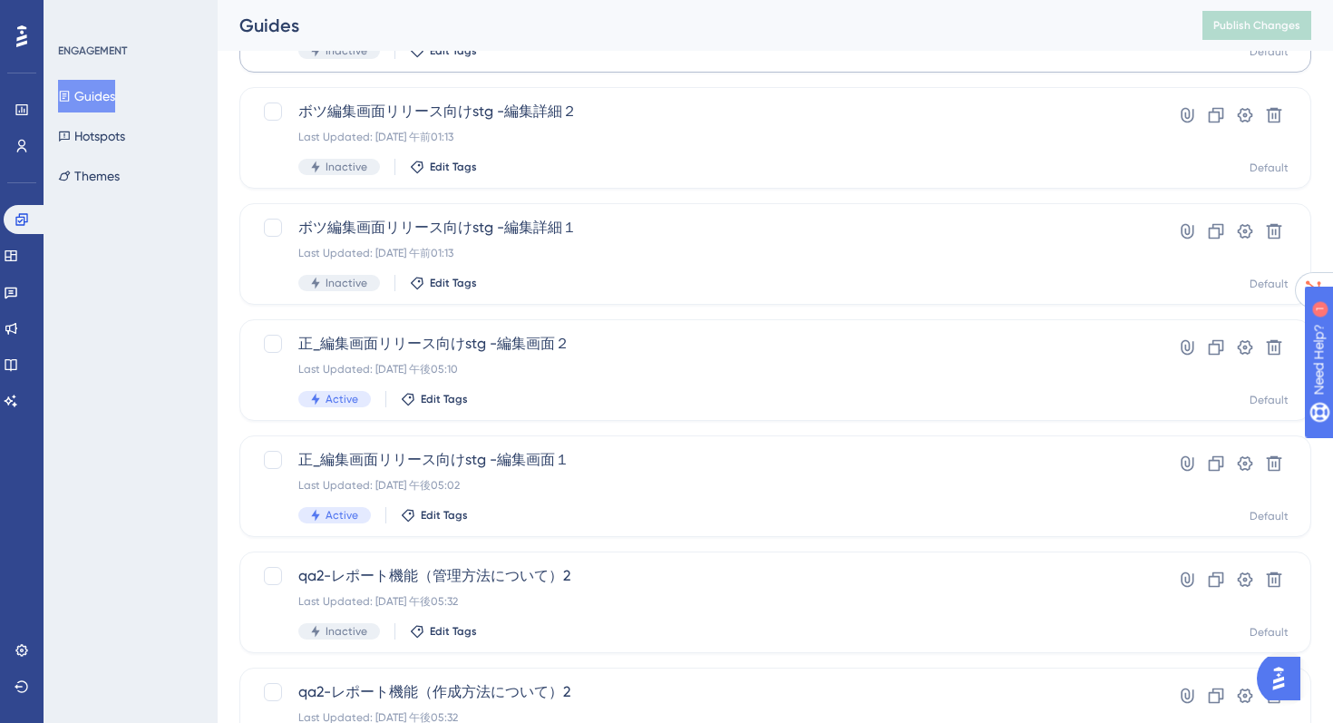
scroll to position [432, 0]
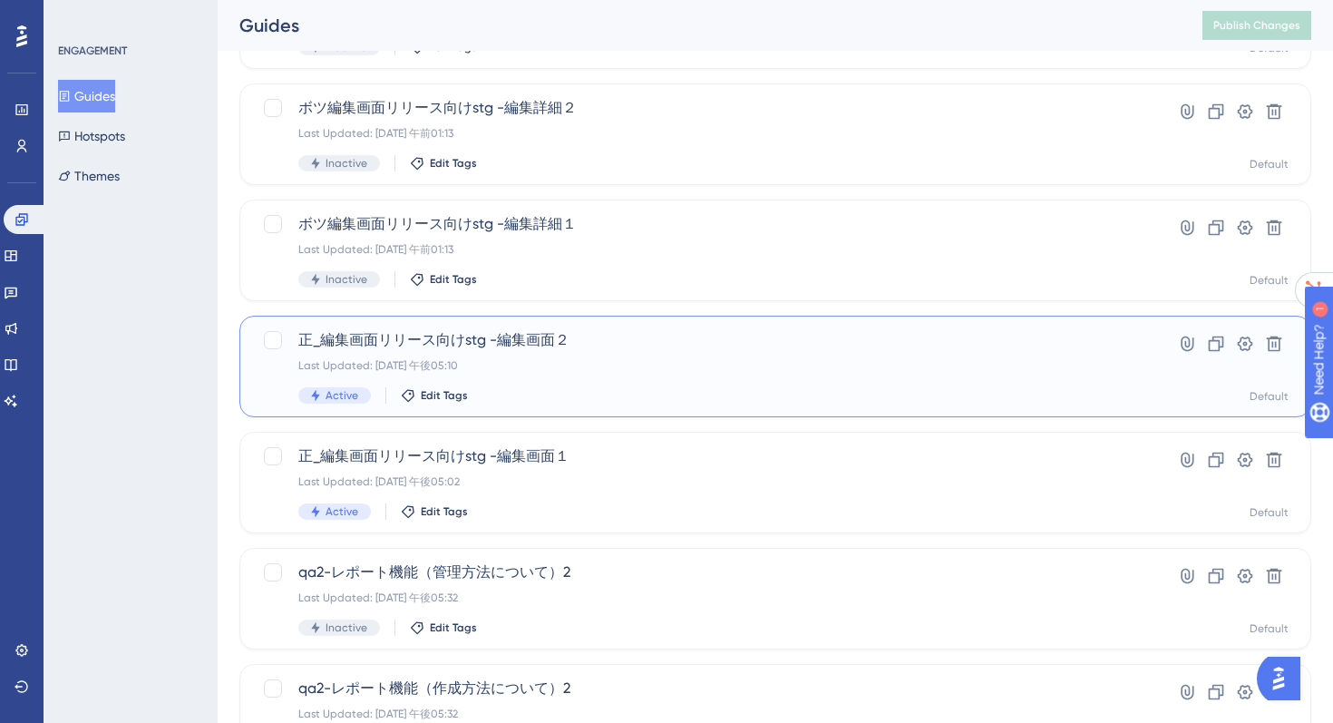
click at [545, 336] on span "正_編集画面リリース向けstg -編集画面２" at bounding box center [702, 340] width 809 height 22
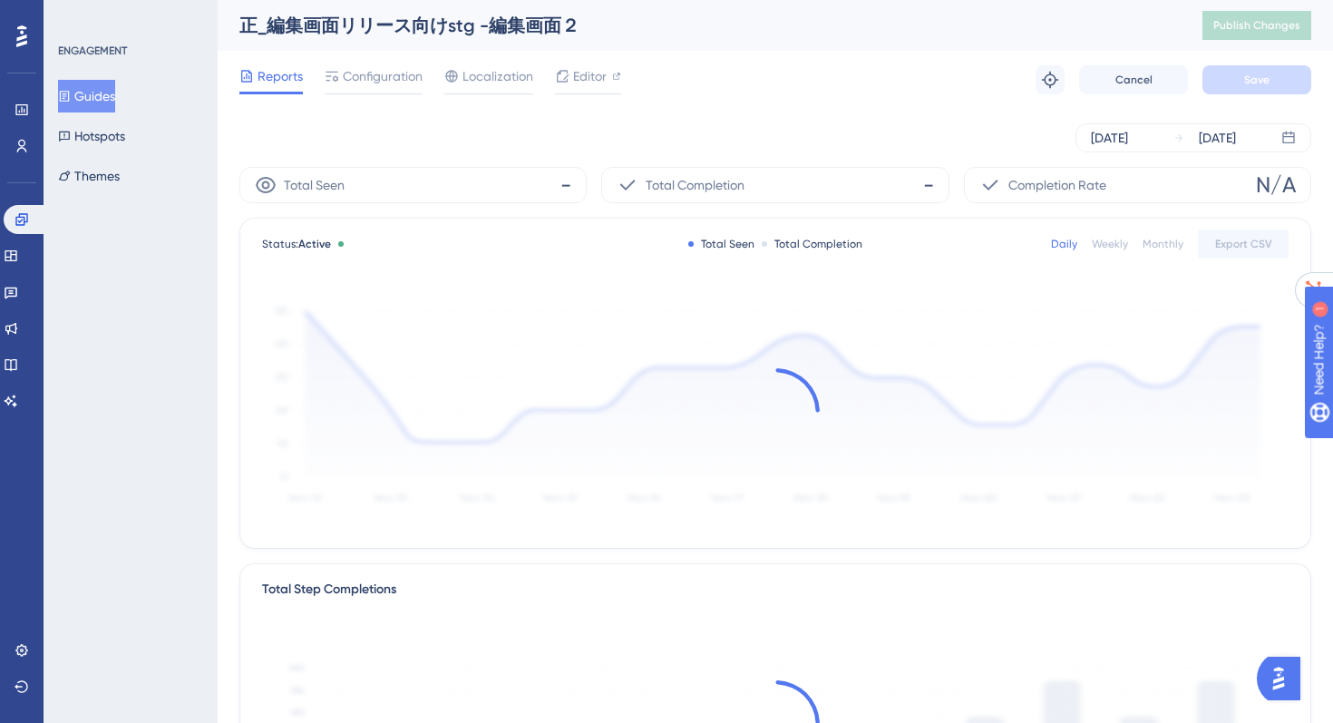
click at [575, 79] on div "✨ Save My Spot!✨" at bounding box center [668, 332] width 1333 height 723
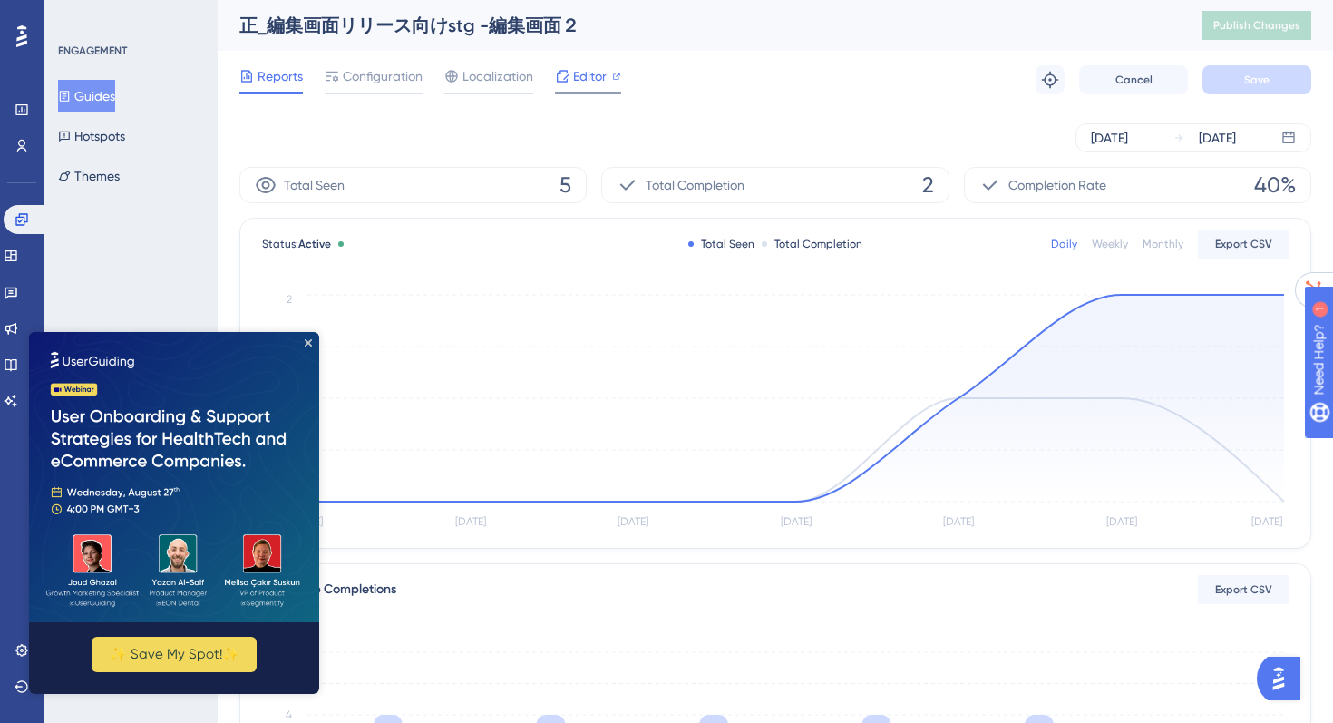
click at [575, 81] on span "Editor" at bounding box center [590, 76] width 34 height 22
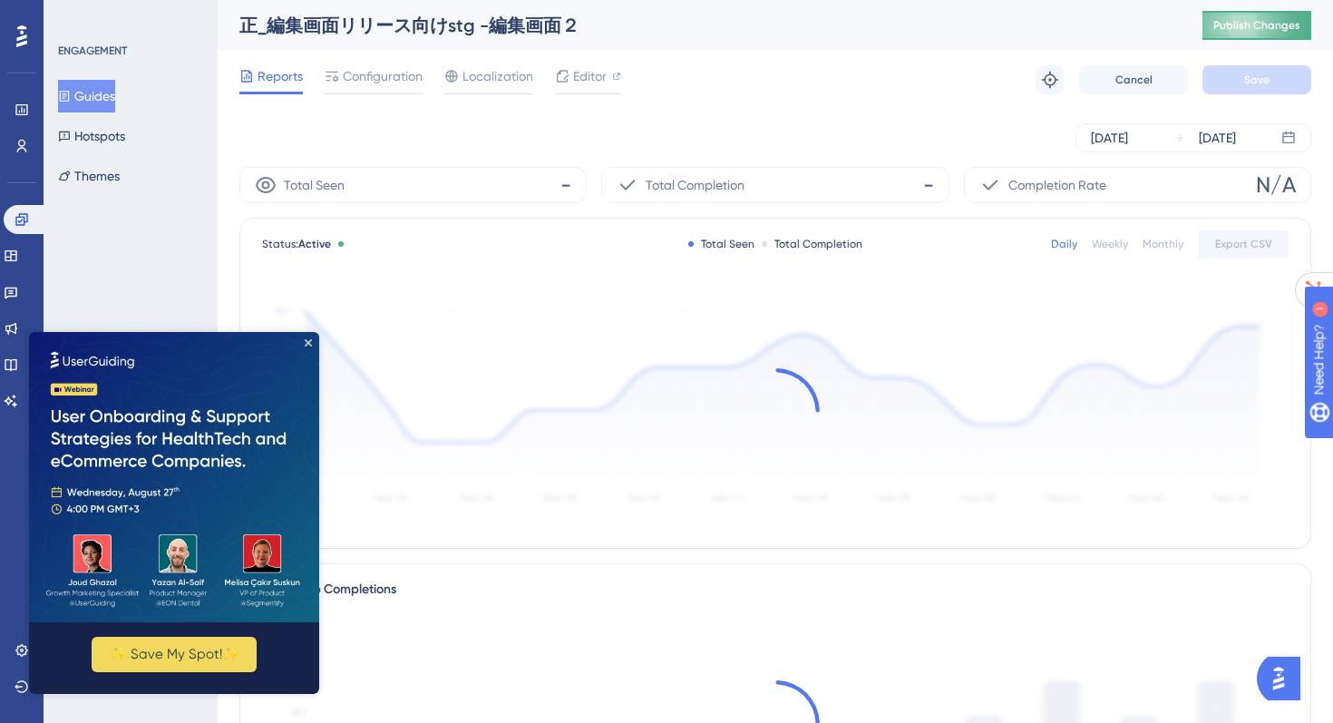
click at [1206, 21] on button "Publish Changes" at bounding box center [1257, 25] width 109 height 29
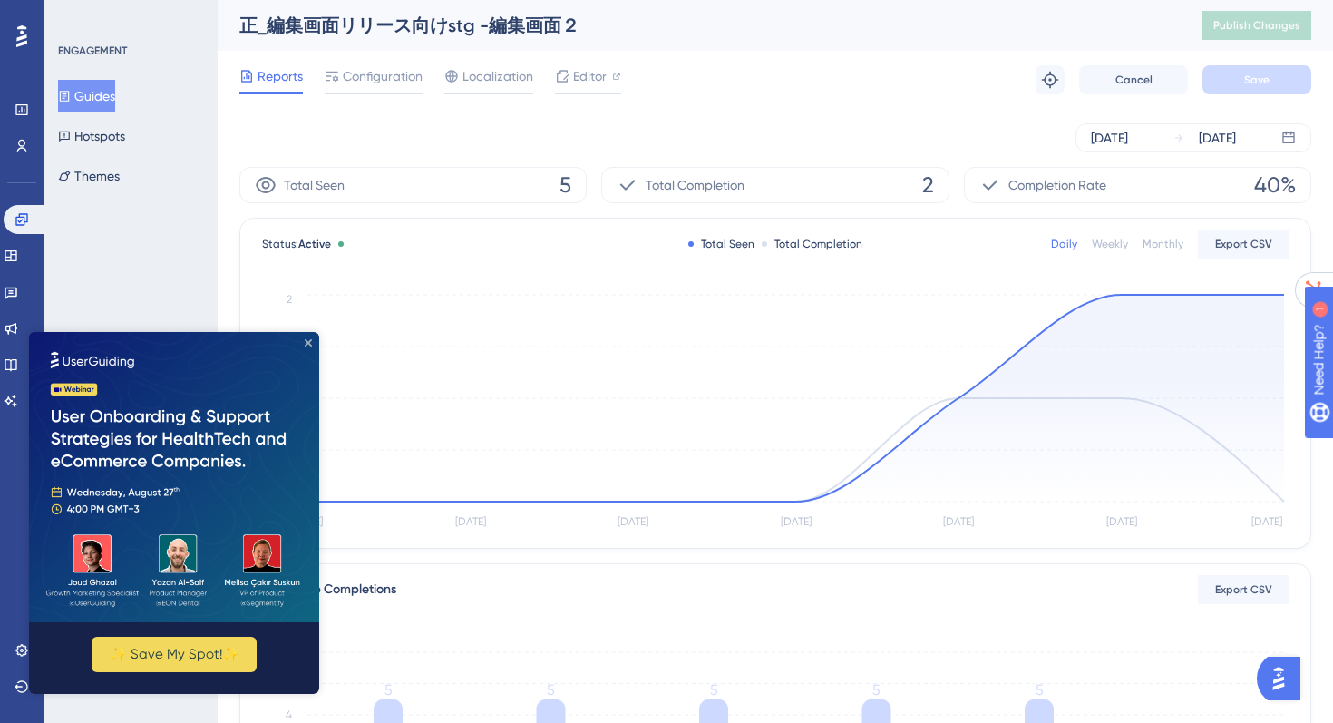
click at [308, 346] on icon "Close Preview" at bounding box center [308, 342] width 7 height 7
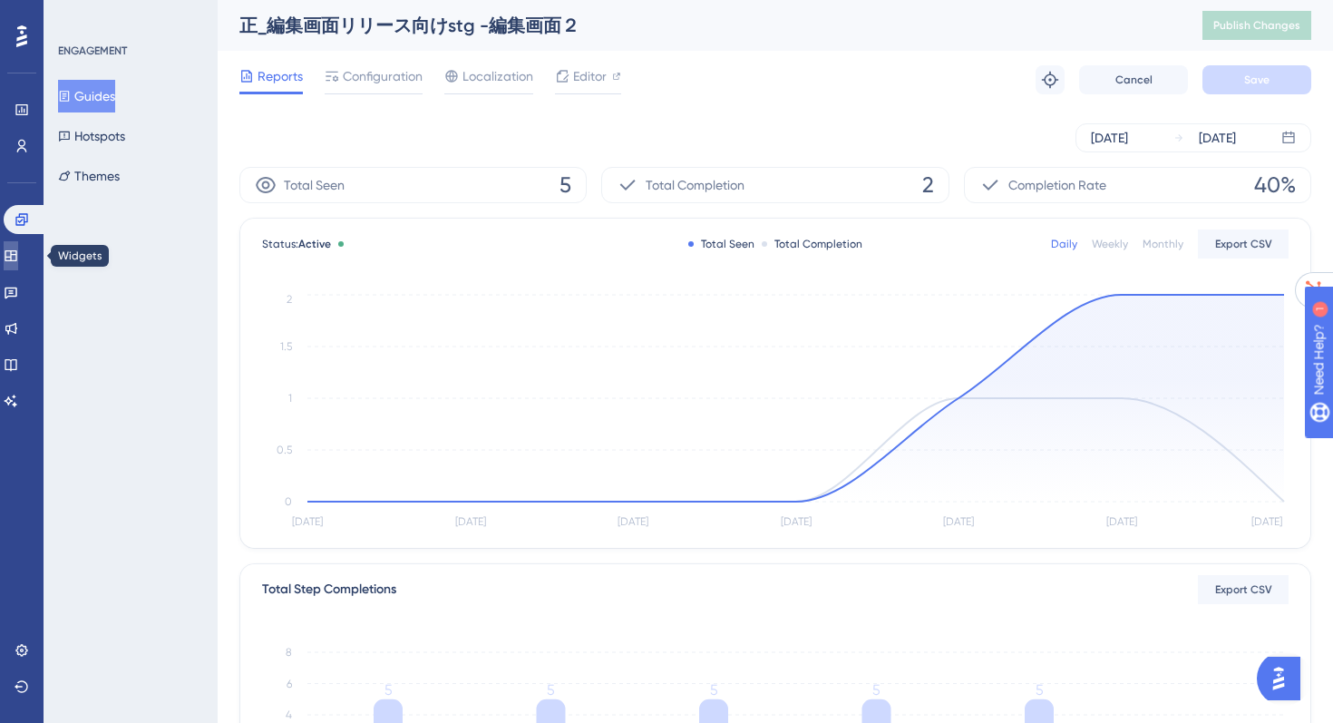
click at [18, 254] on icon at bounding box center [11, 256] width 15 height 15
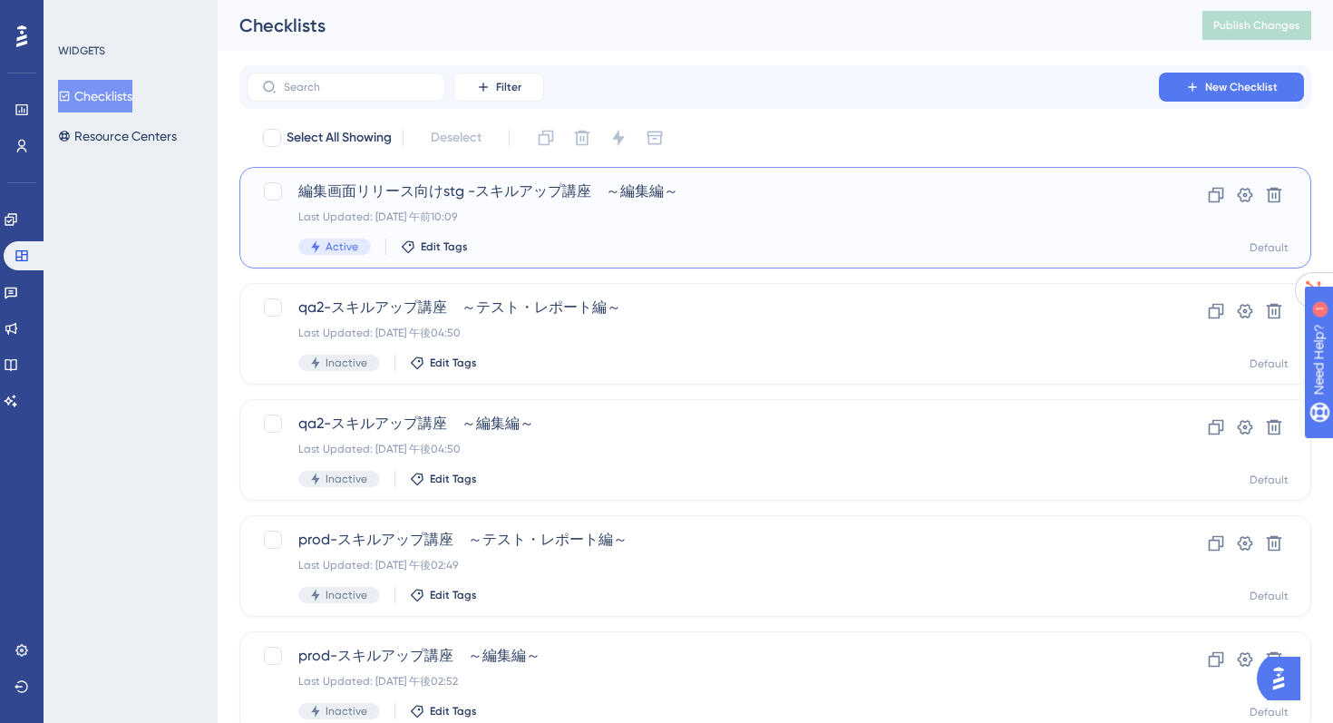
click at [551, 208] on div "編集画面リリース向けstg -スキルアップ講座　～編集編～ Last Updated: 2025年8月18日 午前10:09 Active Edit Tags" at bounding box center [702, 218] width 809 height 74
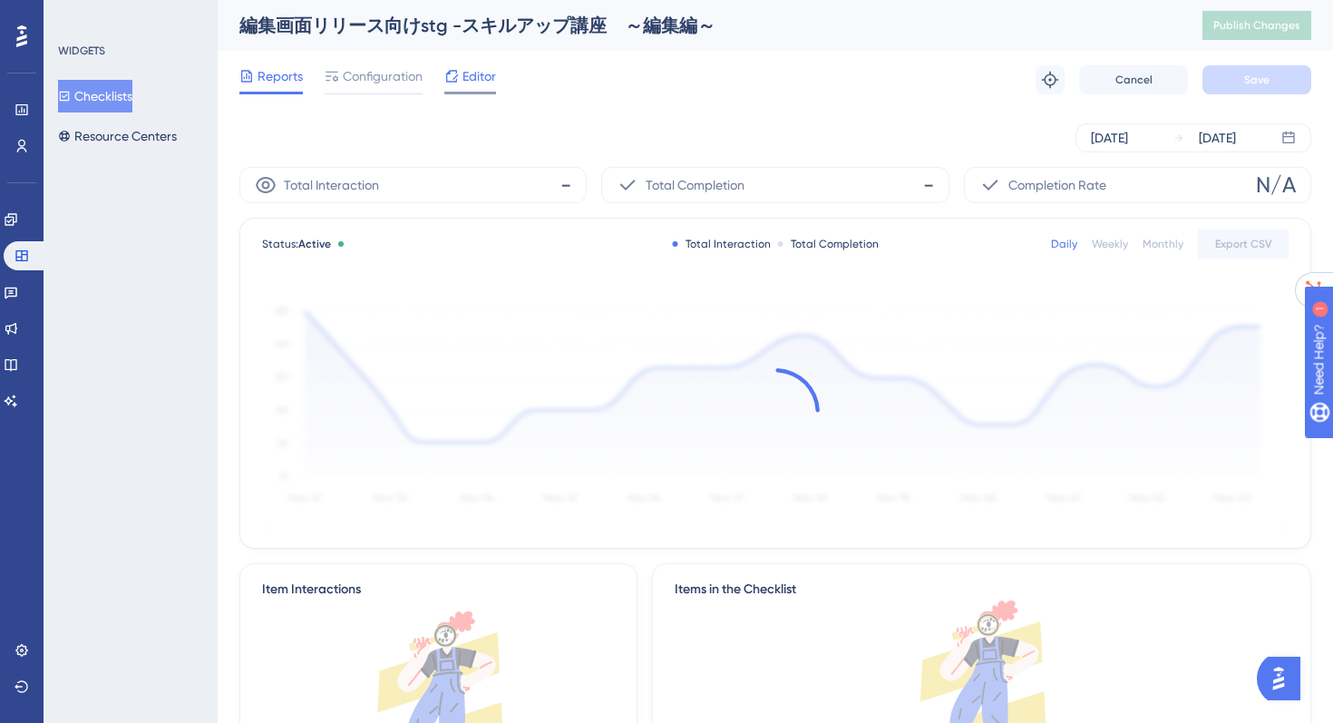
click at [466, 83] on span "Editor" at bounding box center [480, 76] width 34 height 22
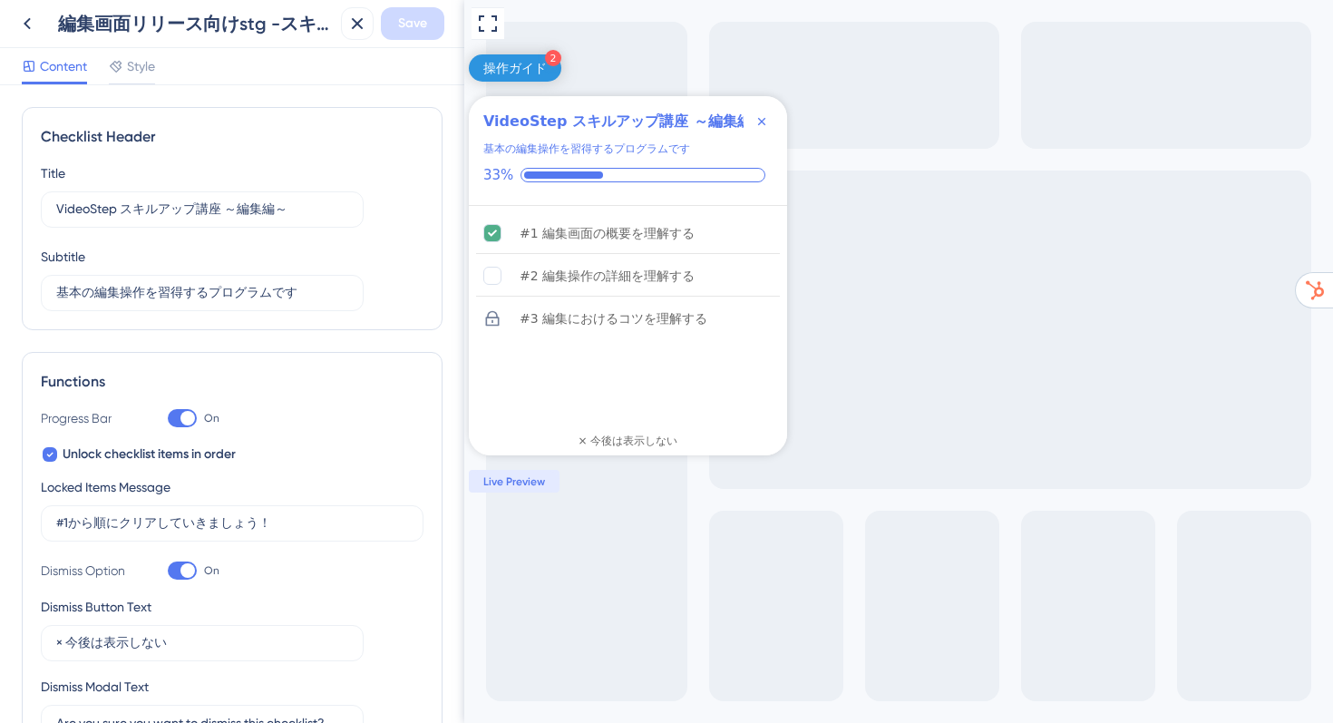
click at [131, 87] on div "Checklist Header Title VideoStep スキルアップ講座 ～編集編～ Subtitle 基本の編集操作を習得するプログラムです Fu…" at bounding box center [232, 404] width 464 height 638
click at [131, 77] on div "Style" at bounding box center [132, 69] width 46 height 29
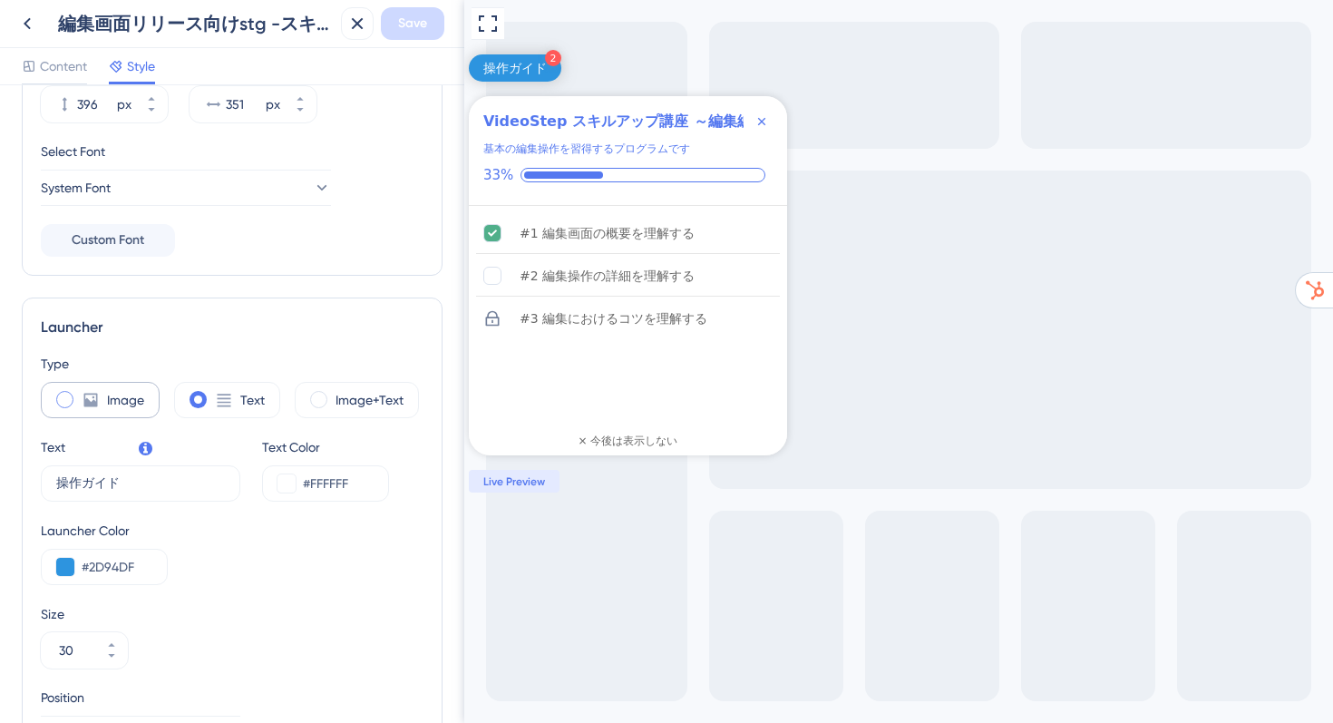
click at [112, 404] on label "Image" at bounding box center [125, 400] width 37 height 22
type input "34"
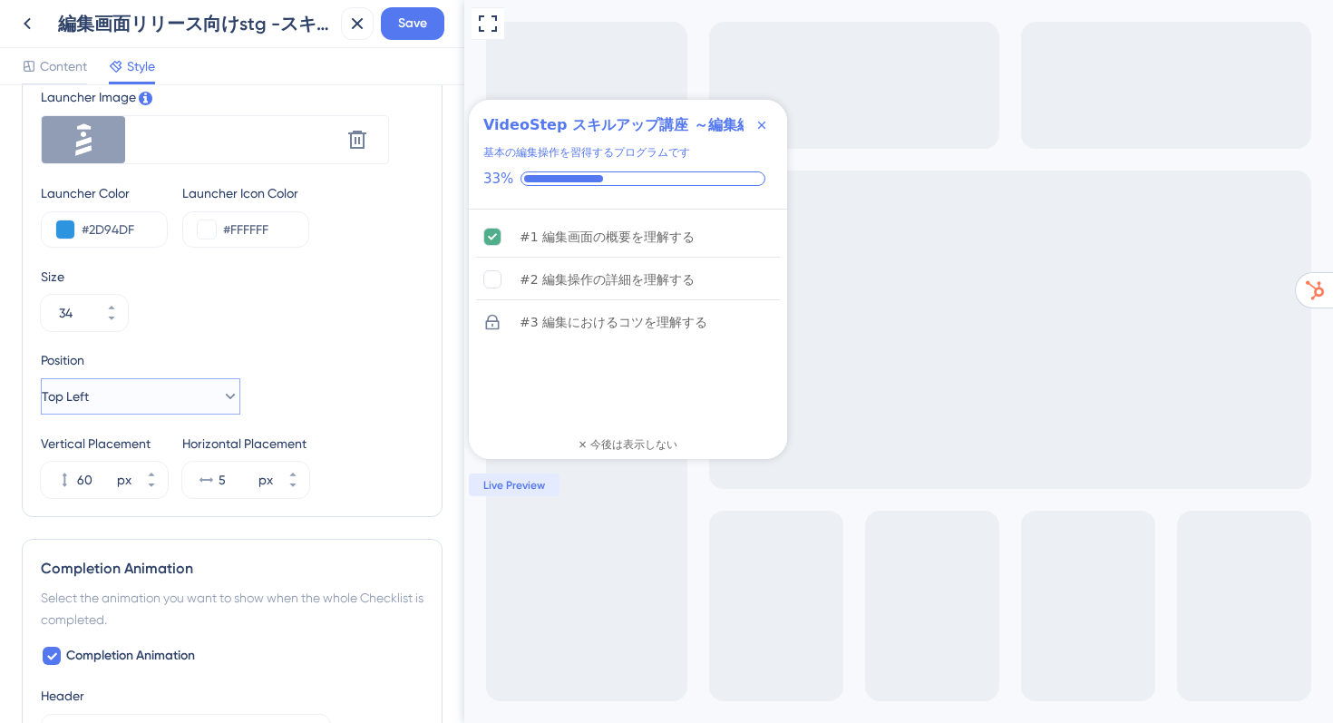
click at [179, 398] on button "Top Left" at bounding box center [141, 396] width 200 height 36
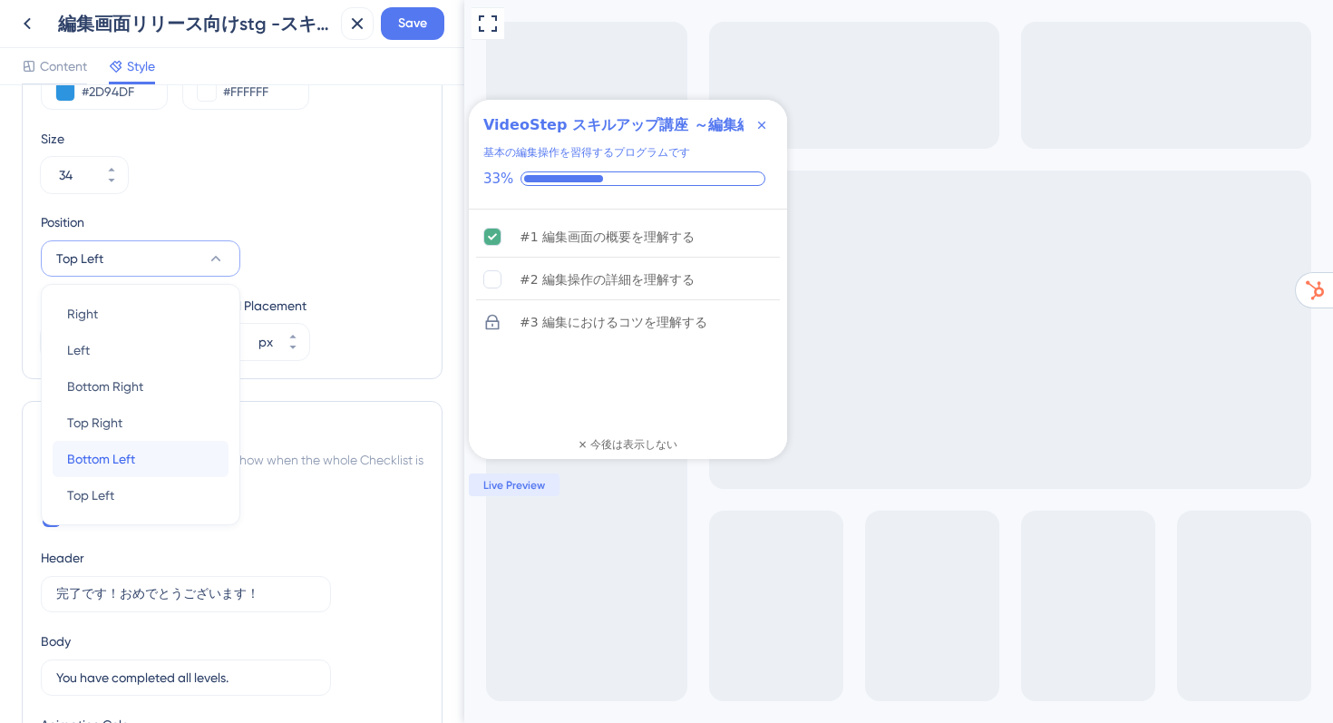
click at [140, 471] on div "Bottom Left Bottom Left" at bounding box center [140, 459] width 147 height 36
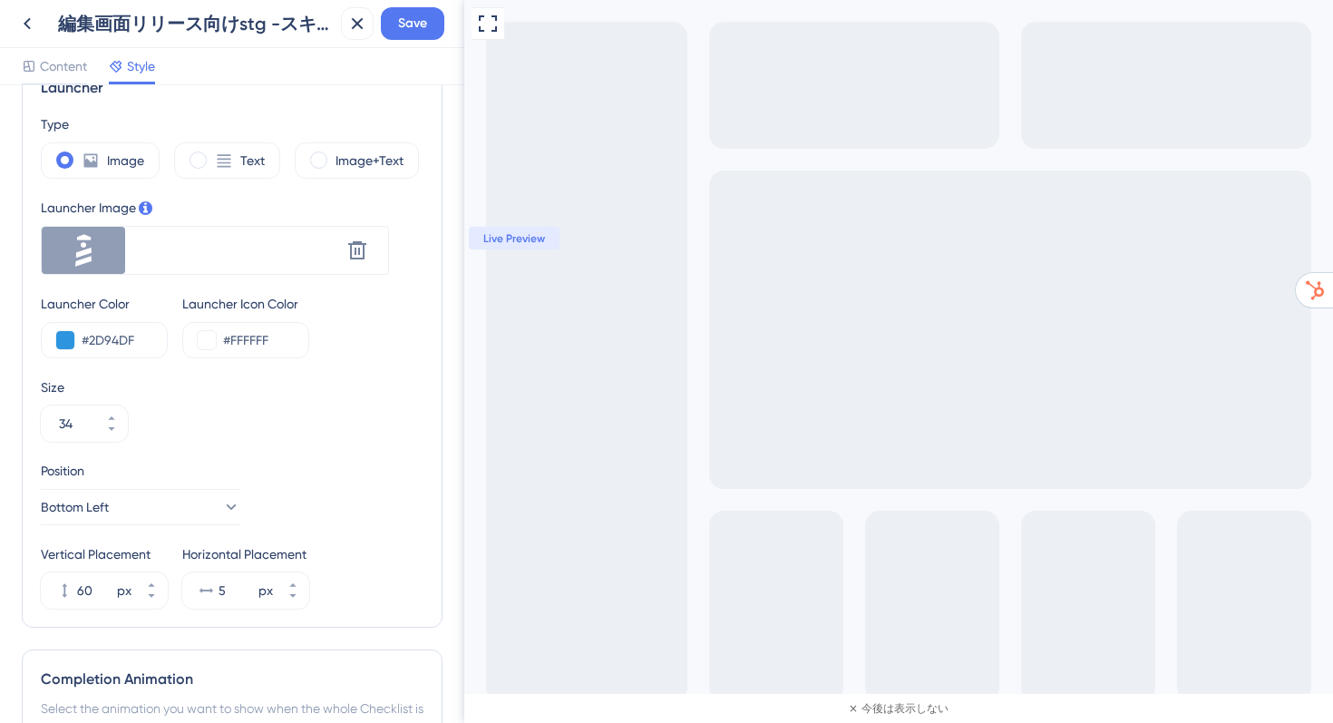
scroll to position [434, 0]
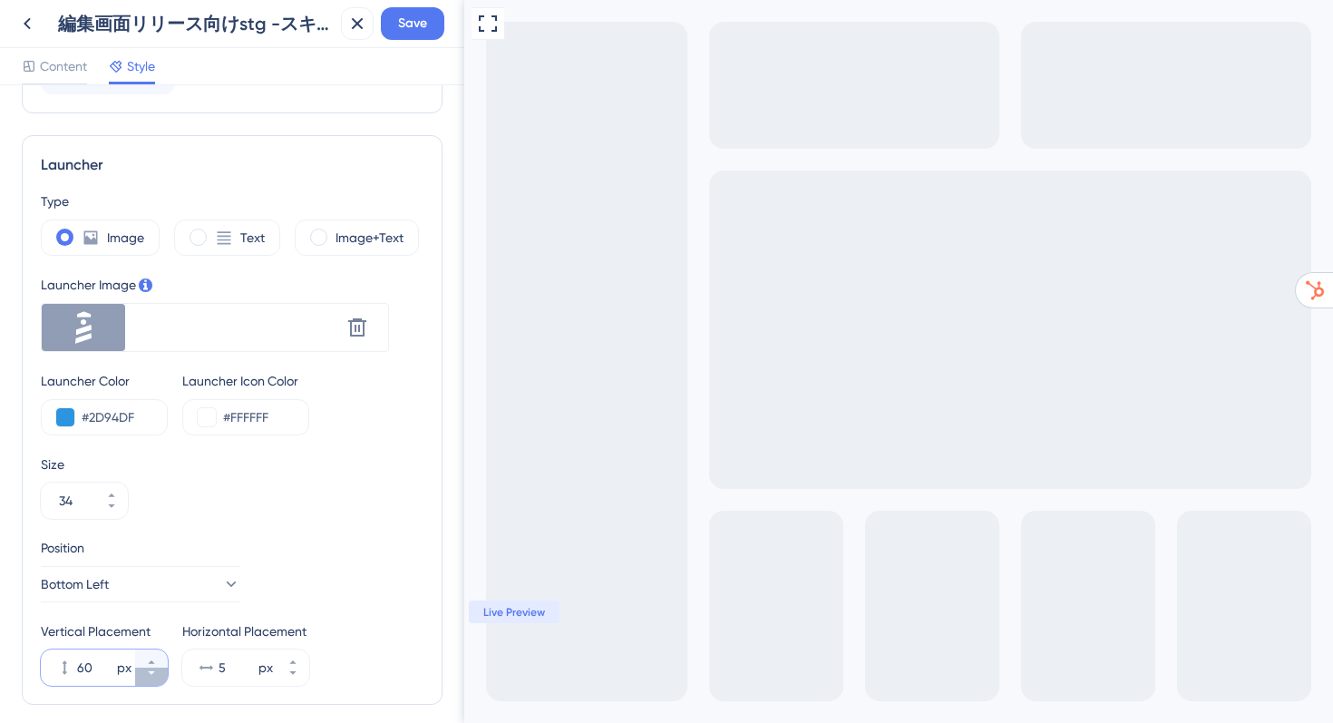
click at [157, 676] on button "60 px" at bounding box center [151, 677] width 33 height 18
type input "59"
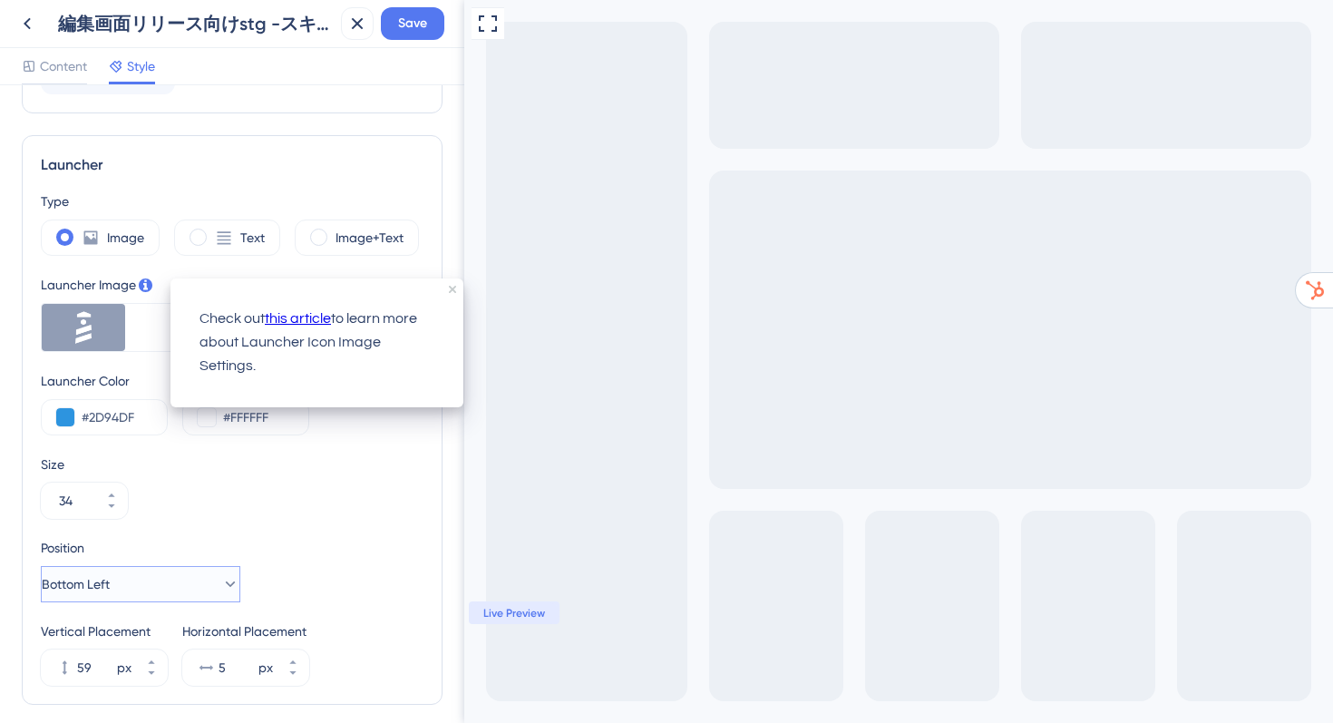
click at [141, 594] on button "Bottom Left" at bounding box center [141, 584] width 200 height 36
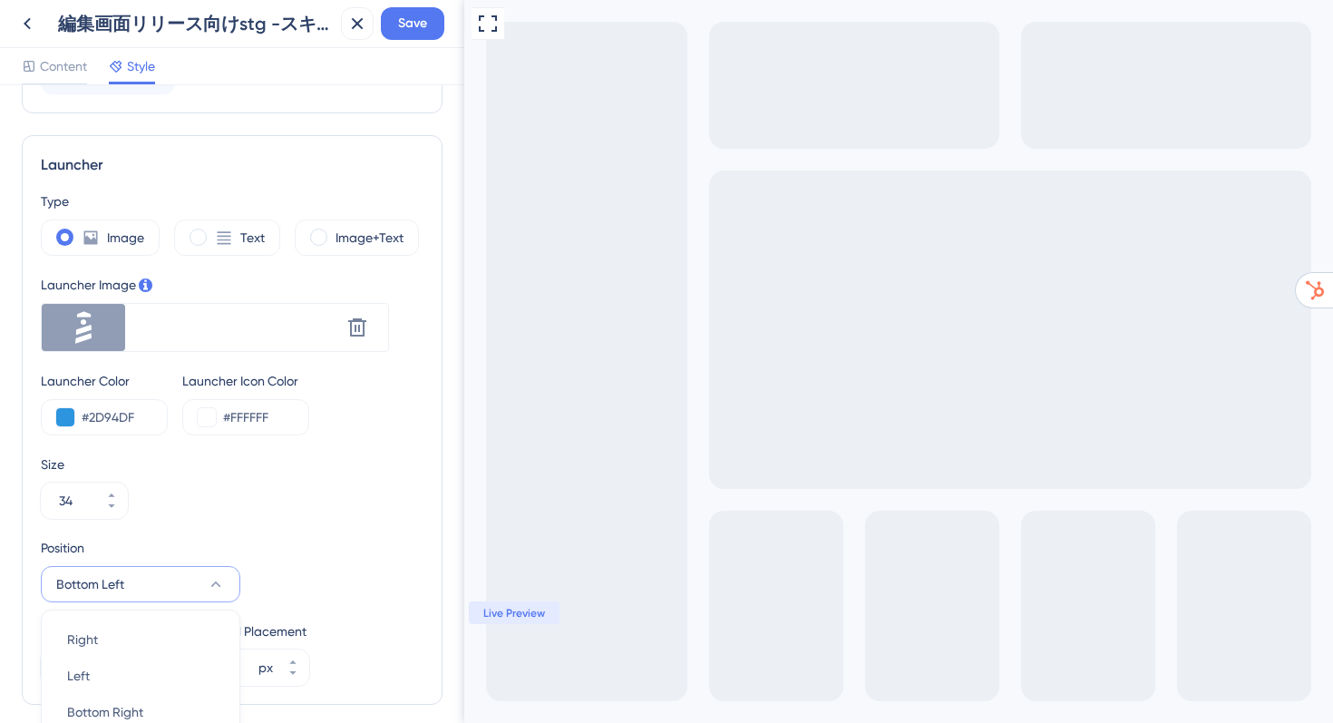
scroll to position [760, 0]
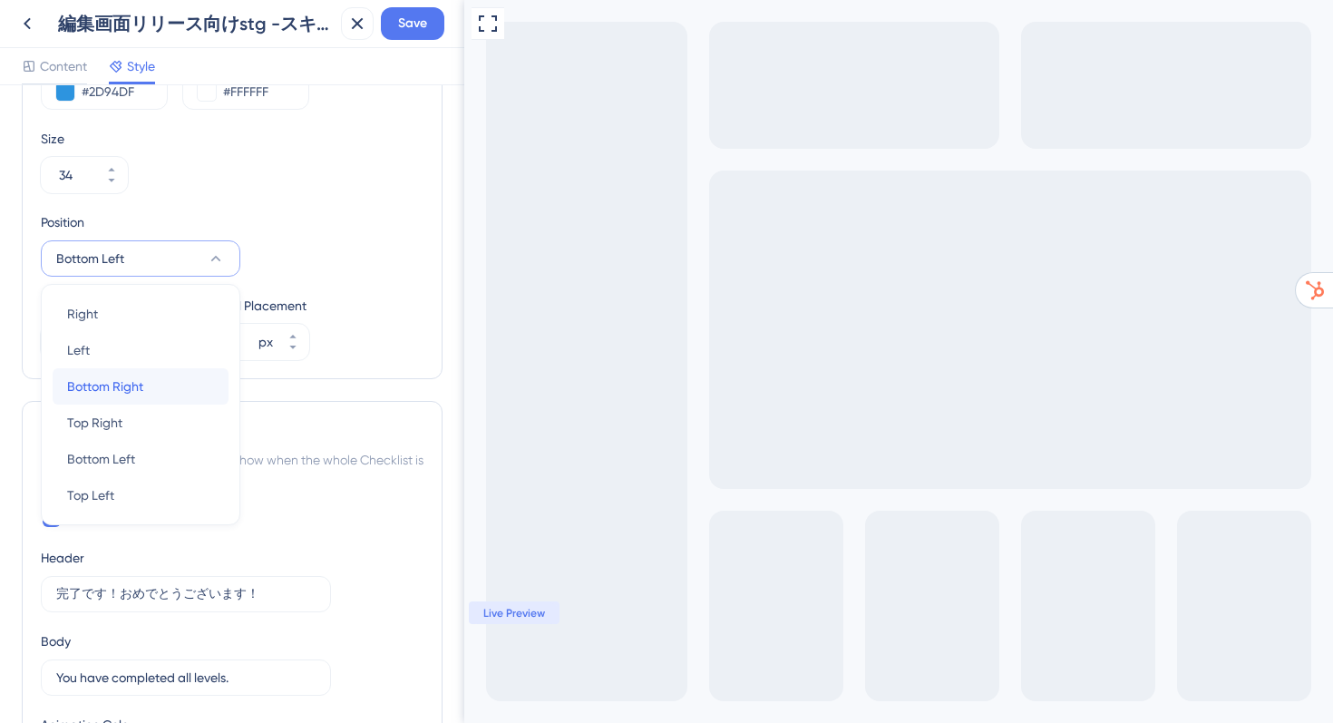
click at [107, 385] on span "Bottom Right" at bounding box center [105, 387] width 76 height 22
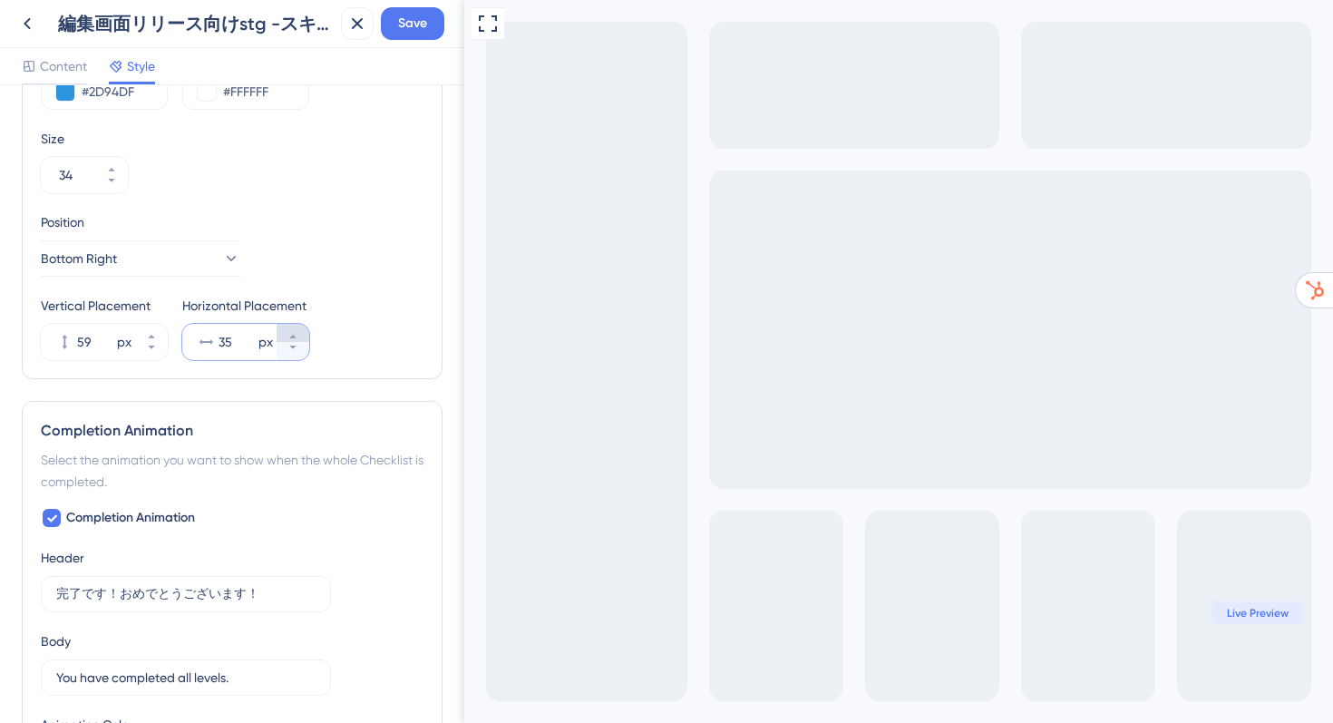
click at [290, 335] on icon at bounding box center [293, 336] width 11 height 11
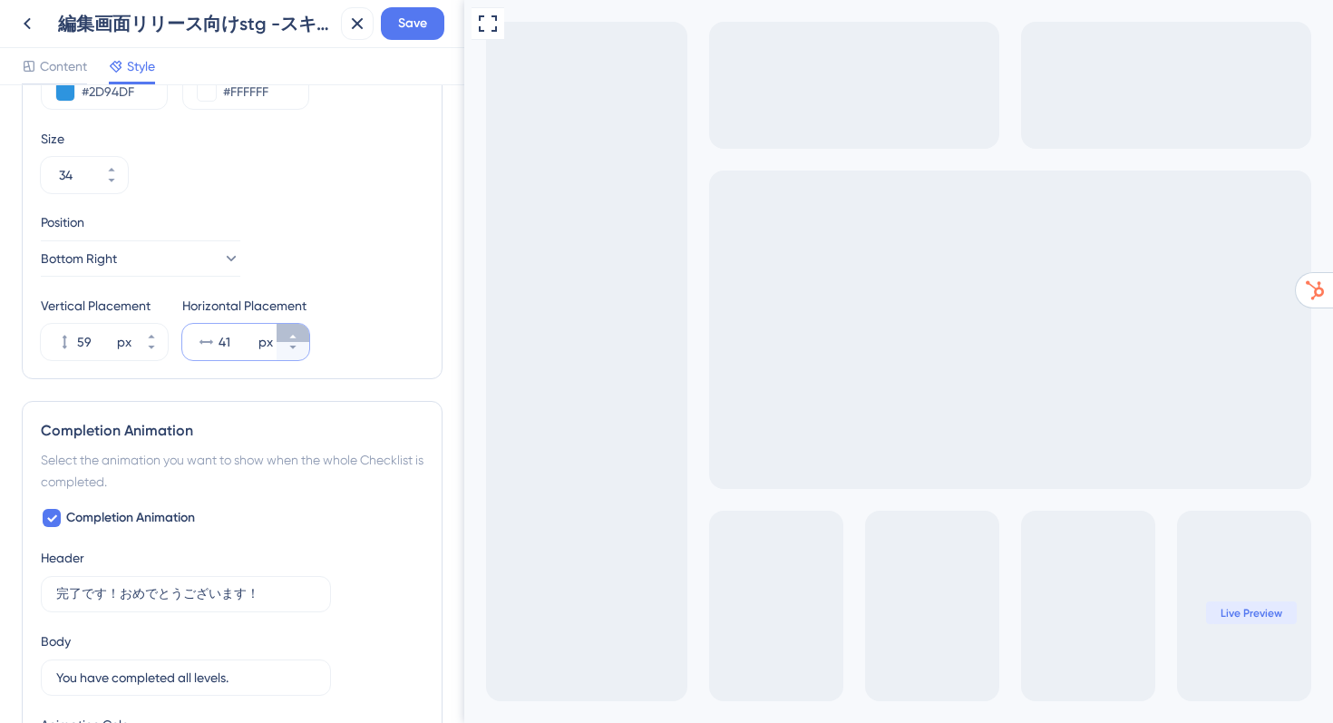
click at [290, 335] on icon at bounding box center [293, 336] width 11 height 11
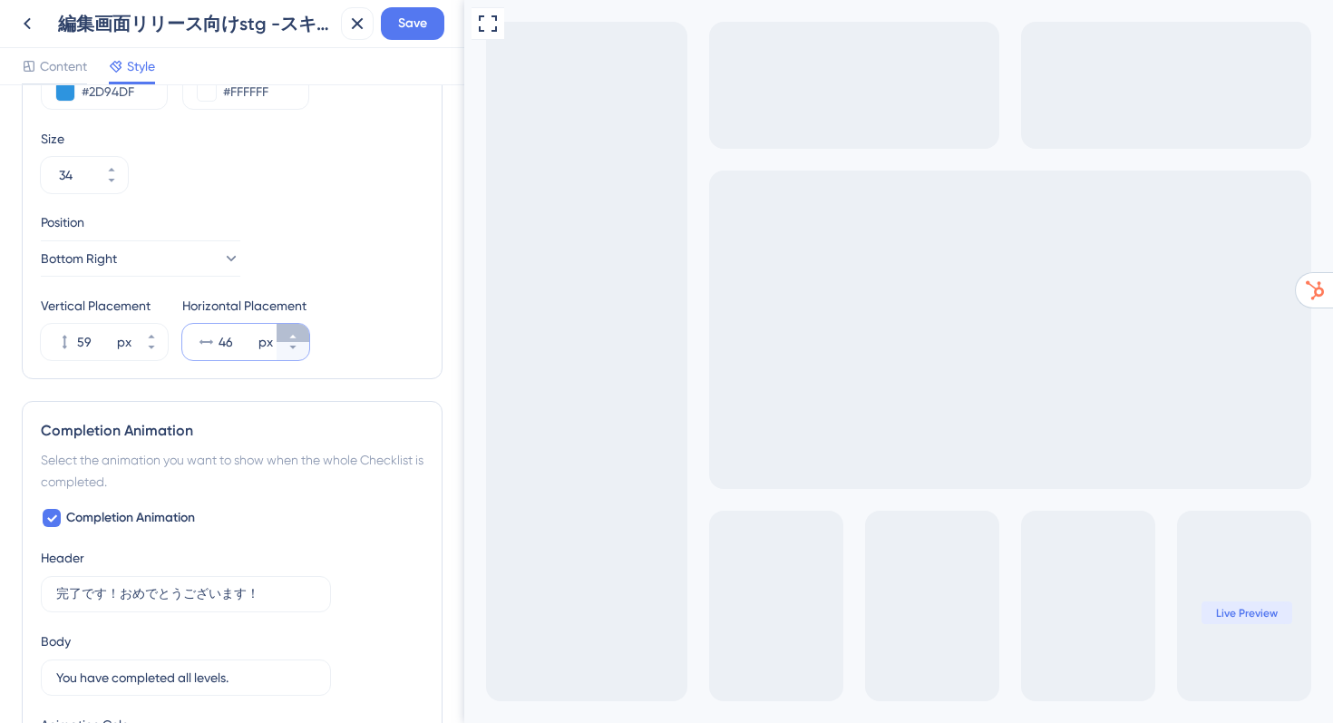
click at [290, 335] on icon at bounding box center [293, 336] width 11 height 11
type input "50"
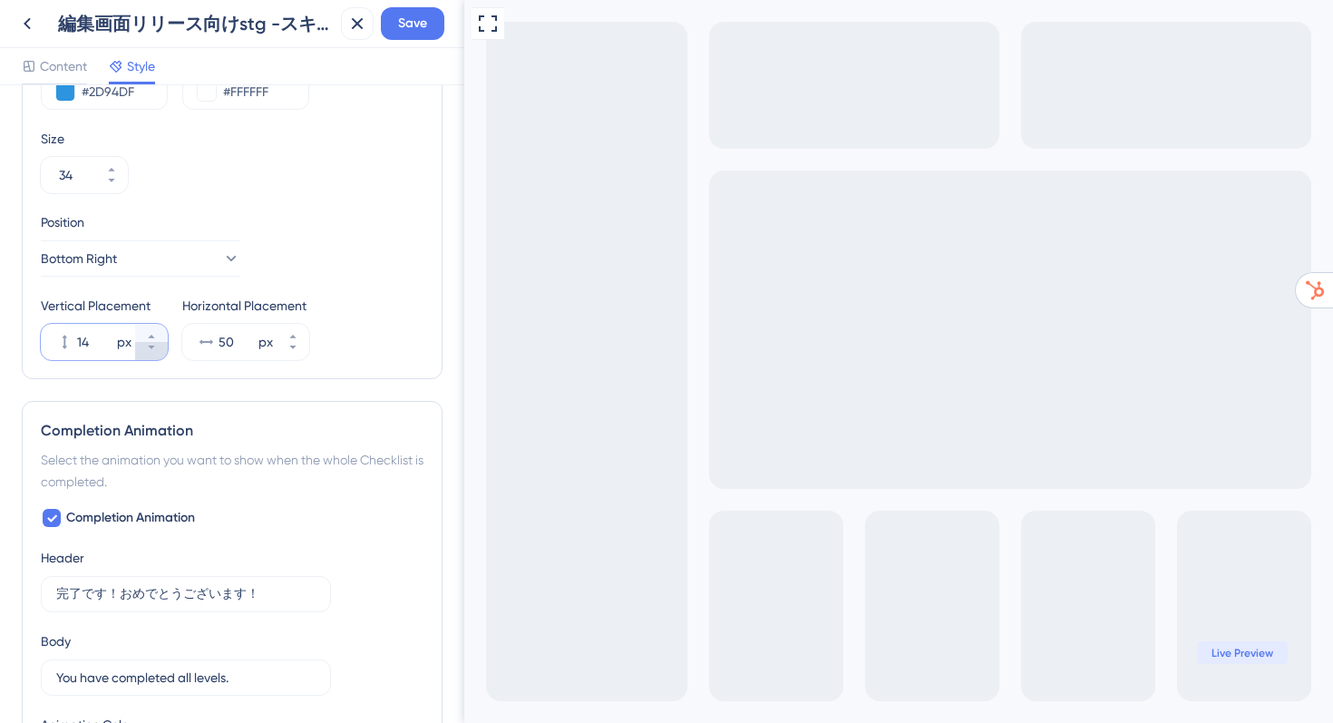
click at [158, 351] on button "14 px" at bounding box center [151, 351] width 33 height 18
click at [158, 351] on button "13 px" at bounding box center [151, 351] width 33 height 18
click at [158, 351] on button "12 px" at bounding box center [151, 351] width 33 height 18
click at [158, 351] on button "11 px" at bounding box center [151, 351] width 33 height 18
click at [158, 351] on button "10 px" at bounding box center [151, 351] width 33 height 18
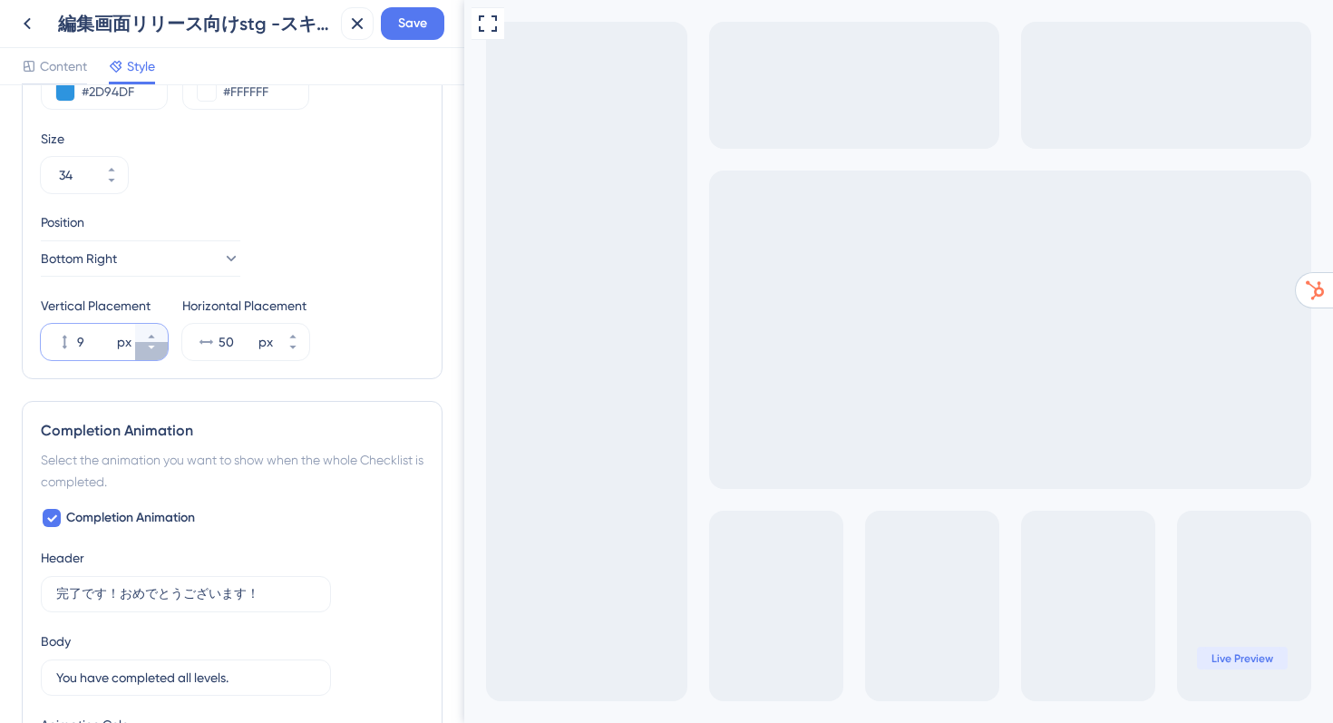
click at [158, 351] on button "9 px" at bounding box center [151, 351] width 33 height 18
click at [158, 351] on button "8 px" at bounding box center [151, 351] width 33 height 18
click at [158, 351] on button "7 px" at bounding box center [151, 351] width 33 height 18
click at [157, 335] on button "6 px" at bounding box center [151, 333] width 33 height 18
click at [157, 335] on button "7 px" at bounding box center [151, 333] width 33 height 18
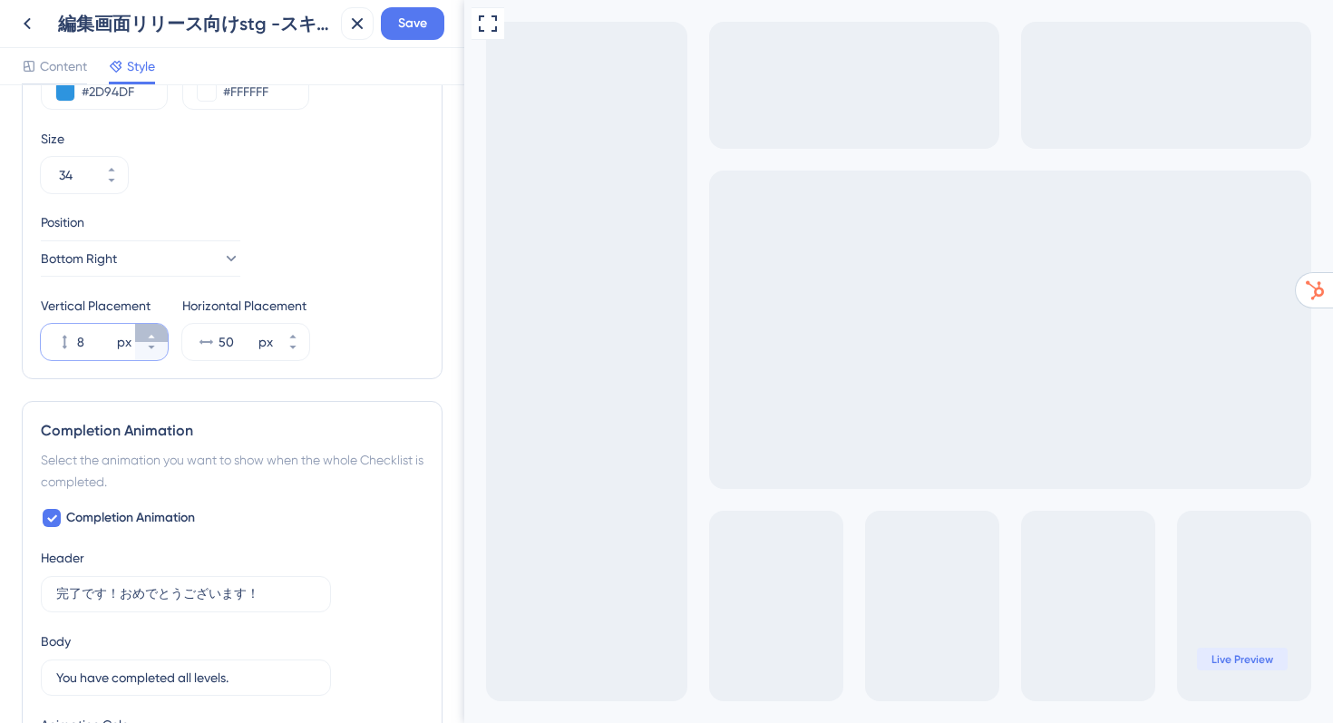
click at [157, 335] on button "8 px" at bounding box center [151, 333] width 33 height 18
click at [157, 335] on button "9 px" at bounding box center [151, 333] width 33 height 18
type input "10"
click at [409, 34] on button "Save" at bounding box center [412, 23] width 63 height 33
click at [30, 30] on icon at bounding box center [27, 24] width 22 height 22
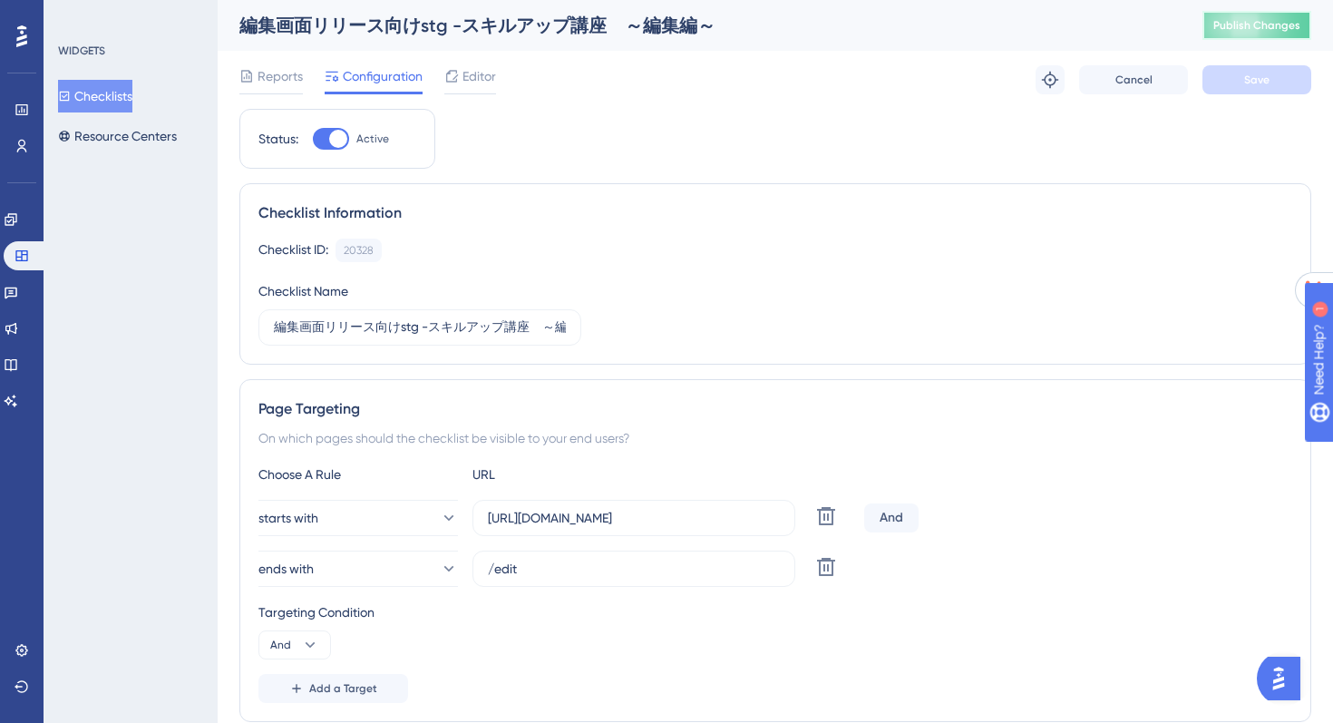
click at [1225, 28] on span "Publish Changes" at bounding box center [1257, 25] width 87 height 15
click at [464, 67] on span "Editor" at bounding box center [480, 76] width 34 height 22
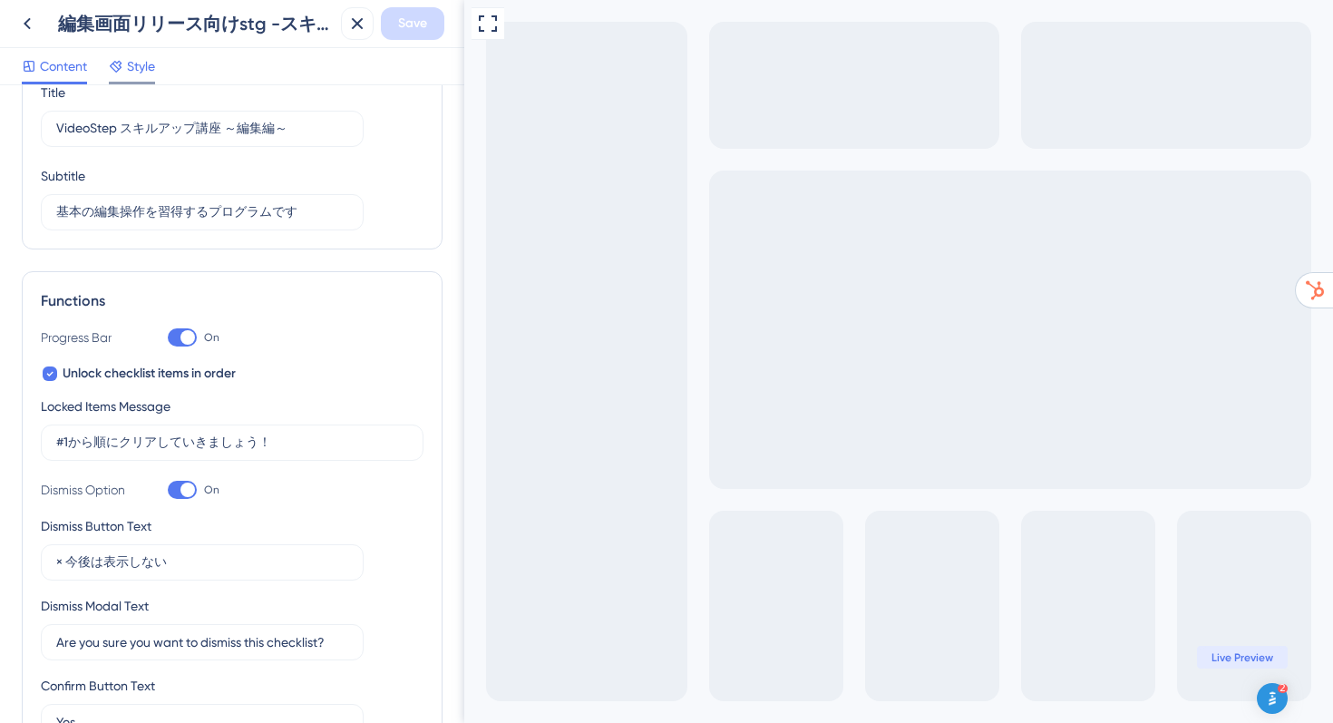
click at [131, 68] on span "Style" at bounding box center [141, 66] width 28 height 22
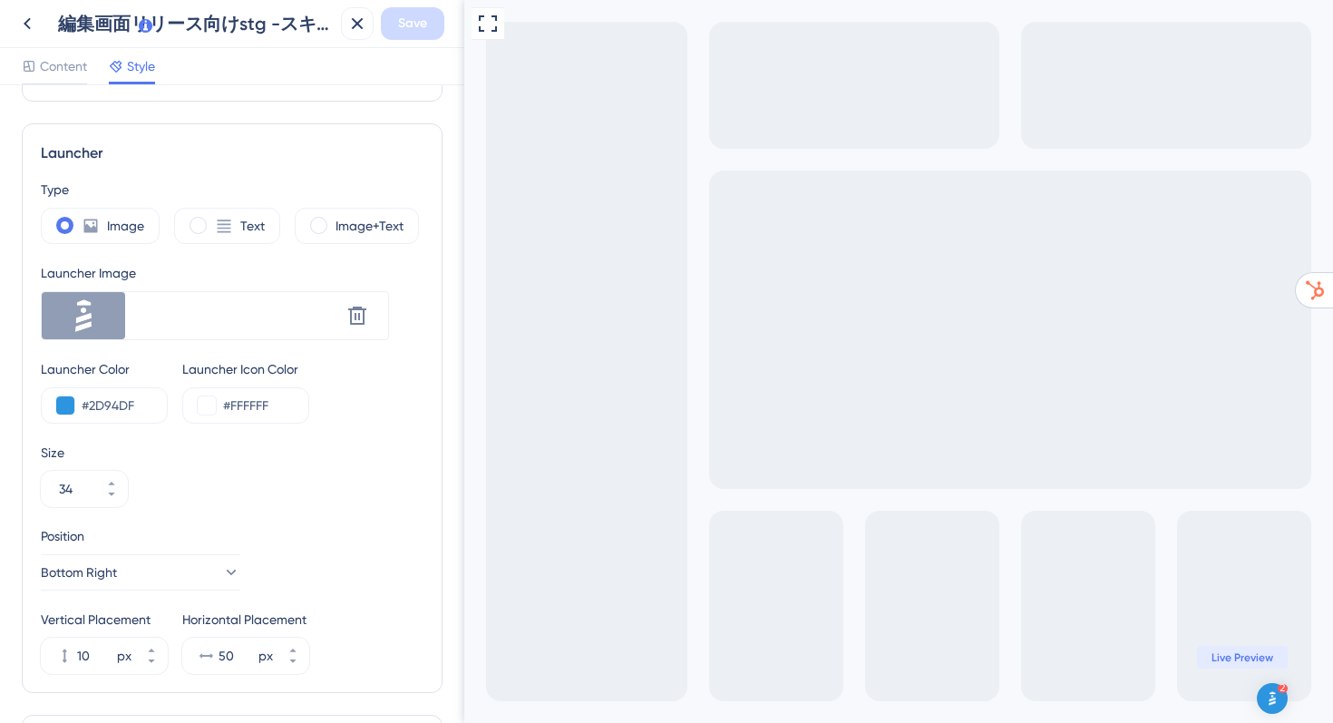
scroll to position [852, 0]
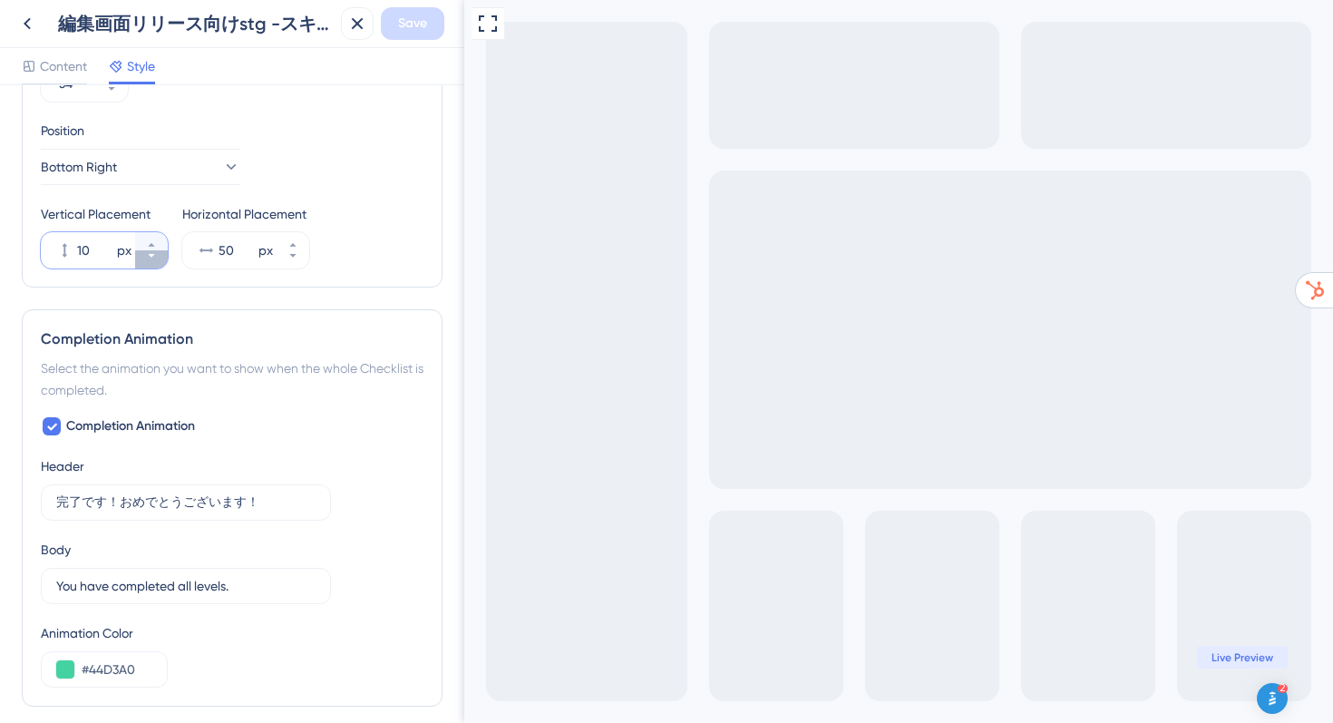
click at [150, 262] on button "10 px" at bounding box center [151, 259] width 33 height 18
click at [150, 262] on button "9 px" at bounding box center [151, 259] width 33 height 18
click at [150, 262] on button "8 px" at bounding box center [151, 259] width 33 height 18
click at [150, 262] on button "7 px" at bounding box center [151, 259] width 33 height 18
click at [150, 262] on button "6 px" at bounding box center [151, 259] width 33 height 18
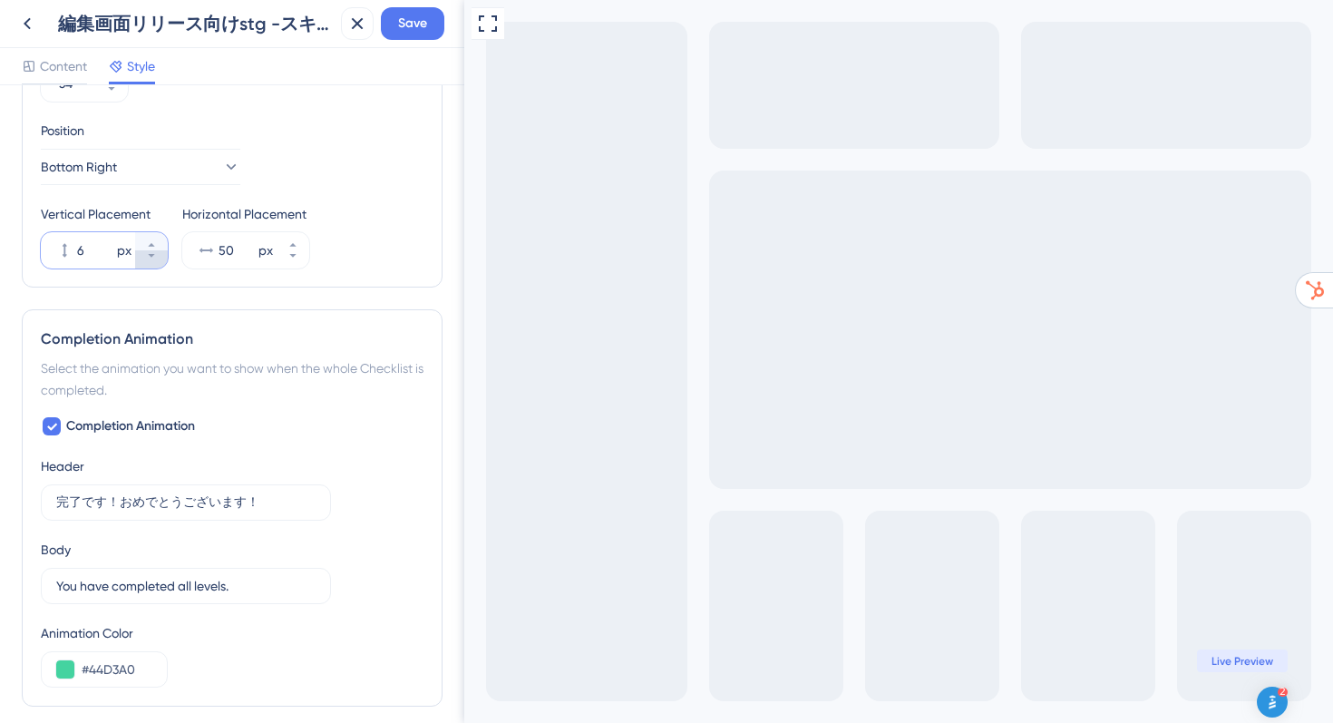
type input "5"
click at [293, 259] on icon at bounding box center [293, 255] width 11 height 11
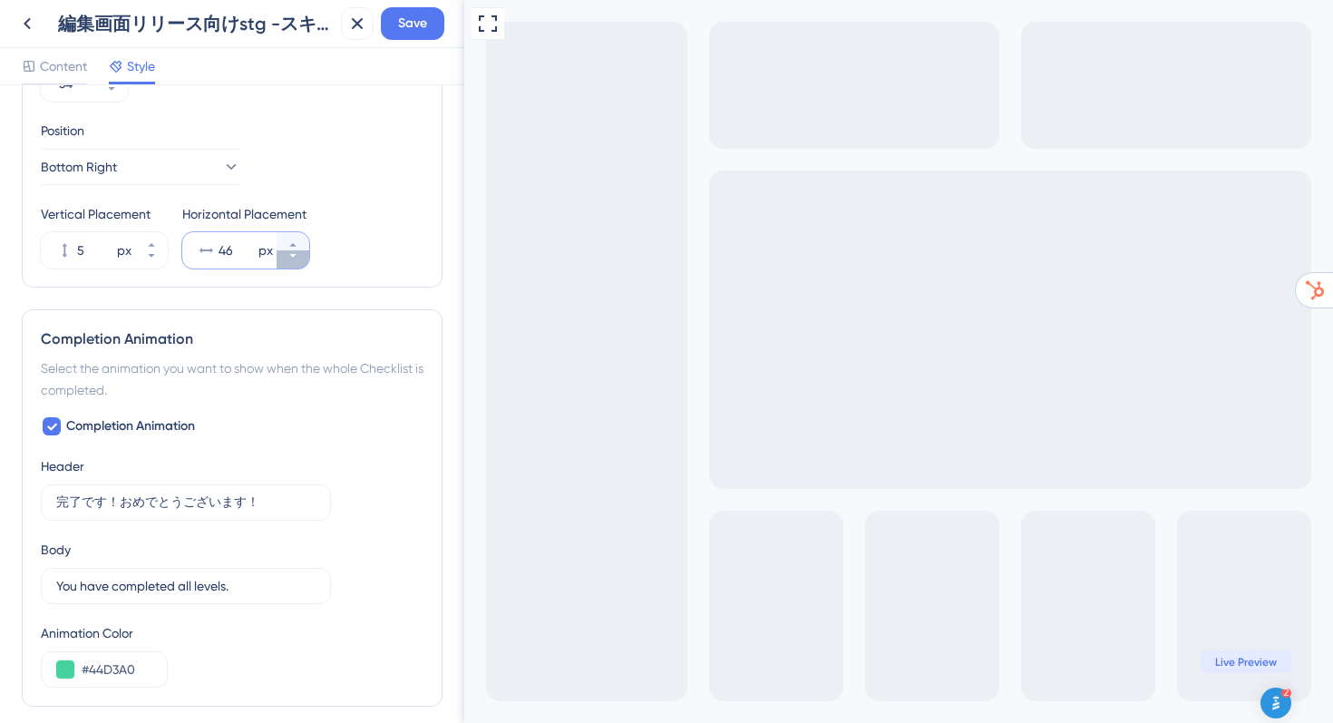
click at [293, 259] on icon at bounding box center [293, 255] width 11 height 11
type input "45"
click at [418, 24] on span "Save" at bounding box center [412, 24] width 29 height 22
click at [19, 37] on button at bounding box center [27, 23] width 33 height 33
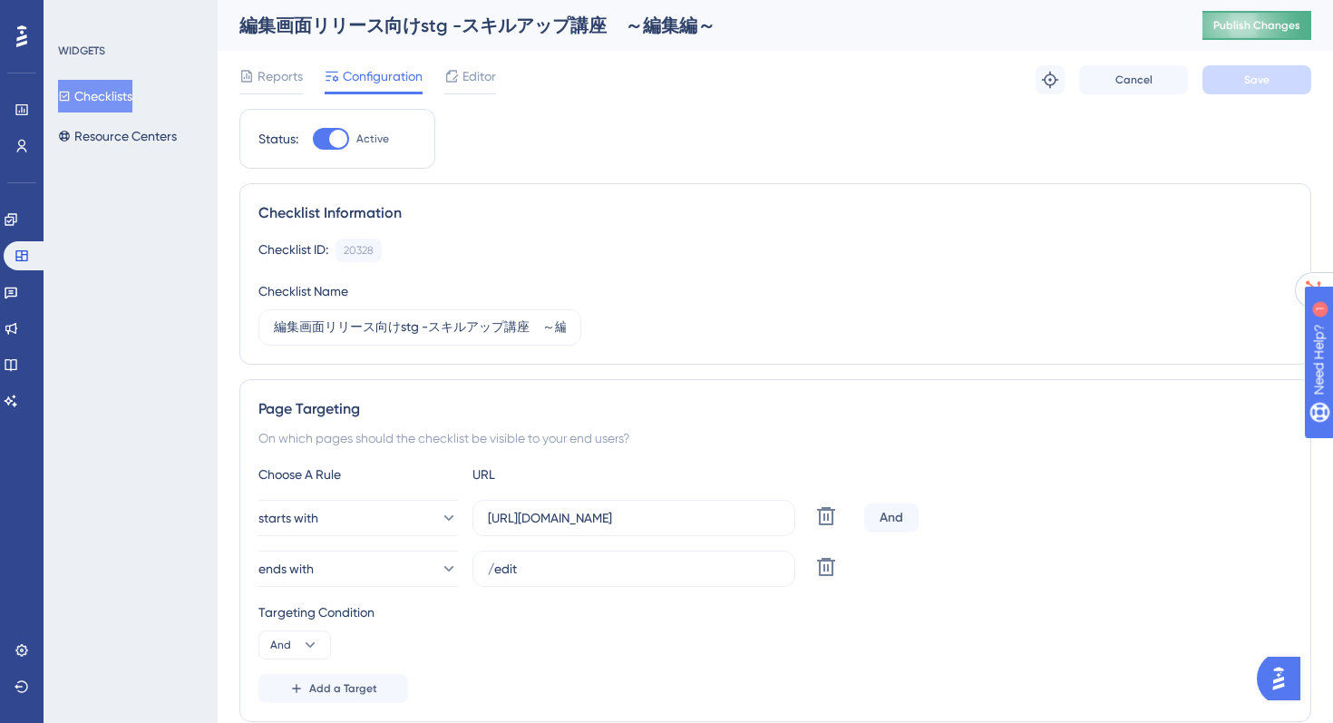
click at [1222, 25] on span "Publish Changes" at bounding box center [1257, 25] width 87 height 15
click at [465, 59] on div "Reports Configuration Editor Troubleshoot Cancel Save" at bounding box center [775, 80] width 1072 height 58
click at [474, 84] on span "Editor" at bounding box center [480, 76] width 34 height 22
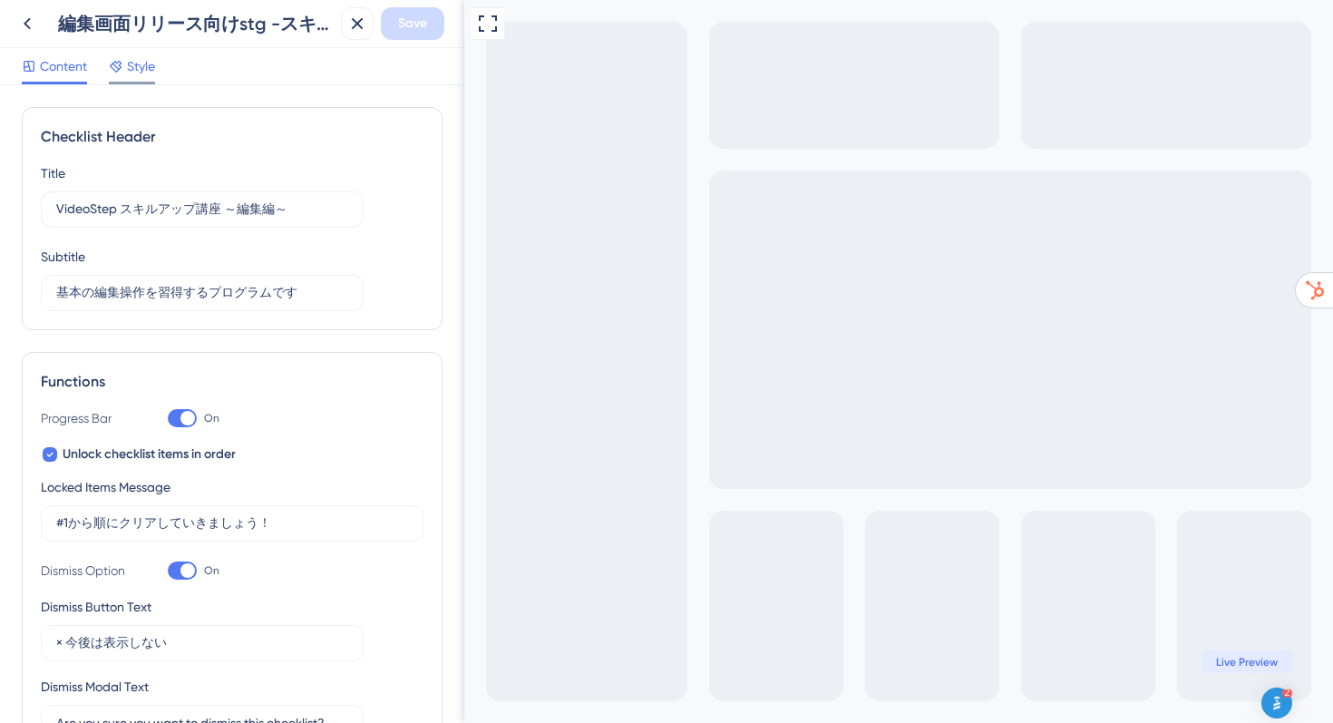
click at [141, 76] on span "Style" at bounding box center [141, 66] width 28 height 22
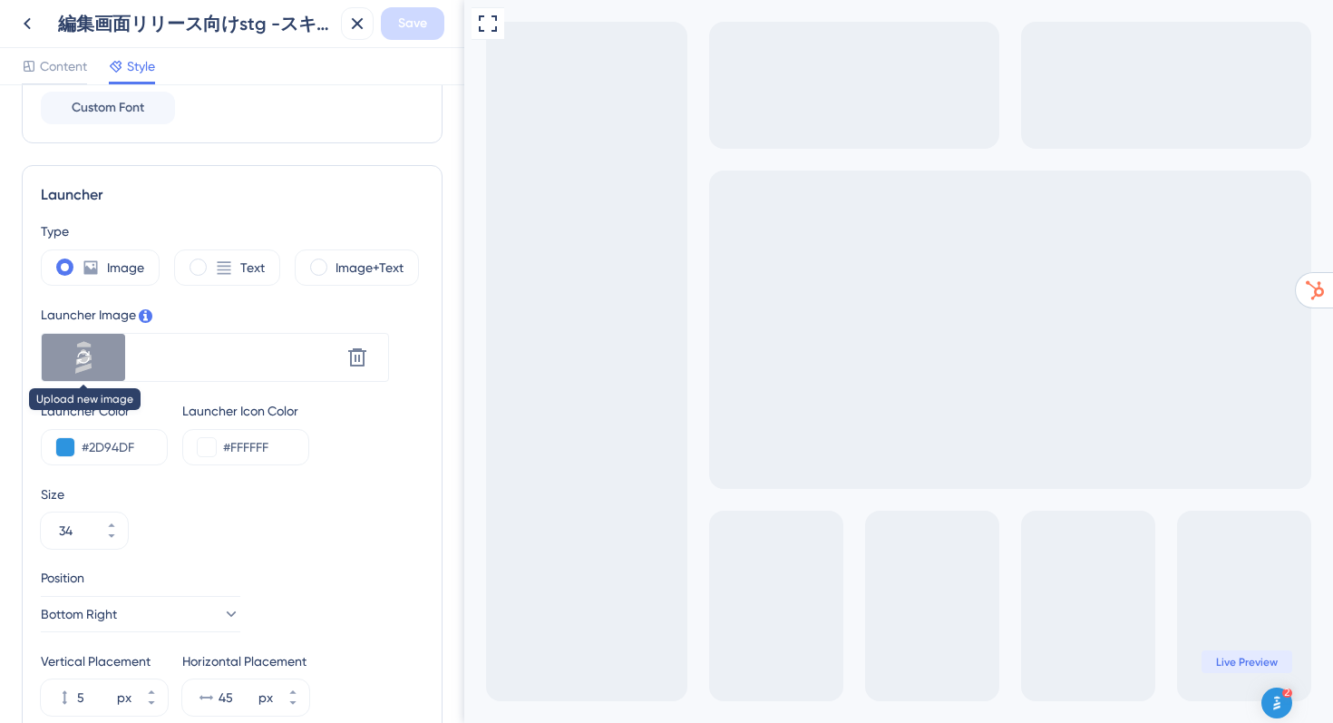
click at [85, 355] on icon at bounding box center [83, 357] width 11 height 12
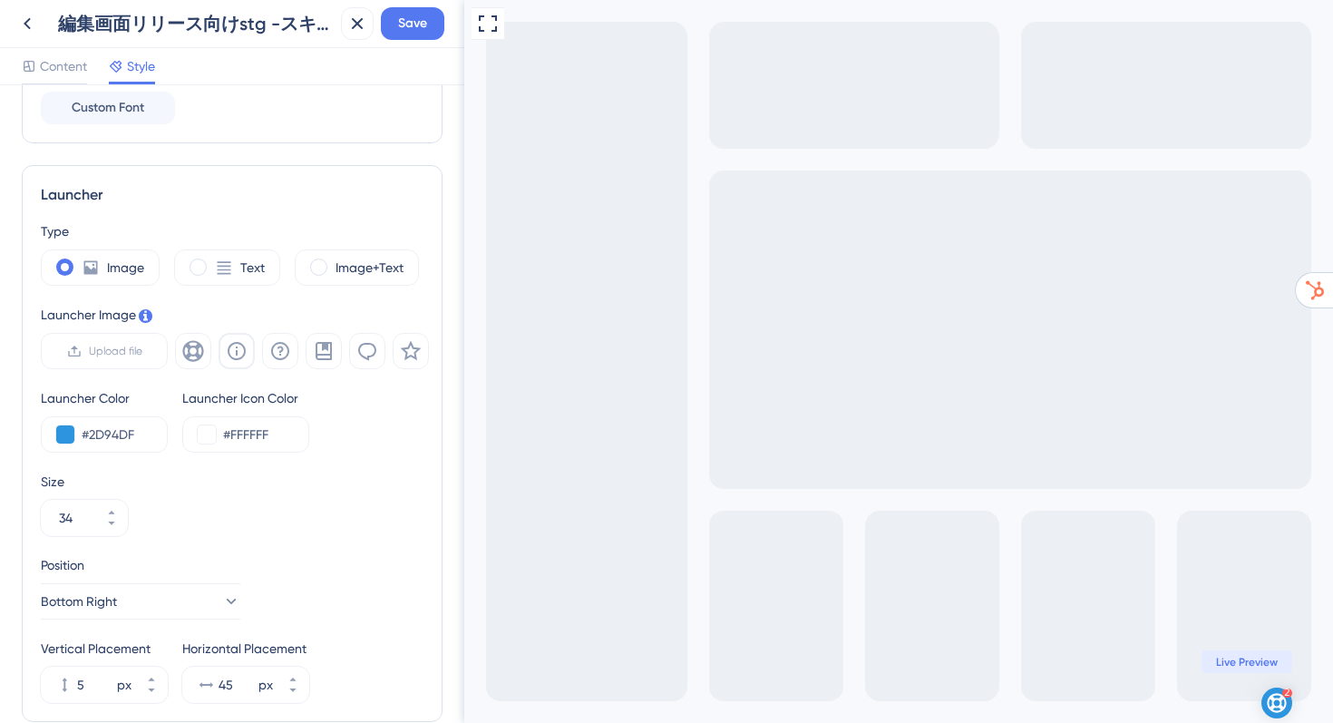
click at [235, 350] on icon at bounding box center [237, 351] width 22 height 22
click at [410, 26] on span "Save" at bounding box center [412, 24] width 29 height 22
click at [30, 29] on icon at bounding box center [27, 24] width 22 height 22
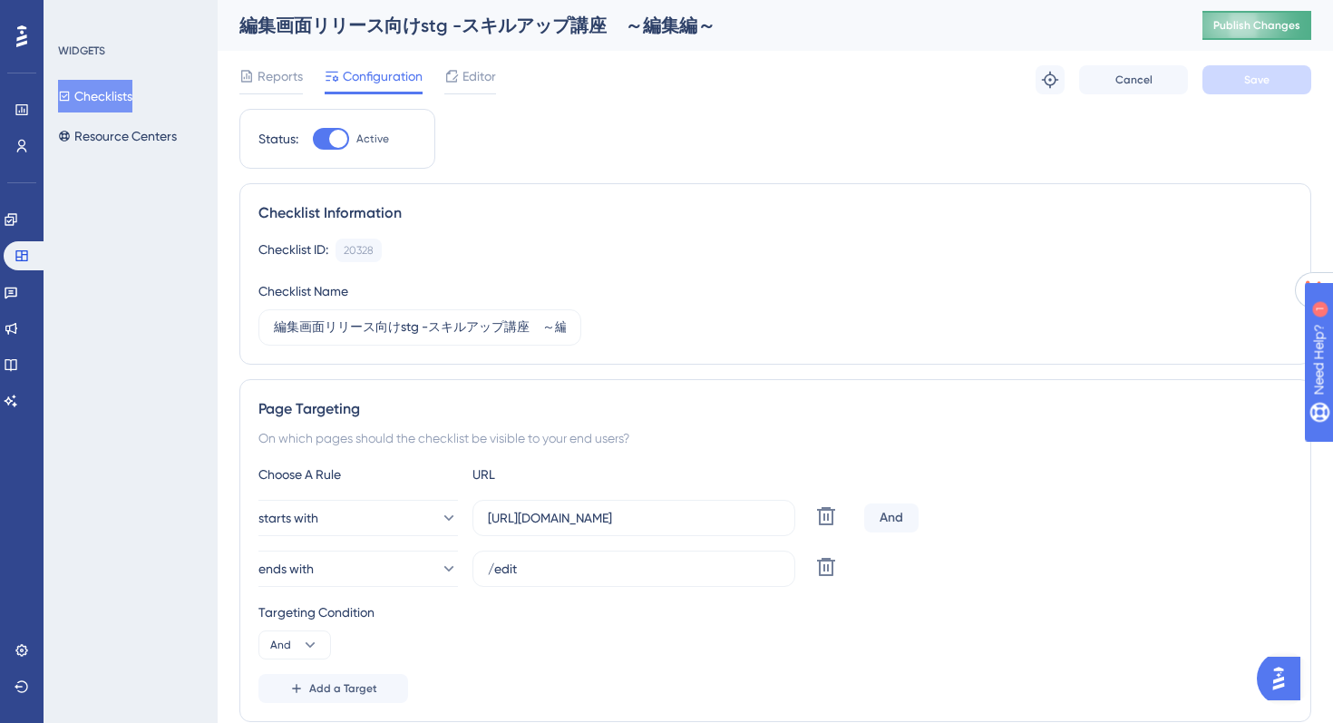
click at [1260, 12] on button "Publish Changes" at bounding box center [1257, 25] width 109 height 29
